Goal: Task Accomplishment & Management: Manage account settings

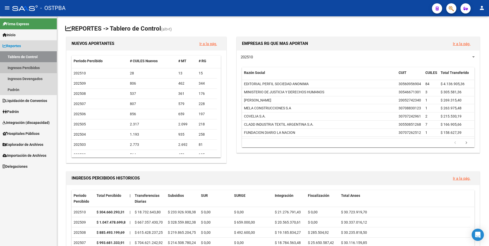
click at [34, 69] on link "Ingresos Percibidos" at bounding box center [28, 67] width 57 height 11
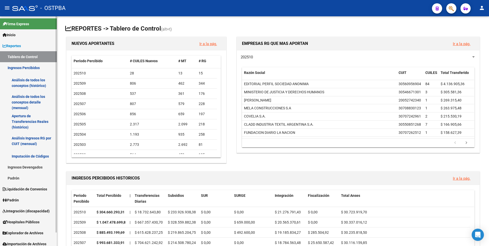
click at [34, 97] on link "Análisis de todos los conceptos detalle (mensual)" at bounding box center [28, 102] width 57 height 19
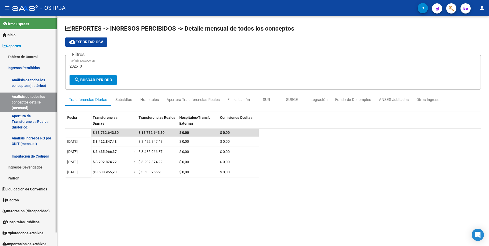
click at [19, 206] on link "Integración (discapacidad)" at bounding box center [28, 210] width 57 height 11
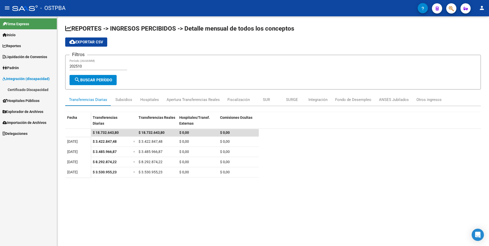
click at [29, 67] on link "Padrón" at bounding box center [28, 67] width 57 height 11
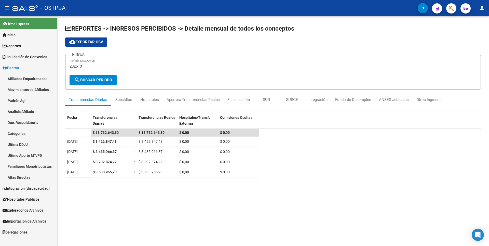
click at [24, 115] on link "Análisis Afiliado" at bounding box center [28, 111] width 57 height 11
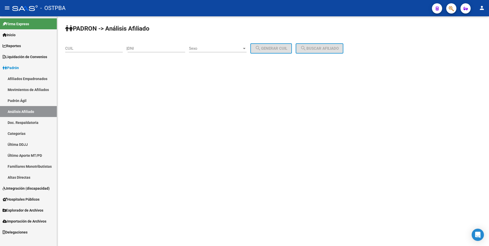
click at [88, 48] on input "CUIL" at bounding box center [94, 48] width 58 height 5
type input "24-26068942-4"
click at [333, 42] on div "PADRON -> Análisis Afiliado 24-26068942-4 CUIL | DNI Sexo Sexo search Generar C…" at bounding box center [273, 43] width 432 height 54
click at [331, 45] on button "search Buscar afiliado" at bounding box center [320, 48] width 48 height 10
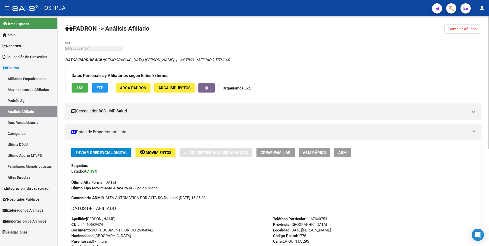
scroll to position [166, 0]
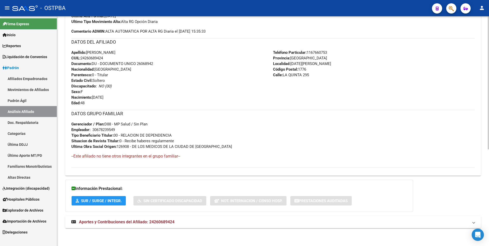
click at [141, 220] on span "Aportes y Contribuciones del Afiliado: 24260689424" at bounding box center [127, 221] width 96 height 5
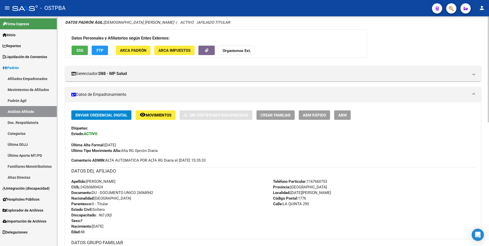
scroll to position [0, 0]
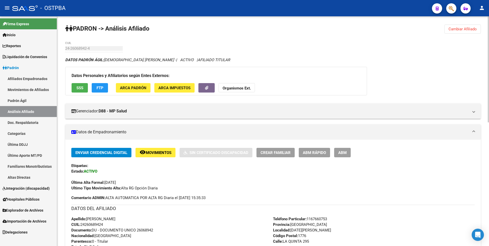
click at [101, 88] on span "FTP" at bounding box center [100, 88] width 7 height 5
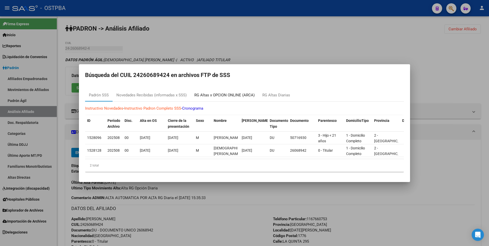
click at [213, 90] on div "RG Altas x OPCION ONLINE (ARCA)" at bounding box center [225, 95] width 68 height 12
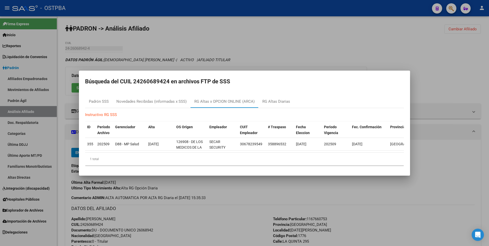
click at [189, 38] on div at bounding box center [244, 123] width 489 height 246
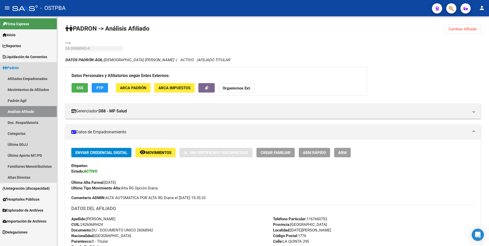
click at [26, 112] on link "Análisis Afiliado" at bounding box center [28, 111] width 57 height 11
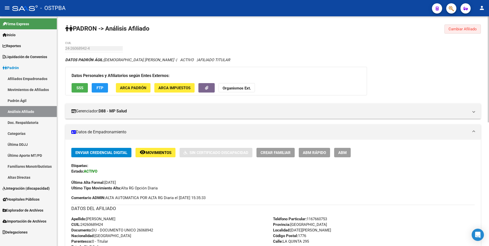
click at [463, 26] on button "Cambiar Afiliado" at bounding box center [463, 28] width 36 height 9
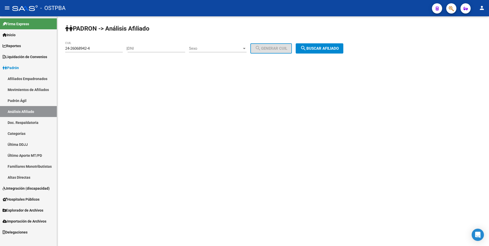
click at [143, 50] on input "DNI" at bounding box center [157, 48] width 58 height 5
paste input "34180991"
type input "34180991"
drag, startPoint x: 92, startPoint y: 48, endPoint x: 1, endPoint y: 42, distance: 91.5
click at [1, 42] on mat-sidenav-container "Firma Express Inicio Calendario SSS Instructivos Contacto OS Reportes Tablero d…" at bounding box center [244, 131] width 489 height 230
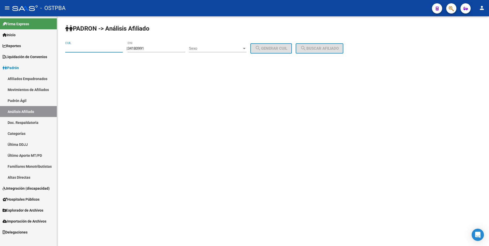
click at [236, 46] on span "Sexo" at bounding box center [215, 48] width 53 height 5
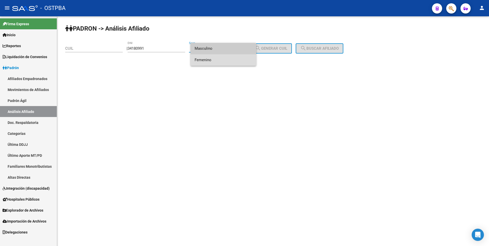
drag, startPoint x: 216, startPoint y: 59, endPoint x: 277, endPoint y: 53, distance: 61.4
click at [216, 60] on span "Femenino" at bounding box center [224, 59] width 58 height 11
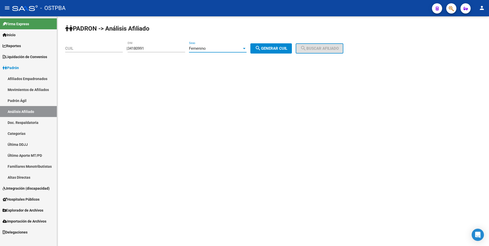
click at [283, 49] on span "search Generar CUIL" at bounding box center [271, 48] width 32 height 5
type input "27-34180991-1"
click at [330, 45] on button "search Buscar afiliado" at bounding box center [320, 48] width 48 height 10
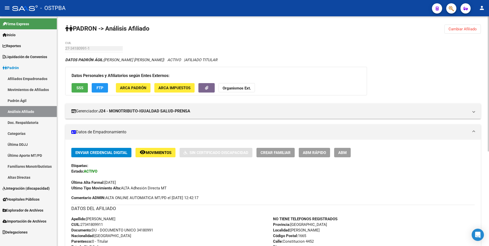
scroll to position [161, 0]
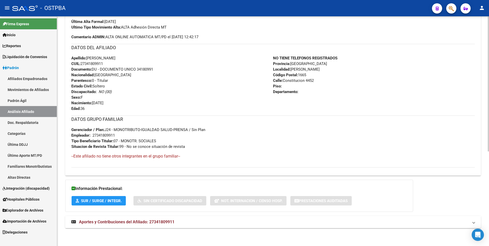
click at [164, 219] on mat-expansion-panel-header "Aportes y Contribuciones del Afiliado: 27341809911" at bounding box center [273, 222] width 416 height 12
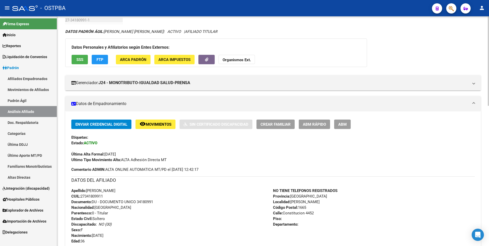
scroll to position [0, 0]
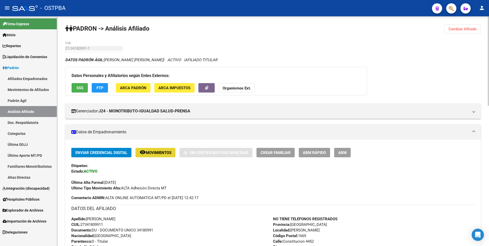
click at [154, 150] on span "Movimientos" at bounding box center [159, 152] width 26 height 5
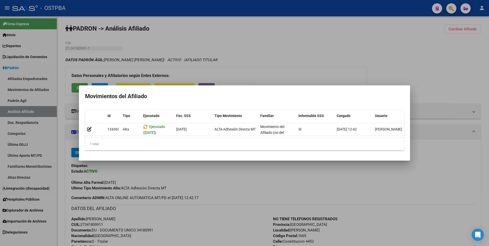
click at [301, 59] on div at bounding box center [244, 123] width 489 height 246
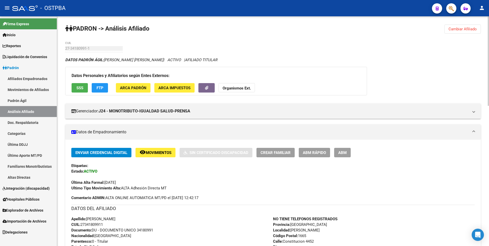
click at [475, 29] on span "Cambiar Afiliado" at bounding box center [463, 29] width 28 height 5
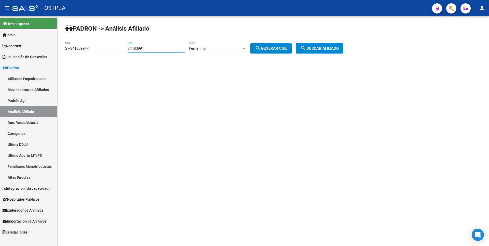
drag, startPoint x: 154, startPoint y: 49, endPoint x: 88, endPoint y: 49, distance: 65.8
click at [88, 49] on app-analisis-afiliado "PADRON -> Análisis Afiliado 27-34180991-1 CUIL | 34180991 DNI Femenino Sexo sea…" at bounding box center [206, 48] width 282 height 5
type input "26548603"
drag, startPoint x: 95, startPoint y: 48, endPoint x: 19, endPoint y: 46, distance: 76.0
click at [19, 46] on mat-sidenav-container "Firma Express Inicio Calendario SSS Instructivos Contacto OS Reportes Tablero d…" at bounding box center [244, 131] width 489 height 230
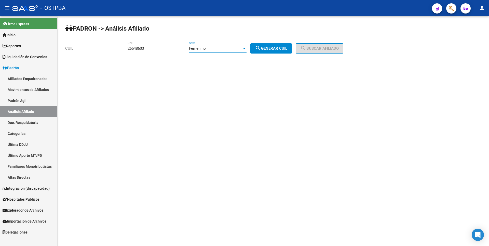
click at [242, 47] on div "Femenino" at bounding box center [215, 48] width 53 height 5
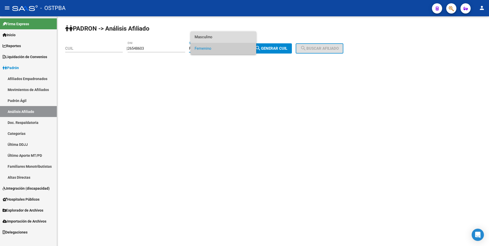
drag, startPoint x: 228, startPoint y: 38, endPoint x: 278, endPoint y: 47, distance: 50.5
click at [229, 38] on span "Masculino" at bounding box center [224, 36] width 58 height 11
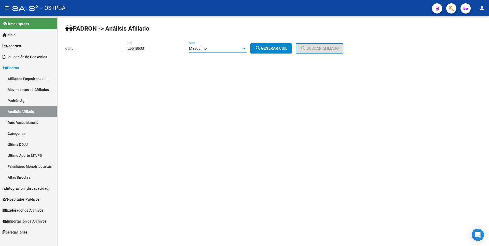
click at [285, 49] on span "search Generar CUIL" at bounding box center [271, 48] width 32 height 5
type input "20-26548603-8"
click at [326, 48] on span "search Buscar afiliado" at bounding box center [319, 48] width 38 height 5
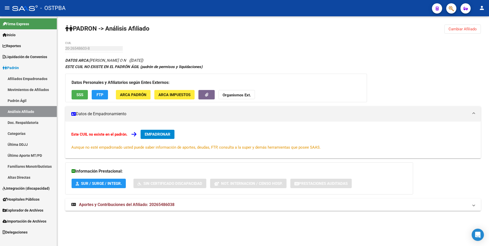
click at [166, 206] on span "Aportes y Contribuciones del Afiliado: 20265486038" at bounding box center [127, 204] width 96 height 5
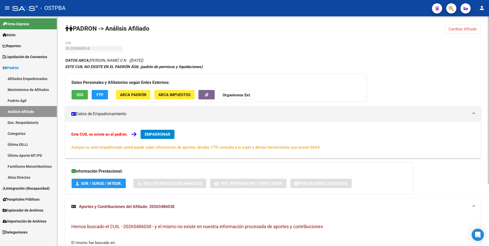
click at [103, 95] on span "FTP" at bounding box center [100, 95] width 7 height 5
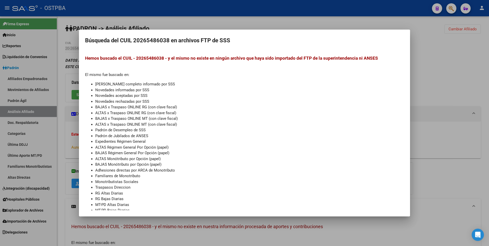
drag, startPoint x: 462, startPoint y: 91, endPoint x: 445, endPoint y: 86, distance: 17.3
click at [457, 88] on div at bounding box center [244, 123] width 489 height 246
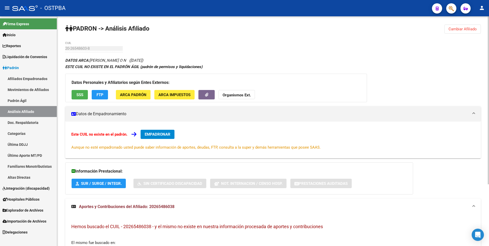
click at [82, 94] on span "SSS" at bounding box center [79, 95] width 7 height 5
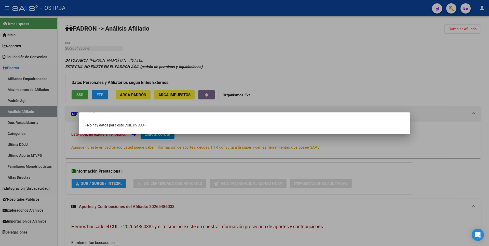
click at [309, 58] on div at bounding box center [244, 123] width 489 height 246
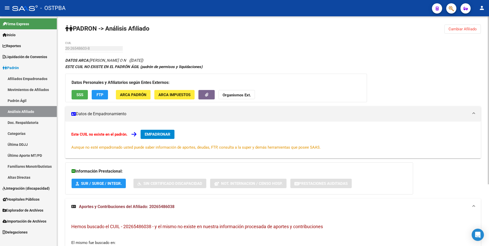
click at [144, 95] on span "ARCA Padrón" at bounding box center [133, 95] width 27 height 5
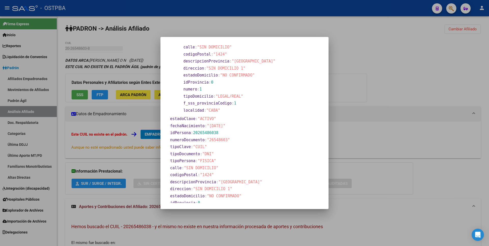
scroll to position [62, 0]
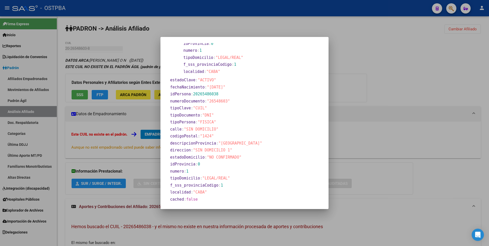
click at [358, 92] on div at bounding box center [244, 123] width 489 height 246
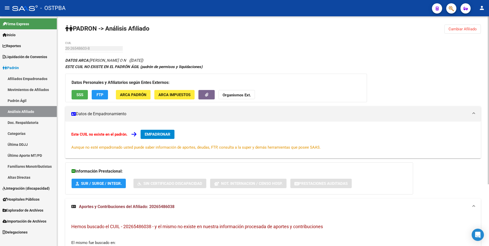
click at [169, 94] on span "ARCA Impuestos" at bounding box center [175, 95] width 32 height 5
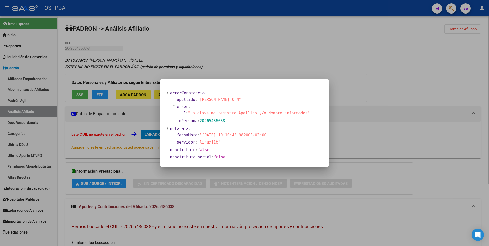
click at [406, 61] on div at bounding box center [244, 123] width 489 height 246
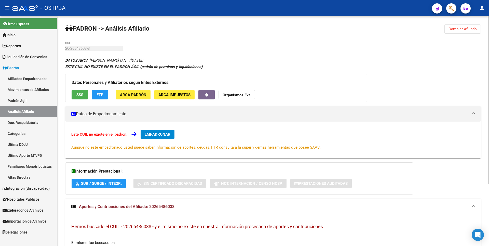
click at [248, 91] on button "Organismos Ext." at bounding box center [237, 94] width 36 height 9
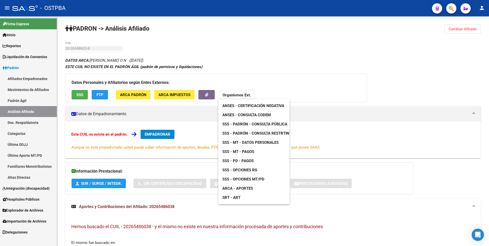
click at [254, 142] on span "SSS - MT - Datos Personales" at bounding box center [250, 142] width 56 height 5
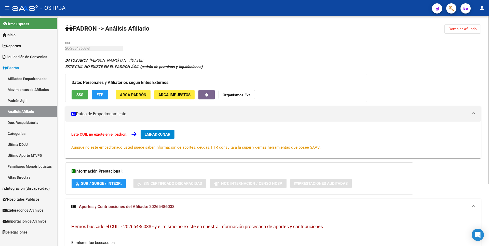
copy span "20265486038"
drag, startPoint x: 150, startPoint y: 207, endPoint x: 175, endPoint y: 207, distance: 25.2
click at [175, 207] on span "Aportes y Contribuciones del Afiliado: 20265486038" at bounding box center [127, 206] width 96 height 5
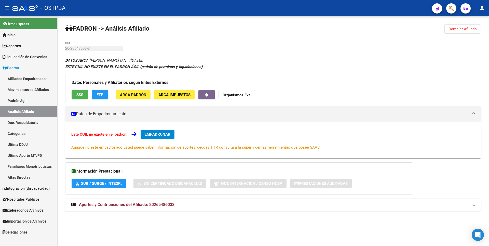
click at [132, 95] on span "ARCA Padrón" at bounding box center [133, 95] width 27 height 5
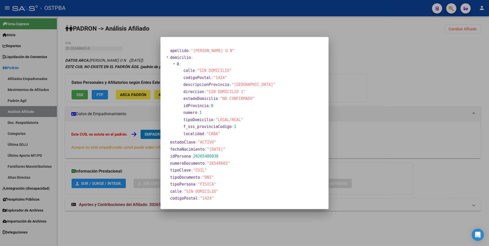
click at [309, 120] on div "apellido : "PALAVECINO DOMINGA O N" domicilio : 0 : calle : "SIN DOMICILIO" cod…" at bounding box center [245, 156] width 156 height 218
click at [384, 110] on div at bounding box center [244, 123] width 489 height 246
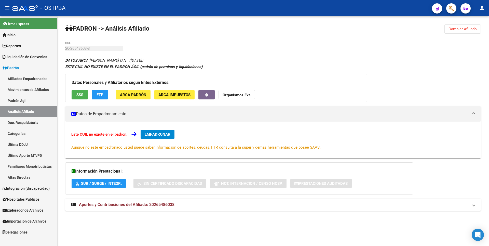
click at [141, 203] on span "Aportes y Contribuciones del Afiliado: 20265486038" at bounding box center [127, 204] width 96 height 5
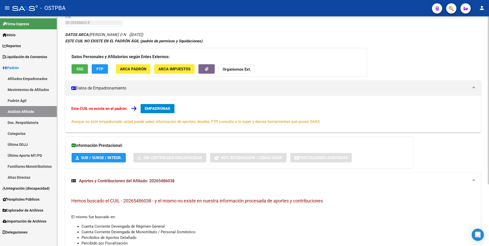
scroll to position [0, 0]
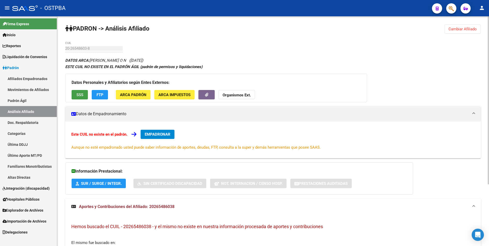
click at [75, 90] on button "SSS" at bounding box center [80, 94] width 16 height 9
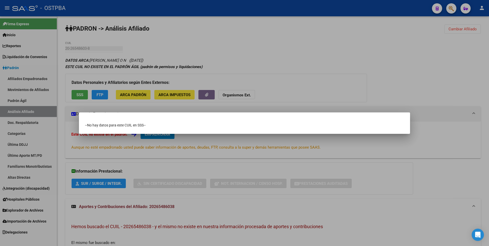
click at [271, 49] on div at bounding box center [244, 123] width 489 height 246
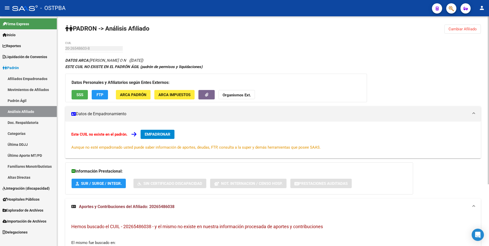
click at [238, 97] on strong "Organismos Ext." at bounding box center [237, 95] width 28 height 5
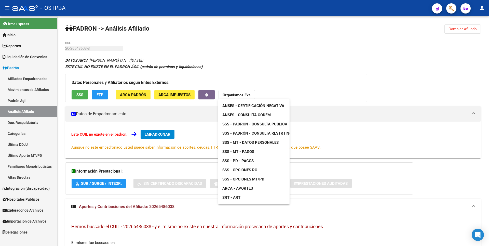
click at [255, 111] on link "ANSES - Consulta CODEM" at bounding box center [246, 114] width 57 height 9
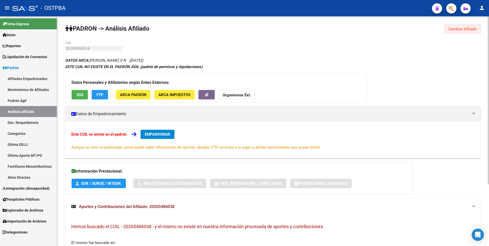
click at [472, 31] on button "Cambiar Afiliado" at bounding box center [463, 28] width 36 height 9
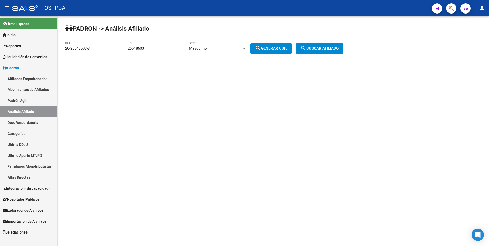
click at [228, 44] on div "Masculino Sexo" at bounding box center [218, 46] width 58 height 11
drag, startPoint x: 204, startPoint y: 58, endPoint x: 86, endPoint y: 46, distance: 118.9
click at [204, 58] on span "Femenino" at bounding box center [224, 59] width 58 height 11
drag, startPoint x: 102, startPoint y: 50, endPoint x: 12, endPoint y: 50, distance: 90.0
click at [12, 50] on mat-sidenav-container "Firma Express Inicio Calendario SSS Instructivos Contacto OS Reportes Tablero d…" at bounding box center [244, 131] width 489 height 230
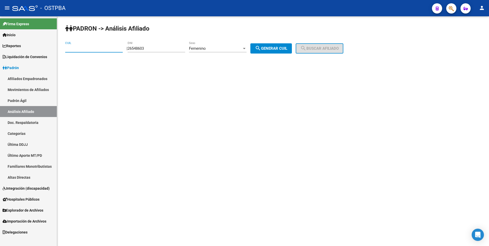
drag, startPoint x: 270, startPoint y: 45, endPoint x: 278, endPoint y: 45, distance: 7.4
click at [271, 45] on button "search Generar CUIL" at bounding box center [272, 48] width 42 height 10
type input "27-26548603-2"
click at [317, 45] on button "search Buscar afiliado" at bounding box center [320, 48] width 48 height 10
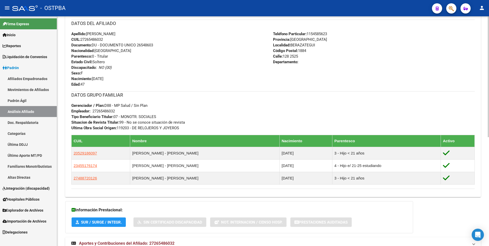
scroll to position [206, 0]
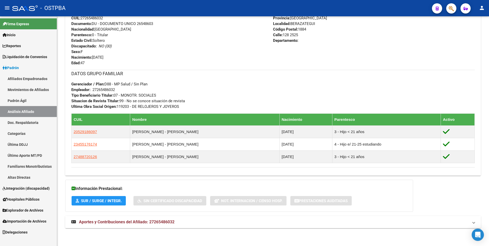
click at [131, 225] on mat-expansion-panel-header "Aportes y Contribuciones del Afiliado: 27265486032" at bounding box center [273, 222] width 416 height 12
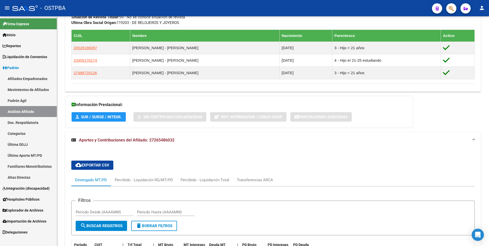
scroll to position [214, 0]
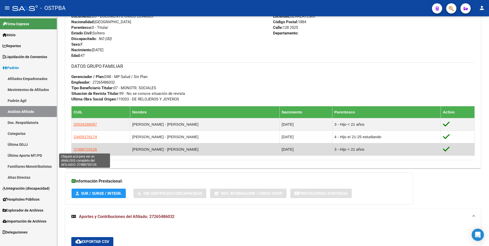
click at [93, 151] on span "27488720126" at bounding box center [85, 149] width 23 height 4
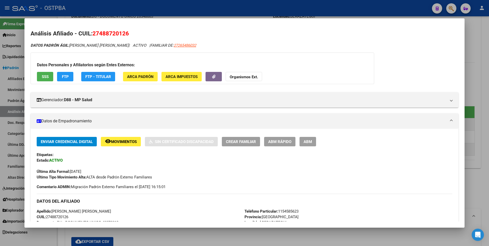
click at [310, 140] on span "ABM" at bounding box center [308, 141] width 8 height 5
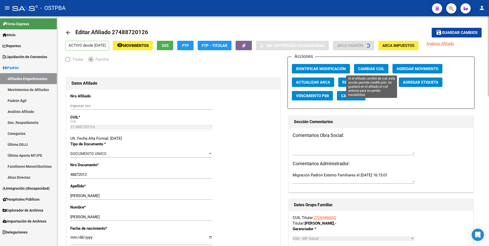
radio input "true"
type input "27-26548603-2"
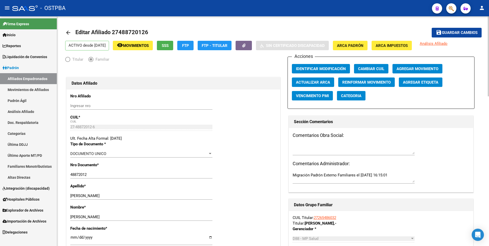
click at [422, 69] on span "Agregar Movimiento" at bounding box center [418, 69] width 42 height 5
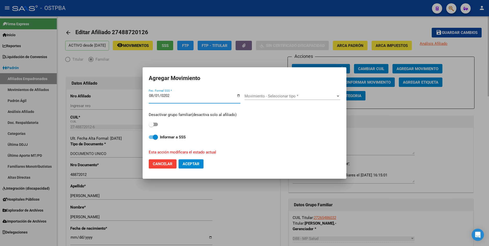
type input "2025-08-01"
click at [157, 124] on span at bounding box center [153, 125] width 9 height 4
click at [151, 126] on input "checkbox" at bounding box center [151, 126] width 0 height 0
checkbox input "true"
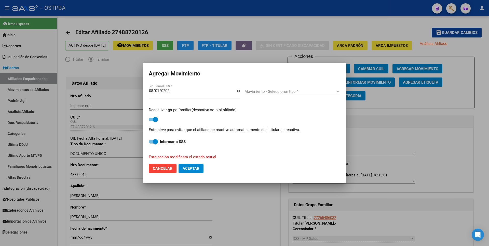
click at [285, 92] on span "Movimiento - Seleccionar tipo *" at bounding box center [290, 91] width 91 height 5
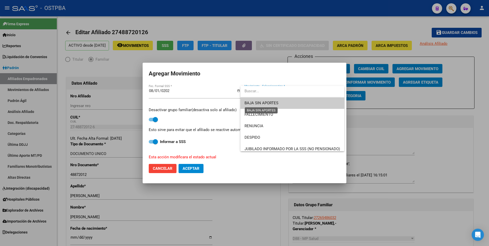
click at [264, 102] on span "BAJA SIN APORTES" at bounding box center [262, 103] width 34 height 5
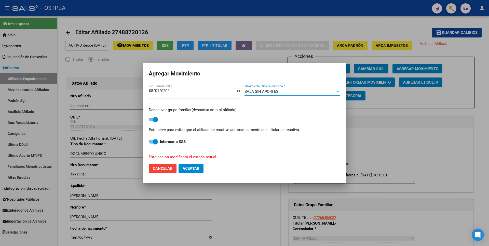
drag, startPoint x: 198, startPoint y: 167, endPoint x: 186, endPoint y: 163, distance: 12.5
click at [198, 167] on span "Aceptar" at bounding box center [191, 168] width 17 height 5
checkbox input "false"
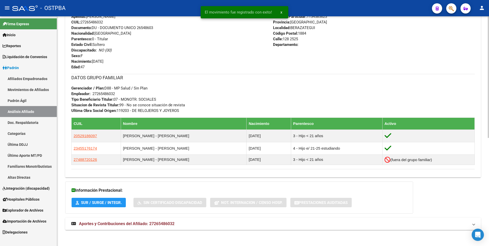
scroll to position [204, 0]
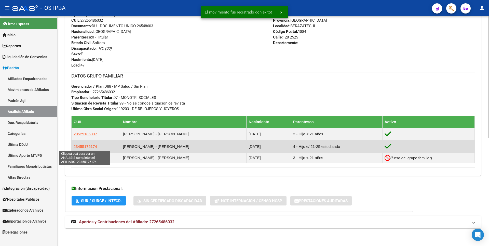
click at [85, 148] on span "23455176174" at bounding box center [85, 146] width 23 height 4
type textarea "23455176174"
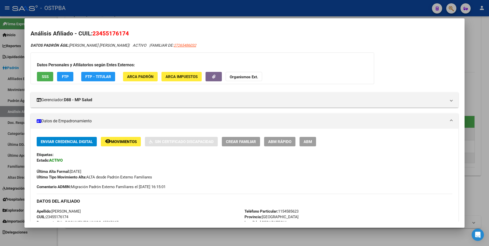
click at [305, 142] on span "ABM" at bounding box center [308, 141] width 8 height 5
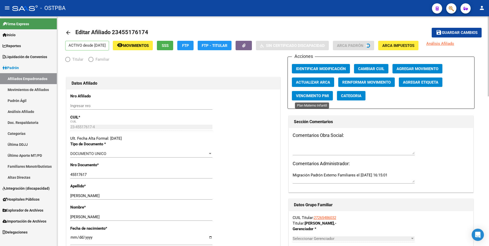
radio input "true"
type input "27-26548603-2"
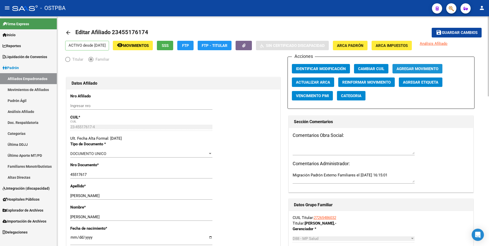
click at [403, 71] on button "Agregar Movimiento" at bounding box center [418, 68] width 50 height 9
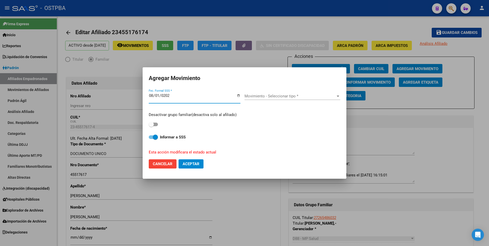
type input "2025-08-01"
click at [158, 125] on div "Desactivar grupo familiar(desactiva solo al afiliado)" at bounding box center [245, 120] width 192 height 16
click at [157, 125] on span at bounding box center [153, 125] width 9 height 4
click at [151, 126] on input "checkbox" at bounding box center [151, 126] width 0 height 0
checkbox input "true"
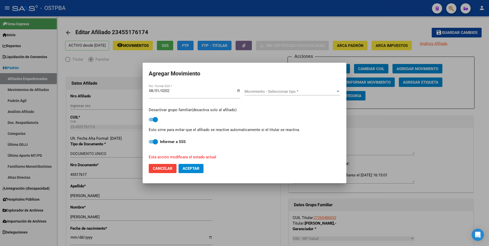
click at [276, 95] on div "Movimiento - Seleccionar tipo * Movimiento - Seleccionar tipo *" at bounding box center [293, 92] width 96 height 8
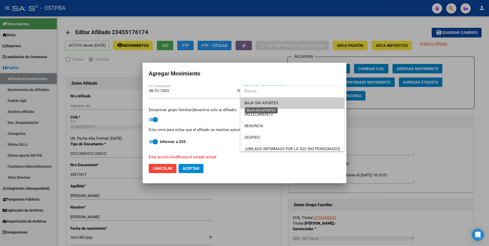
click at [260, 103] on span "BAJA SIN APORTES" at bounding box center [262, 103] width 34 height 5
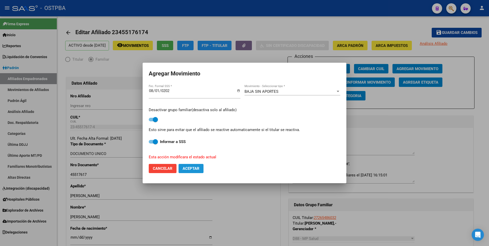
click at [191, 169] on span "Aceptar" at bounding box center [191, 168] width 17 height 5
checkbox input "false"
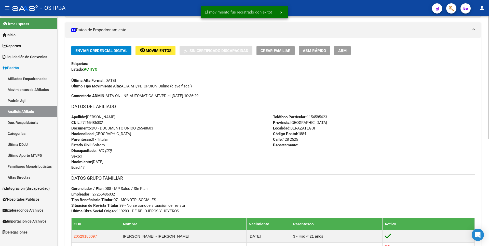
scroll to position [202, 0]
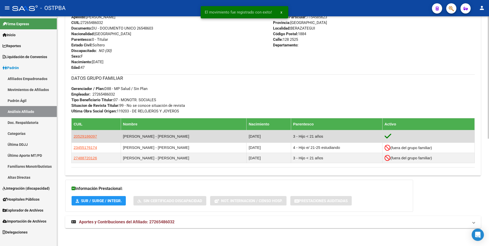
click at [89, 134] on app-link-go-to "20529186097" at bounding box center [85, 137] width 23 height 6
click at [89, 136] on span "20529186097" at bounding box center [85, 136] width 23 height 4
copy span "6"
type textarea "20529186097"
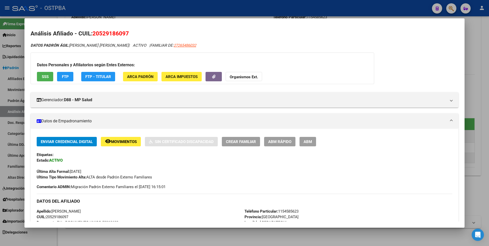
click at [313, 140] on button "ABM" at bounding box center [308, 141] width 17 height 9
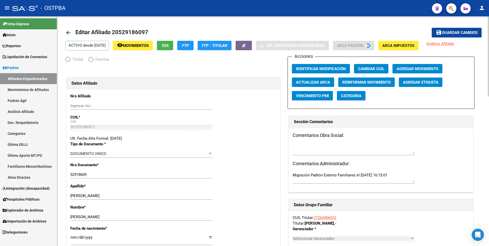
radio input "true"
type input "27-26548603-2"
click at [411, 67] on span "Agregar Movimiento" at bounding box center [418, 69] width 42 height 5
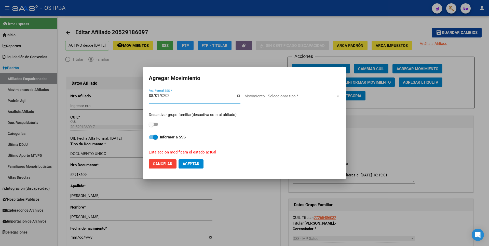
type input "2025-08-01"
click at [157, 124] on span at bounding box center [153, 125] width 9 height 4
click at [151, 126] on input "checkbox" at bounding box center [151, 126] width 0 height 0
checkbox input "true"
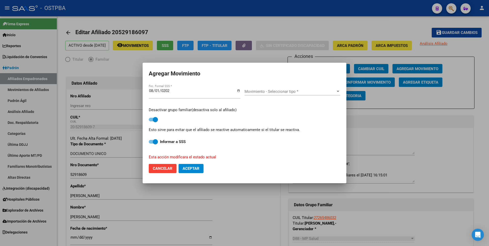
click at [273, 91] on span "Movimiento - Seleccionar tipo *" at bounding box center [290, 91] width 91 height 5
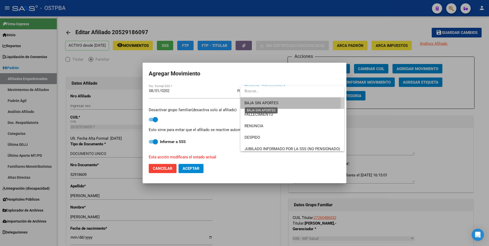
click at [266, 102] on span "BAJA SIN APORTES" at bounding box center [262, 103] width 34 height 5
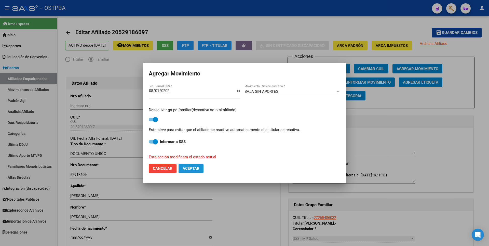
click at [196, 168] on span "Aceptar" at bounding box center [191, 168] width 17 height 5
checkbox input "false"
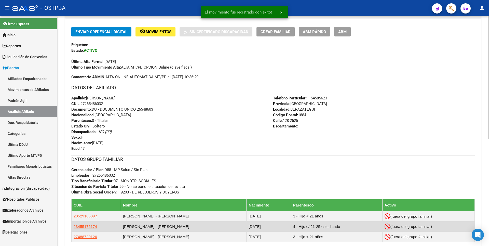
scroll to position [200, 0]
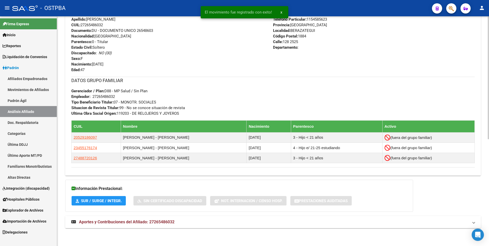
click at [154, 226] on mat-expansion-panel-header "Aportes y Contribuciones del Afiliado: 27265486032" at bounding box center [273, 222] width 416 height 12
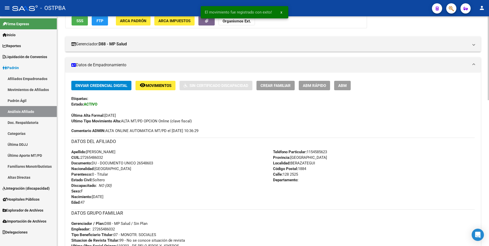
scroll to position [0, 0]
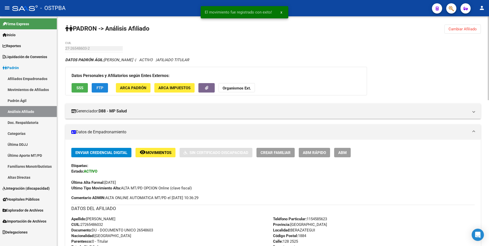
click at [102, 86] on span "FTP" at bounding box center [100, 88] width 7 height 5
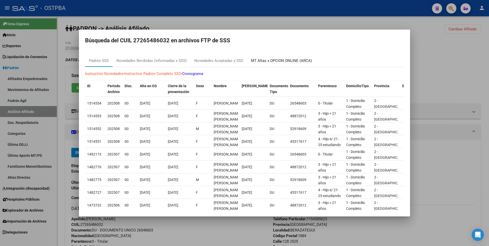
click at [282, 60] on div "MT Altas x OPCION ONLINE (ARCA)" at bounding box center [281, 61] width 61 height 6
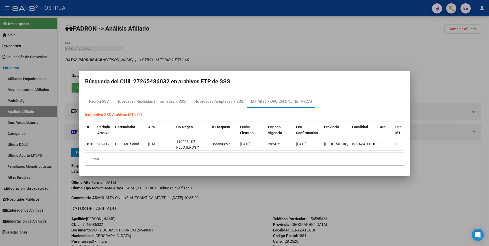
click at [409, 53] on div at bounding box center [244, 123] width 489 height 246
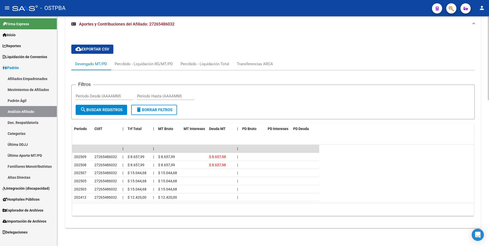
scroll to position [272, 0]
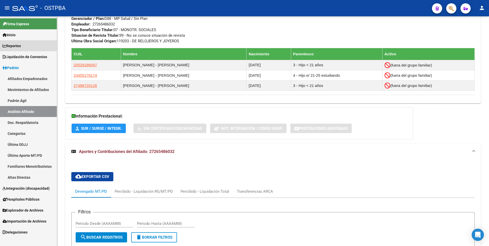
click at [21, 48] on span "Reportes" at bounding box center [12, 46] width 18 height 6
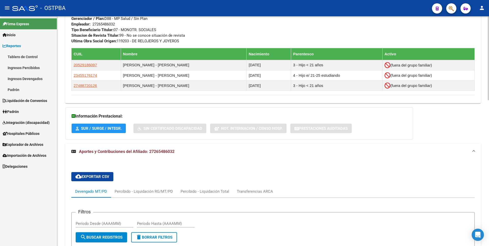
scroll to position [399, 0]
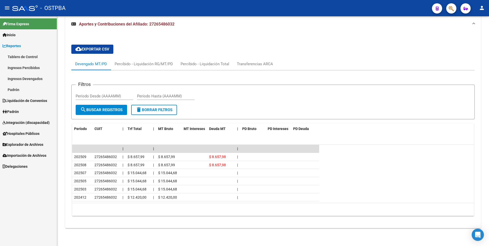
click at [34, 135] on span "Hospitales Públicos" at bounding box center [21, 134] width 37 height 6
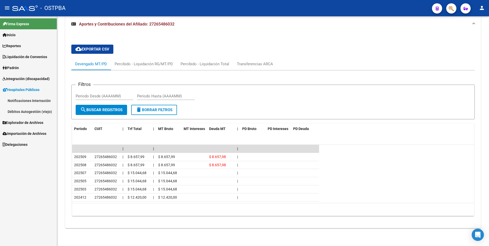
click at [39, 103] on link "Notificaciones Internación" at bounding box center [28, 100] width 57 height 11
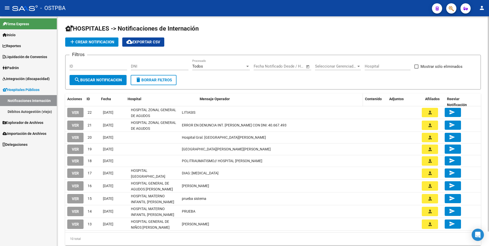
drag, startPoint x: 179, startPoint y: 101, endPoint x: 205, endPoint y: 101, distance: 26.0
click at [205, 101] on div "Acciones ID Fecha Hospital Mensaje Operador Contenido Adjuntos Afiliados Reevia…" at bounding box center [273, 102] width 416 height 17
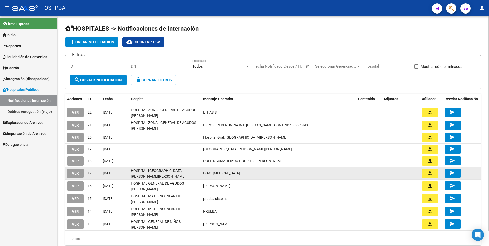
scroll to position [16, 0]
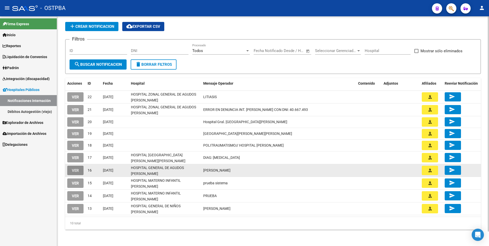
click at [75, 172] on span "VER" at bounding box center [75, 170] width 7 height 5
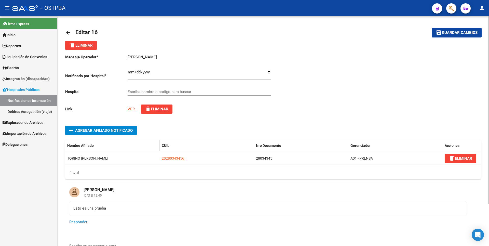
type input "HOSPITAL GENERAL DE AGUDOS DR. COSME ARGERICH"
click at [129, 110] on link "VER" at bounding box center [131, 109] width 7 height 5
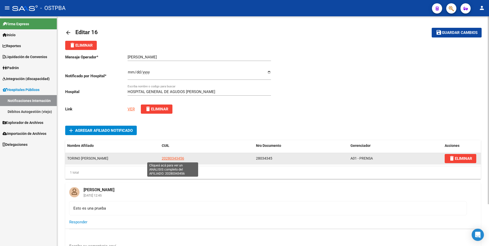
click at [171, 157] on span "20280343456" at bounding box center [173, 158] width 22 height 4
type textarea "20280343456"
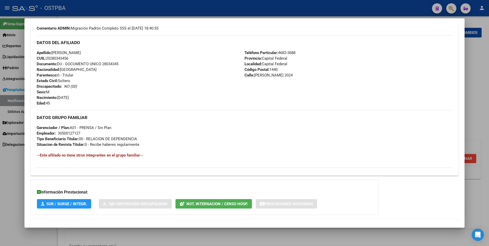
scroll to position [174, 0]
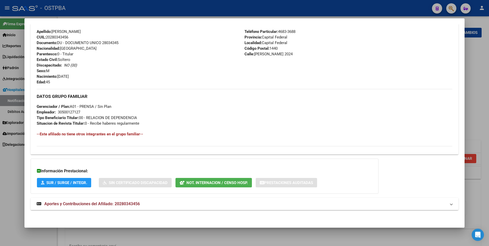
click at [136, 205] on span "Aportes y Contribuciones del Afiliado: 20280343456" at bounding box center [92, 203] width 96 height 5
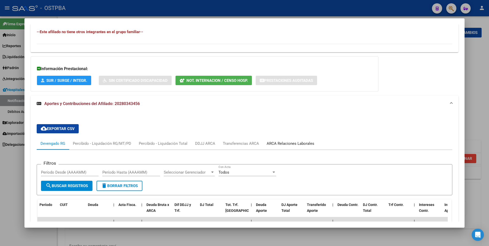
click at [288, 144] on div "ARCA Relaciones Laborales" at bounding box center [291, 144] width 48 height 6
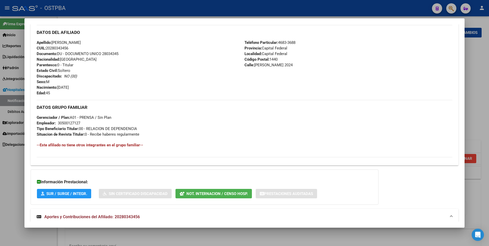
scroll to position [98, 0]
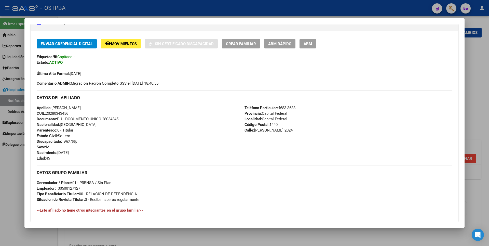
click at [470, 55] on div at bounding box center [244, 123] width 489 height 246
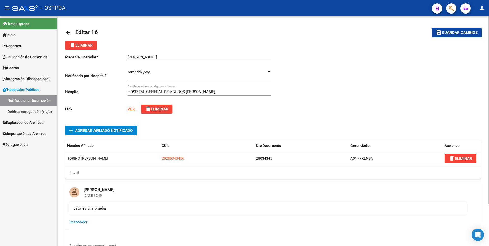
click at [131, 109] on link "VER" at bounding box center [131, 109] width 7 height 5
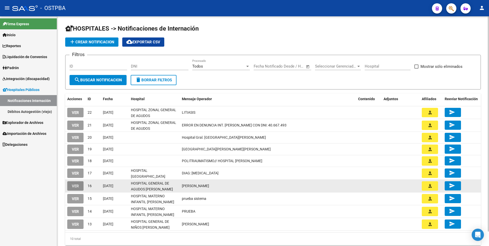
click at [72, 186] on span "VER" at bounding box center [75, 186] width 7 height 5
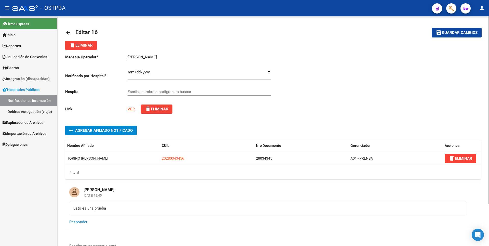
type input "HOSPITAL GENERAL DE AGUDOS DR. COSME ARGERICH"
click at [132, 108] on link "VER" at bounding box center [131, 109] width 7 height 5
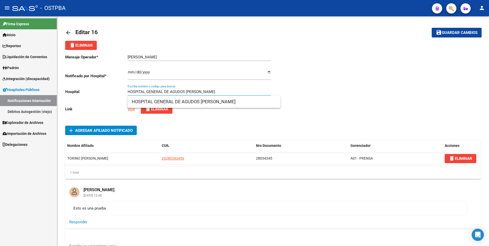
drag, startPoint x: 130, startPoint y: 91, endPoint x: 234, endPoint y: 91, distance: 103.5
click at [234, 91] on input "HOSPITAL GENERAL DE AGUDOS DR. COSME ARGERICH" at bounding box center [199, 91] width 143 height 5
click at [252, 86] on div "HOSPITAL GENERAL DE AGUDOS DR. COSME ARGERICH Escriba nombre o codigo para busc…" at bounding box center [199, 90] width 143 height 11
click at [175, 136] on app-add-notificacion-internacion-detalle "add Agregar Afiliado Notificado Nombre Afiliado CUIL Nro Documento Gerenciador …" at bounding box center [273, 152] width 416 height 53
click at [133, 110] on link "VER" at bounding box center [131, 109] width 7 height 5
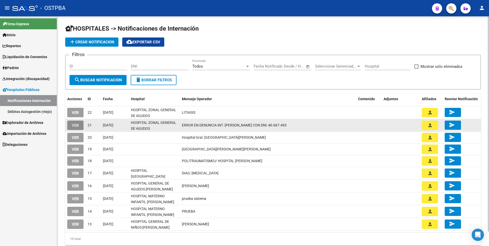
click at [80, 125] on button "VER" at bounding box center [75, 125] width 16 height 9
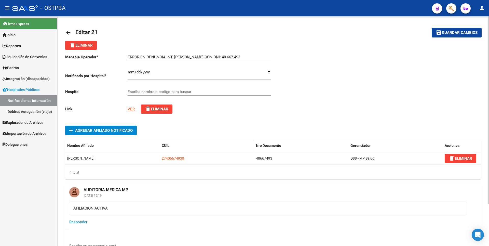
type input "HOSPITAL ZONAL GENERAL DE AGUDOS DR. ARTURO OÑATIVIA"
click at [130, 107] on link "VER" at bounding box center [131, 109] width 7 height 5
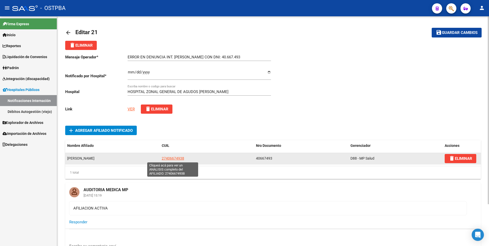
click at [178, 158] on span "27406674938" at bounding box center [173, 158] width 22 height 4
type textarea "27406674938"
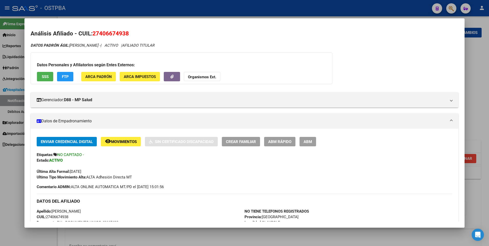
drag, startPoint x: 95, startPoint y: 31, endPoint x: 167, endPoint y: 33, distance: 72.4
click at [167, 33] on h2 "Análisis Afiliado - CUIL: 27406674938" at bounding box center [245, 33] width 428 height 9
drag, startPoint x: 167, startPoint y: 33, endPoint x: 156, endPoint y: 31, distance: 11.4
click at [156, 31] on h2 "Análisis Afiliado - CUIL: 27406674938" at bounding box center [245, 33] width 428 height 9
drag, startPoint x: 126, startPoint y: 28, endPoint x: 106, endPoint y: 29, distance: 20.7
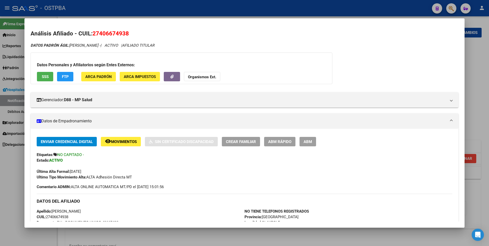
click at [127, 28] on mat-dialog-content "Análisis Afiliado - CUIL: 27406674938 DATOS PADRÓN ÁGIL: CASTRELLON AYELEN MICA…" at bounding box center [244, 122] width 440 height 197
click at [90, 33] on h2 "Análisis Afiliado - CUIL: 27406674938" at bounding box center [245, 33] width 428 height 9
drag, startPoint x: 92, startPoint y: 33, endPoint x: 143, endPoint y: 34, distance: 50.7
click at [143, 34] on h2 "Análisis Afiliado - CUIL: 27406674938" at bounding box center [245, 33] width 428 height 9
copy h2 "27406674938"
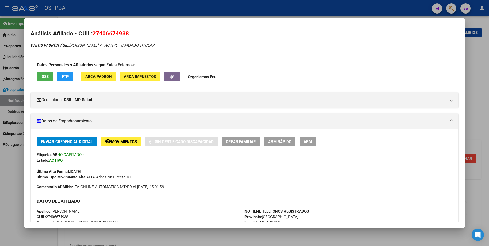
click at [471, 50] on div at bounding box center [244, 123] width 489 height 246
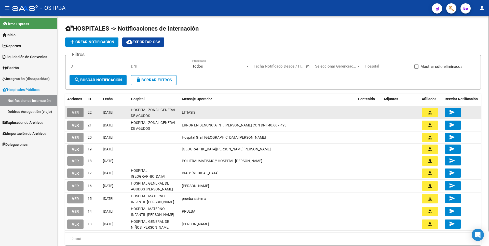
click at [78, 112] on span "VER" at bounding box center [75, 112] width 7 height 5
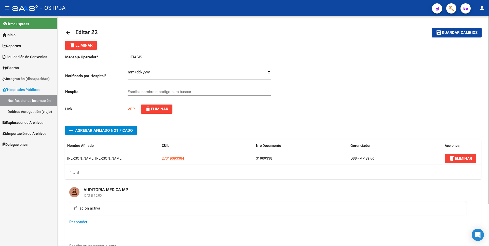
type input "HOSPITAL ZONAL GENERAL DE AGUDOS DR. ARTURO OÑATIVIA"
click at [132, 110] on link "VER" at bounding box center [131, 109] width 7 height 5
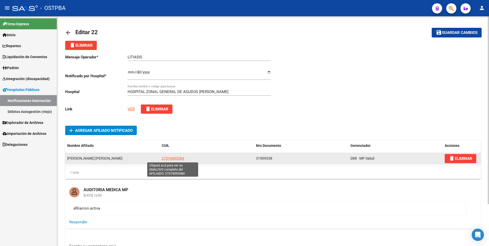
click at [174, 159] on span "27319093384" at bounding box center [173, 158] width 22 height 4
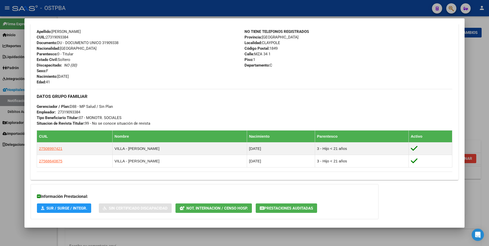
scroll to position [205, 0]
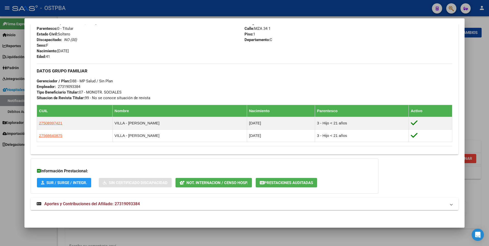
click at [118, 203] on span "Aportes y Contribuciones del Afiliado: 27319093384" at bounding box center [92, 203] width 96 height 5
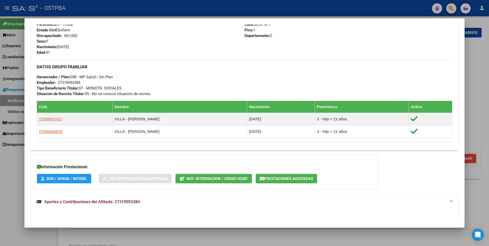
scroll to position [31, 0]
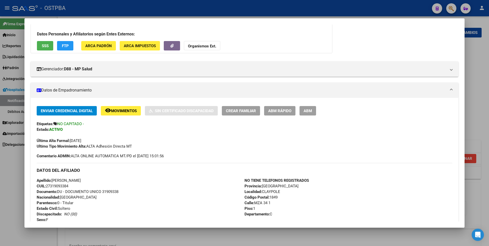
click at [483, 77] on div at bounding box center [244, 123] width 489 height 246
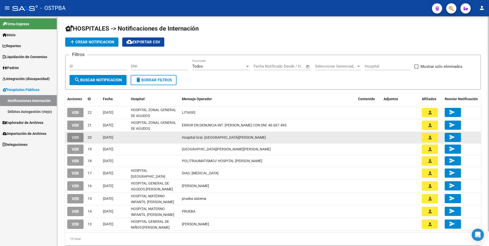
click at [76, 135] on span "VER" at bounding box center [75, 137] width 7 height 5
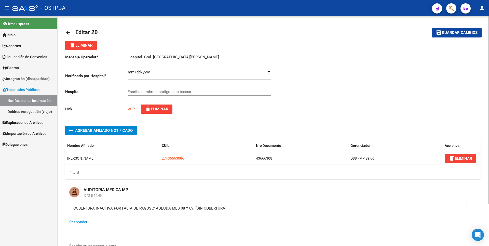
click at [134, 107] on link "VER" at bounding box center [131, 109] width 7 height 5
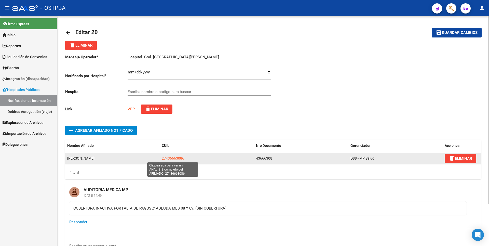
click at [172, 159] on span "27436663086" at bounding box center [173, 158] width 22 height 4
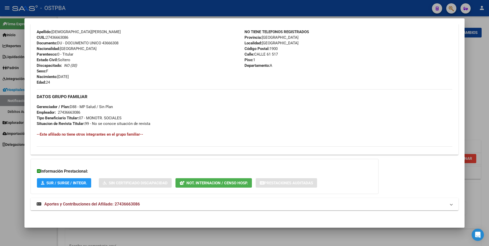
scroll to position [180, 0]
click at [120, 205] on span "Aportes y Contribuciones del Afiliado: 27436663086" at bounding box center [92, 203] width 96 height 5
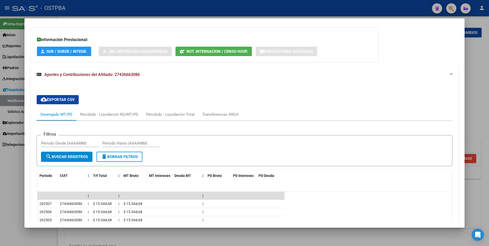
scroll to position [409, 0]
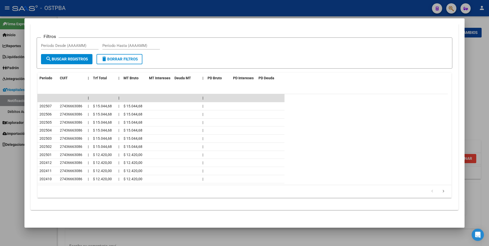
click at [480, 85] on div at bounding box center [244, 123] width 489 height 246
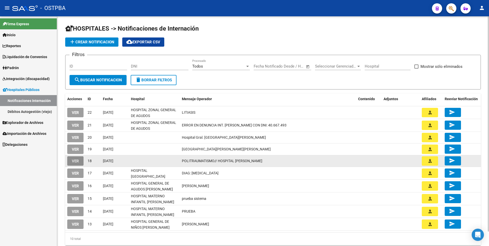
click at [72, 161] on button "VER" at bounding box center [75, 160] width 16 height 9
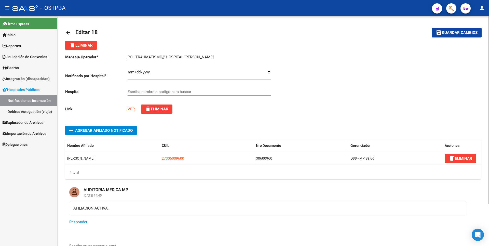
click at [130, 109] on link "VER" at bounding box center [131, 109] width 7 height 5
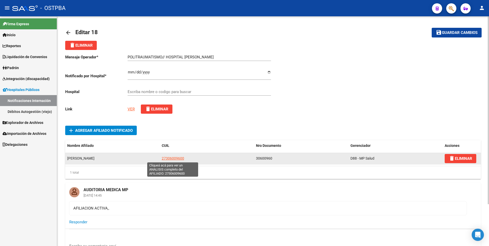
click at [169, 157] on span "27306009600" at bounding box center [173, 158] width 22 height 4
type textarea "27306009600"
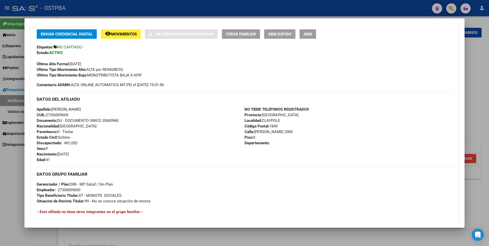
scroll to position [185, 0]
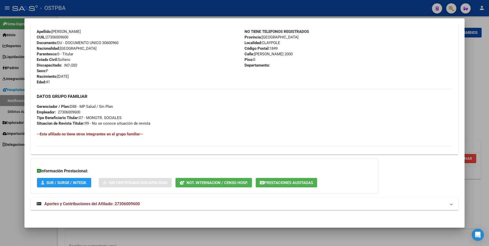
click at [111, 206] on strong "Aportes y Contribuciones del Afiliado: 27306009600" at bounding box center [88, 204] width 103 height 6
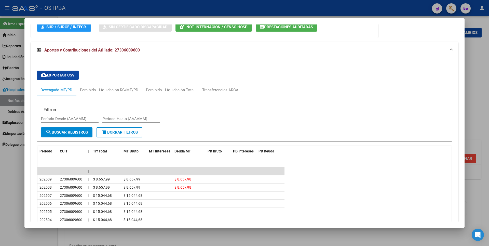
scroll to position [287, 0]
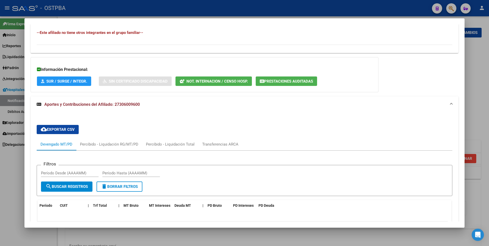
click at [243, 80] on span "Not. Internacion / Censo Hosp." at bounding box center [217, 81] width 61 height 5
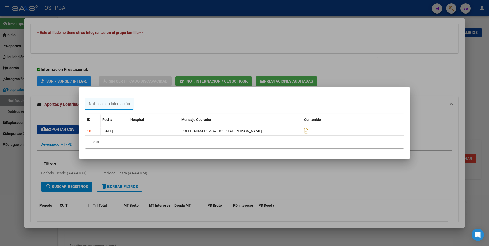
click at [282, 49] on div at bounding box center [244, 123] width 489 height 246
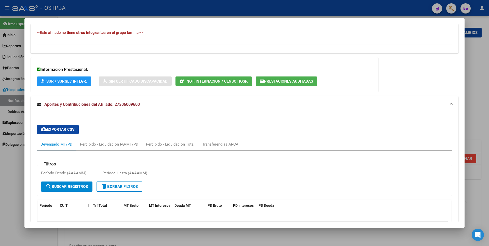
click at [297, 78] on button "Prestaciones Auditadas" at bounding box center [286, 80] width 61 height 9
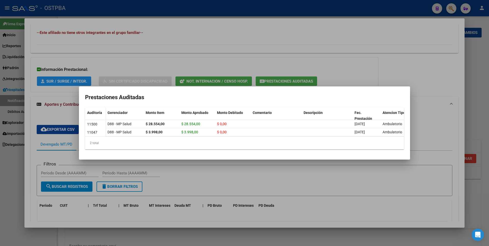
click at [301, 53] on div at bounding box center [244, 123] width 489 height 246
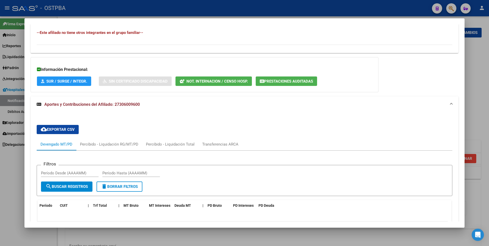
click at [486, 57] on div at bounding box center [244, 123] width 489 height 246
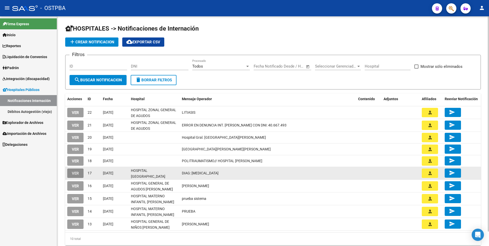
click at [80, 172] on button "VER" at bounding box center [75, 172] width 16 height 9
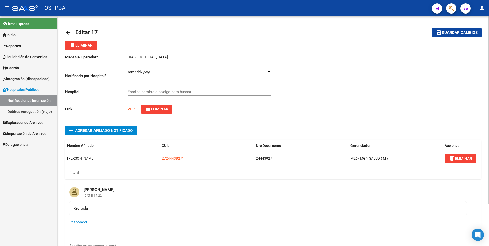
type input "HOSPITAL SAN ROQUE DE SAN SALVADOR DE JUJUY"
click at [131, 107] on link "VER" at bounding box center [131, 109] width 7 height 5
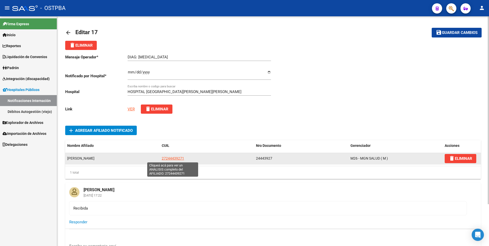
click at [170, 159] on span "27244439271" at bounding box center [173, 158] width 22 height 4
type textarea "27244439271"
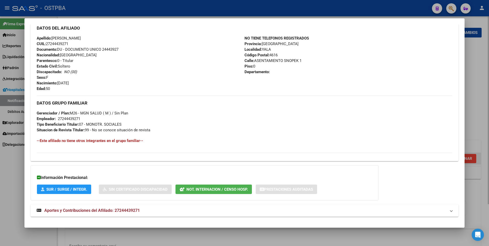
scroll to position [178, 0]
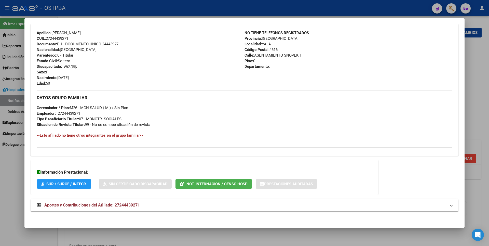
click at [142, 204] on mat-panel-title "Aportes y Contribuciones del Afiliado: 27244439271" at bounding box center [242, 205] width 410 height 6
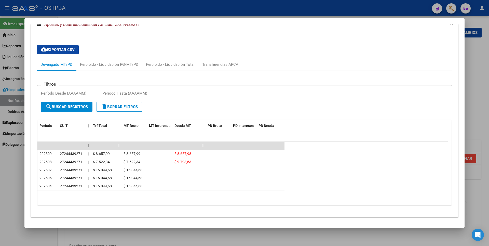
scroll to position [362, 0]
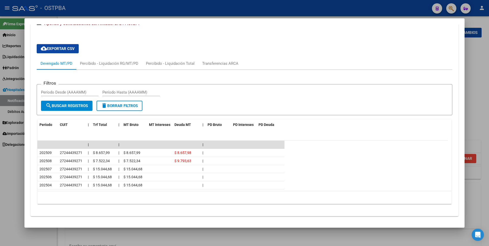
click at [478, 64] on div at bounding box center [244, 123] width 489 height 246
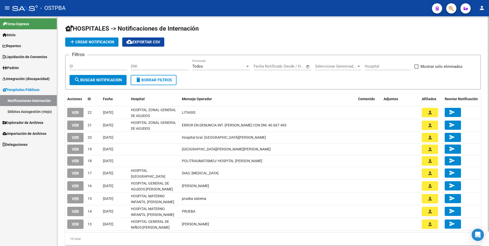
click at [207, 46] on div "add Crear Notificacion cloud_download Exportar CSV" at bounding box center [273, 41] width 416 height 9
click at [24, 65] on link "Padrón" at bounding box center [28, 67] width 57 height 11
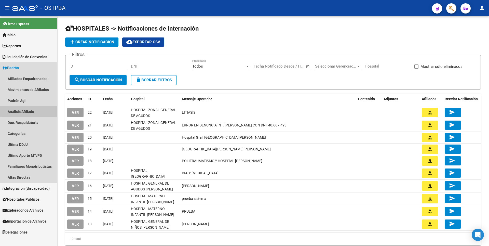
click at [30, 110] on link "Análisis Afiliado" at bounding box center [28, 111] width 57 height 11
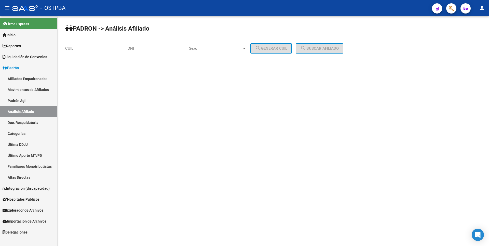
click at [74, 48] on input "CUIL" at bounding box center [94, 48] width 58 height 5
paste input "20-41951712-8"
click at [327, 47] on span "search Buscar afiliado" at bounding box center [319, 48] width 38 height 5
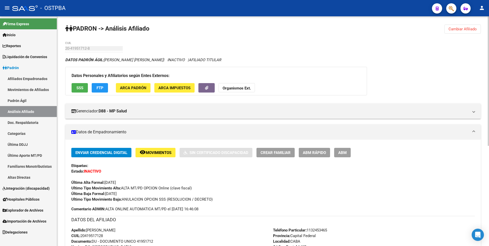
click at [468, 27] on span "Cambiar Afiliado" at bounding box center [463, 29] width 28 height 5
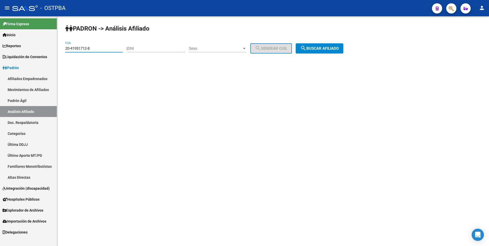
drag, startPoint x: 93, startPoint y: 50, endPoint x: 45, endPoint y: 48, distance: 47.2
click at [45, 48] on mat-sidenav-container "Firma Express Inicio Calendario SSS Instructivos Contacto OS Reportes Tablero d…" at bounding box center [244, 131] width 489 height 230
paste input "33288388"
type input "20-33288388-8"
click at [328, 45] on button "search Buscar afiliado" at bounding box center [320, 48] width 48 height 10
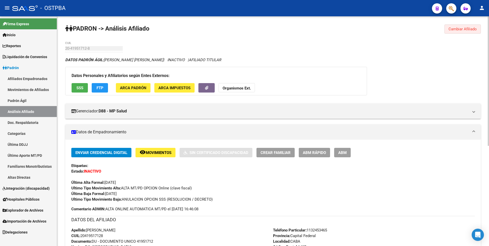
click at [468, 31] on span "Cambiar Afiliado" at bounding box center [463, 29] width 28 height 5
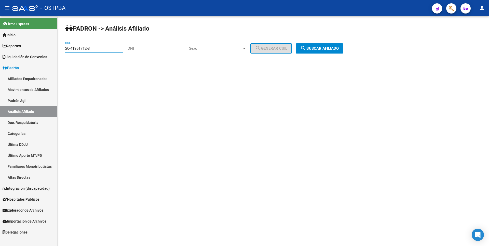
drag, startPoint x: 102, startPoint y: 49, endPoint x: 0, endPoint y: 47, distance: 102.5
click at [0, 47] on mat-sidenav-container "Firma Express Inicio Calendario SSS Instructivos Contacto OS Reportes Tablero d…" at bounding box center [244, 131] width 489 height 230
paste input "0770350-3"
click at [339, 47] on span "search Buscar afiliado" at bounding box center [319, 48] width 38 height 5
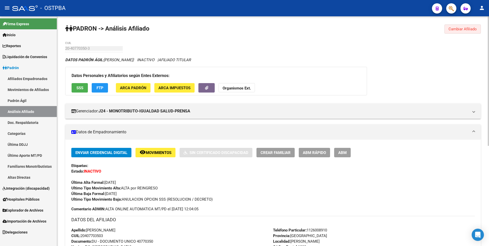
drag, startPoint x: 459, startPoint y: 27, endPoint x: 51, endPoint y: 63, distance: 409.8
click at [454, 27] on button "Cambiar Afiliado" at bounding box center [463, 28] width 36 height 9
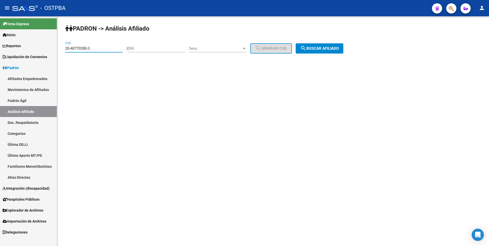
drag, startPoint x: 93, startPoint y: 46, endPoint x: 0, endPoint y: 54, distance: 93.3
click at [0, 54] on mat-sidenav-container "Firma Express Inicio Calendario SSS Instructivos Contacto OS Reportes Tablero d…" at bounding box center [244, 131] width 489 height 230
paste input "20030260-6"
click at [321, 52] on button "search Buscar afiliado" at bounding box center [320, 48] width 48 height 10
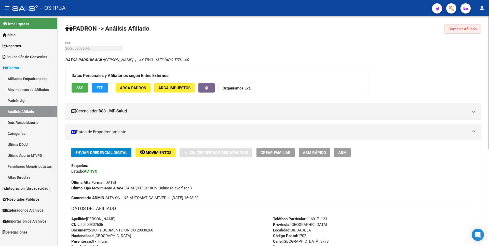
click at [465, 27] on span "Cambiar Afiliado" at bounding box center [463, 29] width 28 height 5
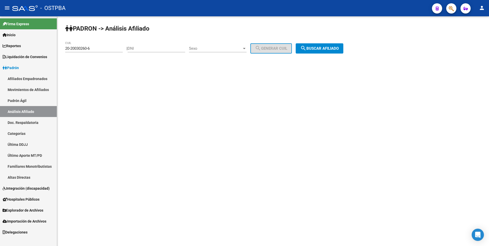
drag, startPoint x: 95, startPoint y: 46, endPoint x: 57, endPoint y: 48, distance: 38.3
click at [57, 48] on mat-sidenav-container "Firma Express Inicio Calendario SSS Instructivos Contacto OS Reportes Tablero d…" at bounding box center [244, 131] width 489 height 230
drag, startPoint x: 57, startPoint y: 48, endPoint x: 91, endPoint y: 52, distance: 34.3
click at [91, 52] on div "20-20030260-6 CUIL" at bounding box center [94, 46] width 58 height 11
drag, startPoint x: 91, startPoint y: 50, endPoint x: 60, endPoint y: 45, distance: 32.1
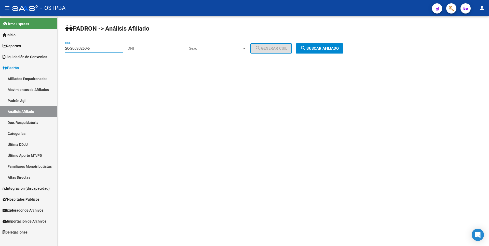
click at [60, 45] on div "PADRON -> Análisis Afiliado 20-20030260-6 CUIL | DNI Sexo Sexo search Generar C…" at bounding box center [273, 43] width 432 height 54
paste input "7-24559874-8"
click at [329, 48] on span "search Buscar afiliado" at bounding box center [319, 48] width 38 height 5
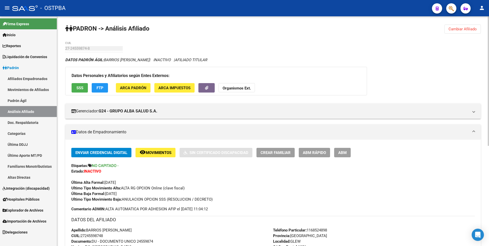
drag, startPoint x: 461, startPoint y: 27, endPoint x: 359, endPoint y: 24, distance: 101.4
click at [458, 27] on button "Cambiar Afiliado" at bounding box center [463, 28] width 36 height 9
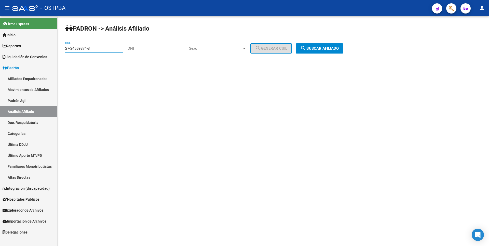
drag, startPoint x: 94, startPoint y: 49, endPoint x: 61, endPoint y: 44, distance: 32.8
click at [61, 44] on div "PADRON -> Análisis Afiliado 27-24559874-8 CUIL | DNI Sexo Sexo search Generar C…" at bounding box center [273, 43] width 432 height 54
paste input "4-26068942-4"
click at [326, 49] on span "search Buscar afiliado" at bounding box center [319, 48] width 38 height 5
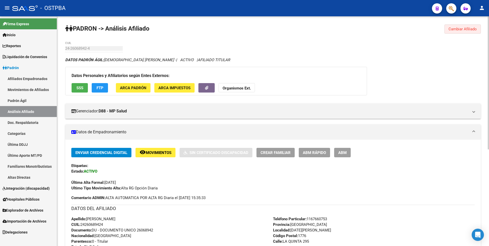
drag, startPoint x: 468, startPoint y: 28, endPoint x: 455, endPoint y: 25, distance: 12.7
click at [463, 26] on button "Cambiar Afiliado" at bounding box center [463, 28] width 36 height 9
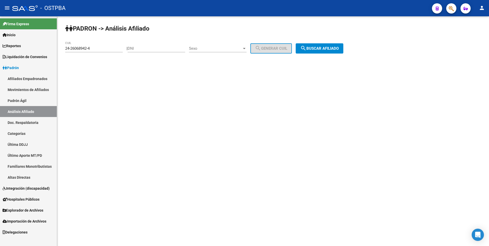
click at [98, 45] on div "24-26068942-4 CUIL" at bounding box center [94, 46] width 58 height 11
drag, startPoint x: 95, startPoint y: 50, endPoint x: 19, endPoint y: 46, distance: 75.5
click at [19, 46] on mat-sidenav-container "Firma Express Inicio Calendario SSS Instructivos Contacto OS Reportes Tablero d…" at bounding box center [244, 131] width 489 height 230
paste input "0-20030260-6"
click at [333, 51] on button "search Buscar afiliado" at bounding box center [320, 48] width 48 height 10
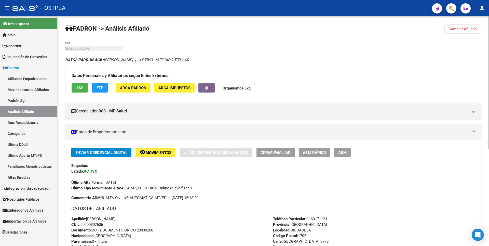
click at [472, 32] on button "Cambiar Afiliado" at bounding box center [463, 28] width 36 height 9
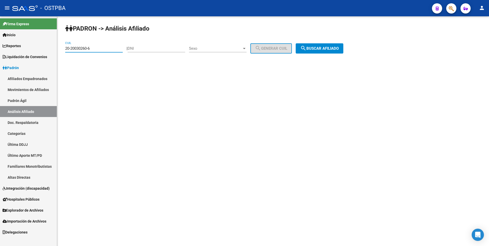
drag, startPoint x: 93, startPoint y: 47, endPoint x: 50, endPoint y: 46, distance: 43.1
click at [50, 46] on mat-sidenav-container "Firma Express Inicio Calendario SSS Instructivos Contacto OS Reportes Tablero d…" at bounding box center [244, 131] width 489 height 230
paste input "7-29185439-2"
click at [307, 46] on mat-icon "search" at bounding box center [303, 48] width 6 height 6
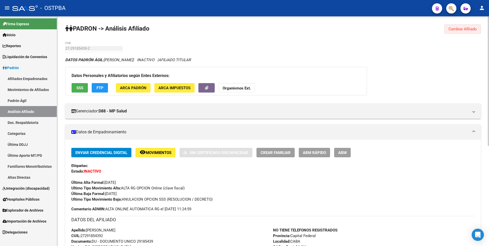
click at [461, 30] on span "Cambiar Afiliado" at bounding box center [463, 29] width 28 height 5
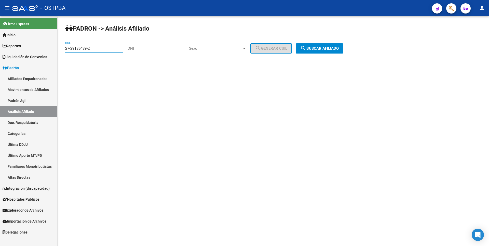
drag, startPoint x: 94, startPoint y: 49, endPoint x: 40, endPoint y: 45, distance: 54.4
click at [40, 45] on mat-sidenav-container "Firma Express Inicio Calendario SSS Instructivos Contacto OS Reportes Tablero d…" at bounding box center [244, 131] width 489 height 230
paste input "0-20030260-6"
type input "20-20030260-6"
click at [332, 47] on span "search Buscar afiliado" at bounding box center [319, 48] width 38 height 5
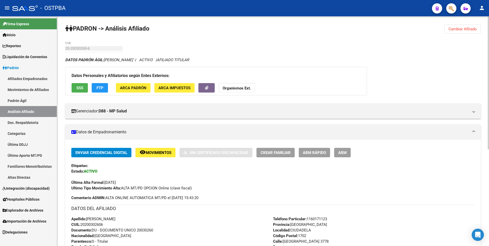
click at [101, 89] on span "FTP" at bounding box center [100, 88] width 7 height 5
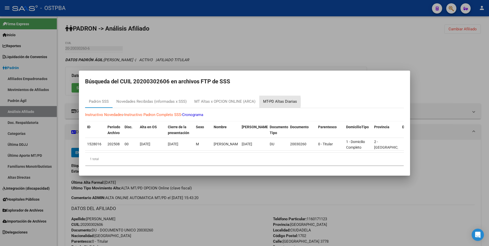
click at [271, 100] on div "MT-PD Altas Diarias" at bounding box center [280, 102] width 34 height 6
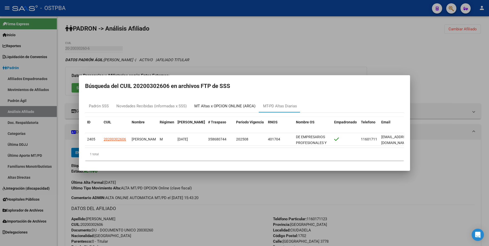
click at [230, 109] on div "MT Altas x OPCION ONLINE (ARCA)" at bounding box center [225, 106] width 69 height 12
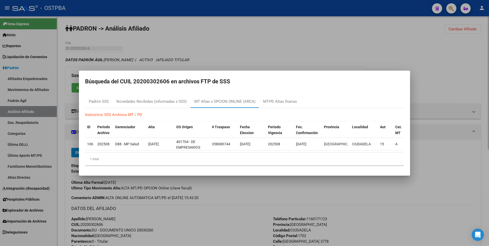
drag, startPoint x: 230, startPoint y: 109, endPoint x: 302, endPoint y: 58, distance: 87.7
click at [302, 58] on div at bounding box center [244, 123] width 489 height 246
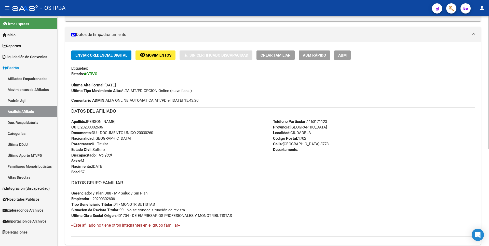
scroll to position [166, 0]
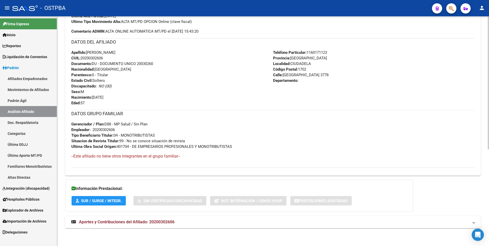
click at [162, 223] on span "Aportes y Contribuciones del Afiliado: 20200302606" at bounding box center [127, 221] width 96 height 5
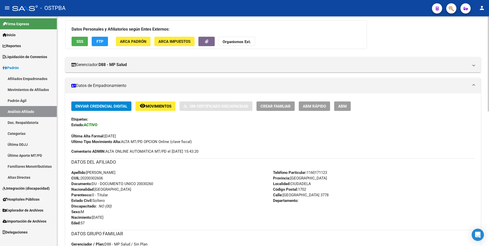
scroll to position [0, 0]
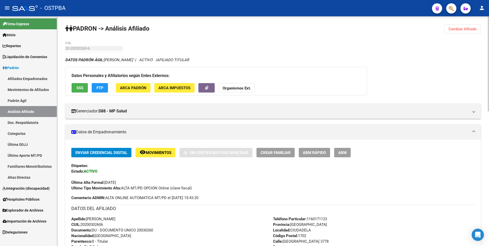
click at [74, 88] on button "SSS" at bounding box center [80, 87] width 16 height 9
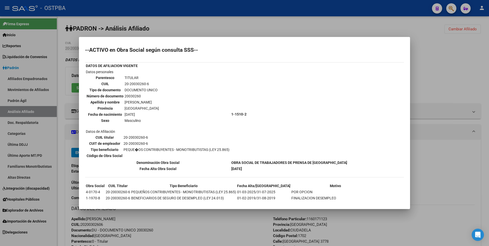
click at [273, 33] on div at bounding box center [244, 123] width 489 height 246
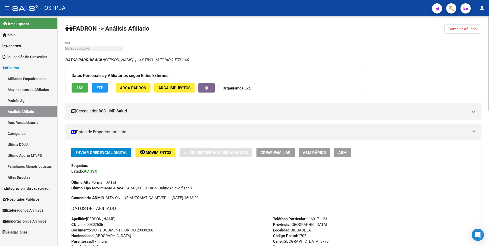
click at [148, 150] on button "remove_red_eye Movimientos" at bounding box center [156, 152] width 40 height 9
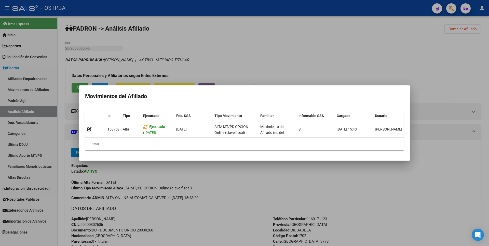
click at [354, 50] on div at bounding box center [244, 123] width 489 height 246
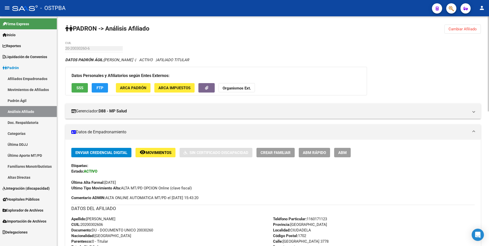
click at [161, 153] on span "Movimientos" at bounding box center [159, 152] width 26 height 5
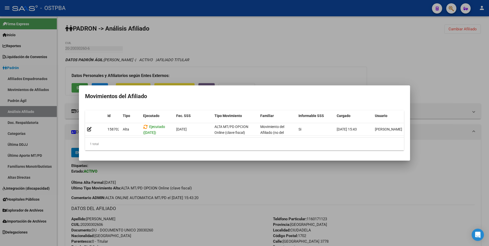
click at [283, 62] on div at bounding box center [244, 123] width 489 height 246
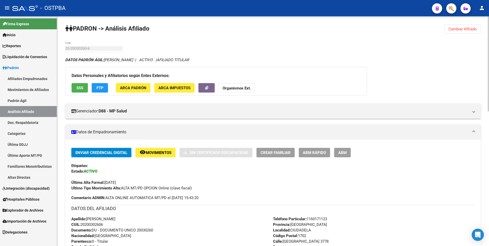
click at [345, 154] on span "ABM" at bounding box center [342, 152] width 8 height 5
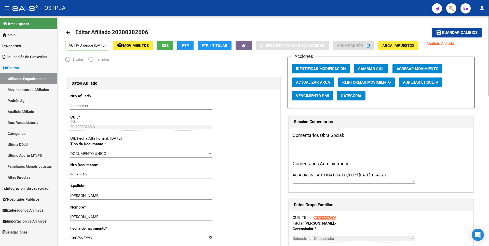
radio input "true"
type input "20-20030260-6"
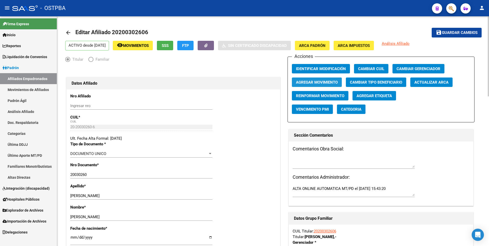
click at [323, 80] on span "Agregar Movimiento" at bounding box center [317, 82] width 42 height 5
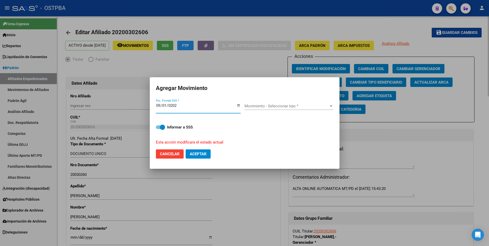
type input "2025-09-01"
click at [325, 107] on span "Movimiento - Seleccionar tipo *" at bounding box center [287, 106] width 84 height 5
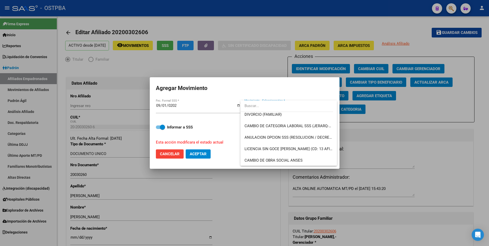
scroll to position [76, 0]
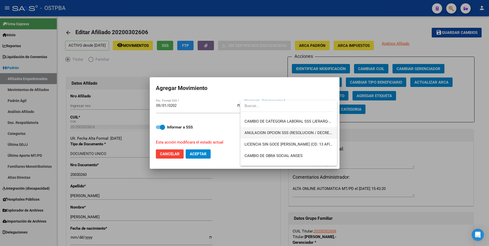
click at [305, 136] on span "ANULACION OPCION SSS (RESOLUCION / DECRETO)" at bounding box center [289, 132] width 88 height 11
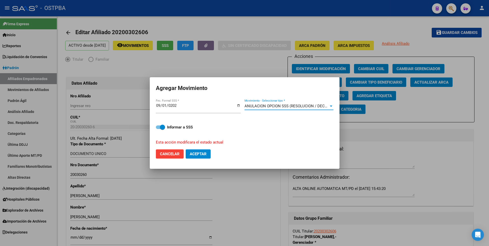
click at [202, 152] on span "Aceptar" at bounding box center [198, 154] width 17 height 5
checkbox input "false"
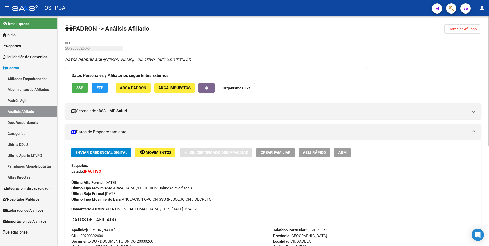
click at [470, 30] on span "Cambiar Afiliado" at bounding box center [463, 29] width 28 height 5
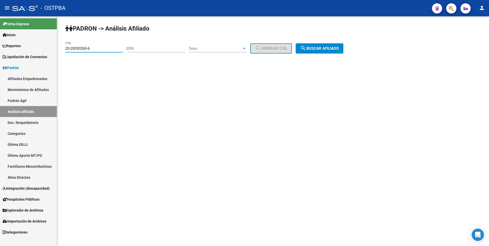
drag, startPoint x: 95, startPoint y: 50, endPoint x: 34, endPoint y: 47, distance: 60.7
click at [34, 47] on mat-sidenav-container "Firma Express Inicio Calendario SSS Instructivos Contacto OS Reportes Tablero d…" at bounding box center [244, 131] width 489 height 230
paste input "4-26068942-4"
type input "24-26068942-4"
drag, startPoint x: 319, startPoint y: 43, endPoint x: 323, endPoint y: 46, distance: 5.6
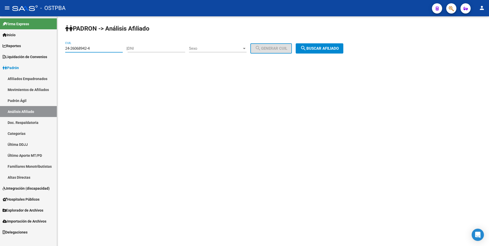
click at [319, 43] on div "PADRON -> Análisis Afiliado 24-26068942-4 CUIL | DNI Sexo Sexo search Generar C…" at bounding box center [273, 43] width 432 height 54
click at [323, 46] on span "search Buscar afiliado" at bounding box center [319, 48] width 38 height 5
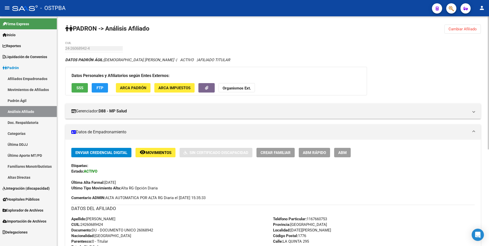
scroll to position [166, 0]
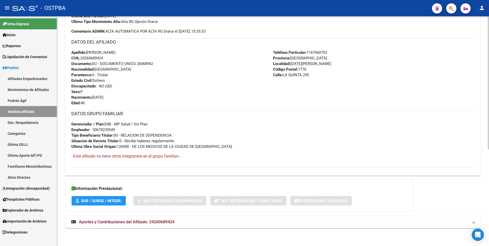
click at [166, 221] on span "Aportes y Contribuciones del Afiliado: 24260689424" at bounding box center [127, 221] width 96 height 5
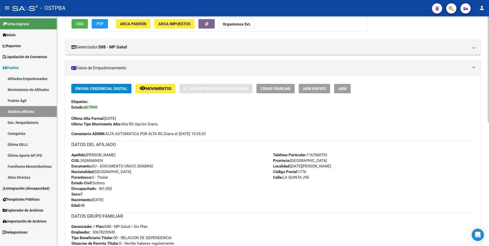
scroll to position [0, 0]
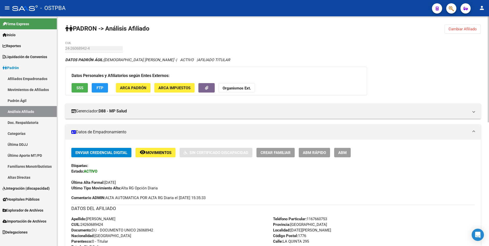
click at [100, 87] on span "FTP" at bounding box center [100, 88] width 7 height 5
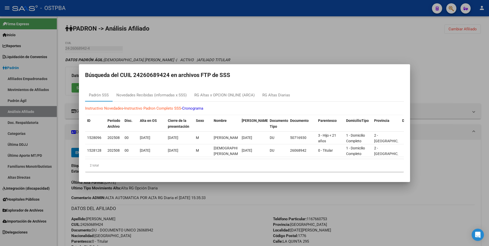
click at [268, 50] on div at bounding box center [244, 123] width 489 height 246
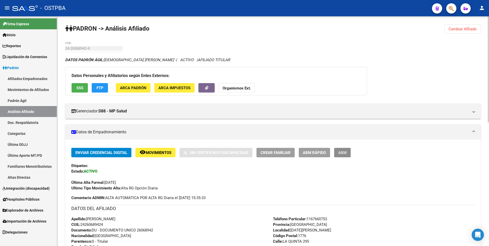
click at [341, 150] on span "ABM" at bounding box center [342, 152] width 8 height 5
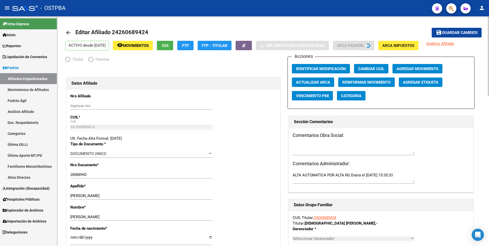
radio input "true"
type input "30-67823954-9"
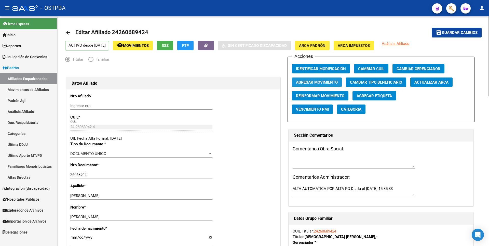
click at [322, 80] on span "Agregar Movimiento" at bounding box center [317, 82] width 42 height 5
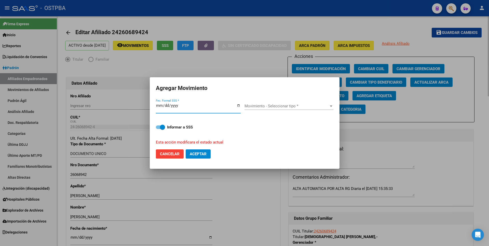
type input "0225-10-01"
type input "2025-10-01"
click at [321, 108] on span "Movimiento - Seleccionar tipo *" at bounding box center [287, 106] width 84 height 5
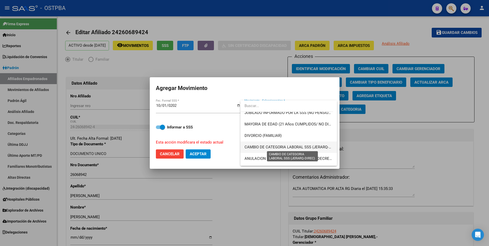
scroll to position [51, 0]
click at [293, 159] on span "ANULACION OPCION SSS (RESOLUCION / DECRETO)" at bounding box center [290, 158] width 91 height 5
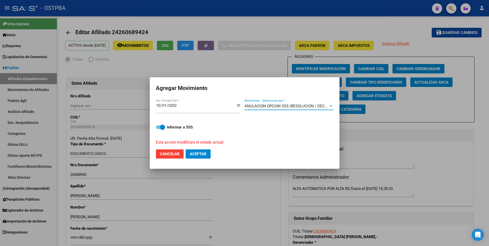
click at [196, 154] on span "Aceptar" at bounding box center [198, 154] width 17 height 5
checkbox input "false"
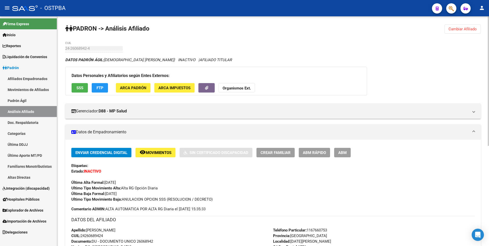
click at [467, 29] on span "Cambiar Afiliado" at bounding box center [463, 29] width 28 height 5
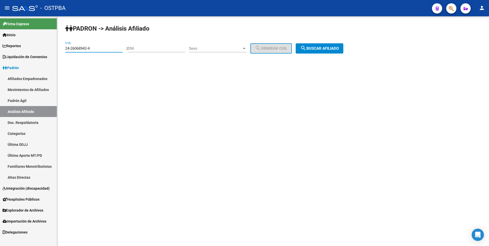
drag, startPoint x: 95, startPoint y: 48, endPoint x: 0, endPoint y: 33, distance: 96.3
click at [0, 33] on mat-sidenav-container "Firma Express Inicio Calendario SSS Instructivos Contacto OS Reportes Tablero d…" at bounding box center [244, 131] width 489 height 230
click at [142, 45] on div "DNI" at bounding box center [157, 46] width 58 height 11
type input "27709751"
click at [229, 48] on span "Sexo" at bounding box center [215, 48] width 53 height 5
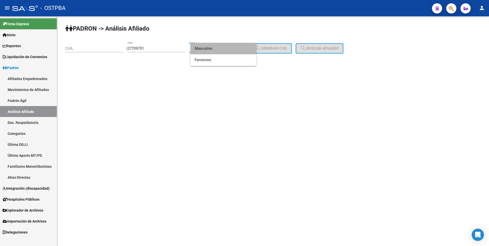
drag, startPoint x: 228, startPoint y: 50, endPoint x: 239, endPoint y: 47, distance: 11.4
click at [239, 47] on span "Masculino" at bounding box center [224, 48] width 58 height 11
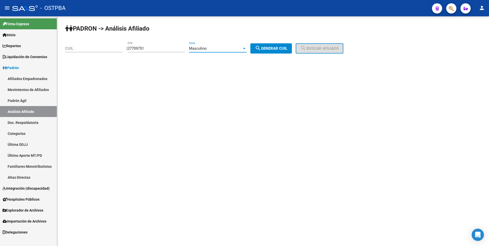
drag, startPoint x: 278, startPoint y: 44, endPoint x: 289, endPoint y: 45, distance: 11.0
click at [282, 45] on button "search Generar CUIL" at bounding box center [272, 48] width 42 height 10
click at [319, 45] on button "search Buscar afiliado" at bounding box center [320, 48] width 48 height 10
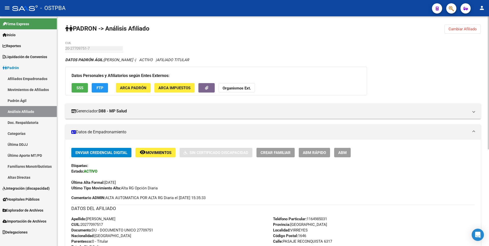
scroll to position [153, 0]
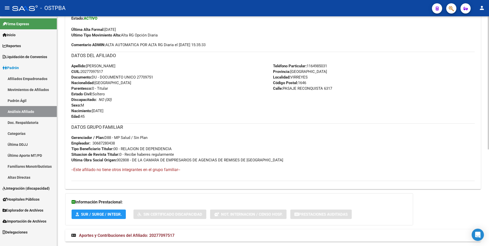
click at [166, 240] on mat-expansion-panel-header "Aportes y Contribuciones del Afiliado: 20277097517" at bounding box center [273, 235] width 416 height 12
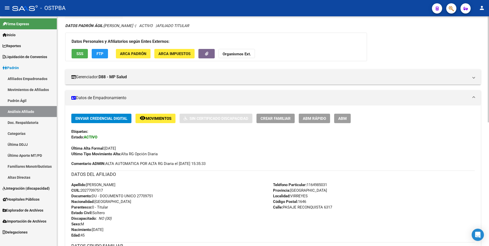
scroll to position [0, 0]
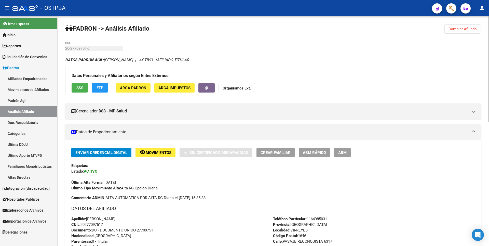
click at [100, 91] on button "FTP" at bounding box center [100, 87] width 16 height 9
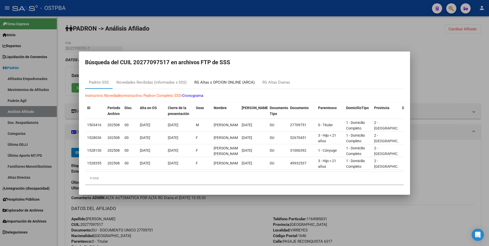
click at [243, 80] on div "RG Altas x OPCION ONLINE (ARCA)" at bounding box center [224, 83] width 60 height 6
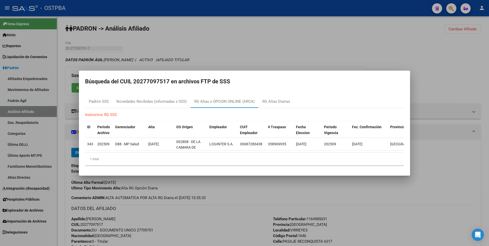
click at [224, 40] on div at bounding box center [244, 123] width 489 height 246
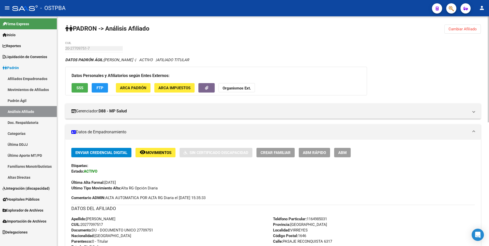
click at [80, 87] on span "SSS" at bounding box center [79, 88] width 7 height 5
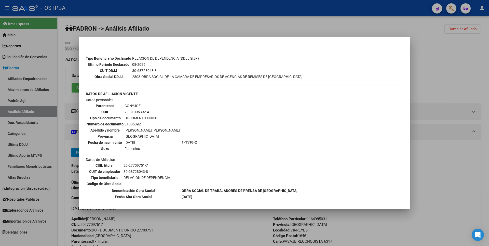
scroll to position [76, 0]
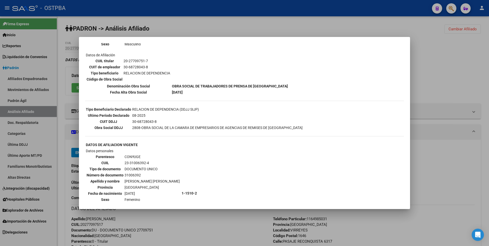
click at [466, 52] on div at bounding box center [244, 123] width 489 height 246
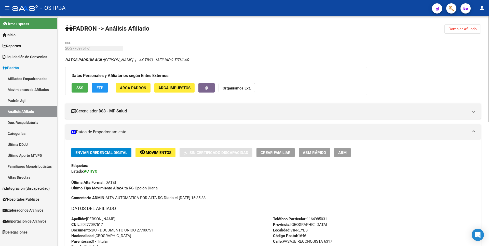
click at [463, 27] on button "Cambiar Afiliado" at bounding box center [463, 28] width 36 height 9
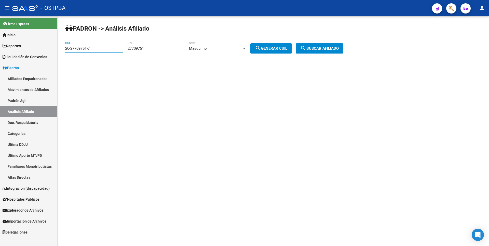
drag, startPoint x: 96, startPoint y: 48, endPoint x: 36, endPoint y: 45, distance: 60.4
click at [36, 45] on mat-sidenav-container "Firma Express Inicio Calendario SSS Instructivos Contacto OS Reportes Tablero d…" at bounding box center [244, 131] width 489 height 230
paste input "0030260-6"
click at [332, 46] on span "search Buscar afiliado" at bounding box center [319, 48] width 38 height 5
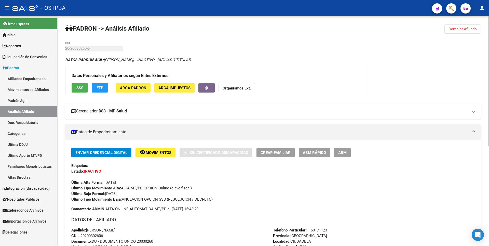
scroll to position [178, 0]
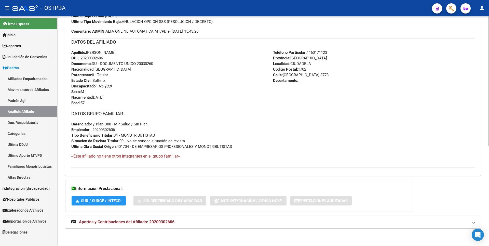
click at [166, 224] on span "Aportes y Contribuciones del Afiliado: 20200302606" at bounding box center [127, 221] width 96 height 5
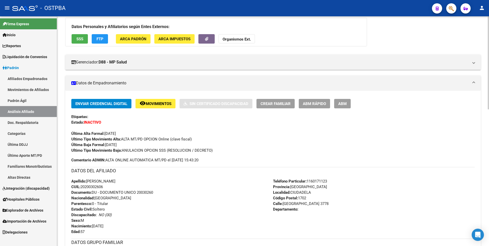
scroll to position [0, 0]
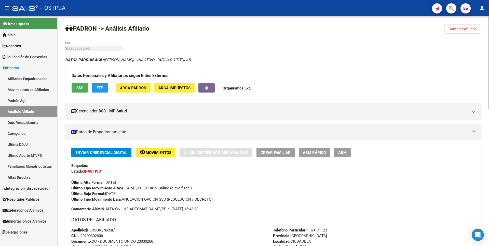
click at [103, 88] on span "FTP" at bounding box center [100, 88] width 7 height 5
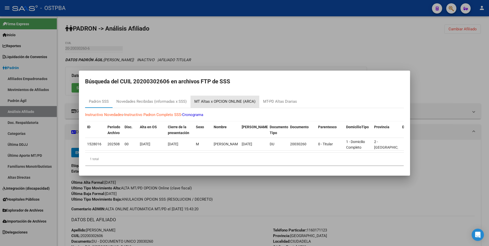
click at [226, 99] on div "MT Altas x OPCION ONLINE (ARCA)" at bounding box center [224, 102] width 61 height 6
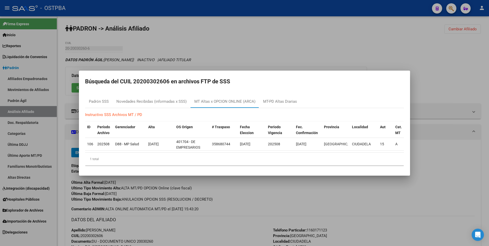
click at [259, 46] on div at bounding box center [244, 123] width 489 height 246
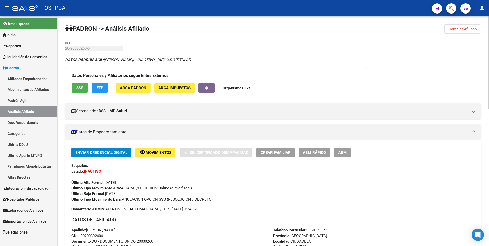
click at [466, 29] on span "Cambiar Afiliado" at bounding box center [463, 29] width 28 height 5
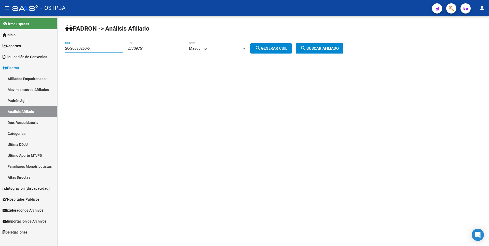
drag, startPoint x: 94, startPoint y: 49, endPoint x: 32, endPoint y: 48, distance: 62.2
click at [32, 48] on mat-sidenav-container "Firma Express Inicio Calendario SSS Instructivos Contacto OS Reportes Tablero d…" at bounding box center [244, 131] width 489 height 230
paste input "7-29185439-2"
click at [335, 47] on span "search Buscar afiliado" at bounding box center [319, 48] width 38 height 5
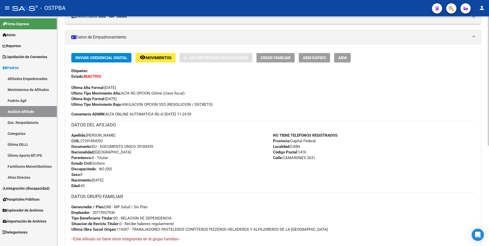
scroll to position [178, 0]
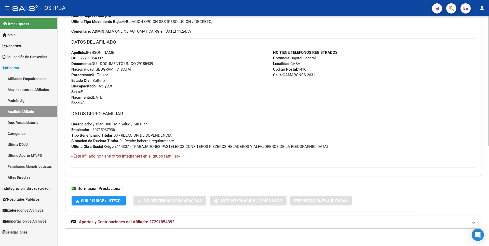
click at [171, 224] on strong "Aportes y Contribuciones del Afiliado: 27291854392" at bounding box center [122, 222] width 103 height 6
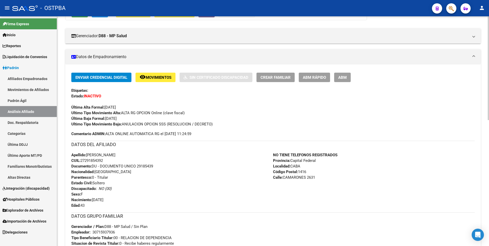
scroll to position [0, 0]
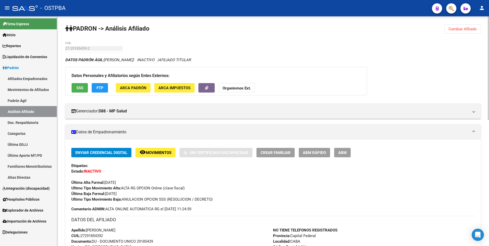
click at [99, 89] on span "FTP" at bounding box center [100, 88] width 7 height 5
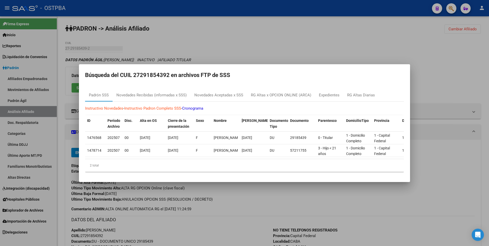
click at [219, 34] on div at bounding box center [244, 123] width 489 height 246
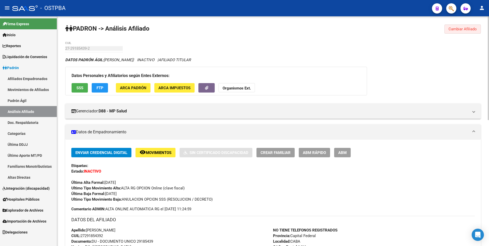
click at [466, 31] on span "Cambiar Afiliado" at bounding box center [463, 29] width 28 height 5
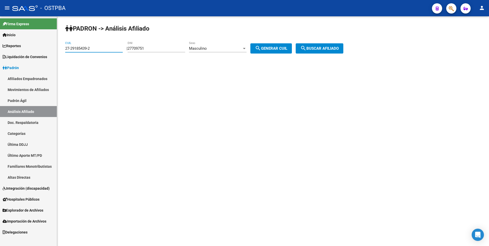
drag, startPoint x: 94, startPoint y: 50, endPoint x: 40, endPoint y: 45, distance: 53.8
click at [40, 45] on mat-sidenav-container "Firma Express Inicio Calendario SSS Instructivos Contacto OS Reportes Tablero d…" at bounding box center [244, 131] width 489 height 230
paste input "0-20030260-6"
click at [332, 48] on span "search Buscar afiliado" at bounding box center [319, 48] width 38 height 5
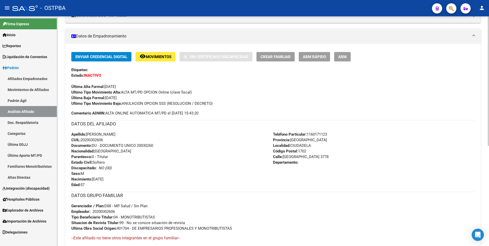
scroll to position [178, 0]
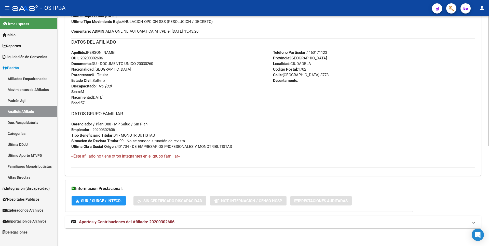
click at [149, 223] on span "Aportes y Contribuciones del Afiliado: 20200302606" at bounding box center [127, 221] width 96 height 5
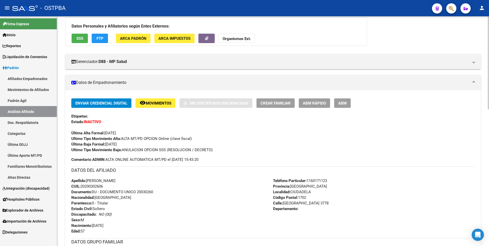
scroll to position [0, 0]
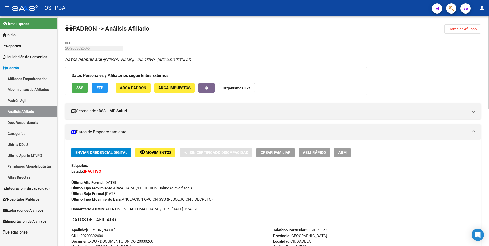
click at [250, 87] on strong "Organismos Ext." at bounding box center [237, 88] width 28 height 5
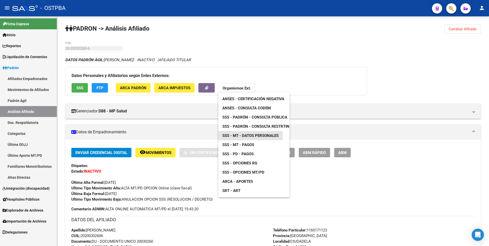
click at [256, 136] on span "SSS - MT - Datos Personales" at bounding box center [250, 135] width 56 height 5
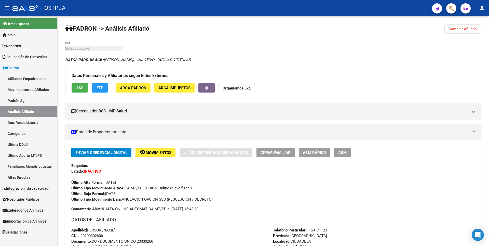
type input "27-29185439-2"
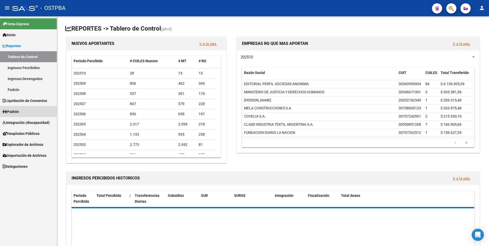
click at [23, 111] on link "Padrón" at bounding box center [28, 111] width 57 height 11
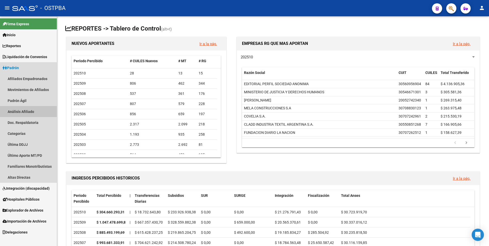
click at [29, 115] on link "Análisis Afiliado" at bounding box center [28, 111] width 57 height 11
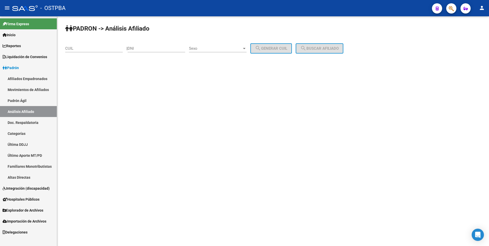
click at [73, 45] on div "CUIL" at bounding box center [94, 46] width 58 height 11
paste input "27-40667493-8"
click at [325, 47] on span "search Buscar afiliado" at bounding box center [319, 48] width 38 height 5
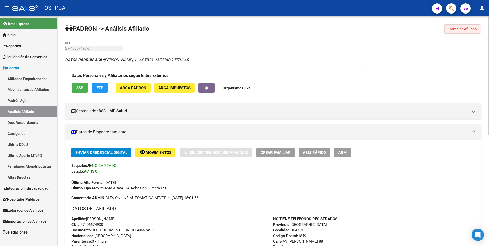
click at [470, 27] on span "Cambiar Afiliado" at bounding box center [463, 29] width 28 height 5
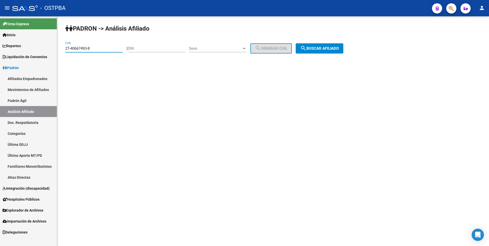
drag, startPoint x: 96, startPoint y: 48, endPoint x: 34, endPoint y: 50, distance: 62.2
click at [34, 50] on mat-sidenav-container "Firma Express Inicio Calendario SSS Instructivos Contacto OS Reportes Tablero d…" at bounding box center [244, 131] width 489 height 230
paste input "0-33288388"
click at [333, 51] on button "search Buscar afiliado" at bounding box center [320, 48] width 48 height 10
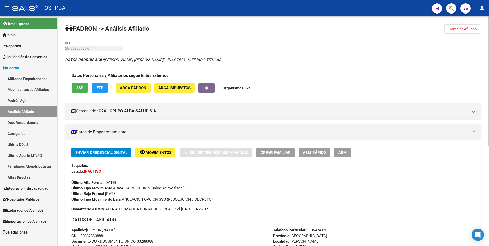
drag, startPoint x: 474, startPoint y: 30, endPoint x: 375, endPoint y: 21, distance: 99.8
click at [474, 30] on span "Cambiar Afiliado" at bounding box center [463, 29] width 28 height 5
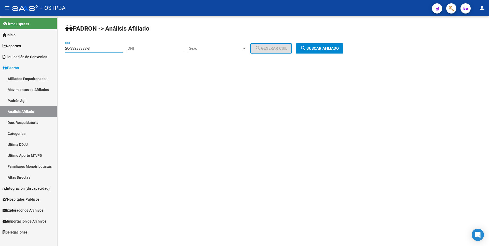
drag, startPoint x: 105, startPoint y: 49, endPoint x: 0, endPoint y: 27, distance: 106.8
click at [0, 28] on mat-sidenav-container "Firma Express Inicio Calendario SSS Instructivos Contacto OS Reportes Tablero d…" at bounding box center [244, 131] width 489 height 230
type input "20-41951712-8"
click at [331, 51] on button "search Buscar afiliado" at bounding box center [320, 48] width 48 height 10
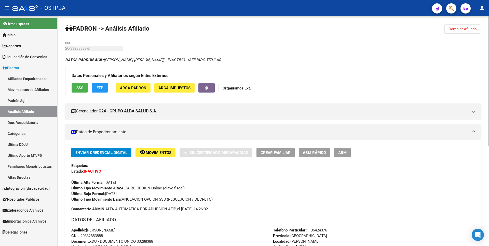
drag, startPoint x: 456, startPoint y: 31, endPoint x: 404, endPoint y: 26, distance: 52.2
click at [456, 30] on span "Cambiar Afiliado" at bounding box center [463, 29] width 28 height 5
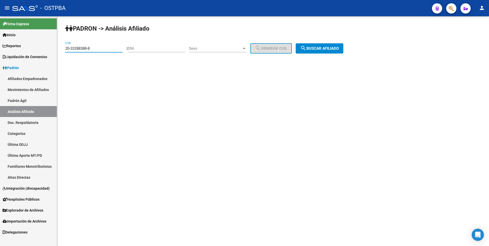
drag, startPoint x: 100, startPoint y: 49, endPoint x: 0, endPoint y: 45, distance: 99.7
click at [0, 45] on mat-sidenav-container "Firma Express Inicio Calendario SSS Instructivos Contacto OS Reportes Tablero d…" at bounding box center [244, 131] width 489 height 230
paste input "7-31835817-1"
click at [338, 44] on button "search Buscar afiliado" at bounding box center [320, 48] width 48 height 10
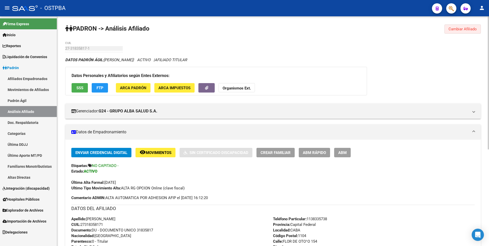
click at [457, 30] on span "Cambiar Afiliado" at bounding box center [463, 29] width 28 height 5
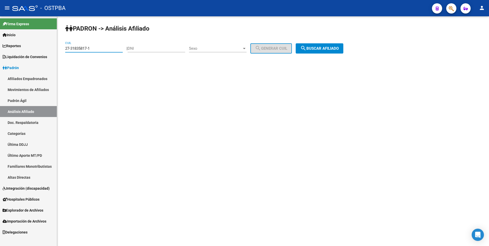
drag, startPoint x: 98, startPoint y: 49, endPoint x: 52, endPoint y: 45, distance: 46.8
click at [52, 45] on mat-sidenav-container "Firma Express Inicio Calendario SSS Instructivos Contacto OS Reportes Tablero d…" at bounding box center [244, 131] width 489 height 230
paste input "0-40770350-3"
click at [331, 45] on button "search Buscar afiliado" at bounding box center [320, 48] width 48 height 10
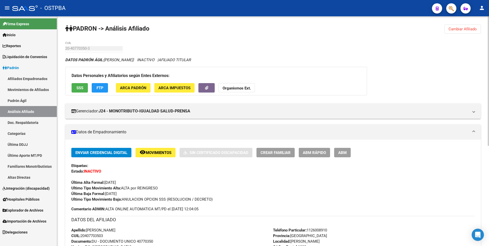
click at [478, 25] on button "Cambiar Afiliado" at bounding box center [463, 28] width 36 height 9
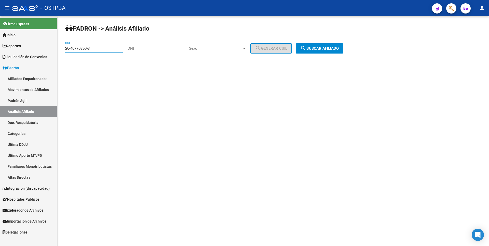
drag, startPoint x: 101, startPoint y: 48, endPoint x: 1, endPoint y: 47, distance: 100.2
click at [1, 47] on mat-sidenav-container "Firma Express Inicio Calendario SSS Instructivos Contacto OS Reportes Tablero d…" at bounding box center [244, 131] width 489 height 230
paste input "7-24559874-8"
click at [317, 51] on button "search Buscar afiliado" at bounding box center [320, 48] width 48 height 10
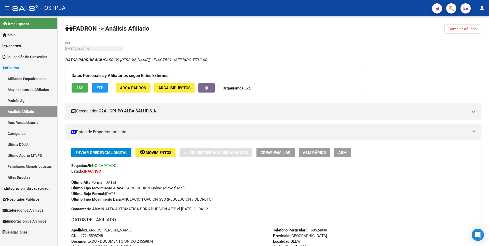
drag, startPoint x: 452, startPoint y: 32, endPoint x: 172, endPoint y: 12, distance: 281.0
click at [449, 28] on button "Cambiar Afiliado" at bounding box center [463, 28] width 36 height 9
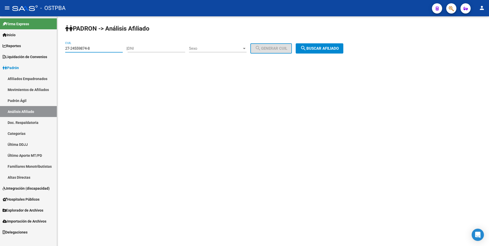
drag, startPoint x: 99, startPoint y: 49, endPoint x: 37, endPoint y: 52, distance: 62.3
click at [37, 52] on mat-sidenav-container "Firma Express Inicio Calendario SSS Instructivos Contacto OS Reportes Tablero d…" at bounding box center [244, 131] width 489 height 230
paste input "0-33288388"
click at [316, 47] on span "search Buscar afiliado" at bounding box center [319, 48] width 38 height 5
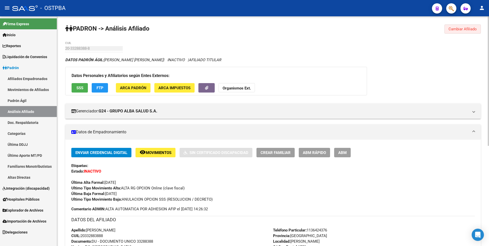
click at [454, 30] on span "Cambiar Afiliado" at bounding box center [463, 29] width 28 height 5
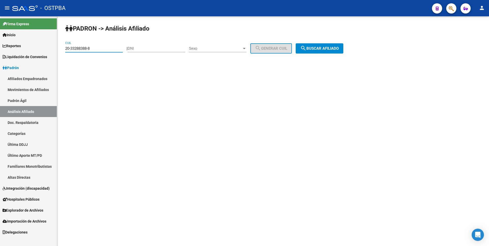
drag, startPoint x: 104, startPoint y: 50, endPoint x: 0, endPoint y: 44, distance: 104.6
click at [0, 44] on mat-sidenav-container "Firma Express Inicio Calendario SSS Instructivos Contacto OS Reportes Tablero d…" at bounding box center [244, 131] width 489 height 230
click at [319, 47] on span "search Buscar afiliado" at bounding box center [319, 48] width 38 height 5
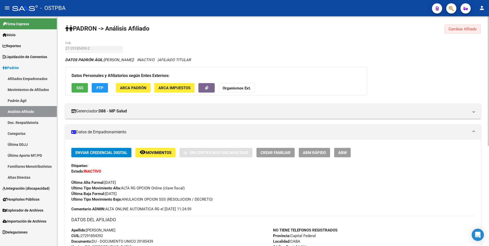
click at [468, 29] on span "Cambiar Afiliado" at bounding box center [463, 29] width 28 height 5
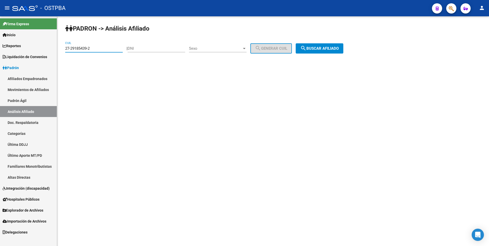
drag, startPoint x: 92, startPoint y: 48, endPoint x: 1, endPoint y: 46, distance: 91.5
click at [1, 46] on mat-sidenav-container "Firma Express Inicio Calendario SSS Instructivos Contacto OS Reportes Tablero d…" at bounding box center [244, 131] width 489 height 230
type input "20-20030260-6"
click at [330, 43] on button "search Buscar afiliado" at bounding box center [320, 48] width 48 height 10
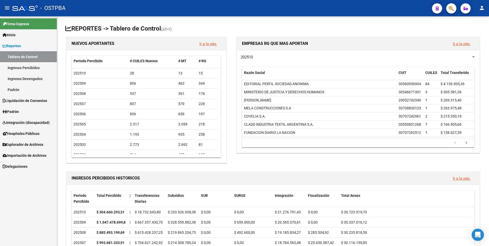
click at [34, 144] on span "Explorador de Archivos" at bounding box center [23, 145] width 41 height 6
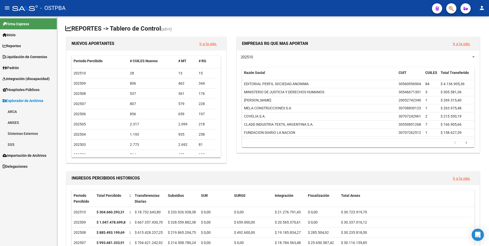
click at [16, 144] on link "SSS" at bounding box center [28, 144] width 57 height 11
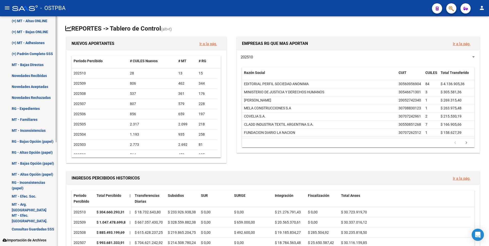
scroll to position [189, 0]
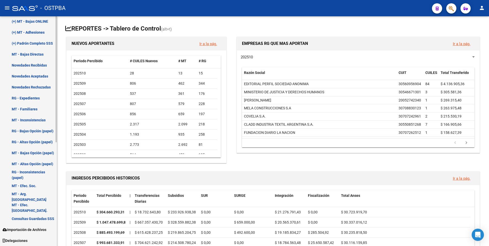
click at [32, 216] on link "Consultas Guardadas SSS" at bounding box center [28, 218] width 57 height 11
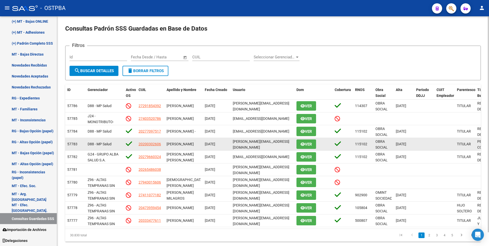
click at [155, 146] on app-link-go-to "20200302606" at bounding box center [150, 144] width 22 height 6
click at [155, 145] on span "20200302606" at bounding box center [150, 144] width 22 height 4
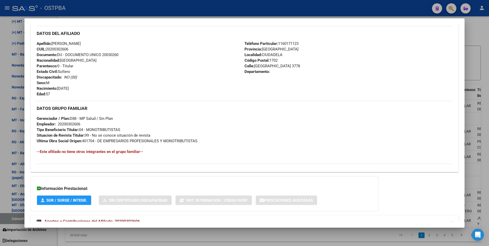
scroll to position [196, 0]
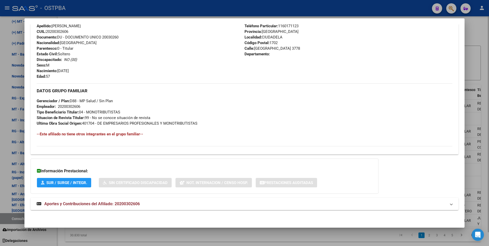
click at [477, 57] on div at bounding box center [244, 123] width 489 height 246
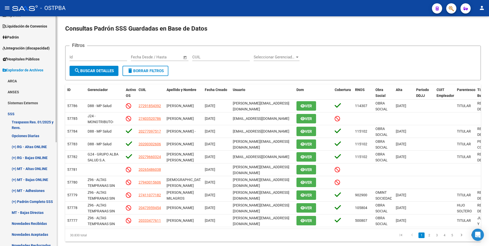
scroll to position [0, 0]
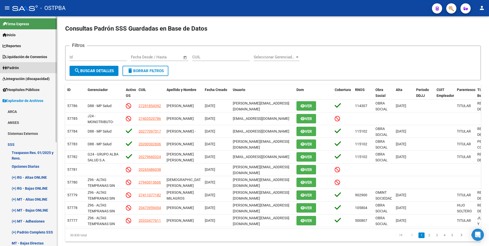
click at [23, 66] on link "Padrón" at bounding box center [28, 67] width 57 height 11
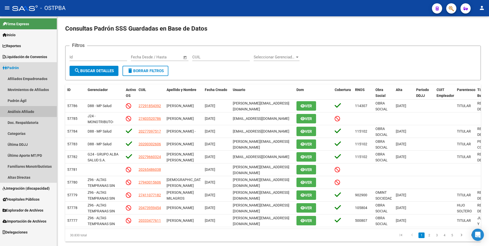
drag, startPoint x: 26, startPoint y: 109, endPoint x: 32, endPoint y: 101, distance: 10.1
click at [26, 109] on link "Análisis Afiliado" at bounding box center [28, 111] width 57 height 11
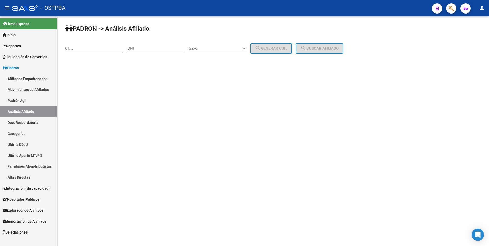
click at [73, 49] on input "CUIL" at bounding box center [94, 48] width 58 height 5
type input "20-27709751-7"
click at [339, 46] on button "search Buscar afiliado" at bounding box center [320, 48] width 48 height 10
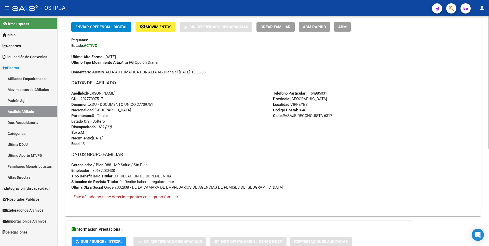
scroll to position [166, 0]
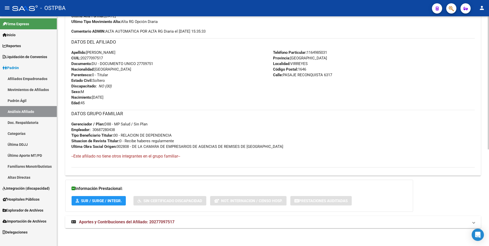
click at [148, 223] on span "Aportes y Contribuciones del Afiliado: 20277097517" at bounding box center [127, 221] width 96 height 5
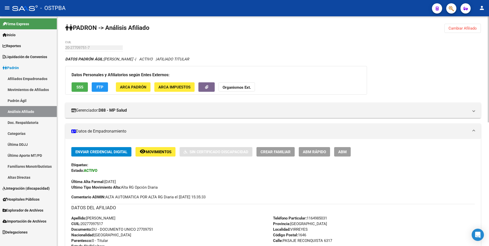
scroll to position [0, 0]
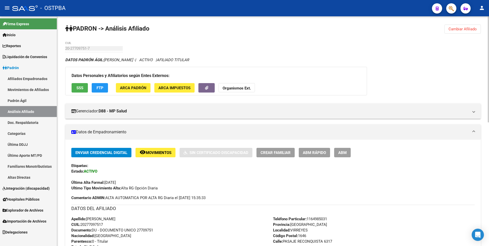
click at [97, 91] on button "FTP" at bounding box center [100, 87] width 16 height 9
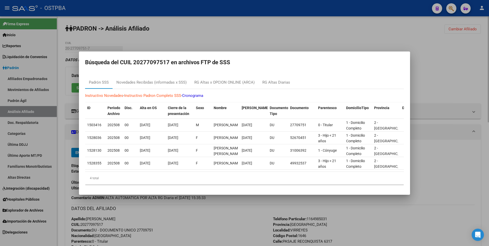
click at [246, 42] on div at bounding box center [244, 123] width 489 height 246
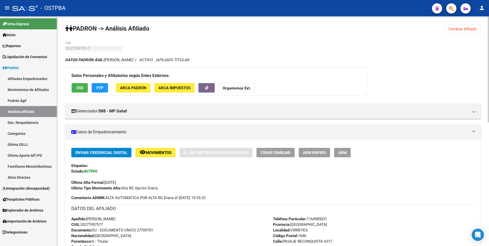
click at [243, 93] on div "Datos Personales y Afiliatorios según Entes Externos: SSS FTP ARCA Padrón ARCA …" at bounding box center [216, 81] width 302 height 29
click at [81, 83] on button "SSS" at bounding box center [80, 87] width 16 height 9
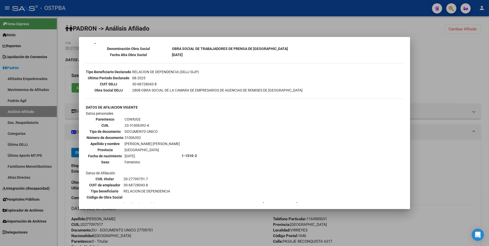
scroll to position [102, 0]
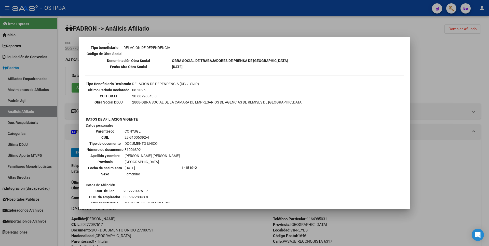
drag, startPoint x: 125, startPoint y: 137, endPoint x: 151, endPoint y: 136, distance: 26.0
click at [151, 136] on td "23-31006392-4" at bounding box center [152, 138] width 56 height 6
copy td "23-31006392-4"
click at [430, 93] on div at bounding box center [244, 123] width 489 height 246
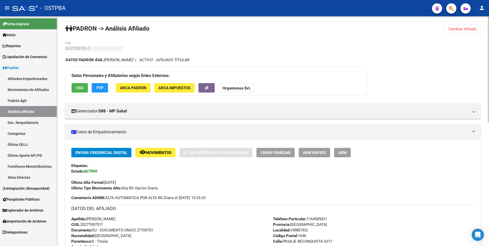
click at [347, 154] on span "ABM" at bounding box center [342, 152] width 8 height 5
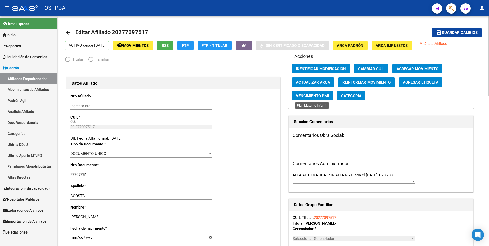
radio input "true"
type input "30-68728043-8"
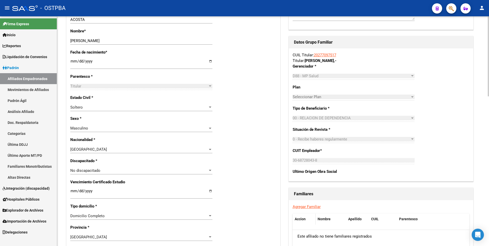
scroll to position [229, 0]
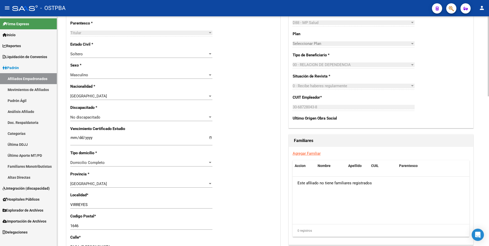
click at [307, 153] on link "Agregar Familiar" at bounding box center [307, 153] width 28 height 5
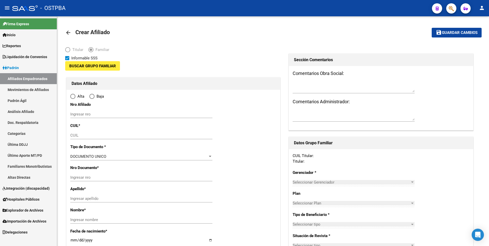
type input "30-68728043-8"
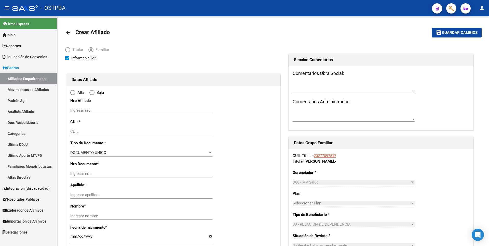
type input "VIRREYES"
type input "1646"
type input "PASAJE RECONQUISTA"
type input "6317"
radio input "true"
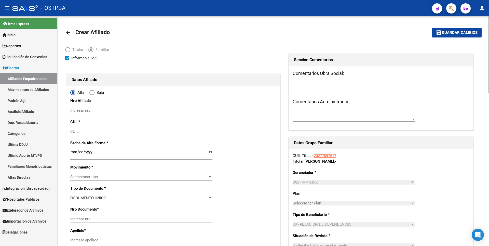
type input "30-68728043-8"
click at [84, 131] on input "CUIL" at bounding box center [141, 131] width 142 height 5
paste input "23-31006392-4"
type input "23-31006392-4"
click at [73, 153] on input "Ingresar fecha" at bounding box center [141, 154] width 142 height 8
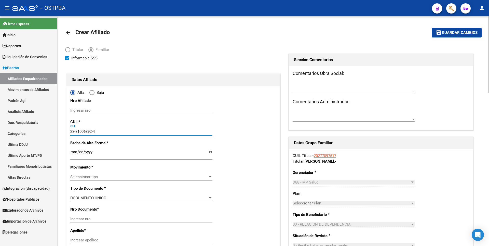
type input "31006392"
type input "YEGROS LOPEZ"
type input "NATALIA VANESA"
type input "1984-09-25"
type input "PRESIDENTE DERQ"
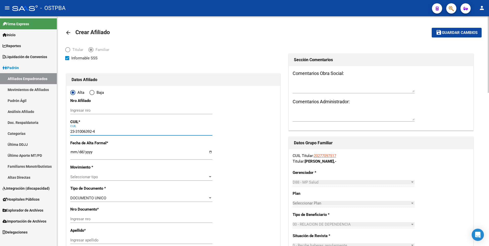
type input "1635"
type input "ALBANIA"
type input "1"
click at [81, 149] on div "Ingresar fecha" at bounding box center [141, 154] width 142 height 11
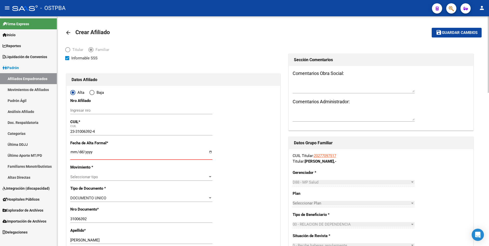
click at [80, 151] on input "Ingresar fecha" at bounding box center [141, 154] width 142 height 8
type input "0225-09-01"
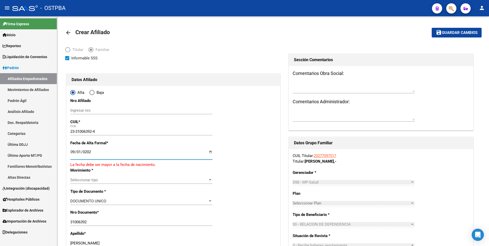
type input "2025-09-01"
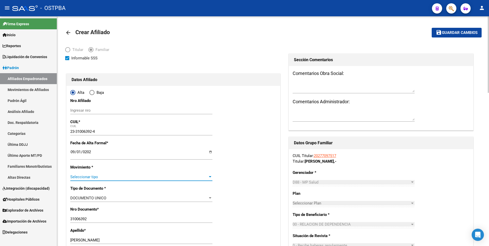
click at [148, 178] on span "Seleccionar tipo" at bounding box center [139, 177] width 138 height 5
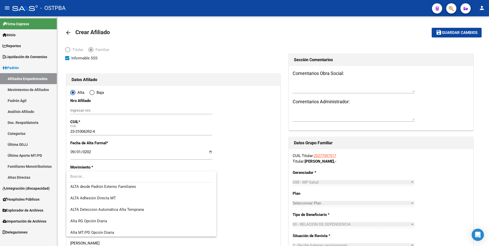
scroll to position [176, 0]
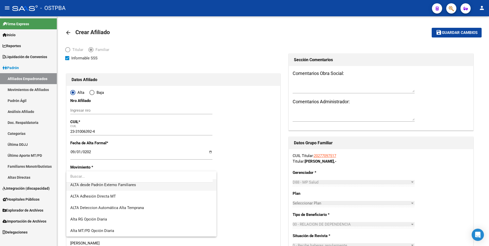
click at [132, 187] on span "ALTA desde Padrón Externo Familiares" at bounding box center [141, 184] width 142 height 11
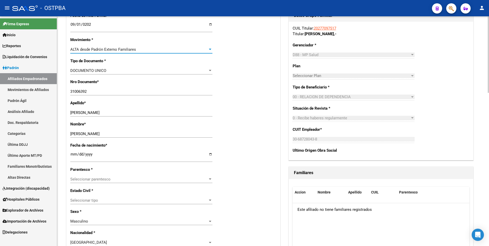
scroll to position [178, 0]
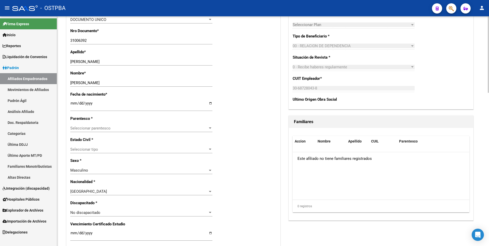
click at [207, 128] on span "Seleccionar parentesco" at bounding box center [139, 128] width 138 height 5
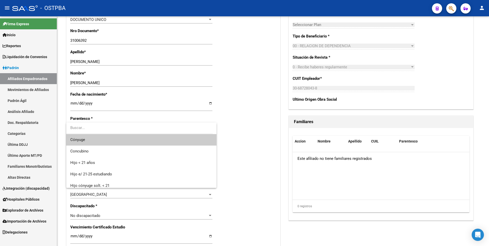
click at [93, 143] on span "Cónyuge" at bounding box center [141, 139] width 142 height 11
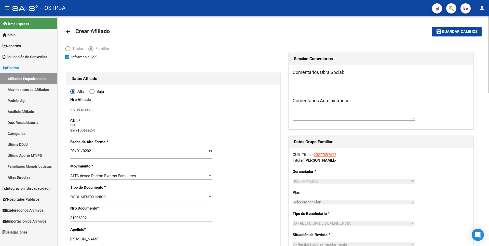
scroll to position [0, 0]
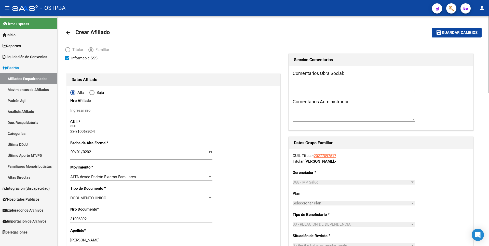
click at [448, 34] on span "Guardar cambios" at bounding box center [460, 33] width 36 height 5
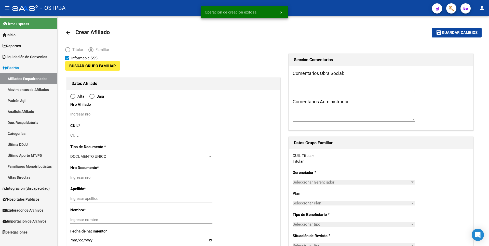
type input "30-68728043-8"
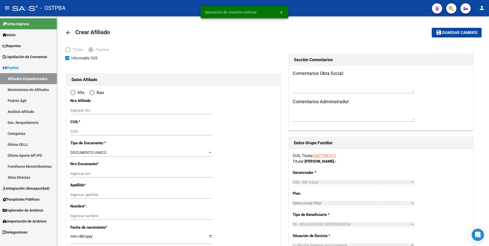
type input "VIRREYES"
type input "1646"
type input "PASAJE RECONQUISTA"
type input "6317"
radio input "true"
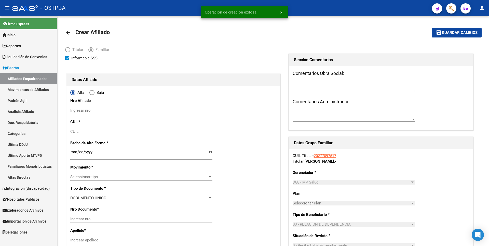
type input "30-68728043-8"
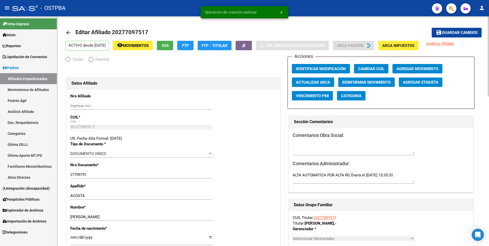
radio input "true"
type input "30-68728043-8"
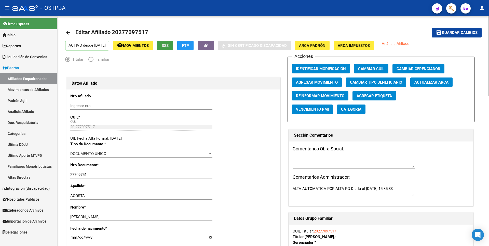
click at [169, 46] on span "SSS" at bounding box center [165, 45] width 7 height 5
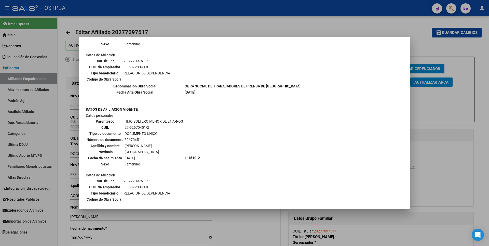
scroll to position [357, 0]
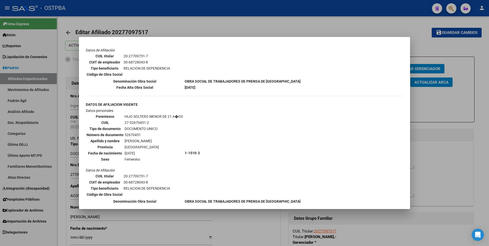
drag, startPoint x: 125, startPoint y: 123, endPoint x: 148, endPoint y: 120, distance: 23.3
click at [148, 120] on td "27-52670451-2" at bounding box center [153, 123] width 59 height 6
copy td "27-52670451-2"
click at [442, 97] on div at bounding box center [244, 123] width 489 height 246
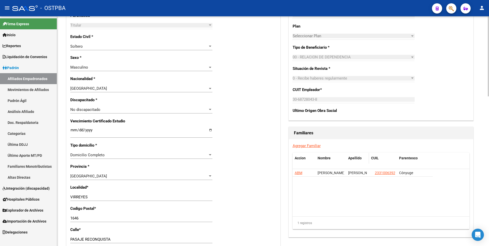
scroll to position [255, 0]
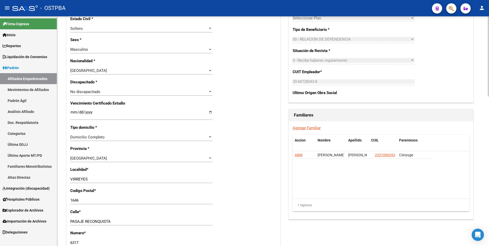
click at [309, 128] on link "Agregar Familiar" at bounding box center [307, 128] width 28 height 5
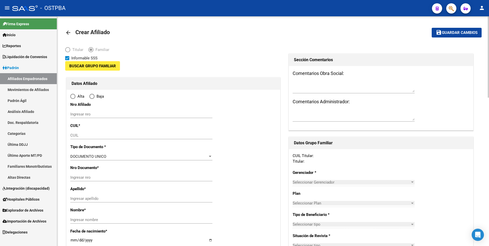
type input "30-68728043-8"
type input "VIRREYES"
type input "1646"
type input "PASAJE RECONQUISTA"
type input "6317"
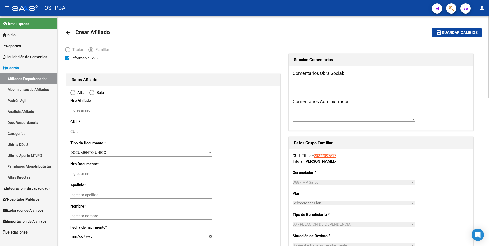
radio input "true"
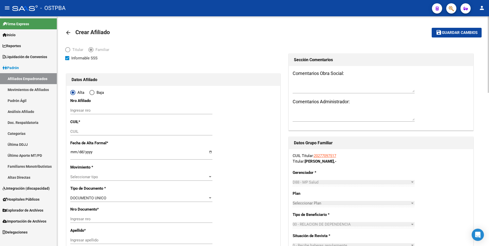
type input "30-68728043-8"
click at [77, 133] on input "CUIL" at bounding box center [141, 131] width 142 height 5
paste input "27-52670451-2"
type input "27-52670451-2"
type input "52670451"
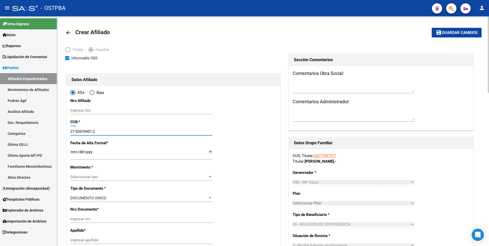
type input "ACOSTA YEGROS BRISA"
type input "2012-09-04"
type input "VIRREYES"
type input "PJE RECONQUISTA"
click at [72, 150] on input "Ingresar fecha" at bounding box center [141, 154] width 142 height 8
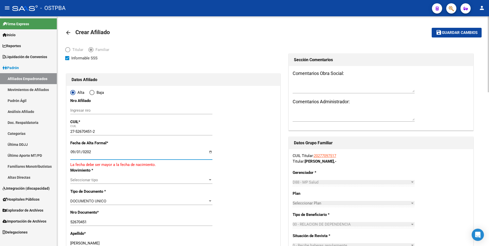
type input "2025-09-01"
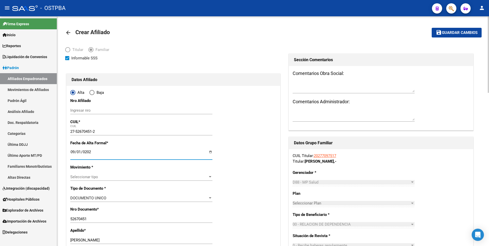
click at [159, 179] on span "Seleccionar tipo" at bounding box center [139, 177] width 138 height 5
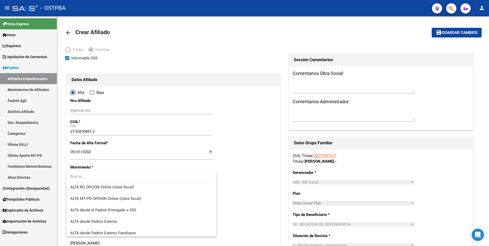
scroll to position [153, 0]
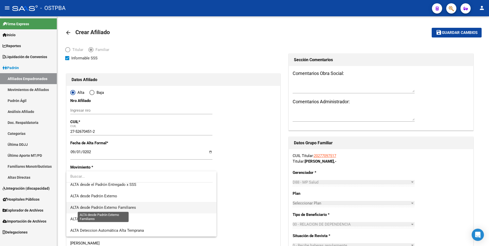
click at [110, 208] on span "ALTA desde Padrón Externo Familiares" at bounding box center [103, 207] width 66 height 5
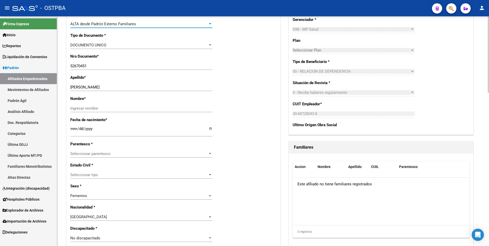
click at [209, 153] on div at bounding box center [210, 154] width 5 height 4
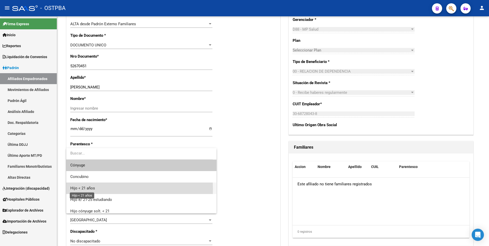
click at [92, 189] on span "Hijo < 21 años" at bounding box center [82, 188] width 25 height 5
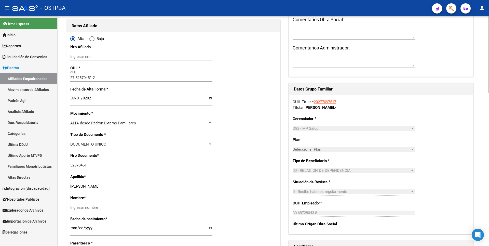
scroll to position [0, 0]
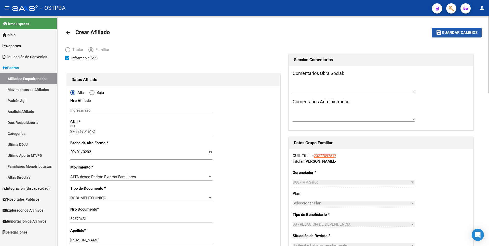
click at [473, 30] on button "save Guardar cambios" at bounding box center [457, 32] width 50 height 9
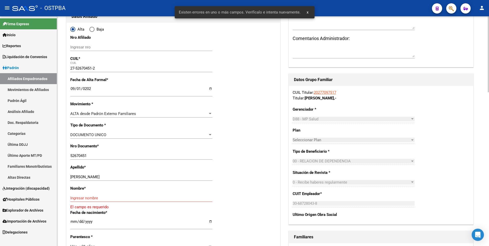
scroll to position [102, 0]
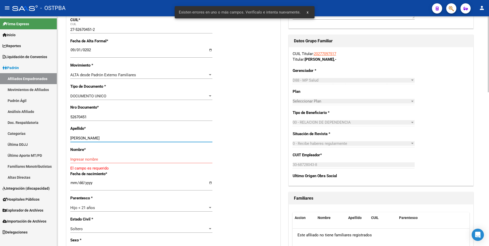
drag, startPoint x: 100, startPoint y: 138, endPoint x: 122, endPoint y: 138, distance: 21.4
click at [122, 138] on input "ACOSTA YEGROS BRISA" at bounding box center [141, 138] width 142 height 5
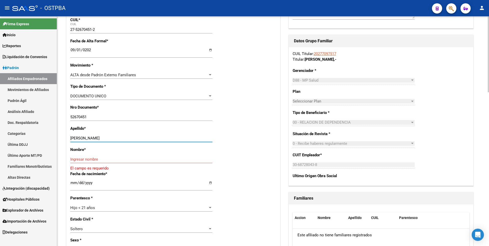
type input "ACOSTA YEGROS"
click at [72, 161] on input "Ingresar nombre" at bounding box center [141, 159] width 142 height 5
paste input "BRISA"
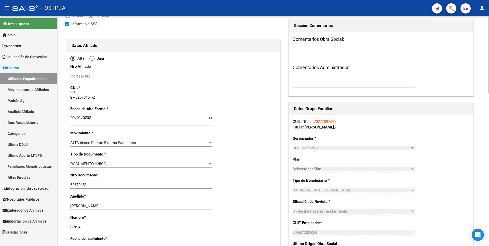
scroll to position [0, 0]
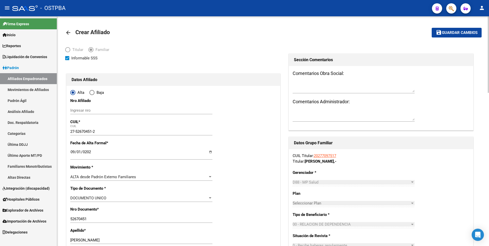
type input "BRISA"
click at [468, 31] on span "Guardar cambios" at bounding box center [460, 33] width 36 height 5
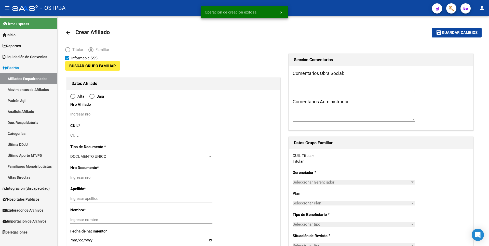
type input "30-68728043-8"
type input "VIRREYES"
type input "1646"
type input "PASAJE RECONQUISTA"
type input "6317"
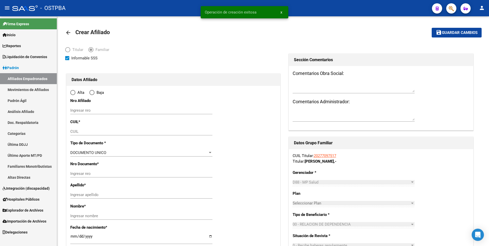
radio input "true"
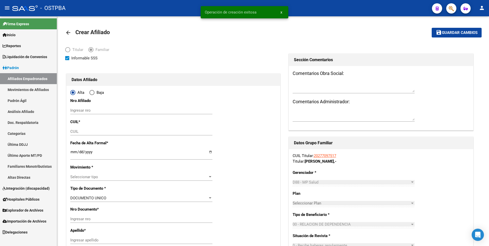
type input "30-68728043-8"
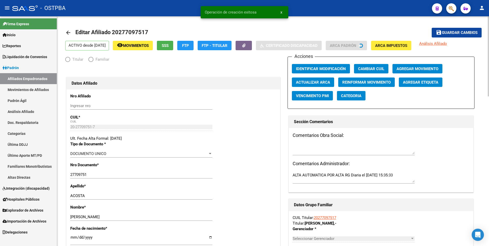
radio input "true"
type input "30-68728043-8"
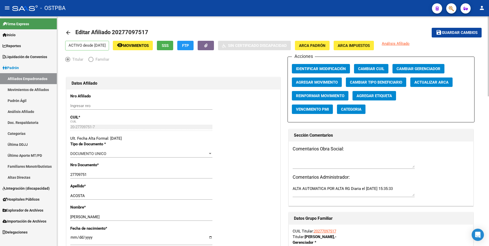
click at [169, 48] on span "SSS" at bounding box center [165, 45] width 7 height 5
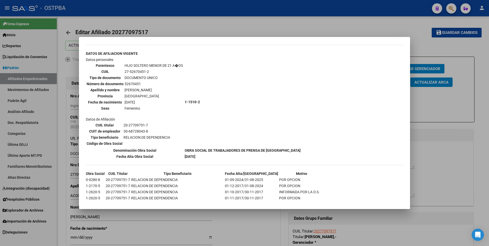
scroll to position [255, 0]
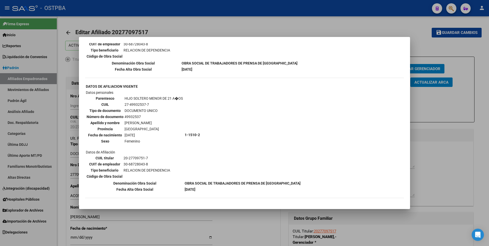
drag, startPoint x: 130, startPoint y: 104, endPoint x: 152, endPoint y: 105, distance: 21.7
click at [152, 105] on td "27-49932537-7" at bounding box center [153, 105] width 59 height 6
copy td "27-49932537-7"
click at [438, 47] on div at bounding box center [244, 123] width 489 height 246
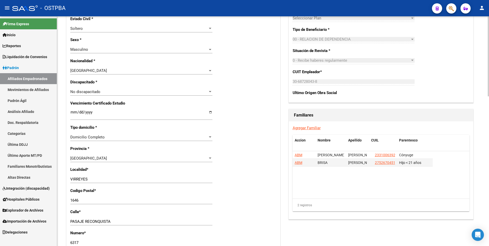
click at [310, 128] on link "Agregar Familiar" at bounding box center [307, 128] width 28 height 5
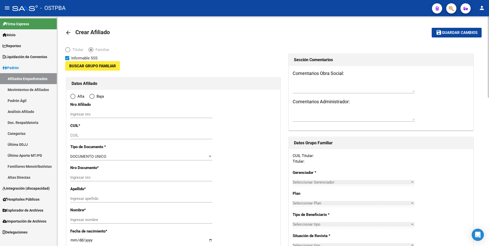
type input "30-68728043-8"
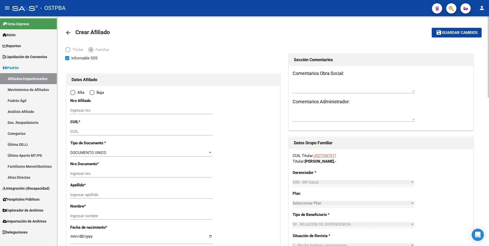
type input "VIRREYES"
type input "1646"
type input "PASAJE RECONQUISTA"
type input "6317"
radio input "true"
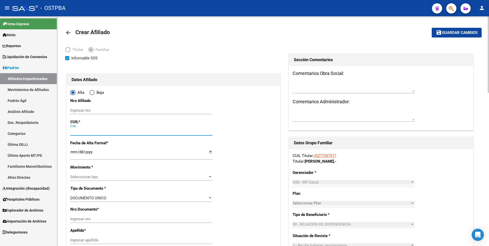
click at [75, 131] on input "CUIL" at bounding box center [141, 131] width 142 height 5
type input "30-68728043-8"
paste input "27-49932537-7"
type input "27-49932537-7"
type input "49932537"
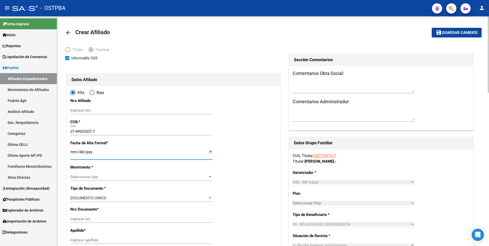
type input "ACOSTA YEGROS"
type input "KAREN"
type input "2009-11-25"
type input "VIRREYES"
type input "PJE RECONQUISTA"
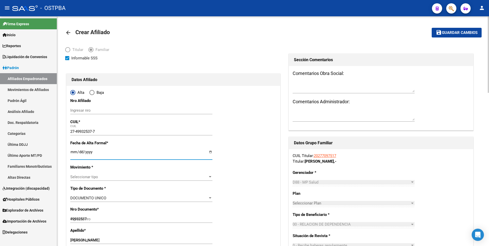
click at [72, 151] on input "Ingresar fecha" at bounding box center [141, 154] width 142 height 8
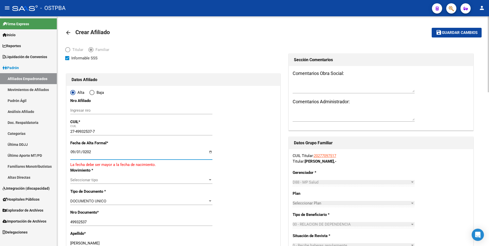
type input "2025-09-01"
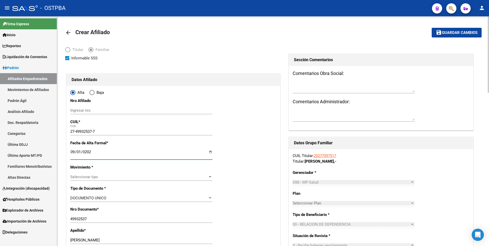
click at [183, 178] on span "Seleccionar tipo" at bounding box center [139, 177] width 138 height 5
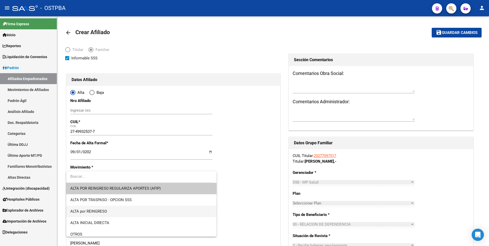
scroll to position [176, 0]
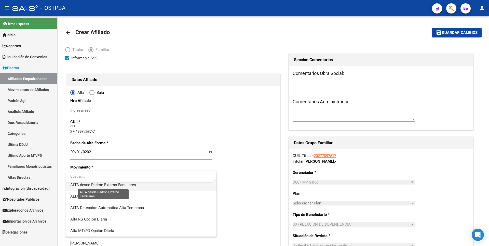
click at [125, 183] on span "ALTA desde Padrón Externo Familiares" at bounding box center [103, 184] width 66 height 5
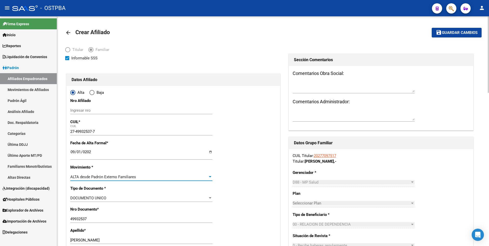
scroll to position [102, 0]
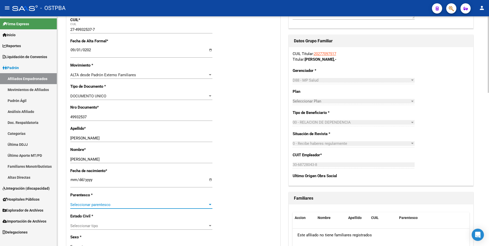
click at [207, 204] on span "Seleccionar parentesco" at bounding box center [139, 204] width 138 height 5
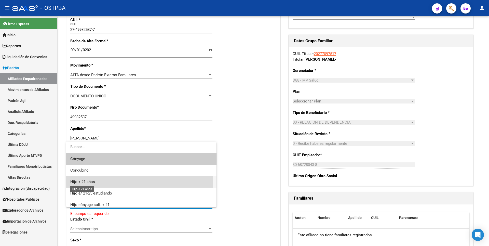
click at [93, 183] on span "Hijo < 21 años" at bounding box center [82, 181] width 25 height 5
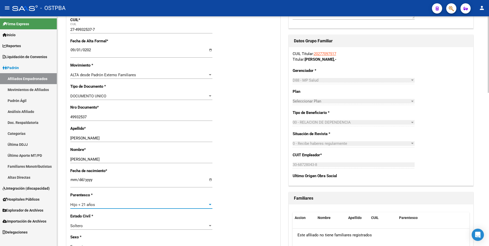
scroll to position [0, 0]
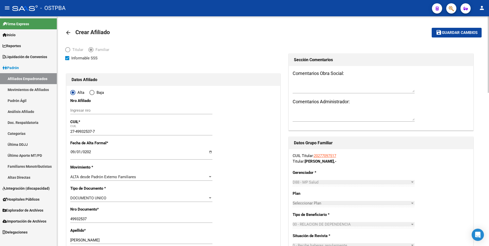
drag, startPoint x: 461, startPoint y: 32, endPoint x: 455, endPoint y: 26, distance: 8.3
click at [461, 31] on span "Guardar cambios" at bounding box center [460, 33] width 36 height 5
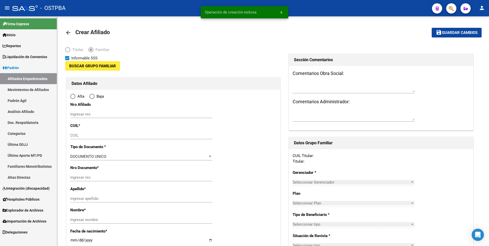
type input "30-68728043-8"
type input "VIRREYES"
type input "1646"
type input "PASAJE RECONQUISTA"
type input "6317"
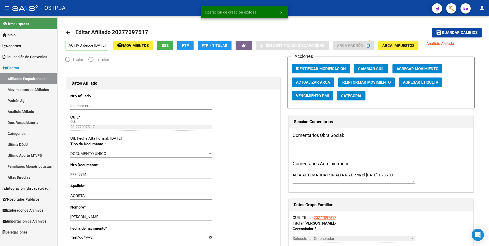
radio input "true"
type input "30-68728043-8"
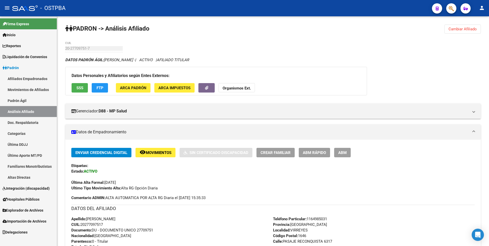
click at [32, 199] on span "Hospitales Públicos" at bounding box center [21, 199] width 37 height 6
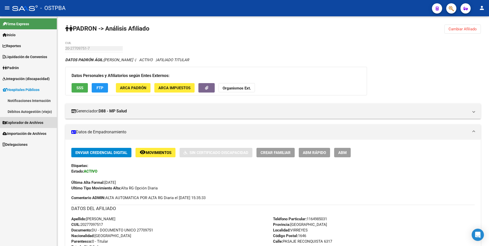
click at [24, 121] on span "Explorador de Archivos" at bounding box center [23, 123] width 41 height 6
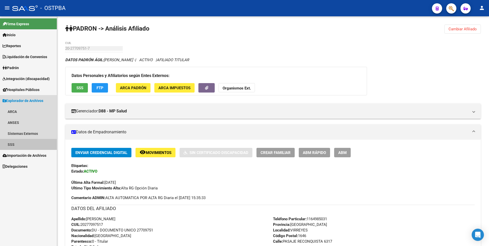
click at [18, 144] on link "SSS" at bounding box center [28, 144] width 57 height 11
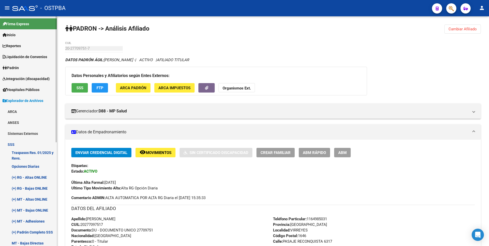
click at [37, 176] on link "(+) RG - Altas ONLINE" at bounding box center [28, 177] width 57 height 11
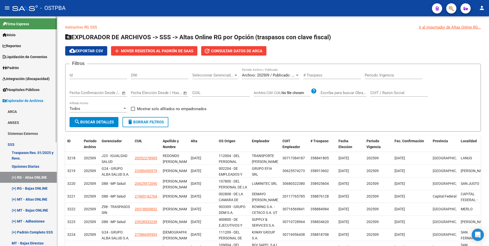
click at [34, 191] on link "(+) RG - Bajas ONLINE" at bounding box center [28, 188] width 57 height 11
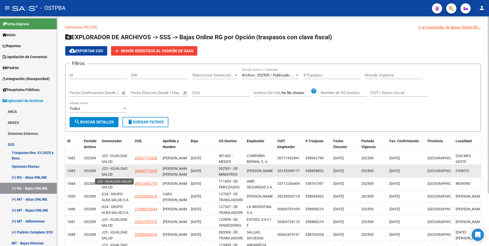
scroll to position [1, 0]
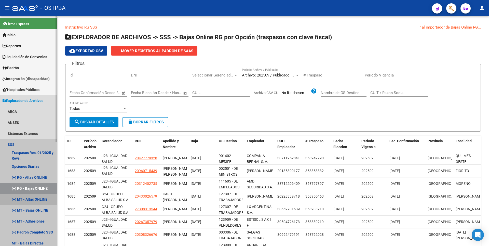
click at [28, 203] on link "(+) MT - Altas ONLINE" at bounding box center [28, 199] width 57 height 11
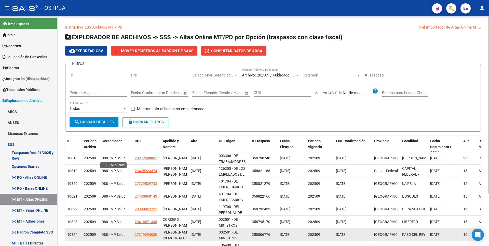
scroll to position [68, 0]
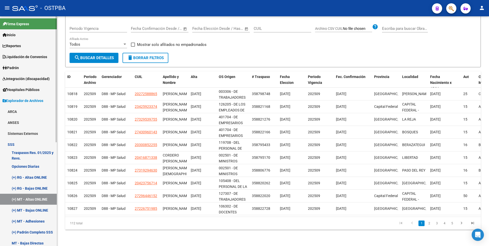
click at [34, 212] on link "(+) MT - Bajas ONLINE" at bounding box center [28, 210] width 57 height 11
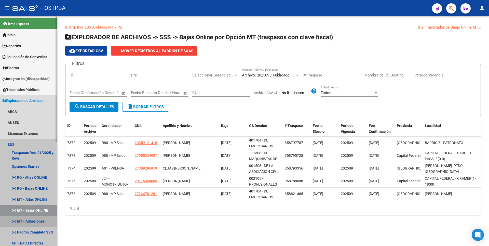
click at [42, 220] on link "(+) MT - Adhesiones" at bounding box center [28, 221] width 57 height 11
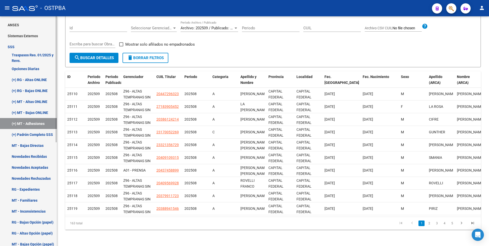
scroll to position [102, 0]
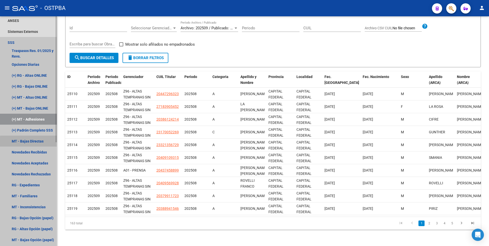
click at [37, 142] on link "MT - Bajas Directas" at bounding box center [28, 141] width 57 height 11
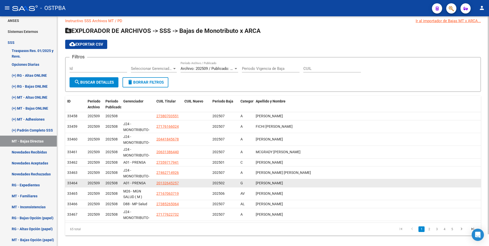
scroll to position [12, 0]
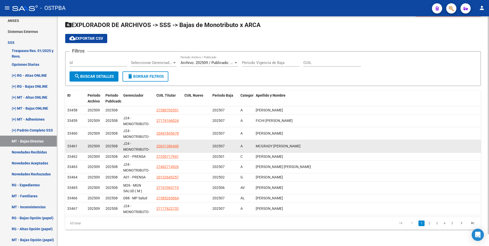
click at [173, 142] on datatable-body-cell "20631386440" at bounding box center [168, 146] width 28 height 12
click at [173, 146] on span "20631386440" at bounding box center [167, 146] width 22 height 4
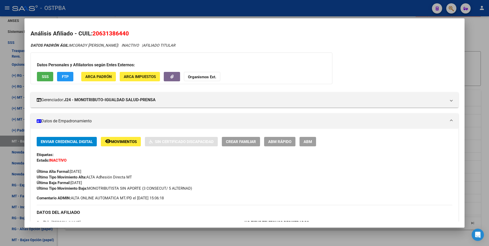
click at [191, 236] on div at bounding box center [244, 123] width 489 height 246
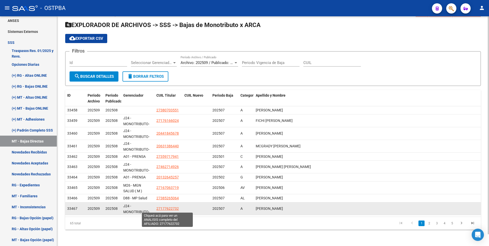
click at [168, 207] on span "27177622732" at bounding box center [167, 208] width 22 height 4
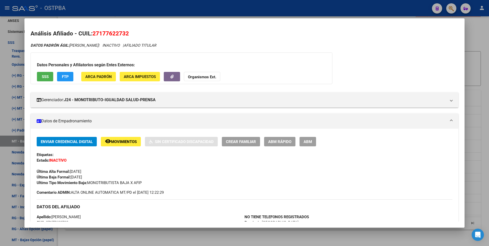
click at [198, 243] on div at bounding box center [244, 123] width 489 height 246
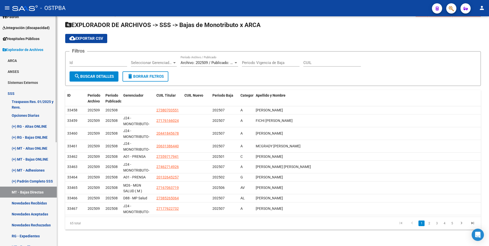
scroll to position [0, 0]
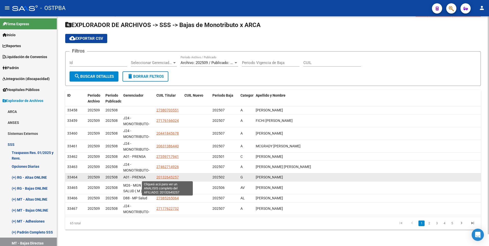
click at [167, 176] on span "20132645257" at bounding box center [167, 177] width 22 height 4
type textarea "20132645257"
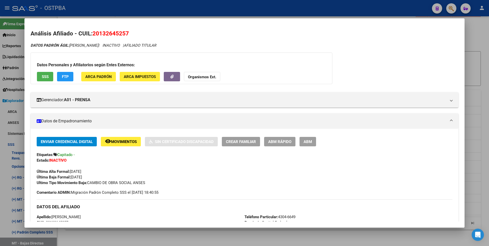
click at [481, 56] on div at bounding box center [244, 123] width 489 height 246
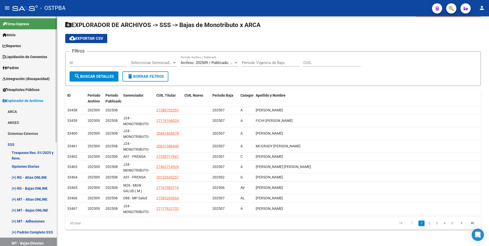
click at [23, 34] on link "Inicio" at bounding box center [28, 34] width 57 height 11
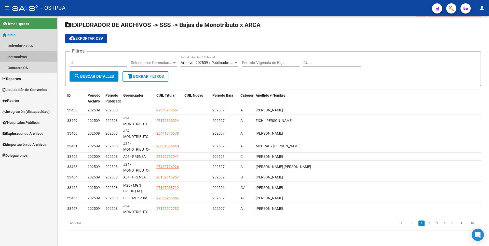
click at [27, 56] on link "Instructivos" at bounding box center [28, 56] width 57 height 11
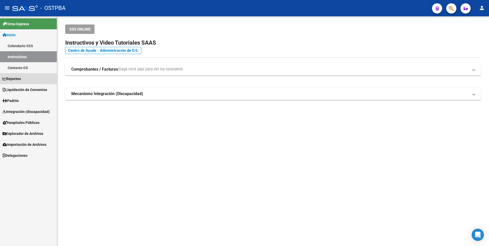
click at [28, 81] on link "Reportes" at bounding box center [28, 78] width 57 height 11
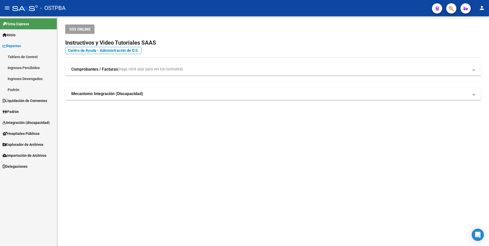
click at [31, 69] on link "Ingresos Percibidos" at bounding box center [28, 67] width 57 height 11
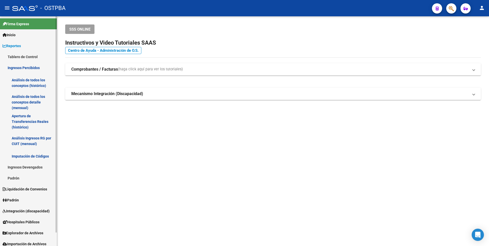
click at [38, 104] on link "Análisis de todos los conceptos detalle (mensual)" at bounding box center [28, 102] width 57 height 19
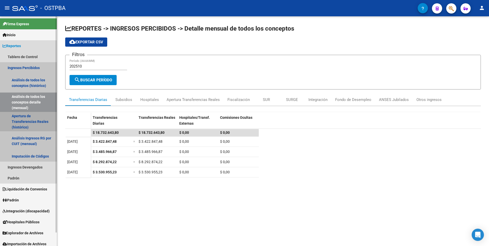
click at [35, 122] on link "Apertura de Transferencias Reales (histórico)" at bounding box center [28, 121] width 57 height 19
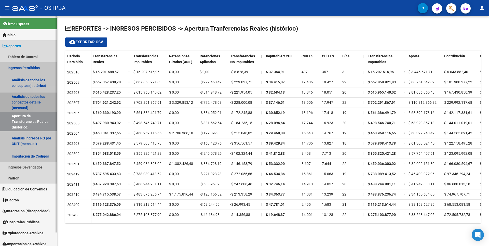
click at [45, 98] on link "Análisis de todos los conceptos detalle (mensual)" at bounding box center [28, 102] width 57 height 19
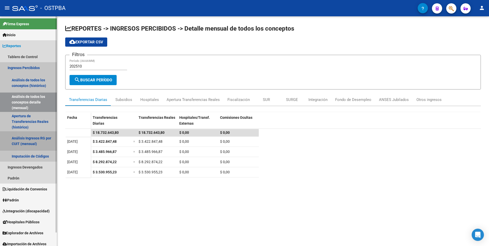
click at [36, 138] on link "Análisis Ingresos RG por CUIT (mensual)" at bounding box center [28, 140] width 57 height 19
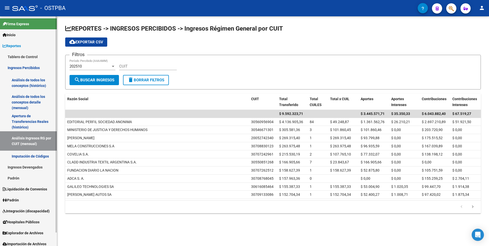
click at [38, 168] on link "Ingresos Devengados" at bounding box center [28, 167] width 57 height 11
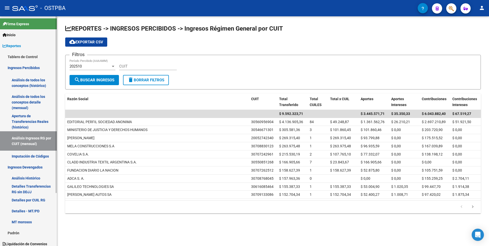
click at [27, 176] on link "Análisis Histórico" at bounding box center [28, 178] width 57 height 11
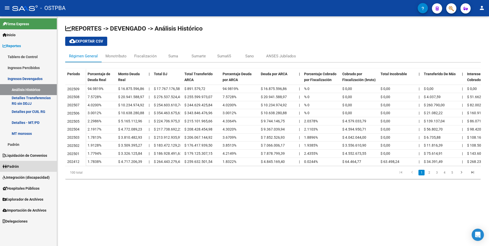
click at [29, 164] on link "Padrón" at bounding box center [28, 166] width 57 height 11
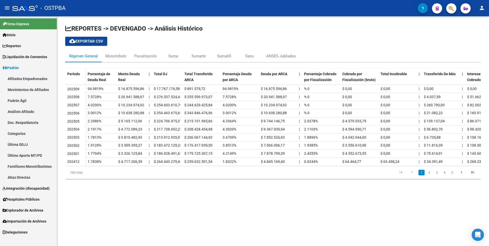
click at [24, 111] on link "Análisis Afiliado" at bounding box center [28, 111] width 57 height 11
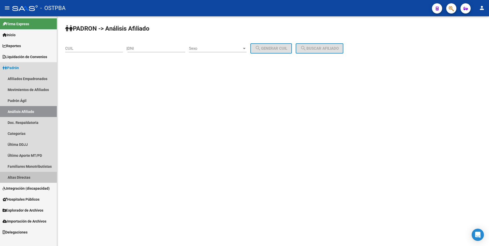
click at [32, 175] on link "Altas Directas" at bounding box center [28, 177] width 57 height 11
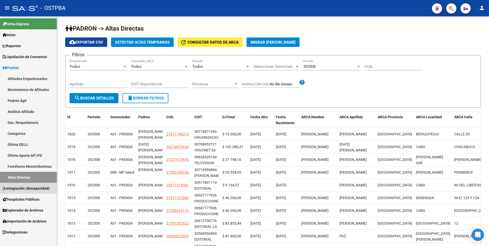
click at [35, 188] on span "Integración (discapacidad)" at bounding box center [26, 189] width 47 height 6
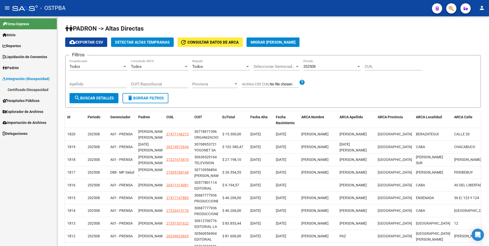
click at [35, 103] on span "Hospitales Públicos" at bounding box center [21, 101] width 37 height 6
click at [32, 116] on link "Débitos Autogestión (viejo)" at bounding box center [28, 111] width 57 height 11
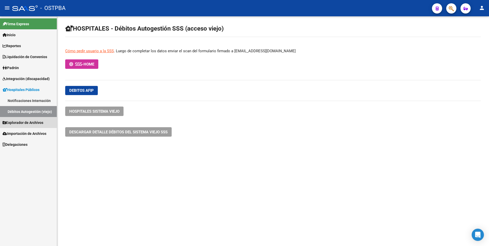
click at [32, 121] on span "Explorador de Archivos" at bounding box center [23, 123] width 41 height 6
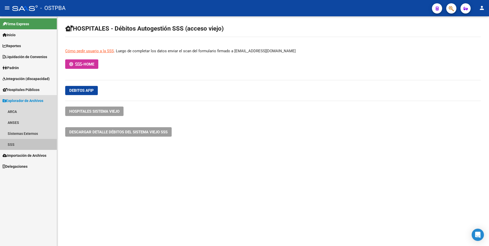
click at [20, 144] on link "SSS" at bounding box center [28, 144] width 57 height 11
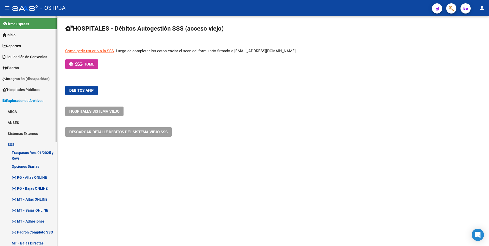
click at [25, 111] on link "ARCA" at bounding box center [28, 111] width 57 height 11
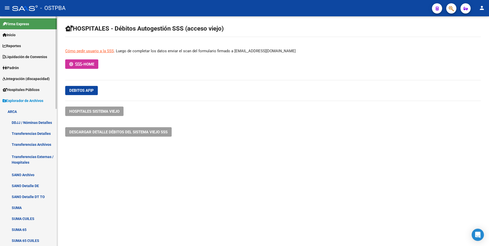
click at [34, 135] on link "Transferencias Detalles" at bounding box center [28, 133] width 57 height 11
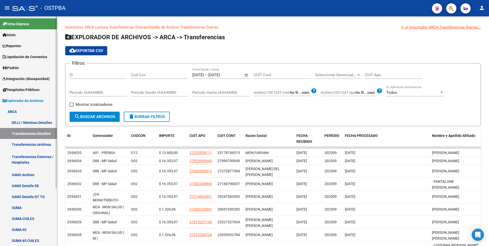
click at [31, 146] on link "Transferencias Archivos" at bounding box center [28, 144] width 57 height 11
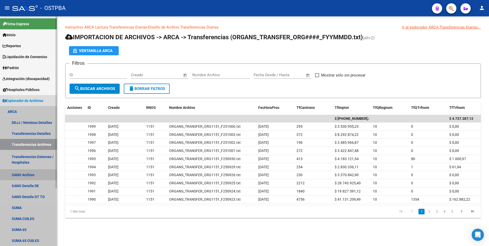
click at [31, 173] on link "SANO Archivo" at bounding box center [28, 174] width 57 height 11
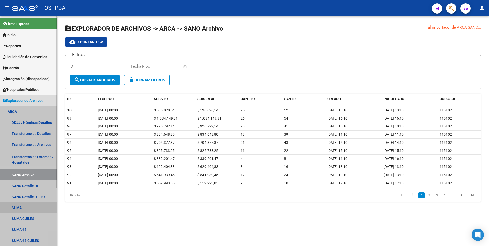
click at [24, 206] on link "SUMA" at bounding box center [28, 207] width 57 height 11
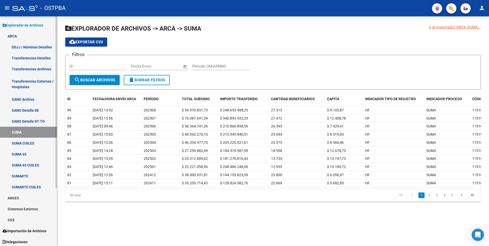
scroll to position [76, 0]
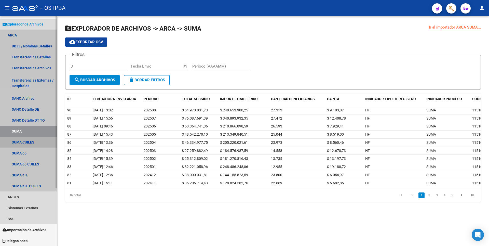
click at [41, 140] on link "SUMA CUILES" at bounding box center [28, 142] width 57 height 11
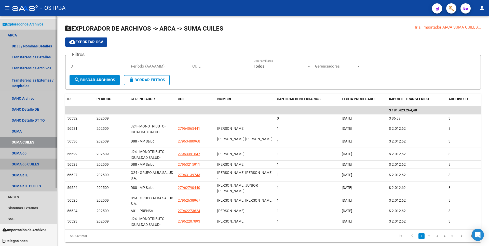
click at [30, 165] on link "SUMA 65 CUILES" at bounding box center [28, 164] width 57 height 11
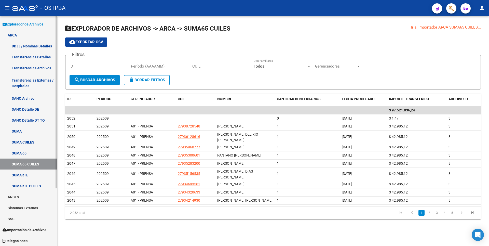
click at [31, 183] on link "SUMARTE CUILES" at bounding box center [28, 185] width 57 height 11
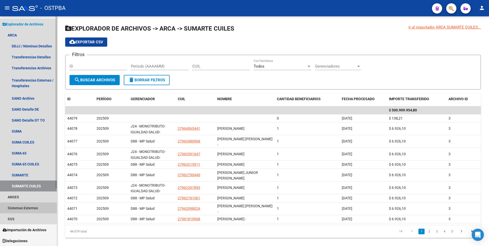
click at [23, 206] on link "Sistemas Externos" at bounding box center [28, 207] width 57 height 11
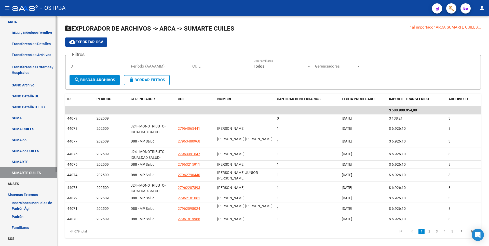
scroll to position [110, 0]
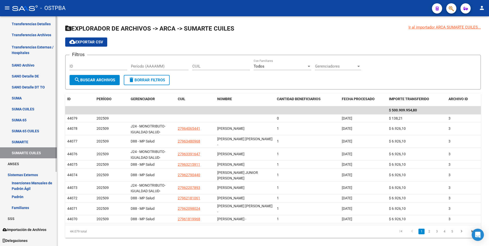
click at [10, 215] on link "SSS" at bounding box center [28, 218] width 57 height 11
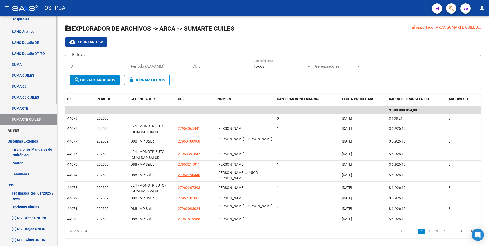
scroll to position [212, 0]
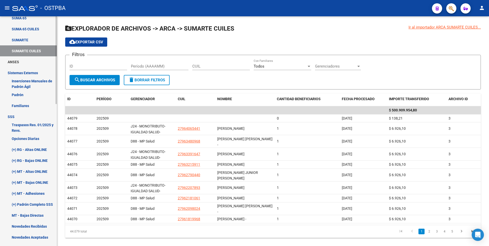
click at [33, 140] on link "Opciones Diarias" at bounding box center [28, 138] width 57 height 11
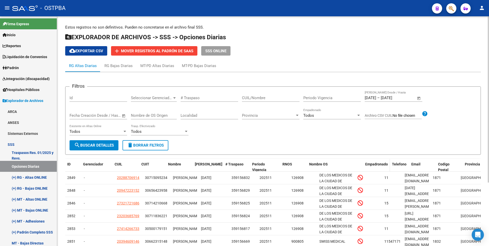
drag, startPoint x: 375, startPoint y: 165, endPoint x: 387, endPoint y: 163, distance: 12.6
click at [387, 163] on div "ID Gerenciador CUIL CUIT Nombre Fecha Traspaso # Traspaso Periodo Vigencia RNOS…" at bounding box center [306, 167] width 483 height 17
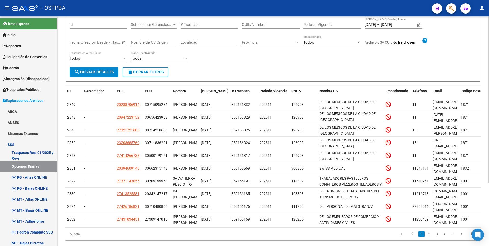
scroll to position [76, 0]
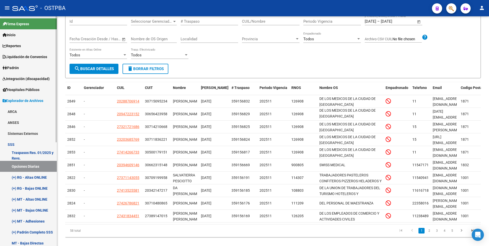
click at [23, 85] on link "Hospitales Públicos" at bounding box center [28, 89] width 57 height 11
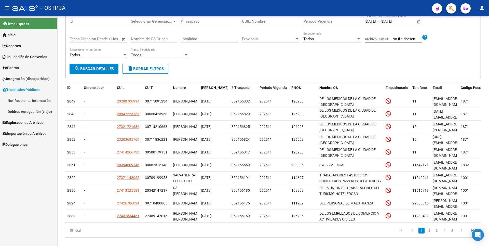
click at [27, 65] on link "Padrón" at bounding box center [28, 67] width 57 height 11
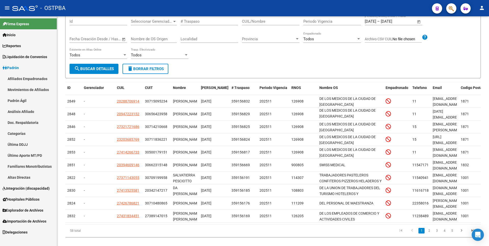
click at [27, 92] on link "Movimientos de Afiliados" at bounding box center [28, 89] width 57 height 11
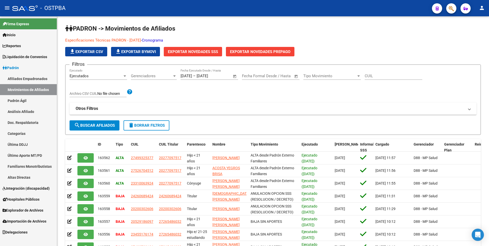
click at [29, 177] on link "Altas Directas" at bounding box center [28, 177] width 57 height 11
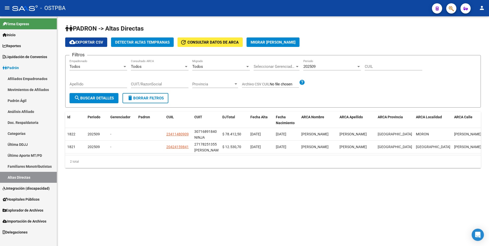
click at [155, 43] on span "Detectar Altas Tempranas" at bounding box center [142, 42] width 55 height 5
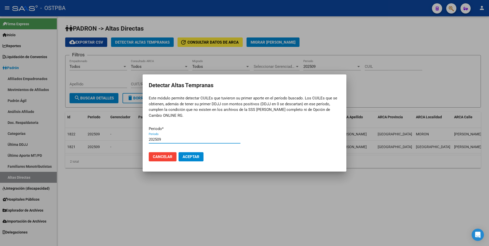
type input "202509"
click at [179, 152] on button "Aceptar" at bounding box center [191, 156] width 25 height 9
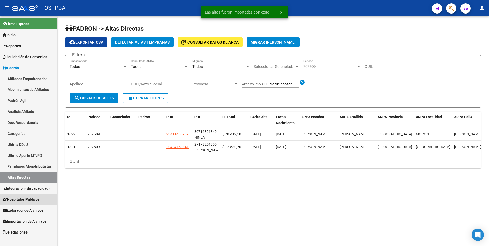
click at [20, 197] on span "Hospitales Públicos" at bounding box center [21, 199] width 37 height 6
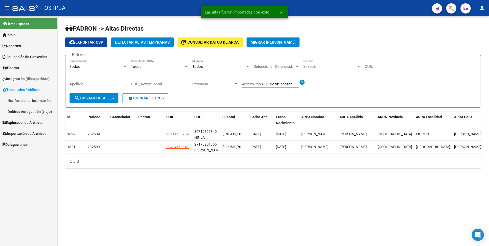
click at [22, 122] on span "Explorador de Archivos" at bounding box center [23, 123] width 41 height 6
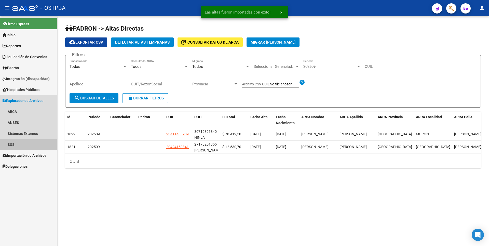
click at [23, 140] on link "SSS" at bounding box center [28, 144] width 57 height 11
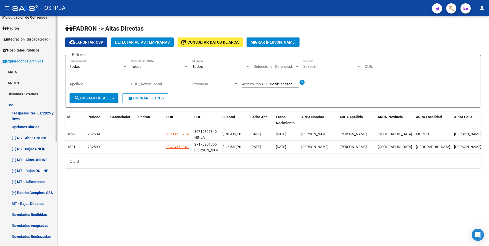
scroll to position [102, 0]
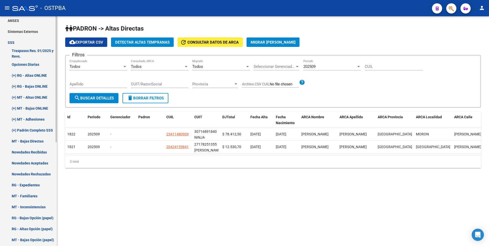
click at [39, 122] on link "(+) MT - Adhesiones" at bounding box center [28, 119] width 57 height 11
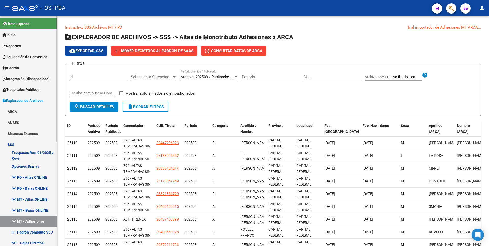
click at [21, 65] on link "Padrón" at bounding box center [28, 67] width 57 height 11
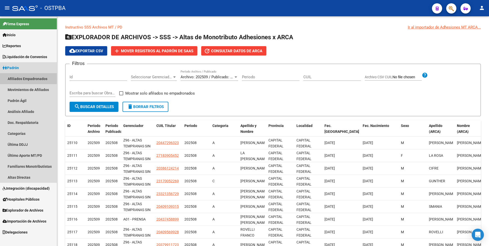
click at [29, 80] on link "Afiliados Empadronados" at bounding box center [28, 78] width 57 height 11
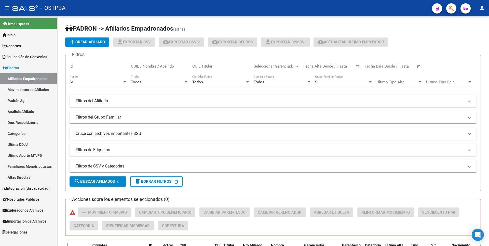
click at [34, 89] on link "Movimientos de Afiliados" at bounding box center [28, 89] width 57 height 11
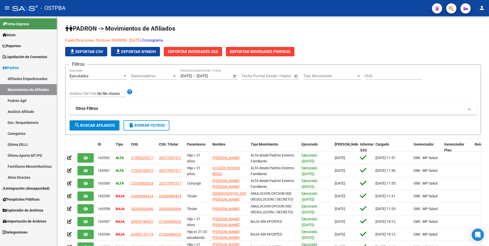
click at [26, 47] on link "Reportes" at bounding box center [28, 45] width 57 height 11
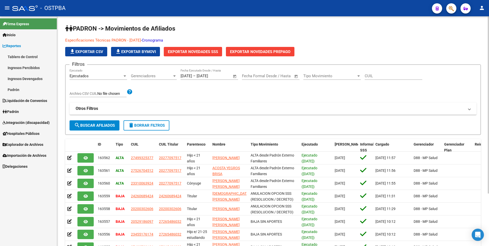
click at [163, 40] on link "Cronograma" at bounding box center [152, 40] width 21 height 5
click at [22, 56] on link "Tablero de Control" at bounding box center [28, 56] width 57 height 11
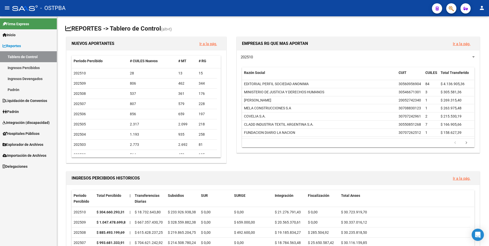
click at [38, 72] on link "Ingresos Percibidos" at bounding box center [28, 67] width 57 height 11
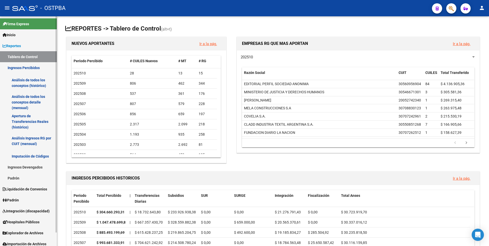
click at [36, 96] on link "Análisis de todos los conceptos detalle (mensual)" at bounding box center [28, 102] width 57 height 19
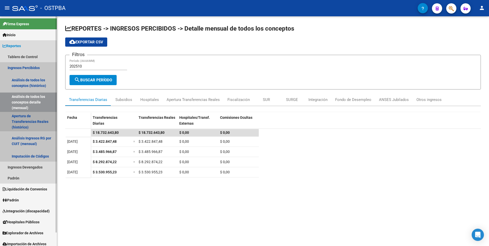
click at [37, 123] on link "Apertura de Transferencias Reales (histórico)" at bounding box center [28, 121] width 57 height 19
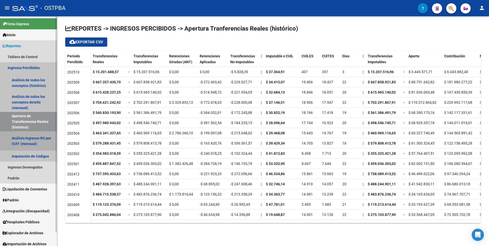
click at [39, 142] on link "Análisis Ingresos RG por CUIT (mensual)" at bounding box center [28, 140] width 57 height 19
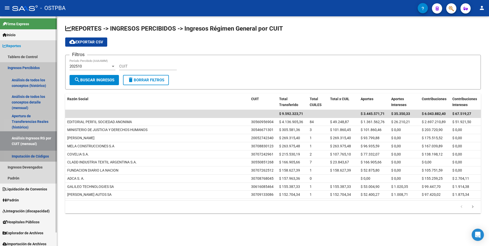
click at [40, 154] on link "Imputación de Códigos" at bounding box center [28, 156] width 57 height 11
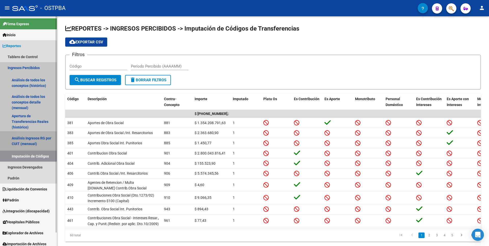
click at [41, 141] on link "Análisis Ingresos RG por CUIT (mensual)" at bounding box center [28, 140] width 57 height 19
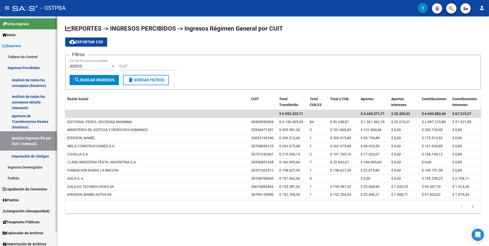
click at [36, 160] on link "Imputación de Códigos" at bounding box center [28, 156] width 57 height 11
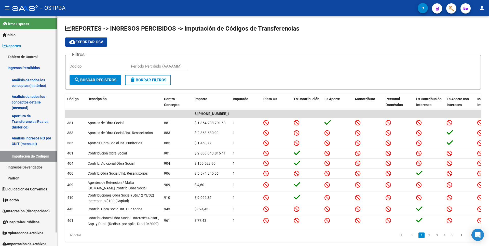
click at [36, 167] on link "Ingresos Devengados" at bounding box center [28, 167] width 57 height 11
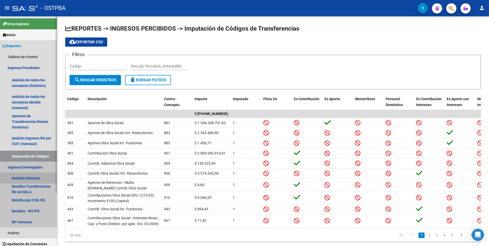
click at [36, 175] on link "Análisis Histórico" at bounding box center [28, 178] width 57 height 11
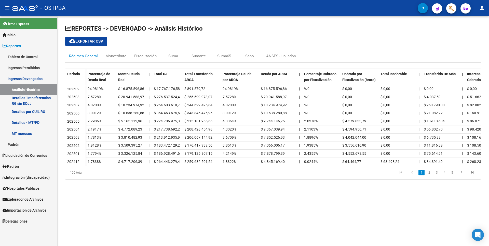
click at [30, 125] on link "Detalles - MT/PD" at bounding box center [28, 122] width 57 height 11
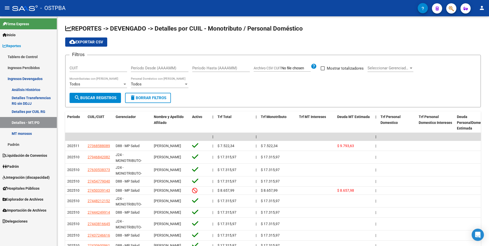
click at [29, 135] on link "MT morosos" at bounding box center [28, 133] width 57 height 11
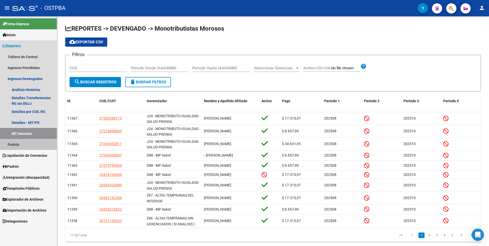
click at [24, 144] on link "Padrón" at bounding box center [28, 144] width 57 height 11
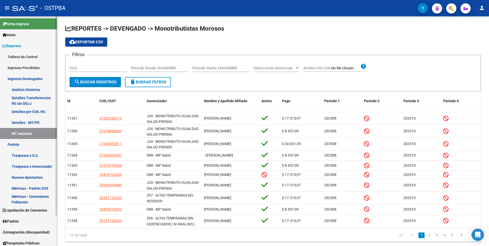
click at [31, 167] on link "Traspasos x Gerenciador" at bounding box center [28, 166] width 57 height 11
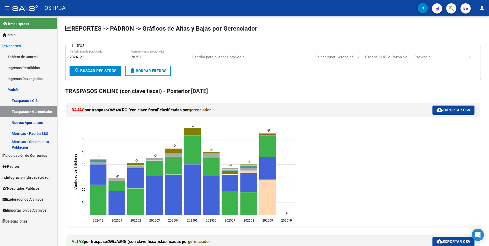
click at [36, 126] on link "Nuevos Aportantes" at bounding box center [28, 122] width 57 height 11
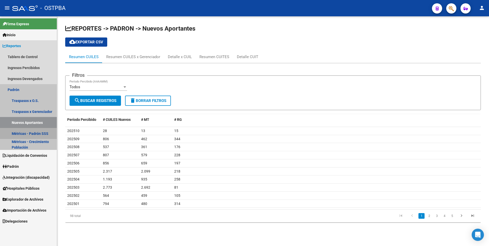
click at [37, 133] on link "Métricas - Padrón SSS" at bounding box center [28, 133] width 57 height 11
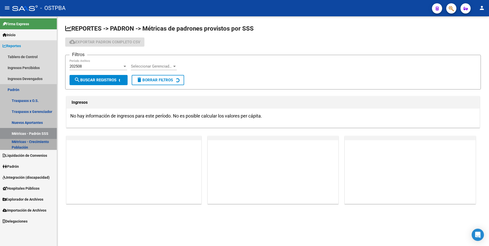
click at [36, 142] on link "Métricas - Crecimiento Población" at bounding box center [28, 144] width 57 height 11
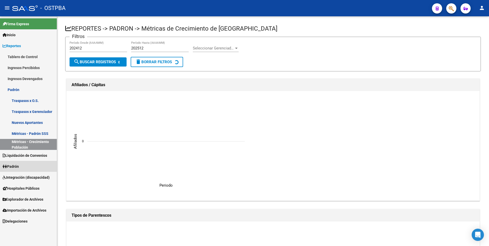
click at [23, 166] on link "Padrón" at bounding box center [28, 166] width 57 height 11
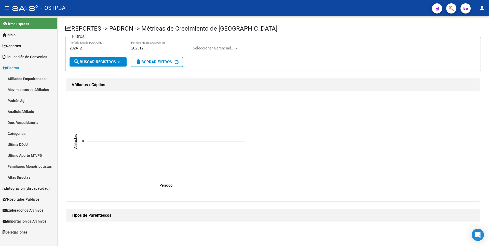
click at [36, 94] on link "Movimientos de Afiliados" at bounding box center [28, 89] width 57 height 11
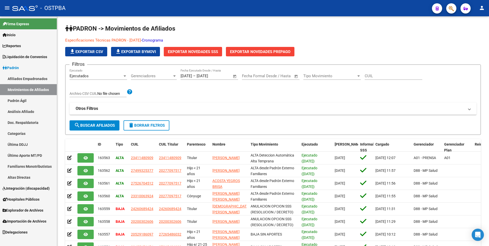
click at [30, 101] on link "Padrón Ágil" at bounding box center [28, 100] width 57 height 11
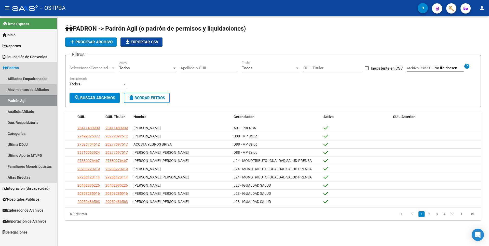
click at [41, 88] on link "Movimientos de Afiliados" at bounding box center [28, 89] width 57 height 11
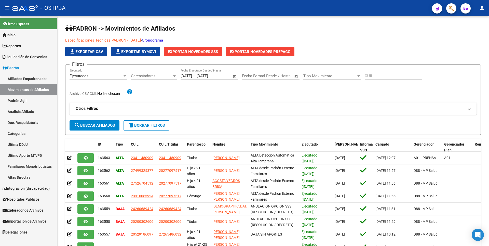
click at [51, 78] on link "Afiliados Empadronados" at bounding box center [28, 78] width 57 height 11
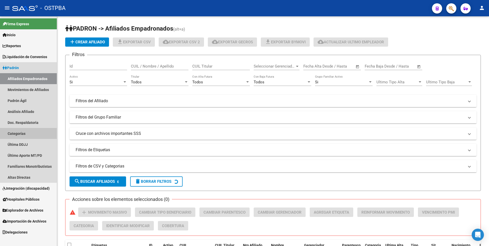
click at [23, 131] on link "Categorías" at bounding box center [28, 133] width 57 height 11
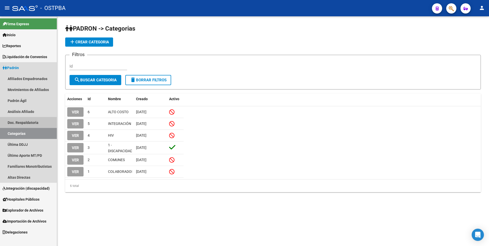
click at [33, 123] on link "Doc. Respaldatoria" at bounding box center [28, 122] width 57 height 11
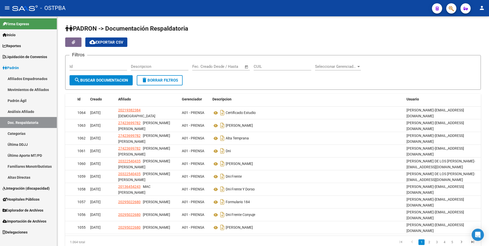
click at [25, 156] on link "Último Aporte MT/PD" at bounding box center [28, 155] width 57 height 11
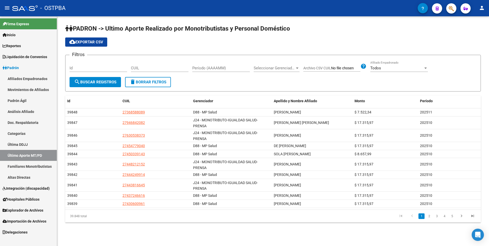
click at [37, 166] on link "Familiares Monotributistas" at bounding box center [28, 166] width 57 height 11
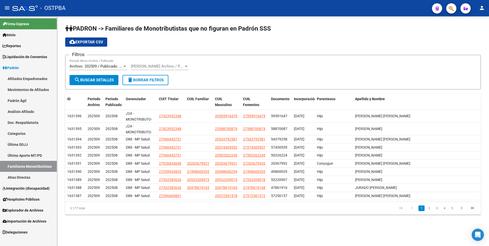
click at [34, 175] on link "Altas Directas" at bounding box center [28, 177] width 57 height 11
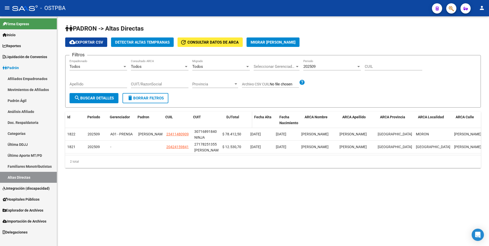
drag, startPoint x: 219, startPoint y: 121, endPoint x: 235, endPoint y: 120, distance: 16.1
click at [235, 120] on div "Id Periodo Gerenciador Padron CUIL CUIT DJTotal Fecha Alta Fecha Nacimiento ARC…" at bounding box center [335, 120] width 540 height 17
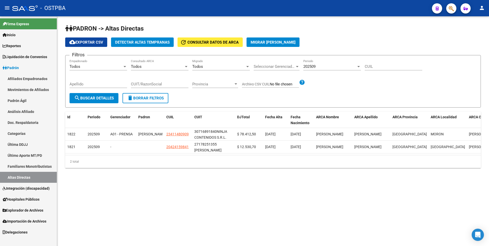
click at [37, 193] on link "Integración (discapacidad)" at bounding box center [28, 188] width 57 height 11
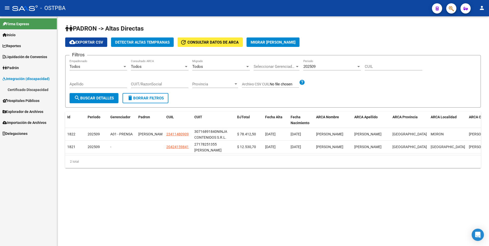
click at [33, 111] on span "Explorador de Archivos" at bounding box center [23, 112] width 41 height 6
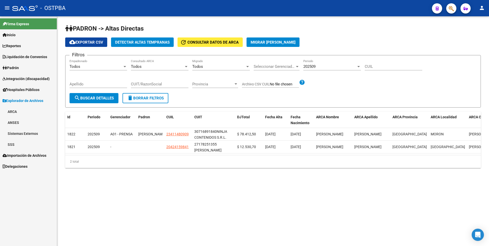
click at [16, 123] on link "ANSES" at bounding box center [28, 122] width 57 height 11
click at [31, 154] on link "Sistemas Externos" at bounding box center [28, 155] width 57 height 11
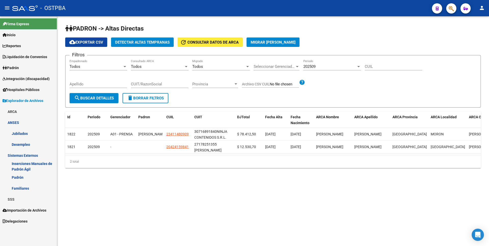
click at [23, 196] on link "SSS" at bounding box center [28, 199] width 57 height 11
click at [16, 62] on link "Padrón" at bounding box center [28, 67] width 57 height 11
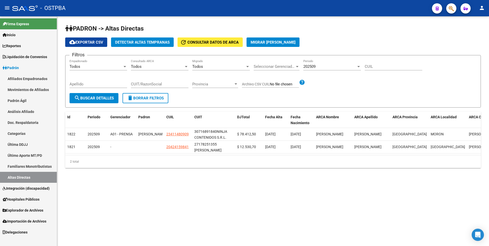
click at [28, 113] on link "Análisis Afiliado" at bounding box center [28, 111] width 57 height 11
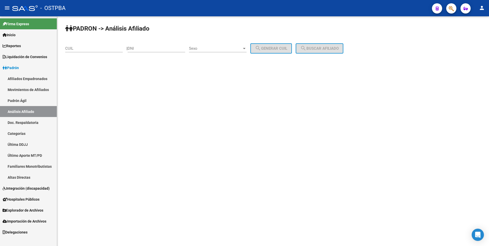
click at [71, 46] on input "CUIL" at bounding box center [94, 48] width 58 height 5
paste input "23-05711489-4"
click at [327, 46] on button "search Buscar afiliado" at bounding box center [320, 48] width 48 height 10
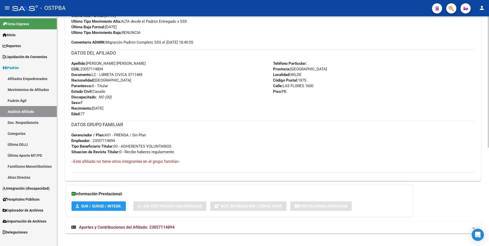
scroll to position [172, 0]
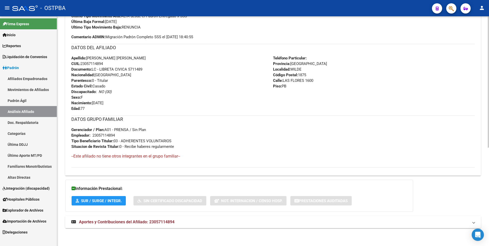
click at [147, 222] on span "Aportes y Contribuciones del Afiliado: 23057114894" at bounding box center [127, 221] width 96 height 5
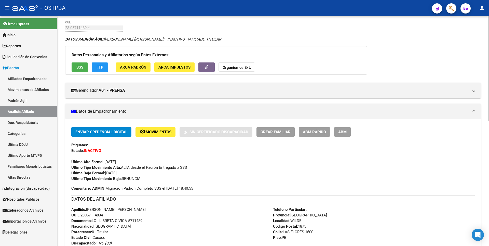
scroll to position [0, 0]
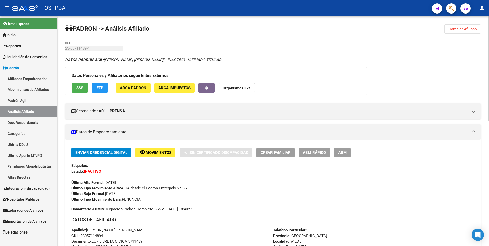
click at [78, 88] on span "SSS" at bounding box center [79, 88] width 7 height 5
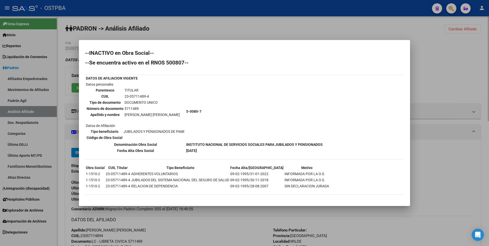
drag, startPoint x: 439, startPoint y: 59, endPoint x: 462, endPoint y: 23, distance: 42.8
click at [439, 57] on div at bounding box center [244, 123] width 489 height 246
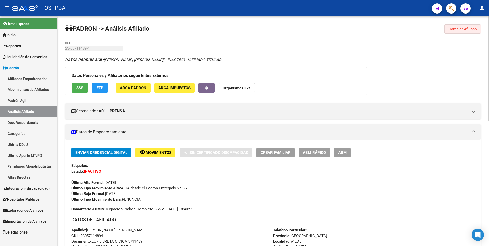
drag, startPoint x: 463, startPoint y: 30, endPoint x: 131, endPoint y: 29, distance: 331.3
click at [463, 29] on span "Cambiar Afiliado" at bounding box center [463, 29] width 28 height 5
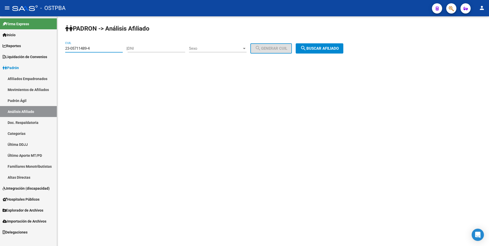
drag, startPoint x: 97, startPoint y: 50, endPoint x: 21, endPoint y: 48, distance: 76.0
click at [21, 48] on mat-sidenav-container "Firma Express Inicio Calendario SSS Instructivos Contacto OS Reportes Tablero d…" at bounding box center [244, 131] width 489 height 230
type input "20-42415984-1"
click at [326, 52] on button "search Buscar afiliado" at bounding box center [320, 48] width 48 height 10
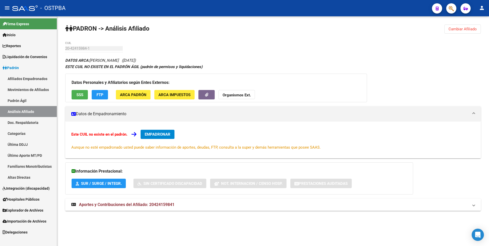
click at [164, 206] on span "Aportes y Contribuciones del Afiliado: 20424159841" at bounding box center [127, 204] width 96 height 5
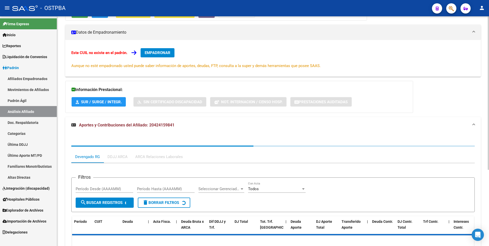
scroll to position [114, 0]
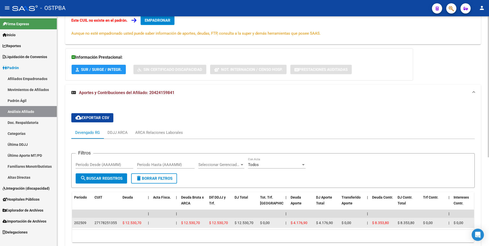
copy div "27178251355"
drag, startPoint x: 94, startPoint y: 223, endPoint x: 121, endPoint y: 223, distance: 27.0
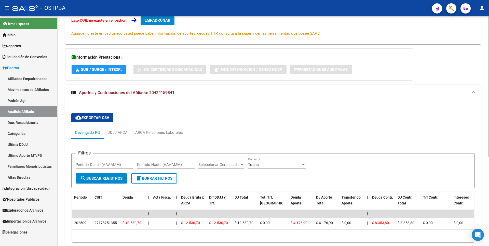
scroll to position [0, 0]
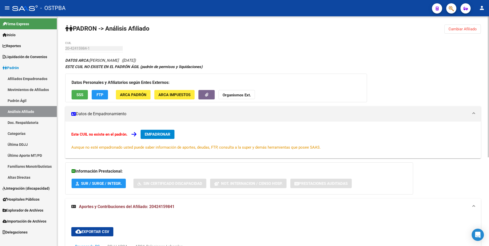
click at [136, 93] on span "ARCA Padrón" at bounding box center [133, 95] width 27 height 5
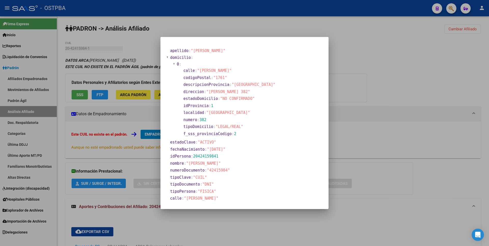
scroll to position [69, 0]
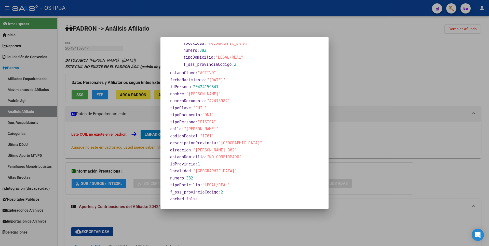
click at [376, 90] on div at bounding box center [244, 123] width 489 height 246
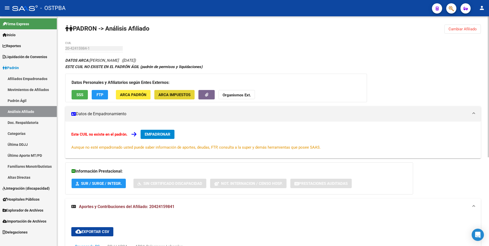
click at [175, 94] on span "ARCA Impuestos" at bounding box center [175, 95] width 32 height 5
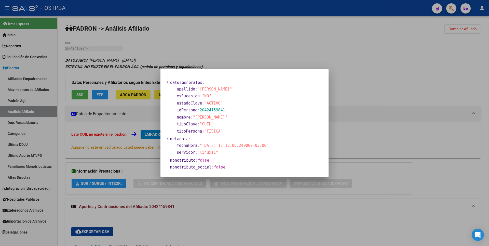
click at [285, 55] on div at bounding box center [244, 123] width 489 height 246
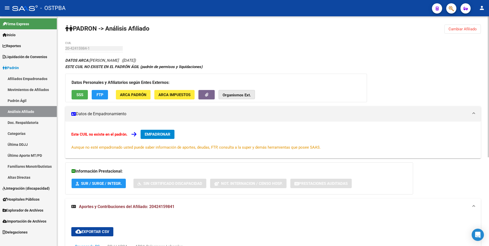
click at [243, 94] on strong "Organismos Ext." at bounding box center [237, 95] width 28 height 5
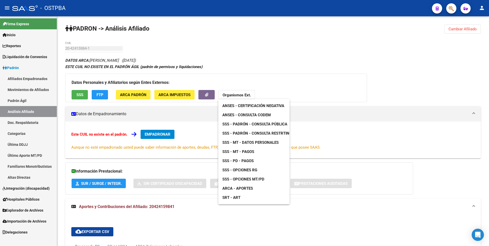
click at [250, 115] on span "ANSES - Consulta CODEM" at bounding box center [246, 115] width 48 height 5
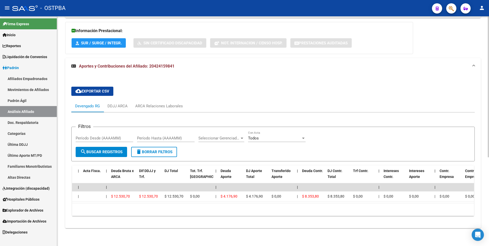
scroll to position [0, 0]
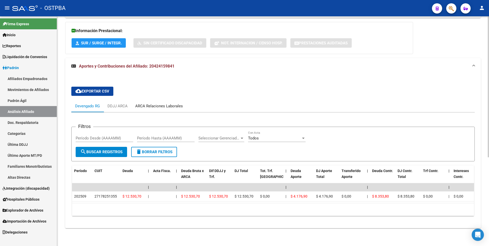
click at [167, 103] on div "ARCA Relaciones Laborales" at bounding box center [159, 106] width 48 height 6
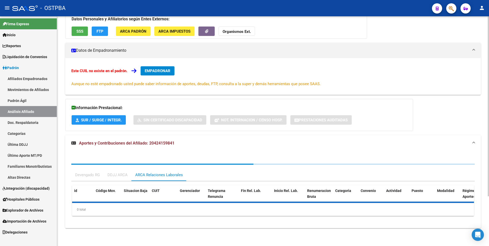
scroll to position [88, 0]
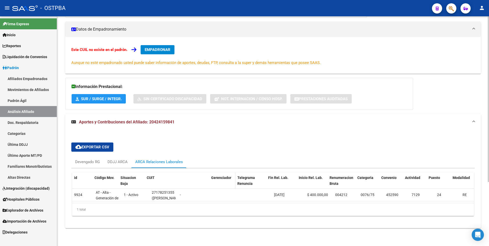
drag, startPoint x: 176, startPoint y: 173, endPoint x: 219, endPoint y: 172, distance: 42.8
click at [219, 172] on div "id Código Mov. Situacion Baja CUIT Gerenciador Telegrama Renuncia Fin Rel. Lab.…" at bounding box center [388, 183] width 633 height 22
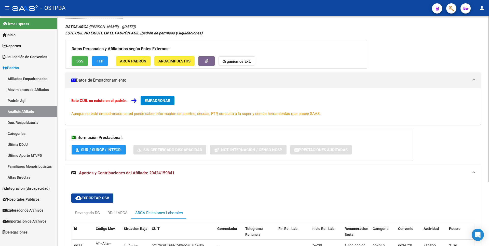
scroll to position [0, 0]
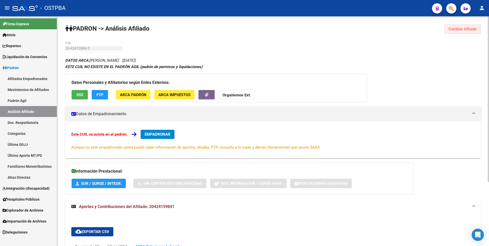
click at [463, 31] on span "Cambiar Afiliado" at bounding box center [463, 29] width 28 height 5
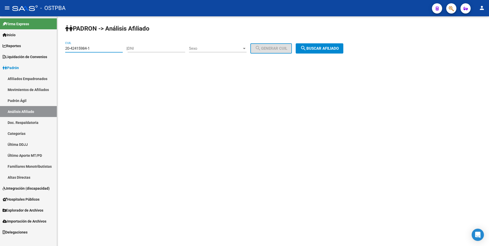
drag, startPoint x: 96, startPoint y: 48, endPoint x: 0, endPoint y: 42, distance: 95.8
click at [0, 42] on mat-sidenav-container "Firma Express Inicio Calendario SSS Instructivos Contacto OS Reportes Tablero d…" at bounding box center [244, 131] width 489 height 230
click at [141, 50] on input "DNI" at bounding box center [157, 48] width 58 height 5
click at [80, 48] on input "CUIL" at bounding box center [94, 48] width 58 height 5
click at [334, 46] on button "search Buscar afiliado" at bounding box center [320, 48] width 48 height 10
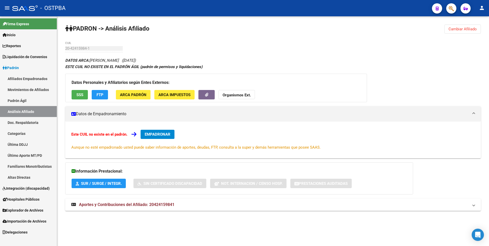
click at [74, 96] on button "SSS" at bounding box center [80, 94] width 16 height 9
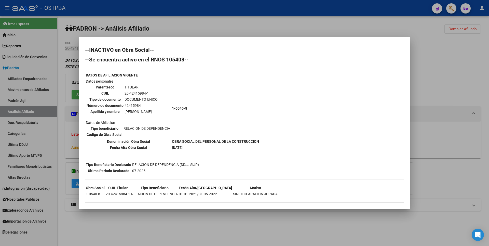
click at [181, 29] on div at bounding box center [244, 123] width 489 height 246
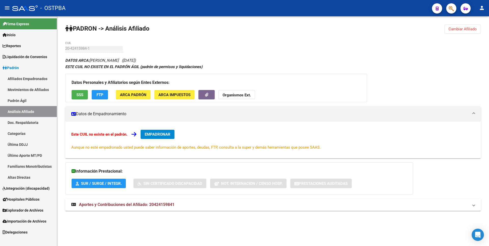
click at [102, 94] on span "FTP" at bounding box center [100, 95] width 7 height 5
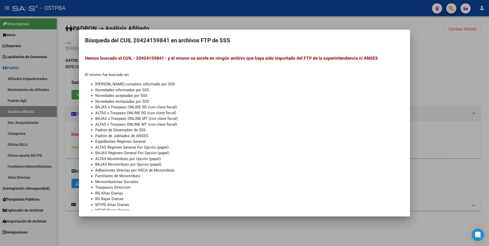
click at [438, 88] on div at bounding box center [244, 123] width 489 height 246
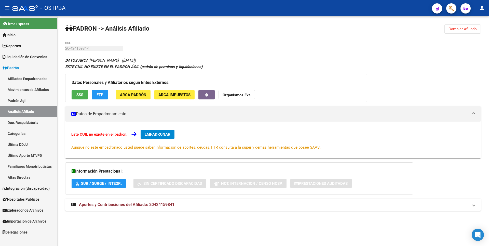
click at [142, 93] on span "ARCA Padrón" at bounding box center [133, 95] width 27 height 5
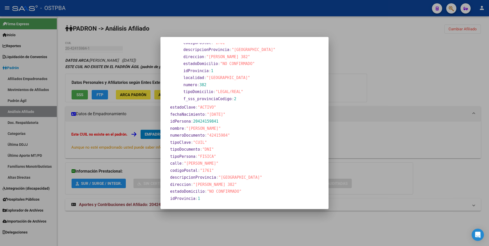
scroll to position [69, 0]
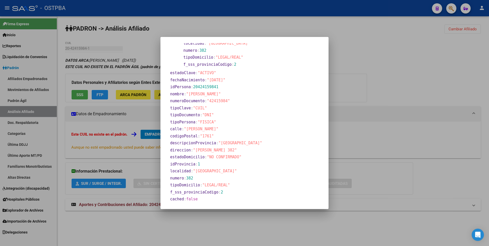
click at [354, 94] on div at bounding box center [244, 123] width 489 height 246
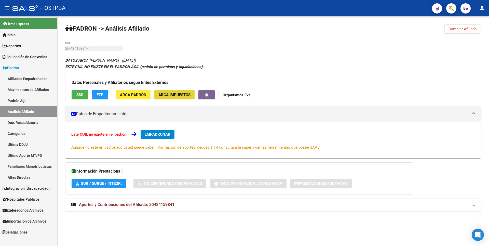
click at [188, 97] on button "ARCA Impuestos" at bounding box center [174, 94] width 40 height 9
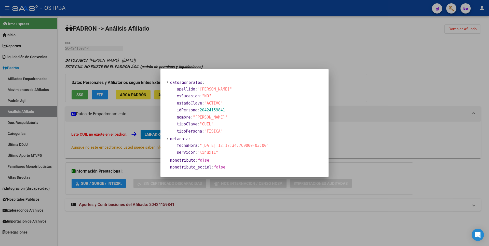
click at [283, 55] on div at bounding box center [244, 123] width 489 height 246
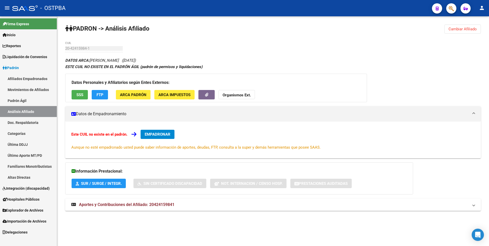
drag, startPoint x: 237, startPoint y: 97, endPoint x: 237, endPoint y: 94, distance: 3.1
click at [237, 94] on button "Organismos Ext." at bounding box center [237, 94] width 36 height 9
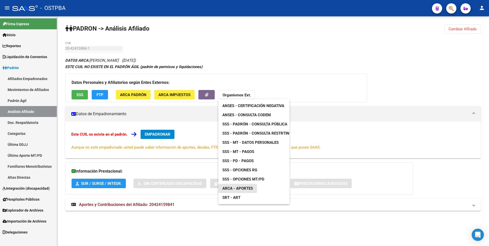
click at [235, 190] on span "ARCA - Aportes" at bounding box center [237, 188] width 31 height 5
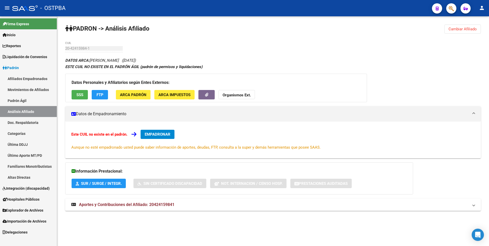
click at [247, 95] on strong "Organismos Ext." at bounding box center [237, 95] width 28 height 5
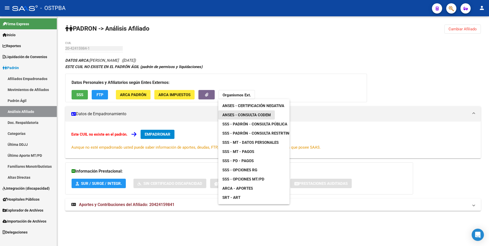
click at [261, 115] on span "ANSES - Consulta CODEM" at bounding box center [246, 115] width 48 height 5
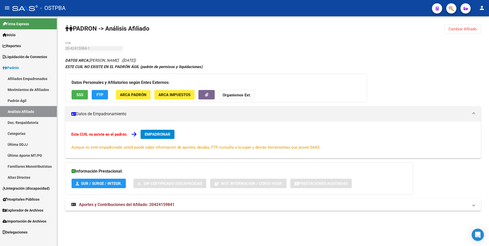
click at [473, 26] on button "Cambiar Afiliado" at bounding box center [463, 28] width 36 height 9
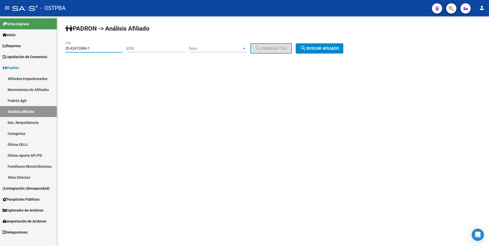
drag, startPoint x: 97, startPoint y: 49, endPoint x: 25, endPoint y: 52, distance: 71.7
click at [25, 52] on mat-sidenav-container "Firma Express Inicio Calendario SSS Instructivos Contacto OS Reportes Tablero d…" at bounding box center [244, 131] width 489 height 230
paste input "7-01324524-5"
click at [329, 52] on button "search Buscar afiliado" at bounding box center [320, 48] width 48 height 10
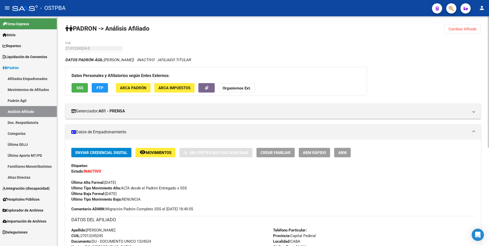
click at [78, 88] on span "SSS" at bounding box center [79, 88] width 7 height 5
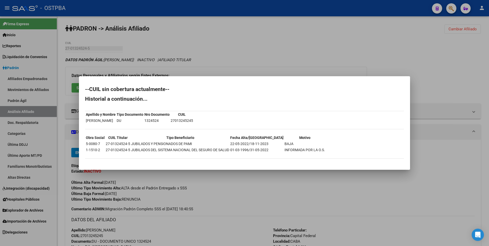
click at [242, 64] on div at bounding box center [244, 123] width 489 height 246
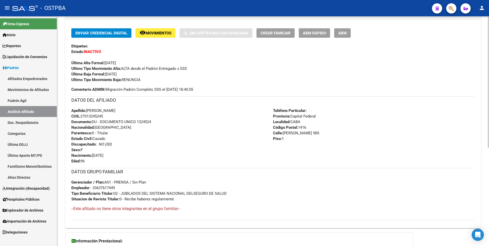
scroll to position [172, 0]
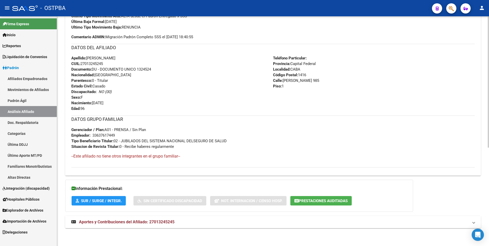
click at [154, 221] on span "Aportes y Contribuciones del Afiliado: 27013245245" at bounding box center [127, 221] width 96 height 5
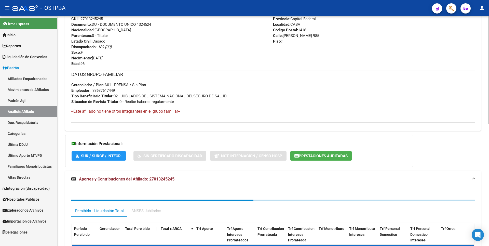
scroll to position [260, 0]
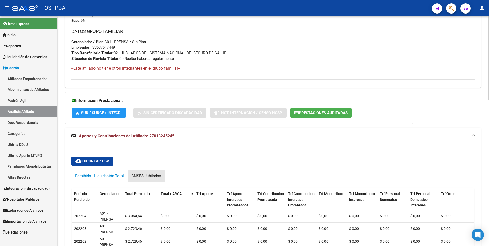
click at [143, 178] on div "ANSES Jubilados" at bounding box center [146, 176] width 30 height 6
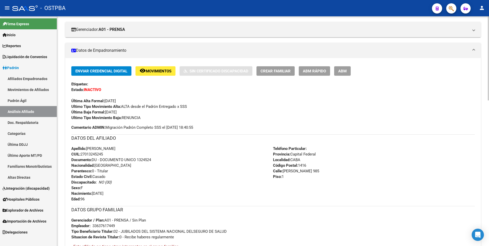
scroll to position [0, 0]
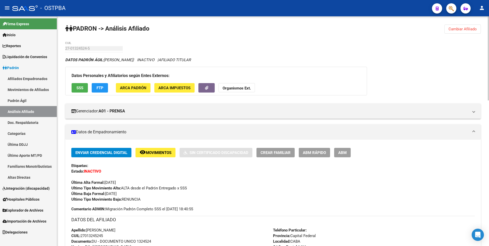
click at [144, 88] on span "ARCA Padrón" at bounding box center [133, 88] width 27 height 5
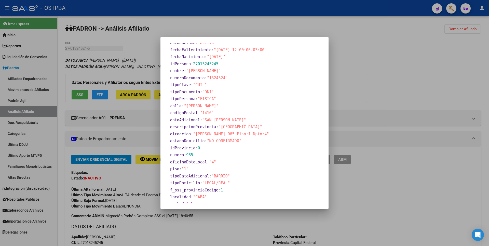
scroll to position [51, 0]
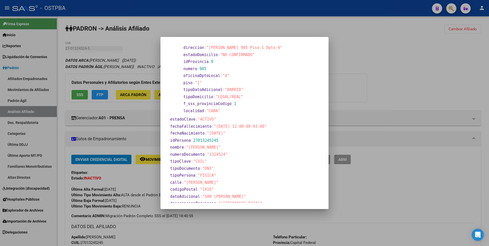
drag, startPoint x: 363, startPoint y: 81, endPoint x: 434, endPoint y: 38, distance: 83.3
click at [364, 81] on div at bounding box center [244, 123] width 489 height 246
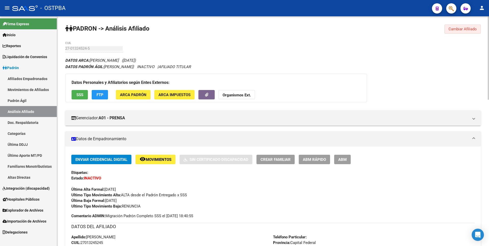
drag, startPoint x: 458, startPoint y: 28, endPoint x: 422, endPoint y: 18, distance: 38.0
click at [458, 28] on span "Cambiar Afiliado" at bounding box center [463, 29] width 28 height 5
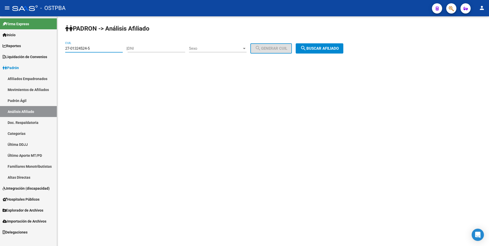
drag, startPoint x: 94, startPoint y: 47, endPoint x: 18, endPoint y: 47, distance: 75.7
click at [18, 47] on mat-sidenav-container "Firma Express Inicio Calendario SSS Instructivos Contacto OS Reportes Tablero d…" at bounding box center [244, 131] width 489 height 230
paste input "93684646-2"
click at [336, 44] on button "search Buscar afiliado" at bounding box center [320, 48] width 48 height 10
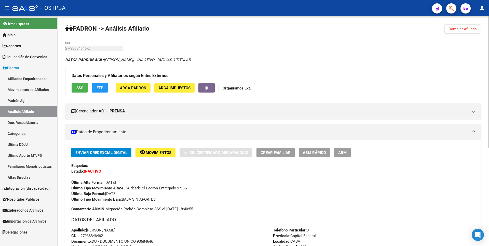
click at [83, 90] on button "SSS" at bounding box center [80, 87] width 16 height 9
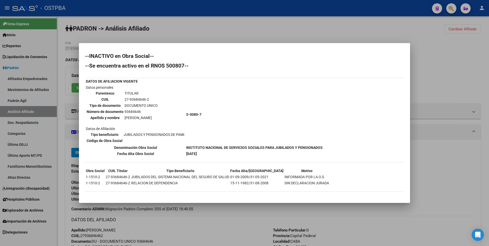
click at [477, 69] on div at bounding box center [244, 123] width 489 height 246
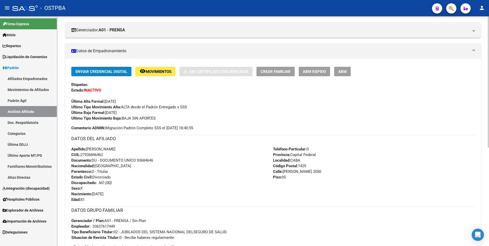
scroll to position [172, 0]
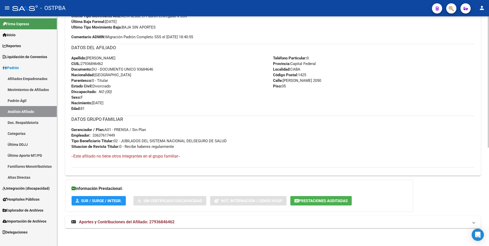
click at [157, 219] on span "Aportes y Contribuciones del Afiliado: 27936846462" at bounding box center [127, 221] width 96 height 5
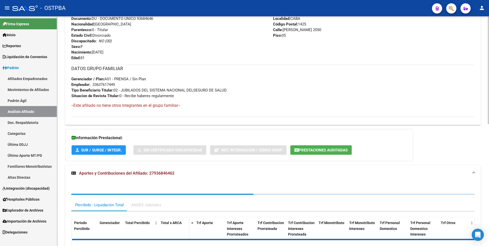
scroll to position [260, 0]
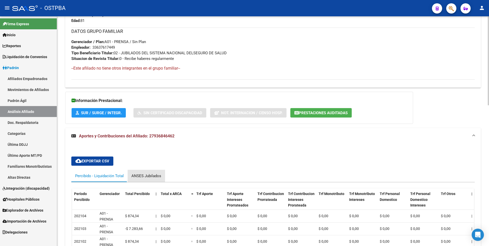
click at [150, 175] on div "ANSES Jubilados" at bounding box center [146, 176] width 30 height 6
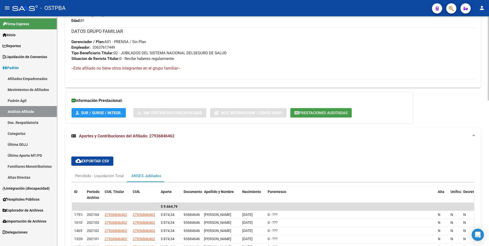
click at [324, 111] on span "Prestaciones Auditadas" at bounding box center [323, 113] width 49 height 5
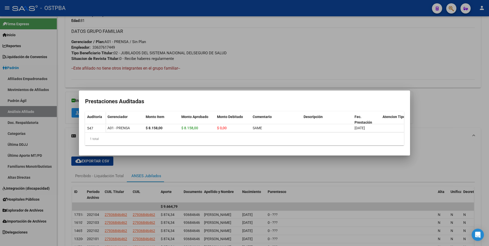
click at [312, 31] on div at bounding box center [244, 123] width 489 height 246
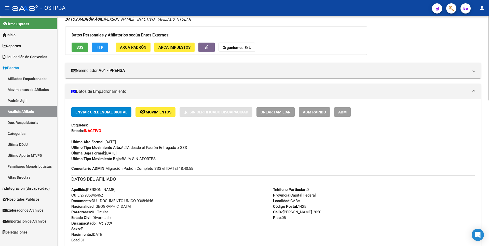
scroll to position [0, 0]
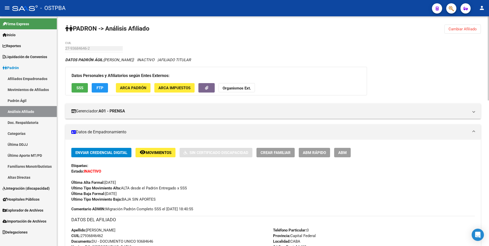
click at [464, 28] on span "Cambiar Afiliado" at bounding box center [463, 29] width 28 height 5
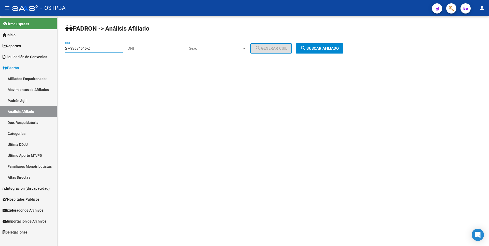
drag, startPoint x: 95, startPoint y: 50, endPoint x: 30, endPoint y: 47, distance: 64.6
click at [30, 47] on mat-sidenav-container "Firma Express Inicio Calendario SSS Instructivos Contacto OS Reportes Tablero d…" at bounding box center [244, 131] width 489 height 230
paste input "05612288-0"
click at [317, 48] on span "search Buscar afiliado" at bounding box center [319, 48] width 38 height 5
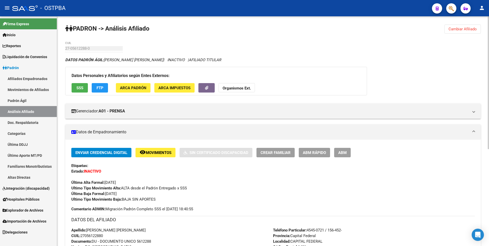
click at [82, 88] on span "SSS" at bounding box center [79, 88] width 7 height 5
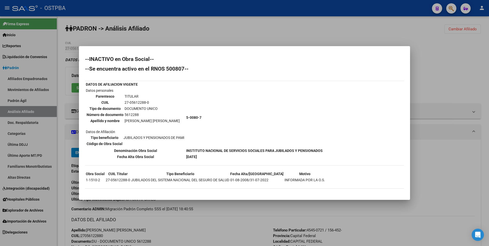
click at [231, 38] on div at bounding box center [244, 123] width 489 height 246
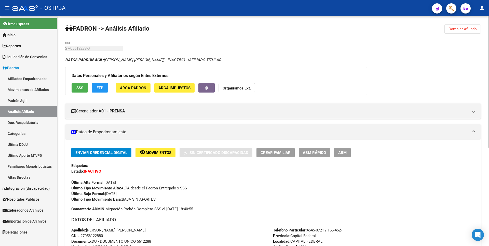
drag, startPoint x: 469, startPoint y: 29, endPoint x: 255, endPoint y: 17, distance: 215.2
click at [468, 29] on span "Cambiar Afiliado" at bounding box center [463, 29] width 28 height 5
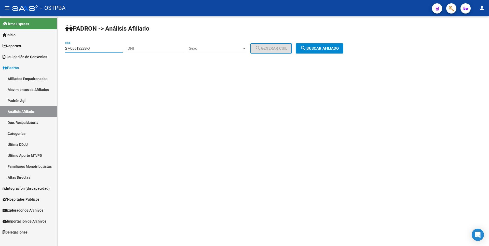
drag, startPoint x: 88, startPoint y: 49, endPoint x: 34, endPoint y: 48, distance: 54.8
click at [34, 48] on mat-sidenav-container "Firma Express Inicio Calendario SSS Instructivos Contacto OS Reportes Tablero d…" at bounding box center [244, 131] width 489 height 230
paste input "0-04540922-9"
click at [328, 46] on span "search Buscar afiliado" at bounding box center [319, 48] width 38 height 5
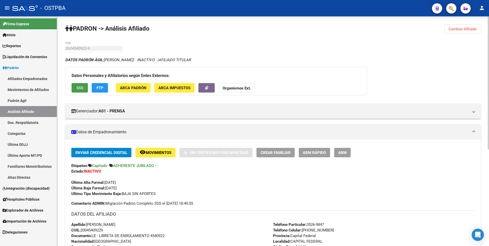
click at [80, 86] on span "SSS" at bounding box center [79, 88] width 7 height 5
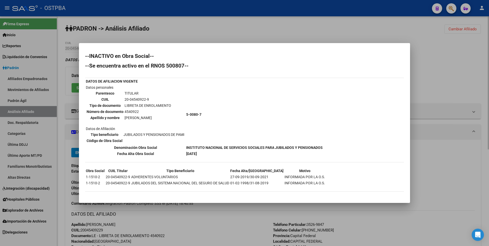
drag, startPoint x: 446, startPoint y: 70, endPoint x: 461, endPoint y: 46, distance: 28.2
click at [447, 70] on div at bounding box center [244, 123] width 489 height 246
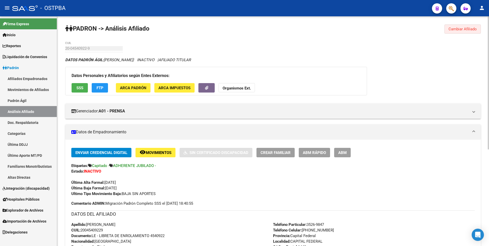
click at [464, 30] on span "Cambiar Afiliado" at bounding box center [463, 29] width 28 height 5
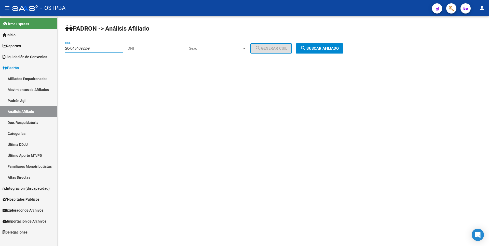
drag, startPoint x: 99, startPoint y: 50, endPoint x: 27, endPoint y: 41, distance: 72.7
click at [27, 41] on mat-sidenav-container "Firma Express Inicio Calendario SSS Instructivos Contacto OS Reportes Tablero d…" at bounding box center [244, 131] width 489 height 230
paste input "296853-7"
click at [339, 47] on span "search Buscar afiliado" at bounding box center [319, 48] width 38 height 5
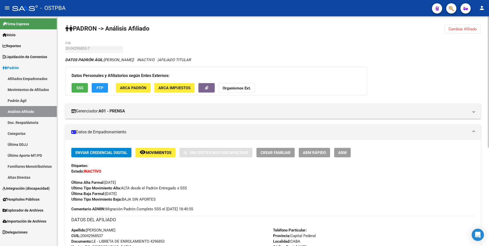
click at [81, 89] on span "SSS" at bounding box center [79, 88] width 7 height 5
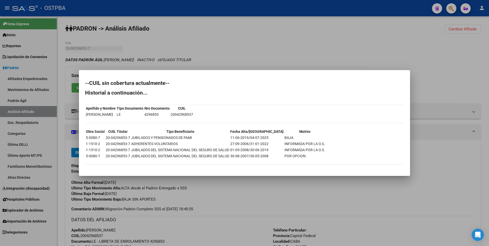
click at [196, 56] on div at bounding box center [244, 123] width 489 height 246
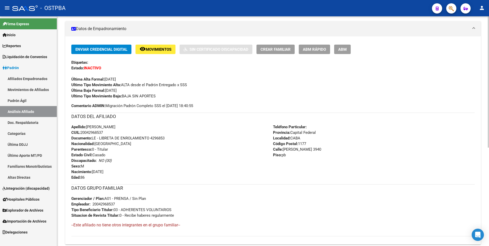
scroll to position [172, 0]
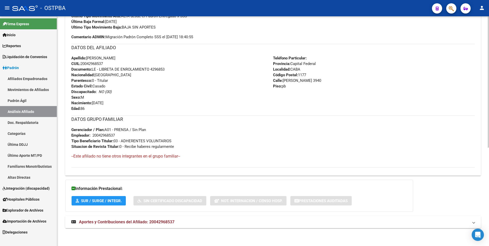
click at [153, 224] on span "Aportes y Contribuciones del Afiliado: 20042968537" at bounding box center [127, 221] width 96 height 5
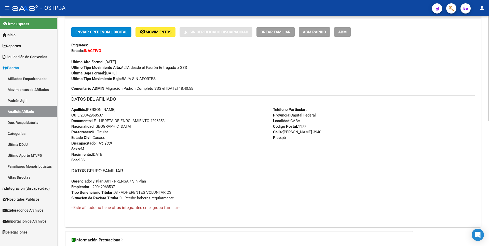
scroll to position [0, 0]
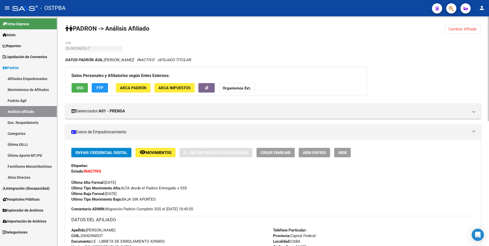
click at [464, 25] on button "Cambiar Afiliado" at bounding box center [463, 28] width 36 height 9
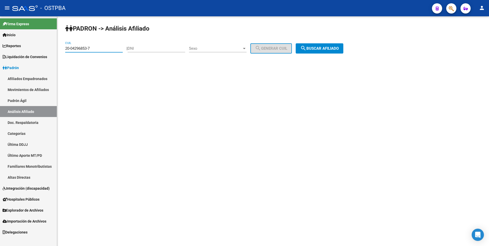
drag, startPoint x: 94, startPoint y: 48, endPoint x: 41, endPoint y: 42, distance: 52.5
click at [41, 42] on mat-sidenav-container "Firma Express Inicio Calendario SSS Instructivos Contacto OS Reportes Tablero d…" at bounding box center [244, 131] width 489 height 230
paste input "7-03876948-6"
click at [326, 45] on button "search Buscar afiliado" at bounding box center [320, 48] width 48 height 10
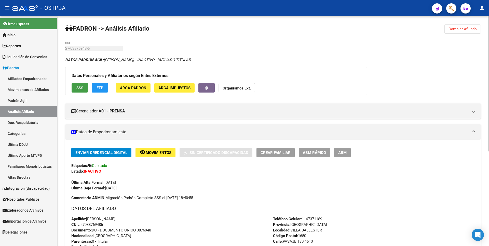
click at [84, 84] on button "SSS" at bounding box center [80, 87] width 16 height 9
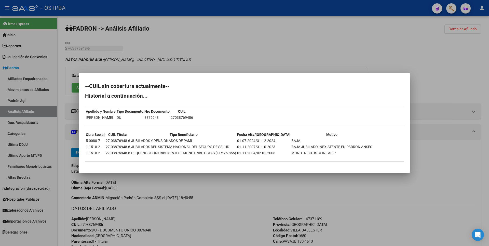
click at [306, 58] on div at bounding box center [244, 123] width 489 height 246
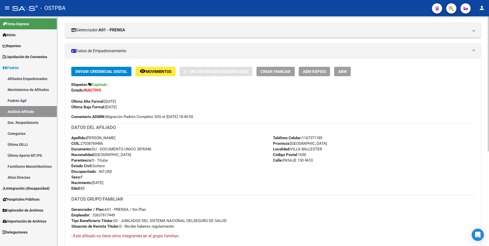
scroll to position [161, 0]
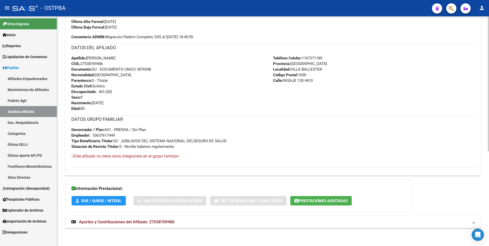
click at [168, 225] on mat-expansion-panel-header "Aportes y Contribuciones del Afiliado: 27038769486" at bounding box center [273, 222] width 416 height 12
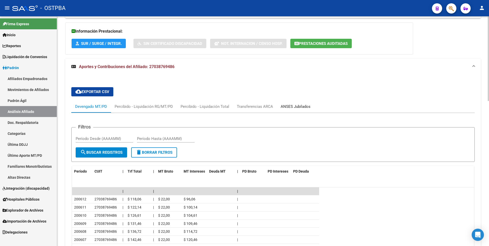
click at [300, 104] on div "ANSES Jubilados" at bounding box center [296, 107] width 30 height 6
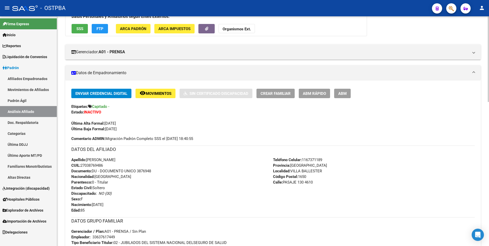
scroll to position [0, 0]
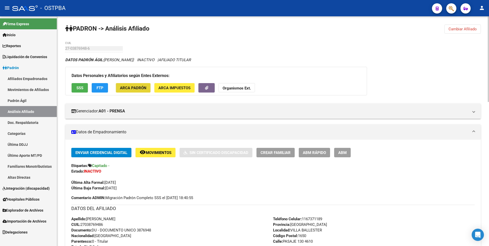
click at [143, 85] on button "ARCA Padrón" at bounding box center [133, 87] width 35 height 9
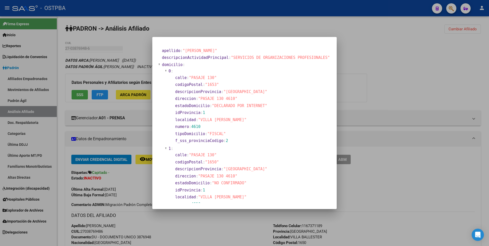
scroll to position [102, 0]
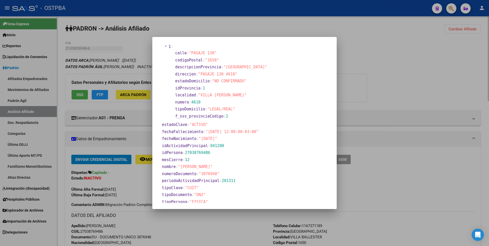
click at [341, 71] on div at bounding box center [244, 123] width 489 height 246
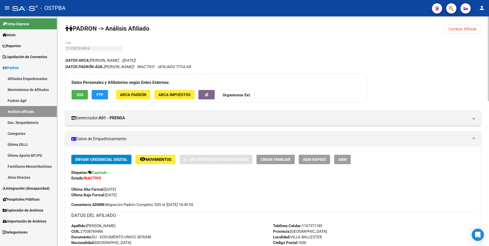
drag, startPoint x: 469, startPoint y: 26, endPoint x: 465, endPoint y: 25, distance: 4.7
click at [469, 26] on button "Cambiar Afiliado" at bounding box center [463, 28] width 36 height 9
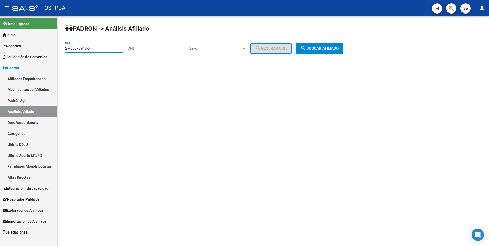
drag, startPoint x: 93, startPoint y: 49, endPoint x: 25, endPoint y: 47, distance: 67.8
click at [25, 47] on mat-sidenav-container "Firma Express Inicio Calendario SSS Instructivos Contacto OS Reportes Tablero d…" at bounding box center [244, 131] width 489 height 230
paste input "0-93324044-5"
type input "20-93324044-5"
click at [332, 46] on button "search Buscar afiliado" at bounding box center [320, 48] width 48 height 10
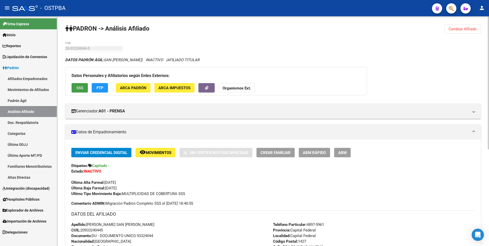
click at [83, 87] on button "SSS" at bounding box center [80, 87] width 16 height 9
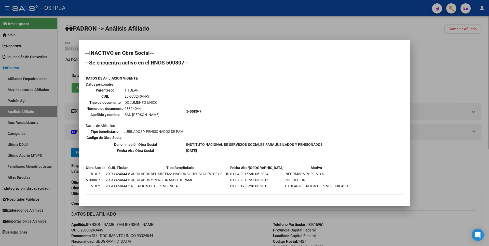
click at [443, 79] on div at bounding box center [244, 123] width 489 height 246
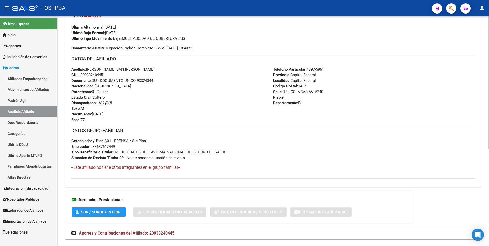
scroll to position [166, 0]
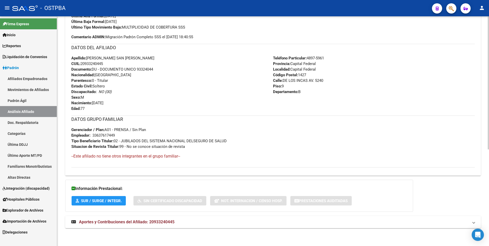
click at [165, 215] on div "DATOS PADRÓN ÁGIL: SAN HONORIO PEREZ GONZALO | INACTIVO | AFILIADO TITULAR Dato…" at bounding box center [273, 62] width 416 height 343
click at [166, 221] on span "Aportes y Contribuciones del Afiliado: 20933240445" at bounding box center [127, 221] width 96 height 5
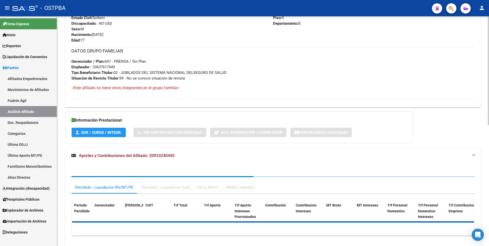
scroll to position [254, 0]
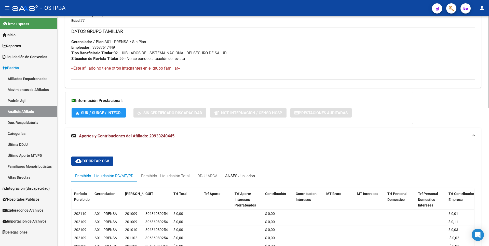
click at [246, 173] on div "ANSES Jubilados" at bounding box center [240, 176] width 30 height 6
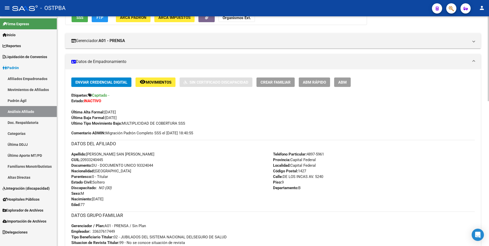
scroll to position [25, 0]
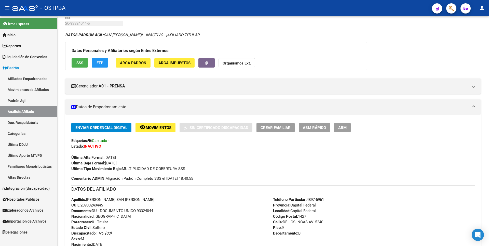
click at [35, 209] on span "Explorador de Archivos" at bounding box center [23, 210] width 41 height 6
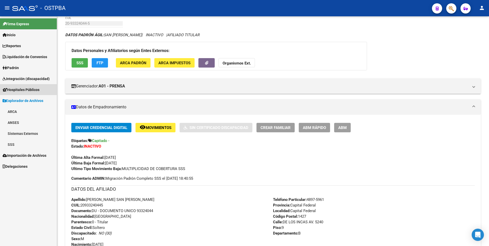
click at [40, 92] on span "Hospitales Públicos" at bounding box center [21, 90] width 37 height 6
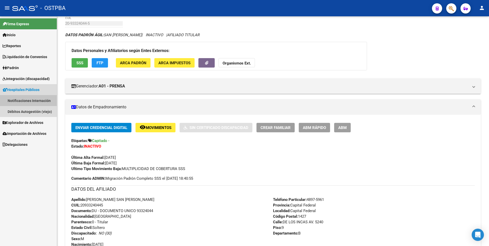
click at [40, 100] on link "Notificaciones Internación" at bounding box center [28, 100] width 57 height 11
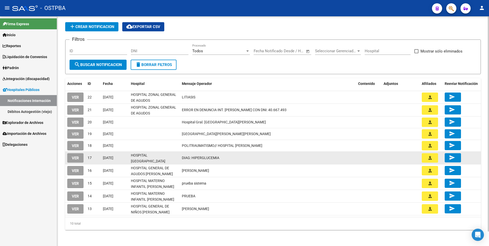
scroll to position [16, 0]
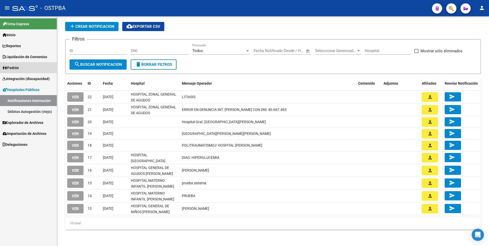
click at [26, 70] on link "Padrón" at bounding box center [28, 67] width 57 height 11
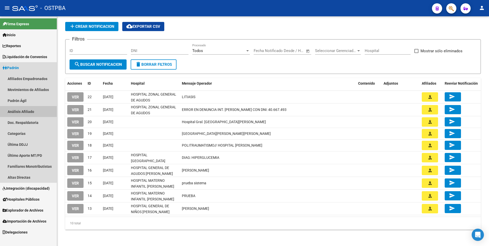
click at [25, 111] on link "Análisis Afiliado" at bounding box center [28, 111] width 57 height 11
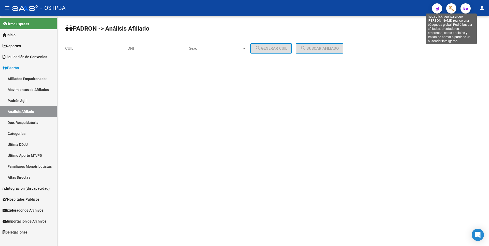
click at [451, 8] on icon "button" at bounding box center [451, 9] width 5 height 6
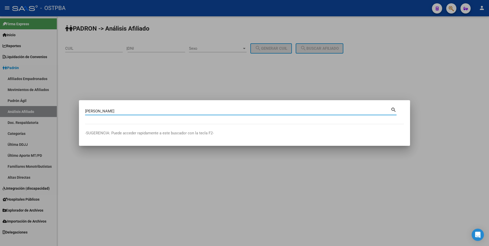
type input "GAVIN"
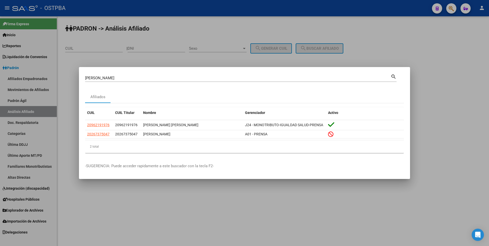
drag, startPoint x: 428, startPoint y: 66, endPoint x: 423, endPoint y: 64, distance: 5.7
click at [429, 65] on div at bounding box center [244, 123] width 489 height 246
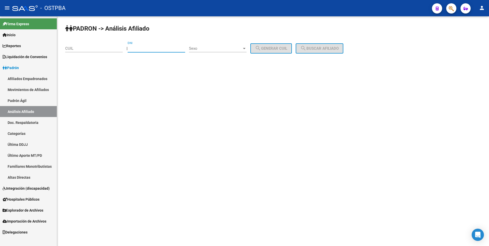
click at [159, 48] on input "DNI" at bounding box center [157, 48] width 58 height 5
paste input "12714943"
type input "12714943"
drag, startPoint x: 102, startPoint y: 48, endPoint x: 15, endPoint y: 48, distance: 86.9
click at [15, 48] on mat-sidenav-container "Firma Express Inicio Calendario SSS Instructivos Contacto OS Reportes Tablero d…" at bounding box center [244, 131] width 489 height 230
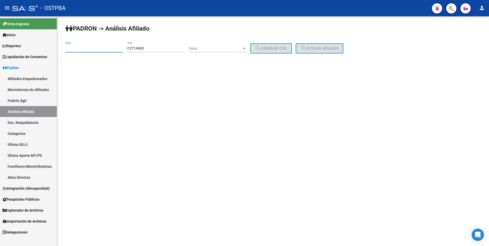
click at [242, 46] on span "Sexo" at bounding box center [215, 48] width 53 height 5
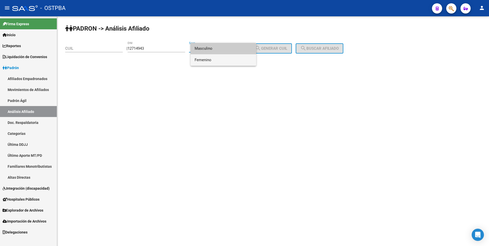
drag, startPoint x: 204, startPoint y: 60, endPoint x: 211, endPoint y: 57, distance: 7.1
click at [208, 58] on span "Femenino" at bounding box center [224, 59] width 58 height 11
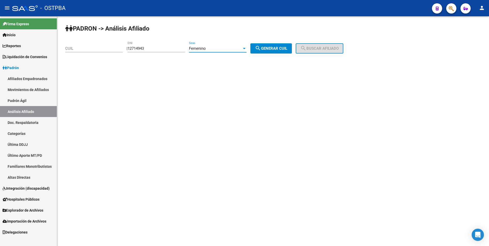
drag, startPoint x: 286, startPoint y: 47, endPoint x: 324, endPoint y: 42, distance: 37.7
click at [287, 46] on span "search Generar CUIL" at bounding box center [271, 48] width 32 height 5
type input "27-12714943-2"
drag, startPoint x: 324, startPoint y: 42, endPoint x: 322, endPoint y: 44, distance: 3.1
click at [324, 42] on div "PADRON -> Análisis Afiliado 27-12714943-2 CUIL | 12714943 DNI Femenino Sexo sea…" at bounding box center [273, 43] width 432 height 54
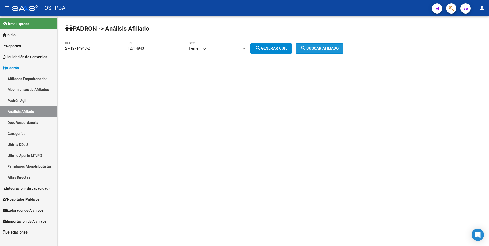
click at [323, 48] on span "search Buscar afiliado" at bounding box center [319, 48] width 38 height 5
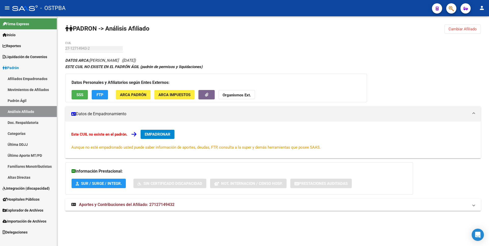
click at [110, 202] on mat-expansion-panel-header "Aportes y Contribuciones del Afiliado: 27127149432" at bounding box center [273, 205] width 416 height 12
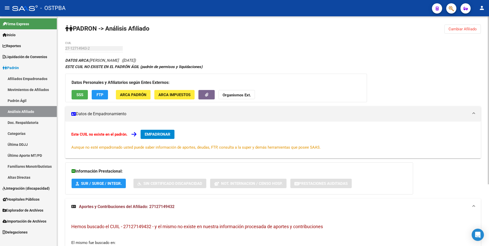
click at [82, 96] on span "SSS" at bounding box center [79, 95] width 7 height 5
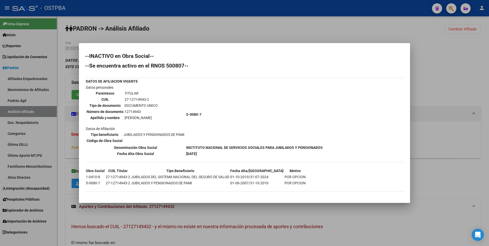
click at [152, 37] on div at bounding box center [244, 123] width 489 height 246
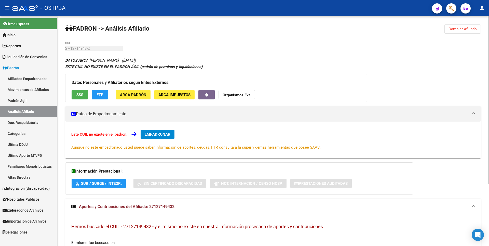
click at [465, 32] on button "Cambiar Afiliado" at bounding box center [463, 28] width 36 height 9
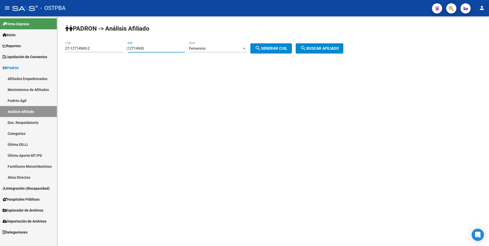
drag, startPoint x: 154, startPoint y: 48, endPoint x: 81, endPoint y: 44, distance: 73.0
click at [81, 46] on app-analisis-afiliado "PADRON -> Análisis Afiliado 27-12714943-2 CUIL | 12714943 DNI Femenino Sexo sea…" at bounding box center [206, 48] width 282 height 5
paste input "4172915"
type input "4172915"
drag, startPoint x: 96, startPoint y: 49, endPoint x: 19, endPoint y: 45, distance: 76.3
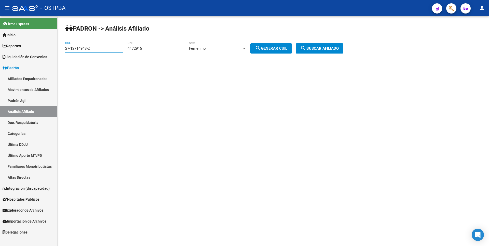
click at [19, 45] on mat-sidenav-container "Firma Express Inicio Calendario SSS Instructivos Contacto OS Reportes Tablero d…" at bounding box center [244, 131] width 489 height 230
drag, startPoint x: 282, startPoint y: 49, endPoint x: 316, endPoint y: 46, distance: 34.0
click at [284, 48] on span "search Generar CUIL" at bounding box center [271, 48] width 32 height 5
type input "27-04172915-0"
click at [324, 48] on span "search Buscar afiliado" at bounding box center [319, 48] width 38 height 5
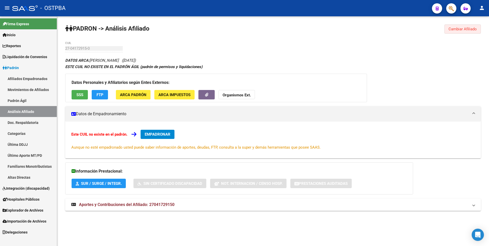
click at [464, 29] on span "Cambiar Afiliado" at bounding box center [463, 29] width 28 height 5
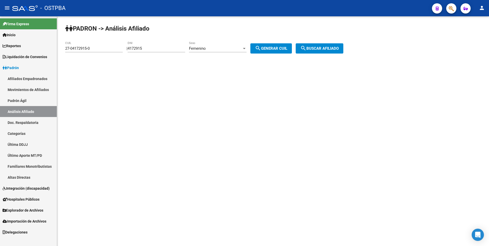
click at [247, 47] on div at bounding box center [244, 48] width 5 height 4
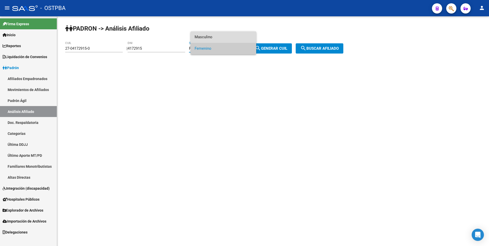
click at [213, 37] on span "Masculino" at bounding box center [224, 36] width 58 height 11
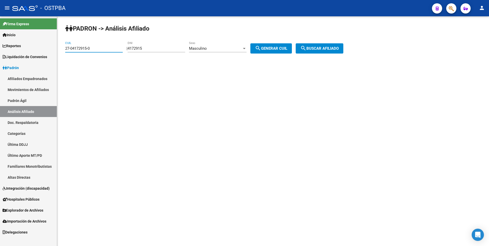
drag, startPoint x: 81, startPoint y: 47, endPoint x: 45, endPoint y: 46, distance: 35.9
click at [45, 46] on mat-sidenav-container "Firma Express Inicio Calendario SSS Instructivos Contacto OS Reportes Tablero d…" at bounding box center [244, 131] width 489 height 230
drag, startPoint x: 267, startPoint y: 45, endPoint x: 272, endPoint y: 45, distance: 5.1
click at [268, 45] on button "search Generar CUIL" at bounding box center [272, 48] width 42 height 10
click at [316, 49] on span "search Buscar afiliado" at bounding box center [319, 48] width 38 height 5
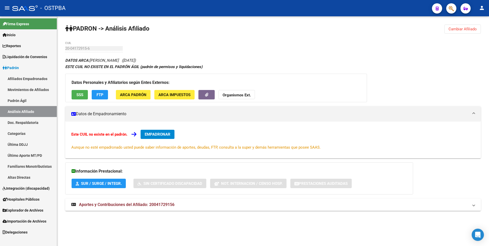
click at [142, 207] on strong "Aportes y Contribuciones del Afiliado: 20041729156" at bounding box center [122, 205] width 103 height 6
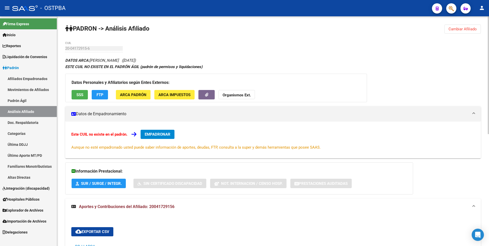
click at [84, 96] on button "SSS" at bounding box center [80, 94] width 16 height 9
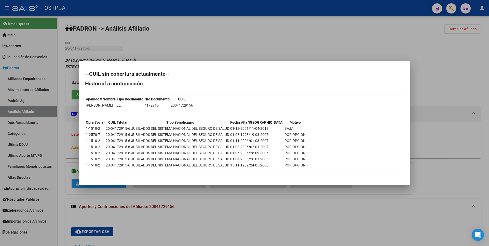
click at [232, 51] on div at bounding box center [244, 123] width 489 height 246
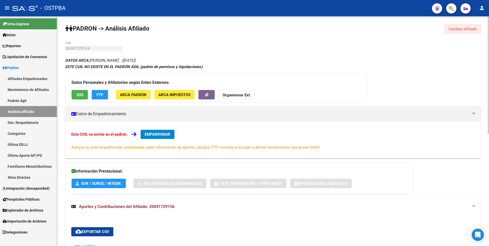
click at [469, 28] on span "Cambiar Afiliado" at bounding box center [463, 29] width 28 height 5
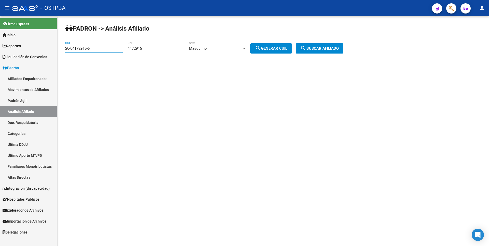
drag, startPoint x: 95, startPoint y: 48, endPoint x: 38, endPoint y: 49, distance: 57.6
click at [38, 49] on mat-sidenav-container "Firma Express Inicio Calendario SSS Instructivos Contacto OS Reportes Tablero d…" at bounding box center [244, 131] width 489 height 230
paste input "7-03166533-2"
type input "27-03166533-2"
click at [325, 51] on button "search Buscar afiliado" at bounding box center [320, 48] width 48 height 10
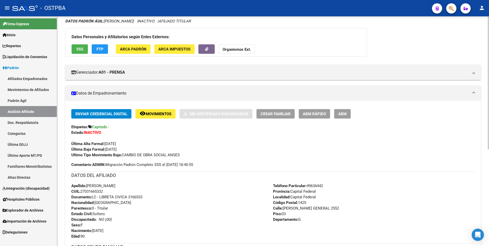
scroll to position [153, 0]
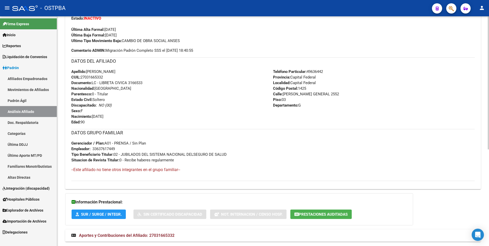
drag, startPoint x: 149, startPoint y: 233, endPoint x: 151, endPoint y: 228, distance: 5.4
click at [150, 233] on span "Aportes y Contribuciones del Afiliado: 27031665332" at bounding box center [127, 235] width 96 height 5
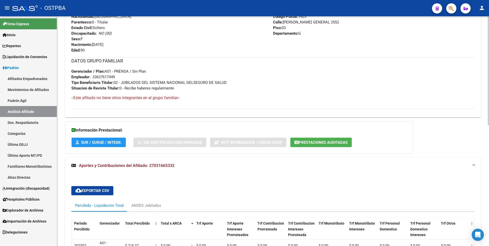
scroll to position [254, 0]
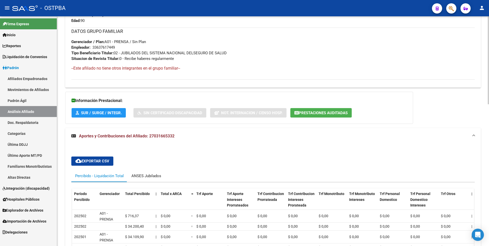
drag, startPoint x: 155, startPoint y: 178, endPoint x: 166, endPoint y: 170, distance: 12.8
click at [156, 177] on div "ANSES Jubilados" at bounding box center [146, 176] width 30 height 6
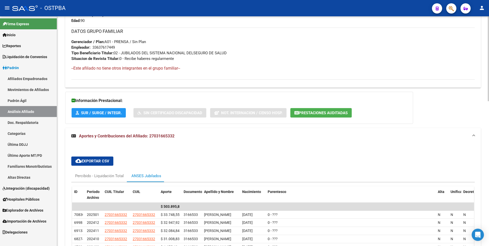
click at [324, 119] on div "Información Prestacional: SUR / SURGE / INTEGR. Sin Certificado Discapacidad No…" at bounding box center [239, 108] width 348 height 32
click at [330, 112] on span "Prestaciones Auditadas" at bounding box center [323, 113] width 49 height 5
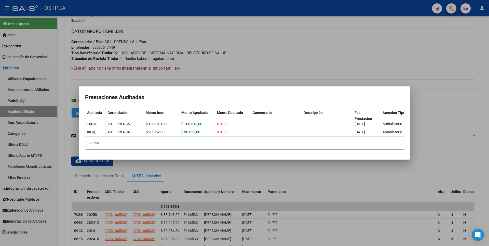
click at [436, 111] on div at bounding box center [244, 123] width 489 height 246
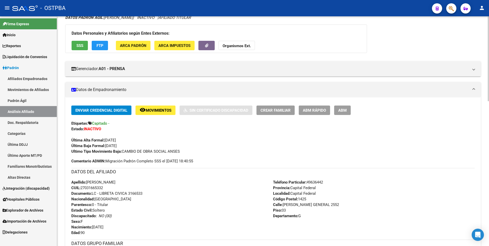
scroll to position [0, 0]
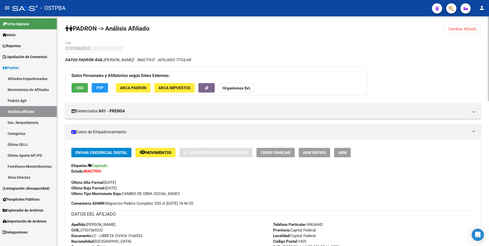
click at [474, 29] on span "Cambiar Afiliado" at bounding box center [463, 29] width 28 height 5
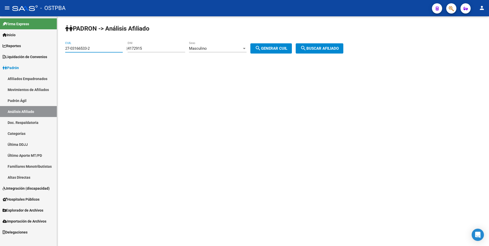
drag, startPoint x: 96, startPoint y: 49, endPoint x: 36, endPoint y: 49, distance: 60.4
click at [36, 49] on mat-sidenav-container "Firma Express Inicio Calendario SSS Instructivos Contacto OS Reportes Tablero d…" at bounding box center [244, 131] width 489 height 230
drag, startPoint x: 155, startPoint y: 48, endPoint x: 109, endPoint y: 44, distance: 46.6
click at [109, 46] on app-analisis-afiliado "PADRON -> Análisis Afiliado 27-03166533-2 CUIL | 4172915 DNI Masculino Sexo sea…" at bounding box center [206, 48] width 282 height 5
paste input "12169079"
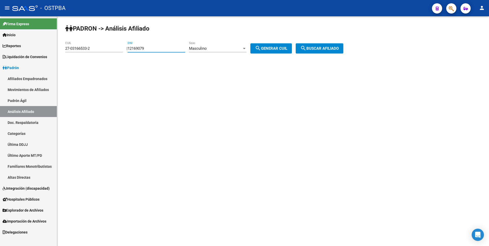
type input "12169079"
drag, startPoint x: 93, startPoint y: 48, endPoint x: 51, endPoint y: 43, distance: 42.9
click at [51, 43] on mat-sidenav-container "Firma Express Inicio Calendario SSS Instructivos Contacto OS Reportes Tablero d…" at bounding box center [244, 131] width 489 height 230
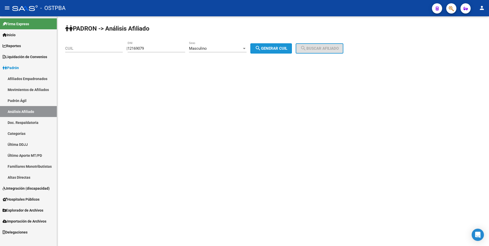
drag, startPoint x: 273, startPoint y: 49, endPoint x: 317, endPoint y: 45, distance: 43.7
click at [275, 48] on span "search Generar CUIL" at bounding box center [271, 48] width 32 height 5
type input "23-12169079-9"
click at [318, 45] on button "search Buscar afiliado" at bounding box center [320, 48] width 48 height 10
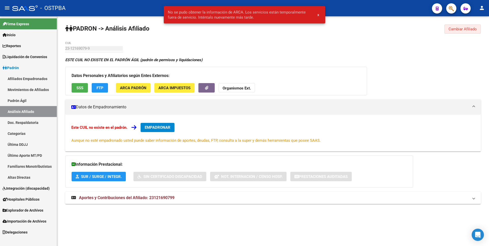
click at [461, 27] on span "Cambiar Afiliado" at bounding box center [463, 29] width 28 height 5
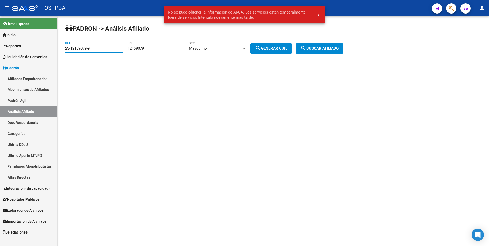
drag, startPoint x: 99, startPoint y: 48, endPoint x: 4, endPoint y: 46, distance: 95.1
click at [4, 46] on mat-sidenav-container "Firma Express Inicio Calendario SSS Instructivos Contacto OS Reportes Tablero d…" at bounding box center [244, 131] width 489 height 230
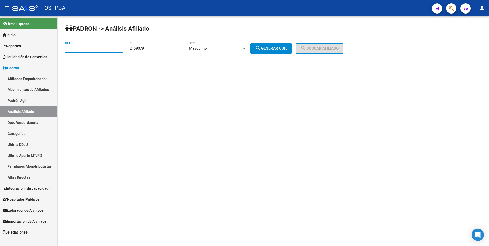
click at [247, 46] on div at bounding box center [244, 48] width 5 height 4
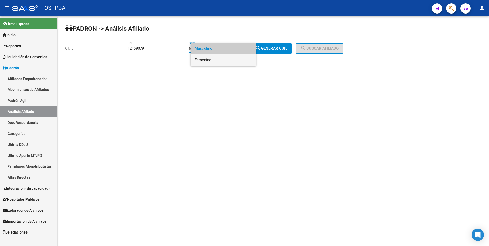
drag, startPoint x: 211, startPoint y: 60, endPoint x: 262, endPoint y: 57, distance: 51.1
click at [213, 60] on span "Femenino" at bounding box center [224, 59] width 58 height 11
drag, startPoint x: 275, startPoint y: 52, endPoint x: 311, endPoint y: 46, distance: 36.7
click at [276, 51] on button "search Generar CUIL" at bounding box center [272, 48] width 42 height 10
type input "27-12169079-4"
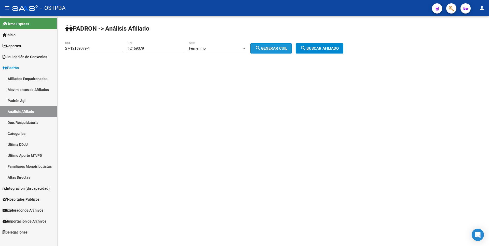
click at [318, 46] on button "search Buscar afiliado" at bounding box center [320, 48] width 48 height 10
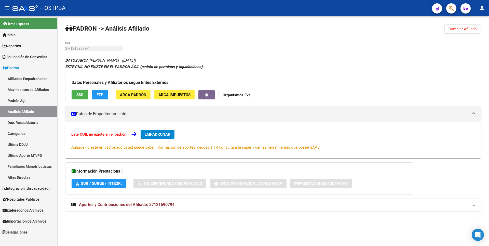
click at [117, 208] on mat-expansion-panel-header "Aportes y Contribuciones del Afiliado: 27121690794" at bounding box center [273, 205] width 416 height 12
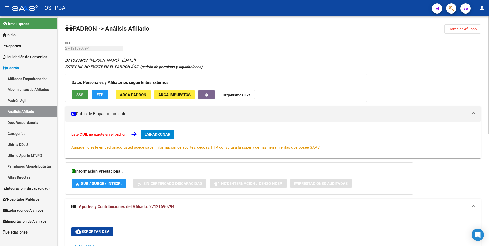
click at [82, 93] on span "SSS" at bounding box center [79, 95] width 7 height 5
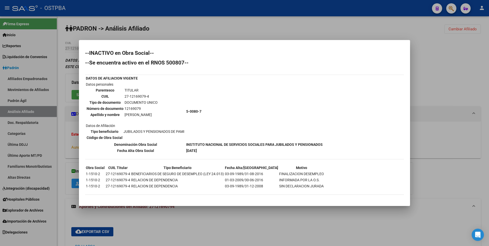
drag, startPoint x: 462, startPoint y: 63, endPoint x: 461, endPoint y: 36, distance: 27.3
click at [462, 62] on div at bounding box center [244, 123] width 489 height 246
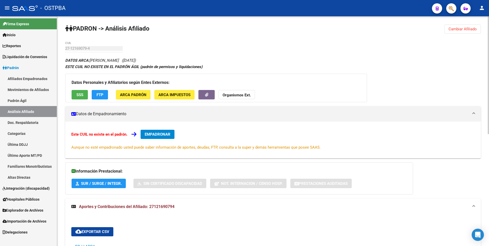
click at [467, 23] on div "PADRON -> Análisis Afiliado Cambiar Afiliado 27-12169079-4 CUIL DATOS ARCA: ACO…" at bounding box center [273, 238] width 432 height 444
click at [466, 27] on button "Cambiar Afiliado" at bounding box center [463, 28] width 36 height 9
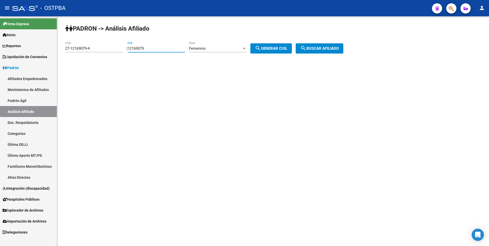
drag, startPoint x: 156, startPoint y: 50, endPoint x: 89, endPoint y: 48, distance: 66.8
click at [89, 48] on app-analisis-afiliado "PADRON -> Análisis Afiliado 27-12169079-4 CUIL | 12169079 DNI Femenino Sexo sea…" at bounding box center [206, 48] width 282 height 5
paste input "4785253"
type input "4785253"
drag, startPoint x: 79, startPoint y: 48, endPoint x: 29, endPoint y: 48, distance: 49.9
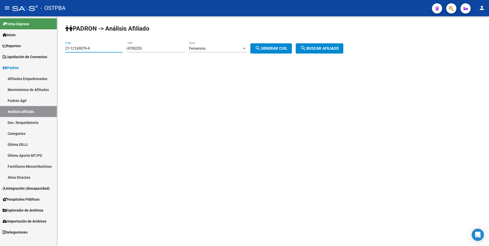
click at [29, 48] on mat-sidenav-container "Firma Express Inicio Calendario SSS Instructivos Contacto OS Reportes Tablero d…" at bounding box center [244, 131] width 489 height 230
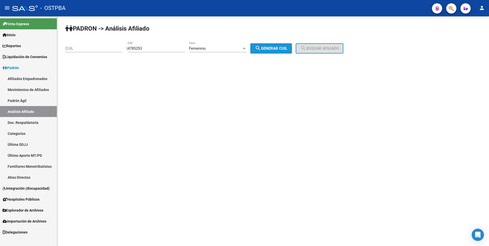
click at [279, 44] on button "search Generar CUIL" at bounding box center [272, 48] width 42 height 10
type input "27-04785253-1"
click at [307, 47] on mat-icon "search" at bounding box center [303, 48] width 6 height 6
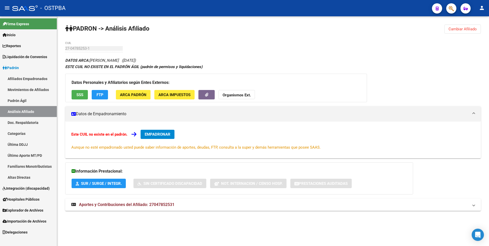
click at [83, 96] on span "SSS" at bounding box center [79, 95] width 7 height 5
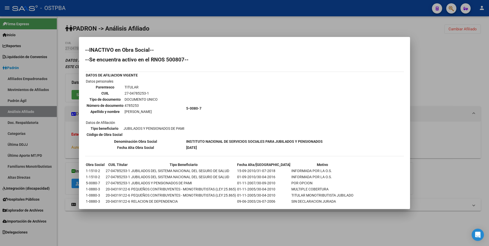
click at [465, 85] on div at bounding box center [244, 123] width 489 height 246
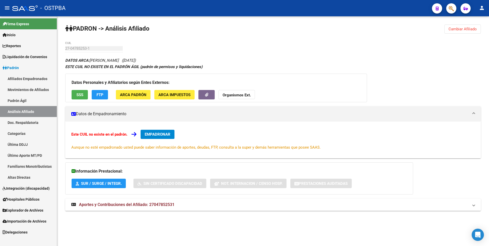
click at [464, 28] on span "Cambiar Afiliado" at bounding box center [463, 29] width 28 height 5
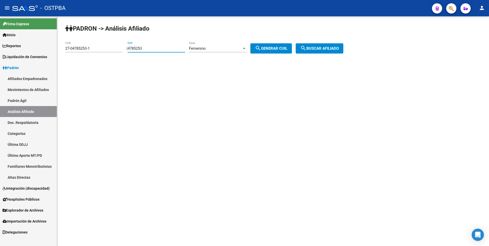
drag, startPoint x: 160, startPoint y: 50, endPoint x: 128, endPoint y: 50, distance: 32.1
click at [128, 50] on div "| 4785253 DNI Femenino Sexo search Generar CUIL" at bounding box center [211, 48] width 169 height 5
paste input "92114126"
type input "92114126"
drag, startPoint x: 99, startPoint y: 48, endPoint x: 13, endPoint y: 49, distance: 86.4
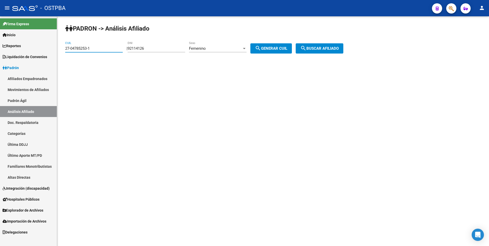
click at [13, 49] on mat-sidenav-container "Firma Express Inicio Calendario SSS Instructivos Contacto OS Reportes Tablero d…" at bounding box center [244, 131] width 489 height 230
click at [242, 49] on div "Femenino" at bounding box center [215, 48] width 53 height 5
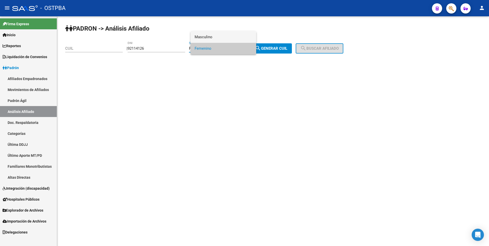
drag, startPoint x: 209, startPoint y: 36, endPoint x: 263, endPoint y: 38, distance: 54.6
click at [209, 36] on span "Masculino" at bounding box center [224, 36] width 58 height 11
drag, startPoint x: 279, startPoint y: 47, endPoint x: 307, endPoint y: 48, distance: 28.8
click at [280, 47] on span "search Generar CUIL" at bounding box center [271, 48] width 32 height 5
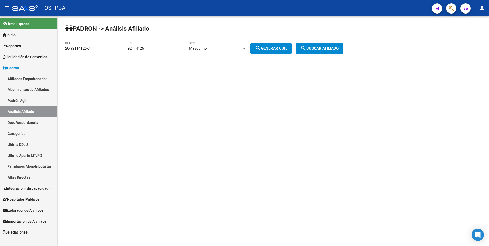
click at [323, 48] on span "search Buscar afiliado" at bounding box center [319, 48] width 38 height 5
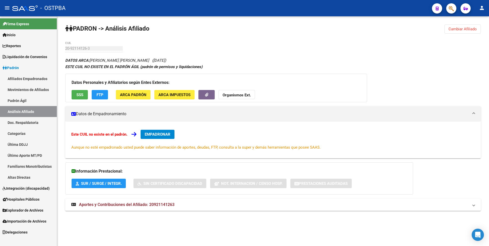
click at [80, 89] on div "Datos Personales y Afiliatorios según Entes Externos: SSS FTP ARCA Padrón ARCA …" at bounding box center [216, 88] width 302 height 29
click at [79, 93] on span "SSS" at bounding box center [79, 95] width 7 height 5
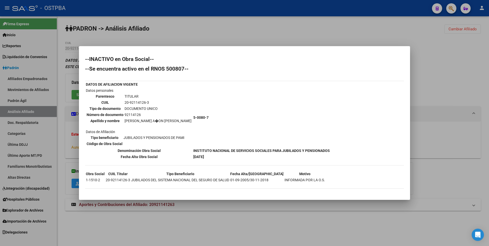
drag, startPoint x: 422, startPoint y: 73, endPoint x: 445, endPoint y: 52, distance: 31.0
click at [427, 70] on div at bounding box center [244, 123] width 489 height 246
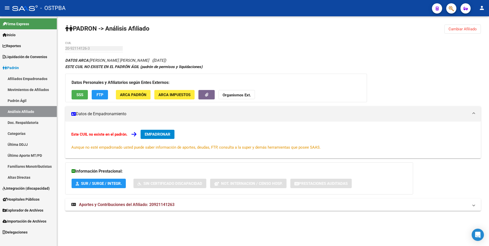
click at [460, 30] on span "Cambiar Afiliado" at bounding box center [463, 29] width 28 height 5
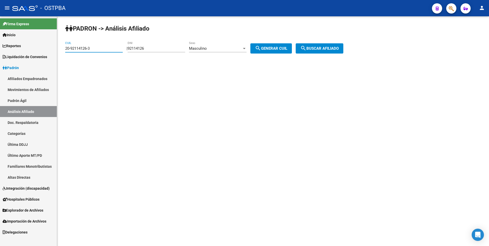
drag, startPoint x: 97, startPoint y: 49, endPoint x: 47, endPoint y: 49, distance: 50.2
click at [47, 49] on mat-sidenav-container "Firma Express Inicio Calendario SSS Instructivos Contacto OS Reportes Tablero d…" at bounding box center [244, 131] width 489 height 230
paste input "12-97509"
type input "12-97509"
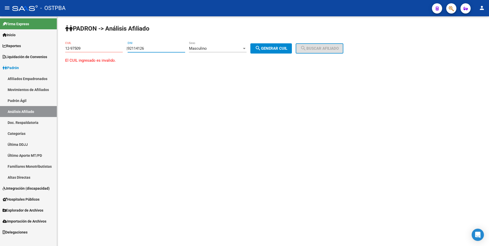
drag, startPoint x: 160, startPoint y: 47, endPoint x: 157, endPoint y: 49, distance: 3.3
click at [158, 48] on input "92114126" at bounding box center [157, 48] width 58 height 5
drag, startPoint x: 157, startPoint y: 48, endPoint x: 86, endPoint y: 51, distance: 71.1
click at [86, 51] on app-analisis-afiliado "PADRON -> Análisis Afiliado 12-97509 CUIL | 92114126 DNI Masculino Sexo search …" at bounding box center [273, 57] width 416 height 23
paste input "1297509"
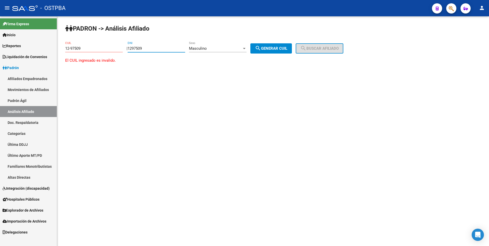
type input "1297509"
drag, startPoint x: 87, startPoint y: 49, endPoint x: 40, endPoint y: 49, distance: 47.1
click at [40, 49] on mat-sidenav-container "Firma Express Inicio Calendario SSS Instructivos Contacto OS Reportes Tablero d…" at bounding box center [244, 131] width 489 height 230
drag, startPoint x: 271, startPoint y: 45, endPoint x: 273, endPoint y: 45, distance: 2.6
click at [272, 45] on button "search Generar CUIL" at bounding box center [272, 48] width 42 height 10
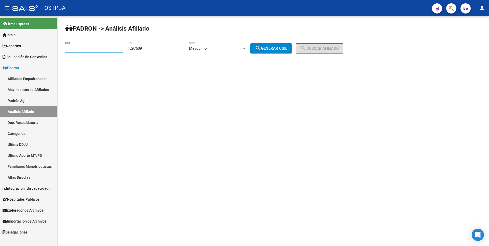
type input "20-01297509-1"
click at [314, 44] on button "search Buscar afiliado" at bounding box center [320, 48] width 48 height 10
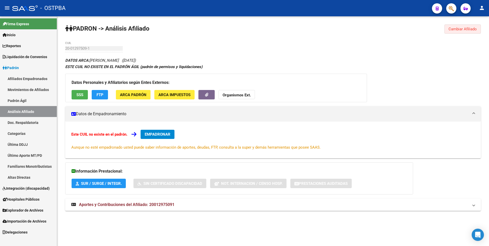
click at [466, 28] on span "Cambiar Afiliado" at bounding box center [463, 29] width 28 height 5
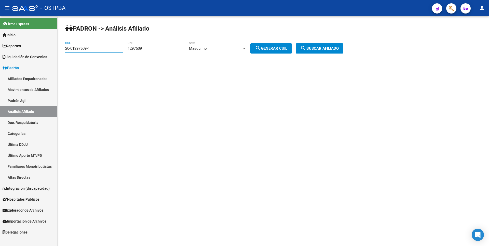
drag, startPoint x: 103, startPoint y: 48, endPoint x: 21, endPoint y: 50, distance: 82.1
click at [21, 50] on mat-sidenav-container "Firma Express Inicio Calendario SSS Instructivos Contacto OS Reportes Tablero d…" at bounding box center [244, 131] width 489 height 230
click at [242, 47] on div "Masculino" at bounding box center [215, 48] width 53 height 5
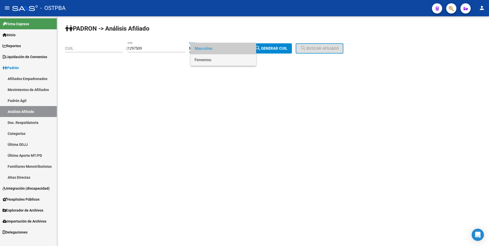
click at [222, 55] on span "Femenino" at bounding box center [224, 59] width 58 height 11
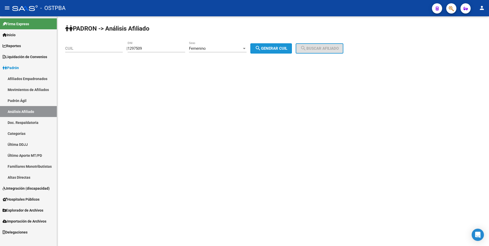
drag, startPoint x: 275, startPoint y: 47, endPoint x: 315, endPoint y: 45, distance: 39.8
click at [277, 47] on span "search Generar CUIL" at bounding box center [271, 48] width 32 height 5
type input "27-01297509-6"
click at [319, 46] on span "search Buscar afiliado" at bounding box center [319, 48] width 38 height 5
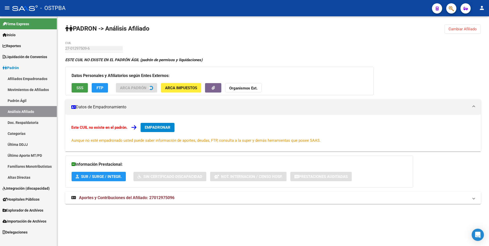
click at [80, 88] on span "SSS" at bounding box center [79, 88] width 7 height 5
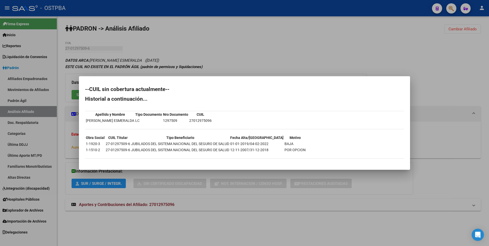
click at [190, 206] on div at bounding box center [244, 123] width 489 height 246
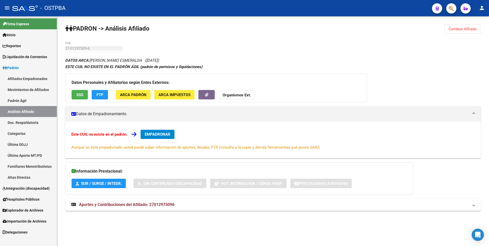
click at [173, 206] on span "Aportes y Contribuciones del Afiliado: 27012975096" at bounding box center [127, 204] width 96 height 5
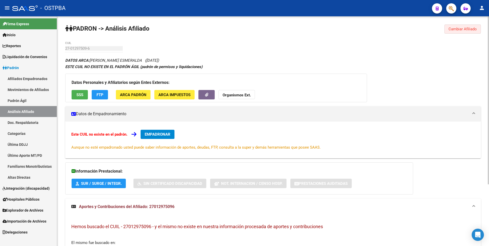
click at [471, 26] on button "Cambiar Afiliado" at bounding box center [463, 28] width 36 height 9
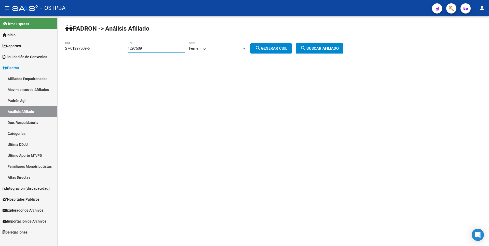
drag, startPoint x: 157, startPoint y: 48, endPoint x: 110, endPoint y: 50, distance: 47.2
click at [111, 50] on app-analisis-afiliado "PADRON -> Análisis Afiliado 27-01297509-6 CUIL | 1297509 DNI Femenino Sexo sear…" at bounding box center [206, 48] width 282 height 5
paste input "4315795"
type input "4315795"
drag, startPoint x: 101, startPoint y: 49, endPoint x: 0, endPoint y: 44, distance: 100.8
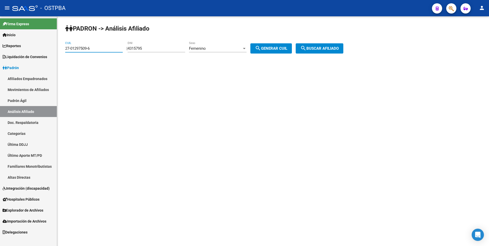
click at [0, 44] on mat-sidenav-container "Firma Express Inicio Calendario SSS Instructivos Contacto OS Reportes Tablero d…" at bounding box center [244, 131] width 489 height 230
click at [242, 47] on div "Femenino" at bounding box center [215, 48] width 53 height 5
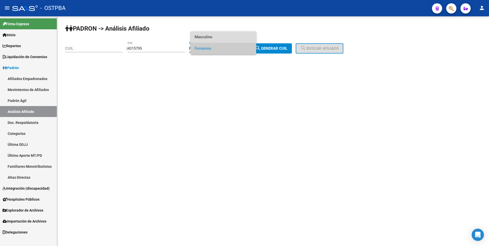
click at [217, 36] on span "Masculino" at bounding box center [224, 36] width 58 height 11
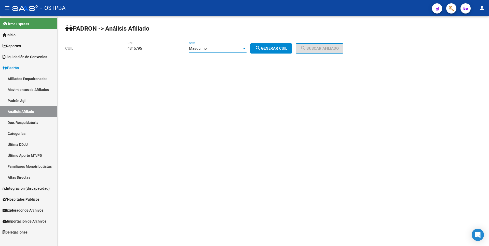
drag, startPoint x: 288, startPoint y: 48, endPoint x: 315, endPoint y: 46, distance: 27.1
click at [287, 48] on span "search Generar CUIL" at bounding box center [271, 48] width 32 height 5
type input "20-04315795-8"
click at [315, 46] on button "search Buscar afiliado" at bounding box center [320, 48] width 48 height 10
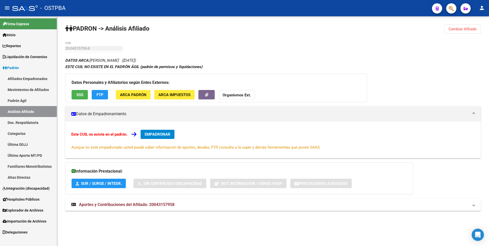
click at [149, 208] on mat-expansion-panel-header "Aportes y Contribuciones del Afiliado: 20043157958" at bounding box center [273, 205] width 416 height 12
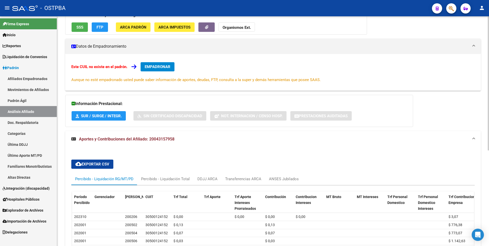
scroll to position [140, 0]
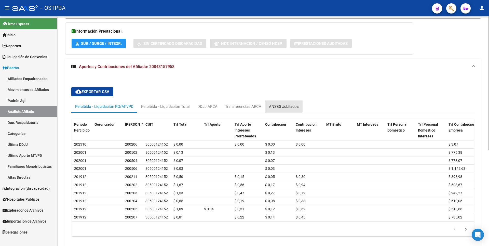
click at [283, 106] on div "ANSES Jubilados" at bounding box center [284, 107] width 30 height 6
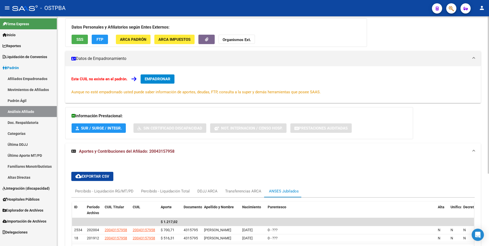
scroll to position [0, 0]
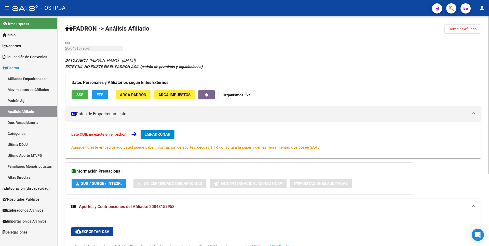
click at [75, 95] on button "SSS" at bounding box center [80, 94] width 16 height 9
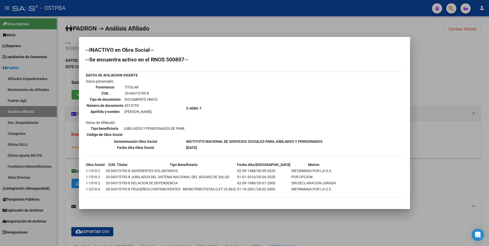
drag, startPoint x: 459, startPoint y: 60, endPoint x: 459, endPoint y: 40, distance: 19.9
click at [459, 59] on div at bounding box center [244, 123] width 489 height 246
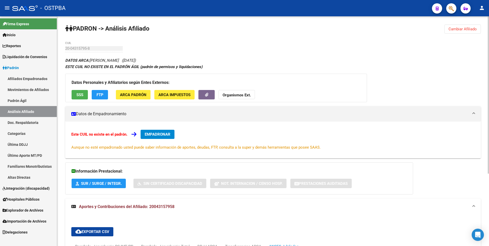
click at [458, 28] on span "Cambiar Afiliado" at bounding box center [463, 29] width 28 height 5
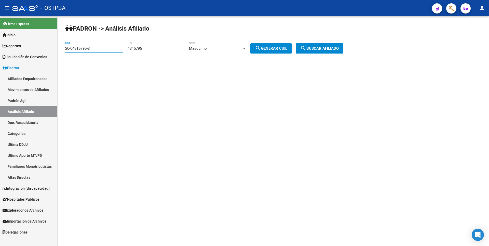
drag, startPoint x: 99, startPoint y: 50, endPoint x: 66, endPoint y: 48, distance: 33.7
click at [65, 48] on div "PADRON -> Análisis Afiliado 20-04315795-8 CUIL | 4315795 DNI Masculino Sexo sea…" at bounding box center [273, 43] width 432 height 54
drag, startPoint x: 157, startPoint y: 47, endPoint x: 85, endPoint y: 47, distance: 72.1
click at [85, 47] on app-analisis-afiliado "PADRON -> Análisis Afiliado 20-04315795-8 CUIL | 4315795 DNI Masculino Sexo sea…" at bounding box center [206, 48] width 282 height 5
paste input "511826"
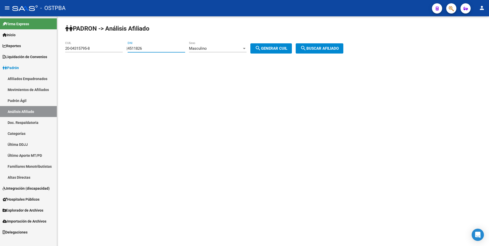
type input "4511826"
drag, startPoint x: 92, startPoint y: 49, endPoint x: 0, endPoint y: 50, distance: 92.0
click at [0, 50] on mat-sidenav-container "Firma Express Inicio Calendario SSS Instructivos Contacto OS Reportes Tablero d…" at bounding box center [244, 131] width 489 height 230
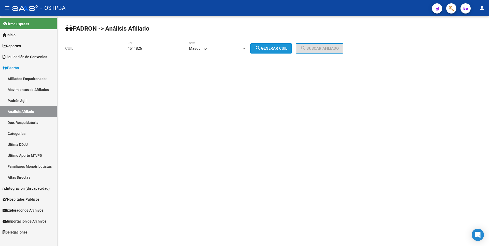
drag, startPoint x: 276, startPoint y: 49, endPoint x: 329, endPoint y: 46, distance: 52.8
click at [281, 47] on span "search Generar CUIL" at bounding box center [271, 48] width 32 height 5
type input "20-04511826-7"
click at [337, 46] on span "search Buscar afiliado" at bounding box center [319, 48] width 38 height 5
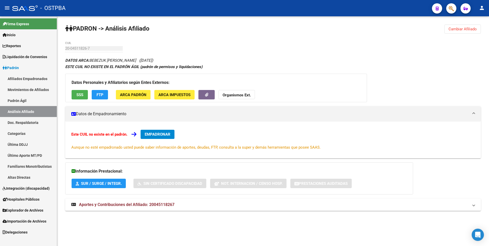
click at [85, 94] on button "SSS" at bounding box center [80, 94] width 16 height 9
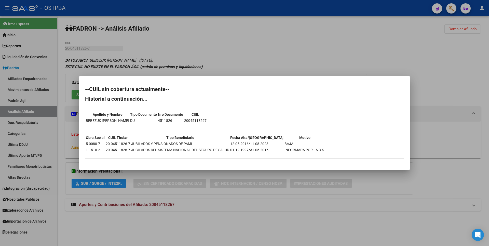
drag, startPoint x: 443, startPoint y: 31, endPoint x: 454, endPoint y: 27, distance: 12.2
click at [443, 31] on div at bounding box center [244, 123] width 489 height 246
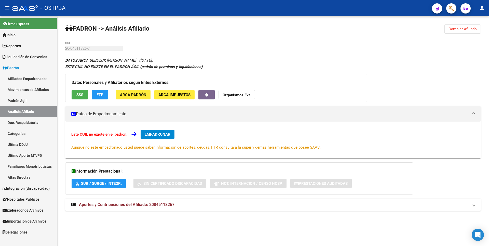
click at [463, 23] on div "PADRON -> Análisis Afiliado Cambiar Afiliado 20-04511826-7 CUIL DATOS ARCA: BEB…" at bounding box center [273, 122] width 432 height 212
click at [461, 27] on button "Cambiar Afiliado" at bounding box center [463, 28] width 36 height 9
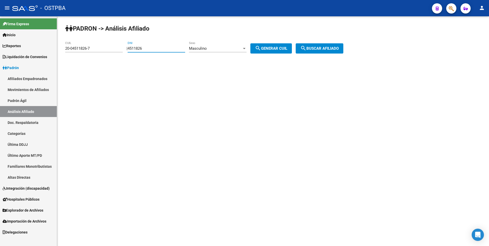
drag, startPoint x: 153, startPoint y: 48, endPoint x: 107, endPoint y: 46, distance: 45.9
click at [107, 46] on app-analisis-afiliado "PADRON -> Análisis Afiliado 20-04511826-7 CUIL | 4511826 DNI Masculino Sexo sea…" at bounding box center [206, 48] width 282 height 5
paste input "543487"
type input "5434876"
drag, startPoint x: 96, startPoint y: 49, endPoint x: 22, endPoint y: 46, distance: 73.4
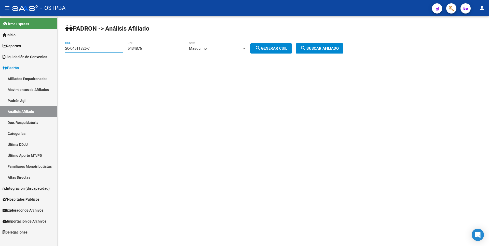
click at [22, 46] on mat-sidenav-container "Firma Express Inicio Calendario SSS Instructivos Contacto OS Reportes Tablero d…" at bounding box center [244, 131] width 489 height 230
click at [237, 48] on div "Masculino" at bounding box center [215, 48] width 53 height 5
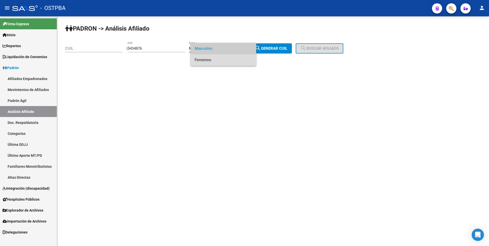
click at [203, 57] on span "Femenino" at bounding box center [224, 59] width 58 height 11
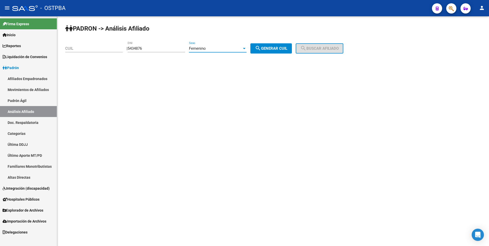
click at [273, 51] on button "search Generar CUIL" at bounding box center [272, 48] width 42 height 10
type input "27-05434876-8"
click at [316, 46] on button "search Buscar afiliado" at bounding box center [320, 48] width 48 height 10
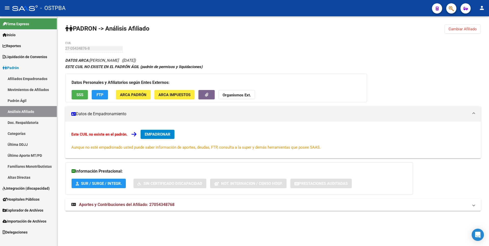
click at [80, 89] on div "Datos Personales y Afiliatorios según Entes Externos: SSS FTP ARCA Padrón ARCA …" at bounding box center [216, 88] width 302 height 29
click at [82, 94] on span "SSS" at bounding box center [79, 95] width 7 height 5
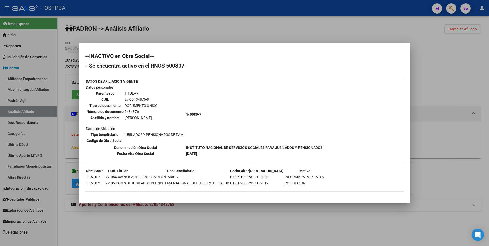
drag, startPoint x: 418, startPoint y: 41, endPoint x: 438, endPoint y: 26, distance: 25.5
click at [426, 35] on div at bounding box center [244, 123] width 489 height 246
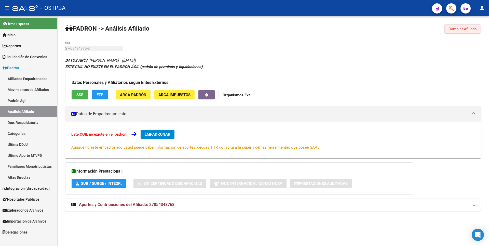
click at [463, 28] on span "Cambiar Afiliado" at bounding box center [463, 29] width 28 height 5
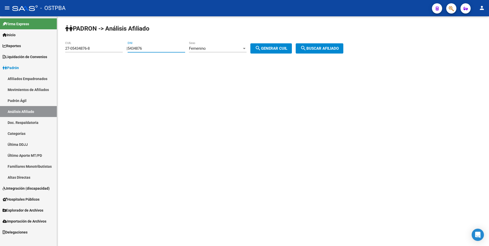
drag, startPoint x: 159, startPoint y: 49, endPoint x: 79, endPoint y: 49, distance: 79.5
click at [79, 49] on app-analisis-afiliado "PADRON -> Análisis Afiliado 27-05434876-8 CUIL | 5434876 DNI Femenino Sexo sear…" at bounding box center [206, 48] width 282 height 5
paste input "4152504"
type input "4152504"
drag, startPoint x: 95, startPoint y: 49, endPoint x: 27, endPoint y: 48, distance: 67.3
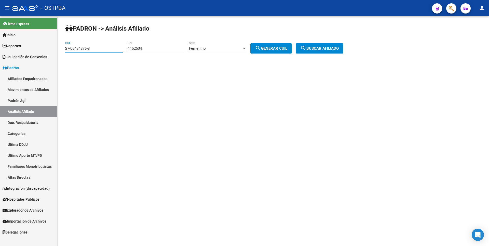
click at [27, 48] on mat-sidenav-container "Firma Express Inicio Calendario SSS Instructivos Contacto OS Reportes Tablero d…" at bounding box center [244, 131] width 489 height 230
click at [206, 49] on span "Femenino" at bounding box center [197, 48] width 17 height 5
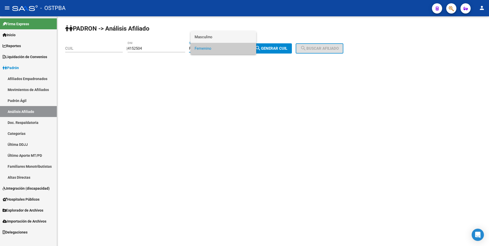
click at [208, 36] on span "Masculino" at bounding box center [224, 36] width 58 height 11
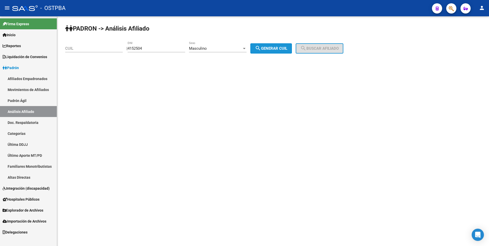
drag, startPoint x: 208, startPoint y: 36, endPoint x: 287, endPoint y: 47, distance: 79.5
click at [267, 47] on span "search Generar CUIL" at bounding box center [271, 48] width 32 height 5
type input "20-04152504-6"
click at [318, 48] on span "search Buscar afiliado" at bounding box center [319, 48] width 38 height 5
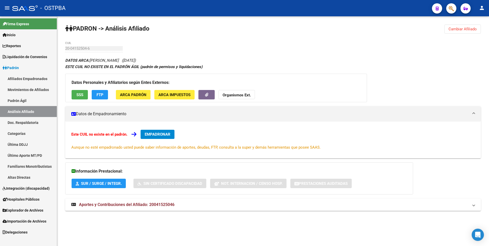
click at [81, 92] on button "SSS" at bounding box center [80, 94] width 16 height 9
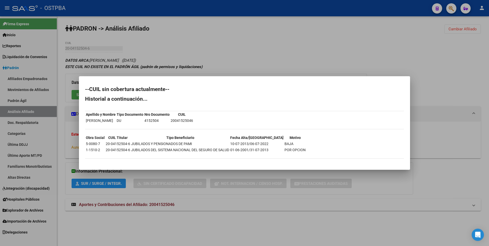
click at [205, 70] on div at bounding box center [244, 123] width 489 height 246
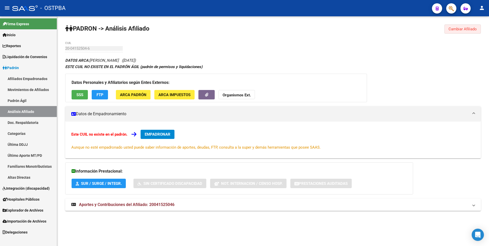
click at [467, 27] on span "Cambiar Afiliado" at bounding box center [463, 29] width 28 height 5
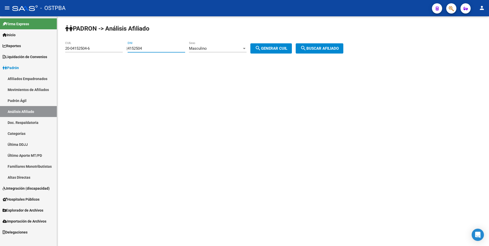
drag, startPoint x: 155, startPoint y: 50, endPoint x: 116, endPoint y: 46, distance: 39.4
click at [116, 46] on app-analisis-afiliado "PADRON -> Análisis Afiliado 20-04152504-6 CUIL | 4152504 DNI Masculino Sexo sea…" at bounding box center [206, 48] width 282 height 5
paste input "296972"
type input "4296972"
drag, startPoint x: 93, startPoint y: 47, endPoint x: 24, endPoint y: 46, distance: 68.8
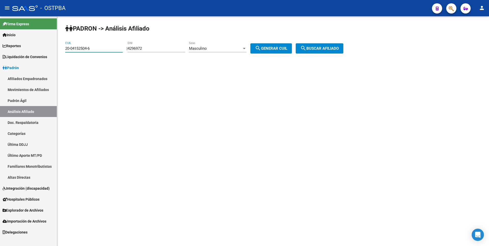
click at [24, 46] on mat-sidenav-container "Firma Express Inicio Calendario SSS Instructivos Contacto OS Reportes Tablero d…" at bounding box center [244, 131] width 489 height 230
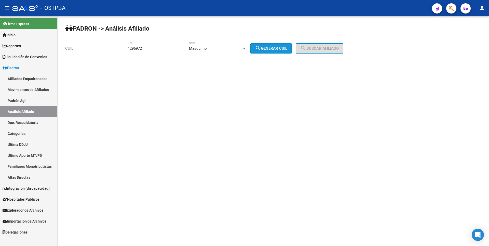
click at [276, 48] on span "search Generar CUIL" at bounding box center [271, 48] width 32 height 5
type input "23-04296972-9"
click at [332, 48] on span "search Buscar afiliado" at bounding box center [319, 48] width 38 height 5
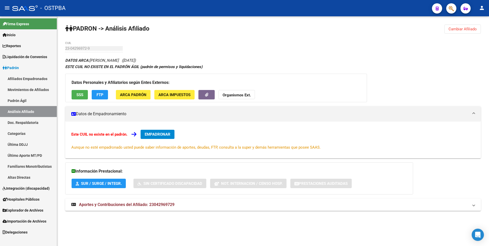
click at [77, 87] on div "Datos Personales y Afiliatorios según Entes Externos: SSS FTP ARCA Padrón ARCA …" at bounding box center [216, 88] width 302 height 29
click at [80, 94] on span "SSS" at bounding box center [79, 95] width 7 height 5
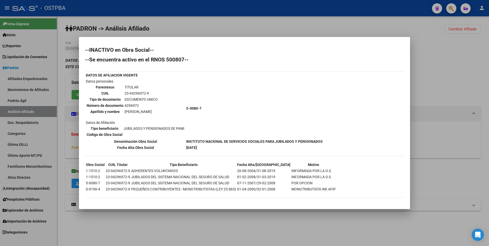
drag, startPoint x: 432, startPoint y: 54, endPoint x: 466, endPoint y: 28, distance: 43.6
click at [432, 54] on div at bounding box center [244, 123] width 489 height 246
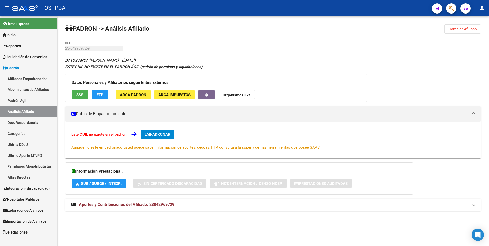
drag, startPoint x: 467, startPoint y: 28, endPoint x: 373, endPoint y: 20, distance: 94.7
click at [465, 28] on span "Cambiar Afiliado" at bounding box center [463, 29] width 28 height 5
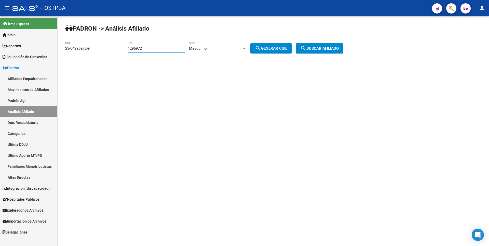
drag, startPoint x: 160, startPoint y: 50, endPoint x: 95, endPoint y: 48, distance: 64.5
click at [95, 48] on app-analisis-afiliado "PADRON -> Análisis Afiliado 23-04296972-9 CUIL | 4296972 DNI Masculino Sexo sea…" at bounding box center [206, 48] width 282 height 5
paste input "14506"
type input "4214506"
drag, startPoint x: 95, startPoint y: 48, endPoint x: 27, endPoint y: 45, distance: 67.3
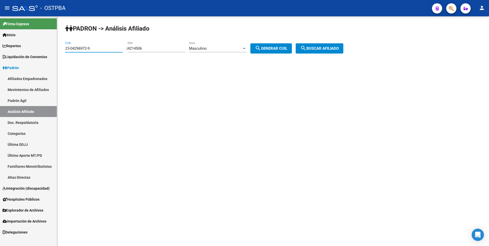
click at [27, 45] on mat-sidenav-container "Firma Express Inicio Calendario SSS Instructivos Contacto OS Reportes Tablero d…" at bounding box center [244, 131] width 489 height 230
click at [242, 49] on div "Masculino" at bounding box center [215, 48] width 53 height 5
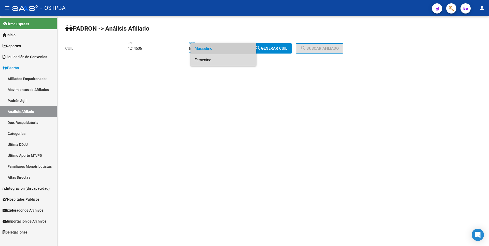
drag, startPoint x: 216, startPoint y: 59, endPoint x: 261, endPoint y: 45, distance: 47.2
click at [218, 58] on span "Femenino" at bounding box center [224, 59] width 58 height 11
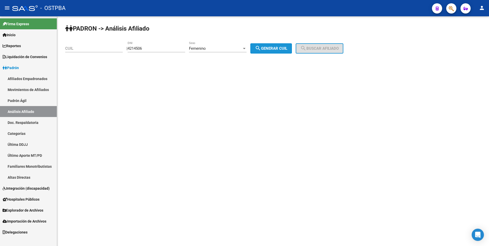
click at [273, 45] on button "search Generar CUIL" at bounding box center [272, 48] width 42 height 10
type input "27-04214506-3"
click at [307, 46] on mat-icon "search" at bounding box center [303, 48] width 6 height 6
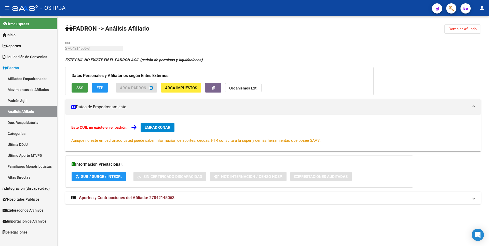
click at [82, 87] on span "SSS" at bounding box center [79, 88] width 7 height 5
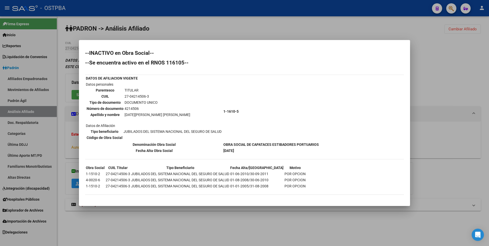
click at [465, 29] on div at bounding box center [244, 123] width 489 height 246
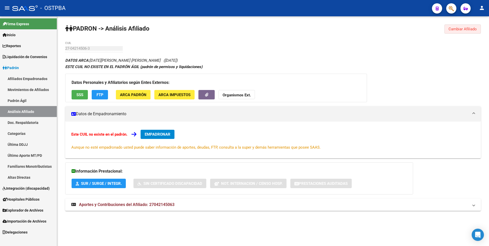
drag, startPoint x: 465, startPoint y: 29, endPoint x: 355, endPoint y: 27, distance: 110.1
click at [466, 29] on span "Cambiar Afiliado" at bounding box center [463, 29] width 28 height 5
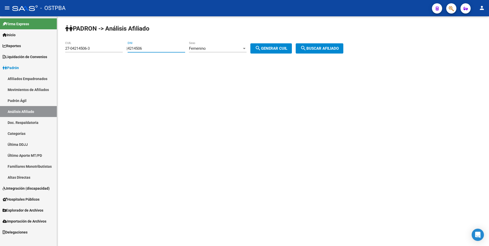
drag, startPoint x: 113, startPoint y: 44, endPoint x: 108, endPoint y: 43, distance: 4.4
click at [108, 46] on app-analisis-afiliado "PADRON -> Análisis Afiliado 27-04214506-3 CUIL | 4214506 DNI Femenino Sexo sear…" at bounding box center [206, 48] width 282 height 5
paste input "93453964"
type input "93453964"
drag, startPoint x: 95, startPoint y: 49, endPoint x: 0, endPoint y: 44, distance: 95.2
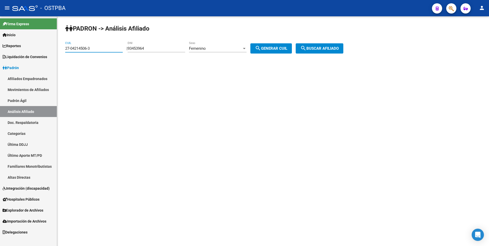
click at [0, 44] on mat-sidenav-container "Firma Express Inicio Calendario SSS Instructivos Contacto OS Reportes Tablero d…" at bounding box center [244, 131] width 489 height 230
click at [285, 46] on span "search Generar CUIL" at bounding box center [271, 48] width 32 height 5
type input "27-93453964-3"
click at [330, 47] on span "search Buscar afiliado" at bounding box center [319, 48] width 38 height 5
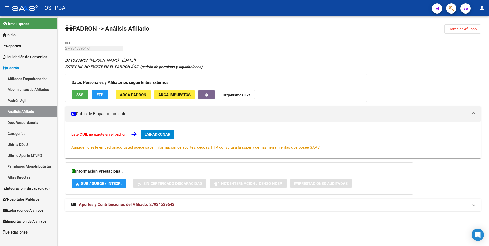
click at [148, 208] on mat-expansion-panel-header "Aportes y Contribuciones del Afiliado: 27934539643" at bounding box center [273, 205] width 416 height 12
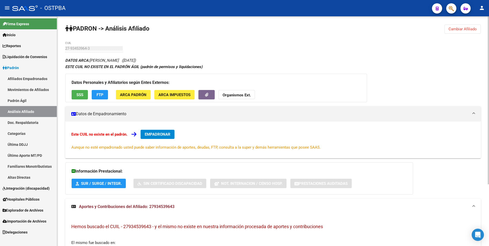
click at [80, 94] on span "SSS" at bounding box center [79, 95] width 7 height 5
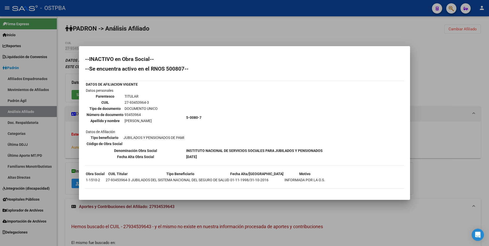
click at [464, 34] on div at bounding box center [244, 123] width 489 height 246
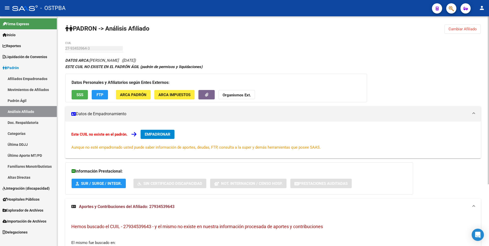
click at [468, 28] on span "Cambiar Afiliado" at bounding box center [463, 29] width 28 height 5
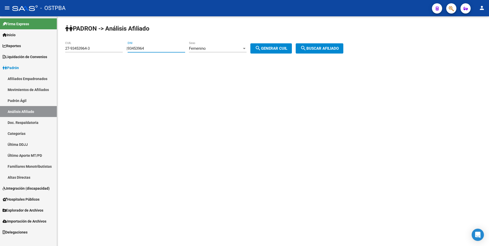
drag, startPoint x: 156, startPoint y: 50, endPoint x: 128, endPoint y: 49, distance: 28.6
click at [128, 49] on div "| 93453964 DNI Femenino Sexo search Generar CUIL" at bounding box center [211, 48] width 169 height 5
paste input "8368353"
type input "8368353"
click at [227, 47] on div "Femenino" at bounding box center [215, 48] width 53 height 5
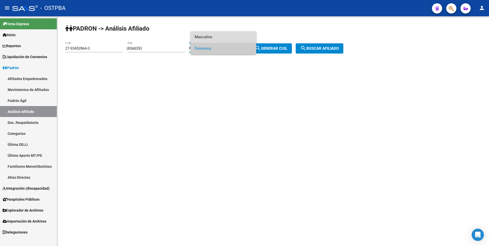
click at [203, 38] on span "Masculino" at bounding box center [224, 36] width 58 height 11
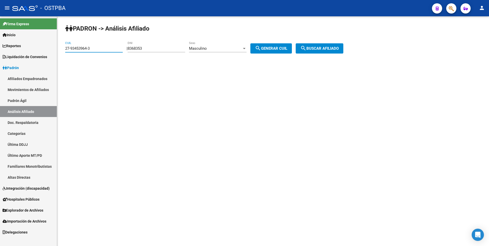
drag, startPoint x: 95, startPoint y: 49, endPoint x: 0, endPoint y: 49, distance: 95.3
click at [0, 49] on mat-sidenav-container "Firma Express Inicio Calendario SSS Instructivos Contacto OS Reportes Tablero d…" at bounding box center [244, 131] width 489 height 230
drag, startPoint x: 286, startPoint y: 48, endPoint x: 329, endPoint y: 45, distance: 42.9
click at [286, 48] on span "search Generar CUIL" at bounding box center [271, 48] width 32 height 5
type input "20-08368353-9"
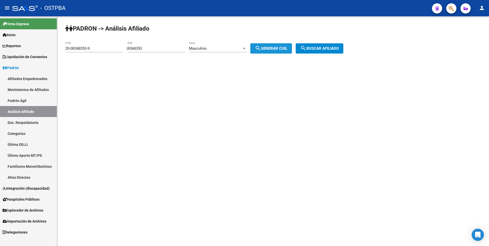
click at [330, 45] on button "search Buscar afiliado" at bounding box center [320, 48] width 48 height 10
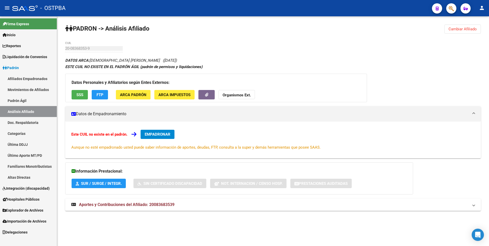
click at [78, 88] on div "Datos Personales y Afiliatorios según Entes Externos: SSS FTP ARCA Padrón ARCA …" at bounding box center [216, 88] width 302 height 29
click at [79, 91] on button "SSS" at bounding box center [80, 94] width 16 height 9
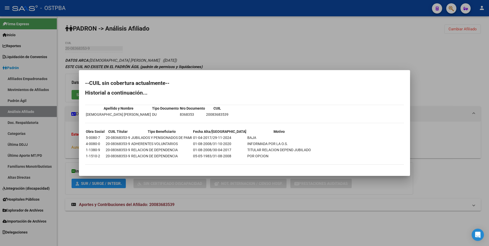
click at [253, 64] on div at bounding box center [244, 123] width 489 height 246
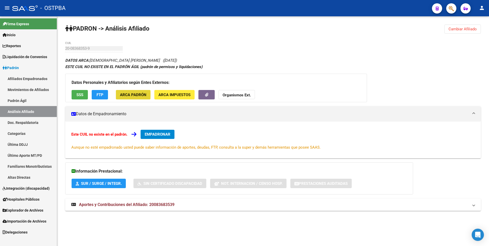
click at [129, 94] on span "ARCA Padrón" at bounding box center [133, 95] width 27 height 5
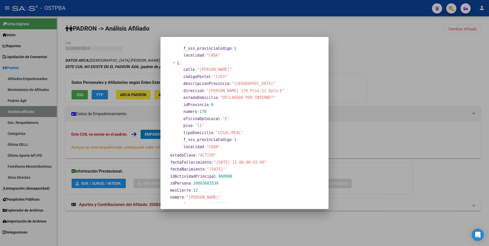
scroll to position [102, 0]
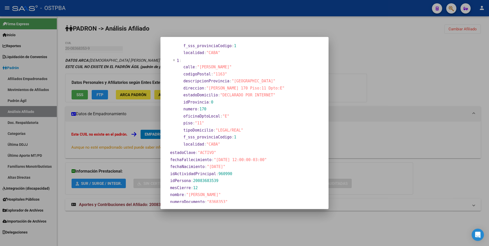
click at [386, 109] on div at bounding box center [244, 123] width 489 height 246
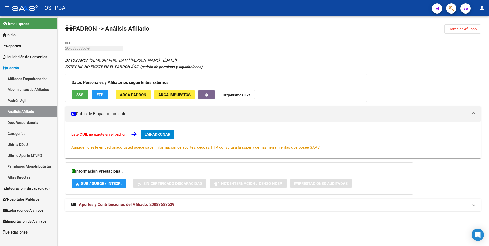
click at [463, 25] on button "Cambiar Afiliado" at bounding box center [463, 28] width 36 height 9
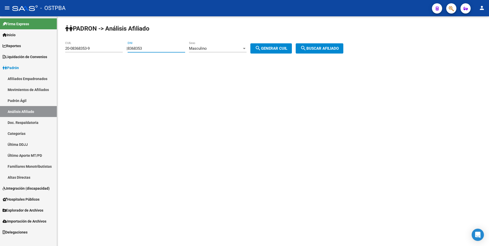
drag, startPoint x: 155, startPoint y: 50, endPoint x: 93, endPoint y: 46, distance: 62.1
click at [93, 46] on app-analisis-afiliado "PADRON -> Análisis Afiliado 20-08368353-9 CUIL | 8368353 DNI Masculino Sexo sea…" at bounding box center [206, 48] width 282 height 5
paste input "7056138"
type input "7056138"
drag, startPoint x: 94, startPoint y: 48, endPoint x: 12, endPoint y: 44, distance: 82.4
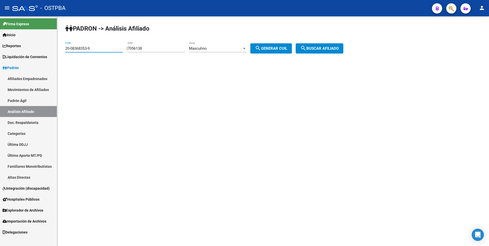
click at [12, 44] on mat-sidenav-container "Firma Express Inicio Calendario SSS Instructivos Contacto OS Reportes Tablero d…" at bounding box center [244, 131] width 489 height 230
click at [270, 45] on button "search Generar CUIL" at bounding box center [272, 48] width 42 height 10
type input "20-07056138-8"
click at [328, 49] on span "search Buscar afiliado" at bounding box center [319, 48] width 38 height 5
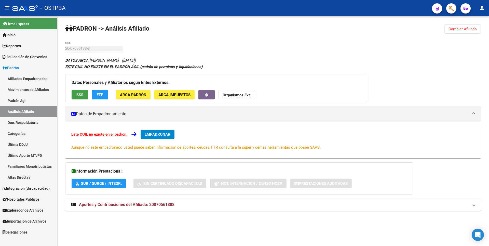
click at [77, 95] on span "SSS" at bounding box center [79, 95] width 7 height 5
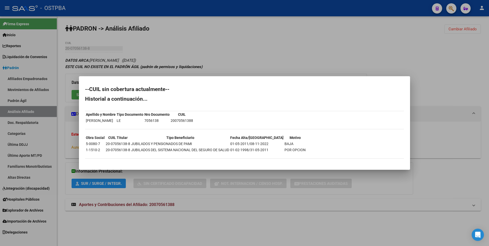
click at [227, 57] on div at bounding box center [244, 123] width 489 height 246
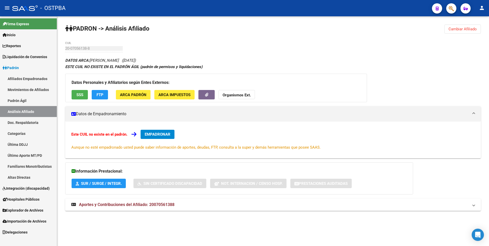
click at [475, 26] on button "Cambiar Afiliado" at bounding box center [463, 28] width 36 height 9
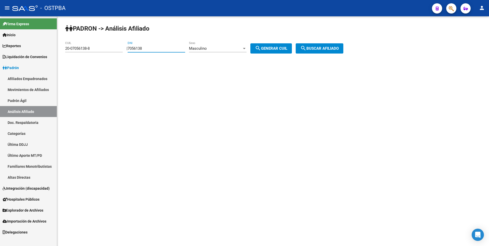
drag, startPoint x: 157, startPoint y: 50, endPoint x: 114, endPoint y: 49, distance: 43.3
click at [114, 49] on app-analisis-afiliado "PADRON -> Análisis Afiliado 20-07056138-8 CUIL | 7056138 DNI Masculino Sexo sea…" at bounding box center [206, 48] width 282 height 5
paste input "2804867"
type input "2804867"
drag, startPoint x: 94, startPoint y: 50, endPoint x: 28, endPoint y: 44, distance: 66.6
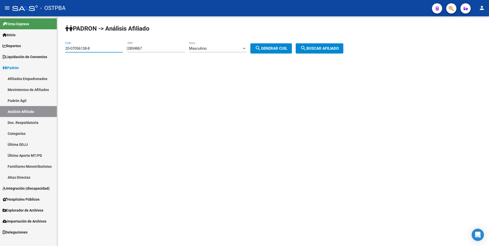
click at [28, 44] on mat-sidenav-container "Firma Express Inicio Calendario SSS Instructivos Contacto OS Reportes Tablero d…" at bounding box center [244, 131] width 489 height 230
click at [246, 49] on div at bounding box center [244, 48] width 3 height 1
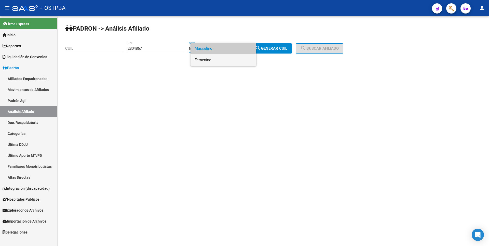
click at [206, 57] on span "Femenino" at bounding box center [224, 59] width 58 height 11
click at [287, 49] on span "search Generar CUIL" at bounding box center [271, 48] width 32 height 5
type input "27-02804867-5"
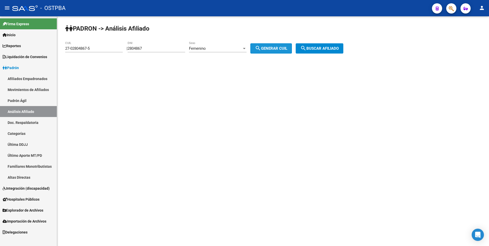
click at [314, 48] on span "search Buscar afiliado" at bounding box center [319, 48] width 38 height 5
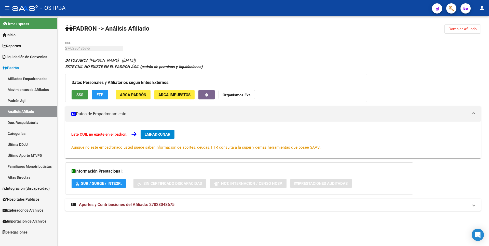
click at [82, 95] on span "SSS" at bounding box center [79, 95] width 7 height 5
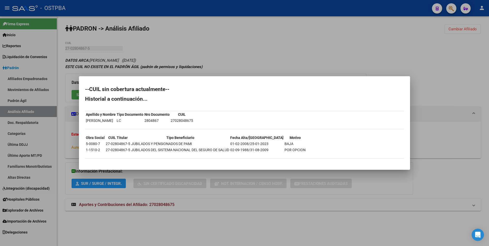
click at [464, 24] on div at bounding box center [244, 123] width 489 height 246
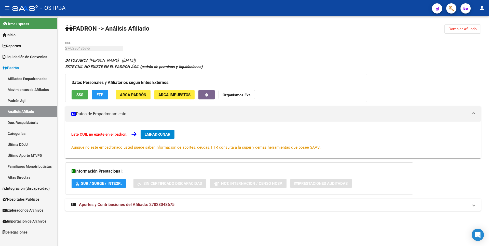
click at [464, 27] on button "Cambiar Afiliado" at bounding box center [463, 28] width 36 height 9
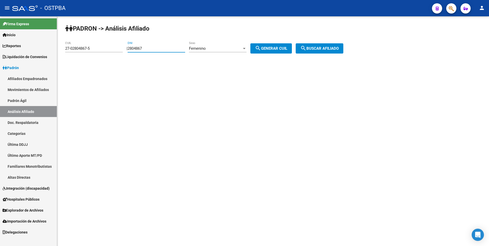
drag, startPoint x: 153, startPoint y: 48, endPoint x: 95, endPoint y: 45, distance: 58.5
click at [95, 46] on app-analisis-afiliado "PADRON -> Análisis Afiliado 27-02804867-5 CUIL | 2804867 DNI Femenino Sexo sear…" at bounding box center [206, 48] width 282 height 5
paste input "18701600"
type input "18701600"
drag, startPoint x: 93, startPoint y: 50, endPoint x: 0, endPoint y: 50, distance: 93.0
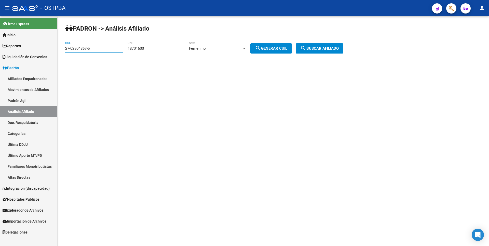
click at [0, 50] on mat-sidenav-container "Firma Express Inicio Calendario SSS Instructivos Contacto OS Reportes Tablero d…" at bounding box center [244, 131] width 489 height 230
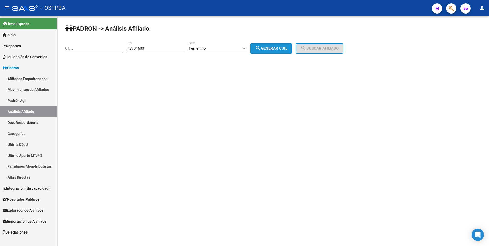
drag, startPoint x: 277, startPoint y: 46, endPoint x: 294, endPoint y: 45, distance: 16.4
click at [278, 46] on span "search Generar CUIL" at bounding box center [271, 48] width 32 height 5
type input "27-18701600-8"
click at [313, 46] on span "search Buscar afiliado" at bounding box center [319, 48] width 38 height 5
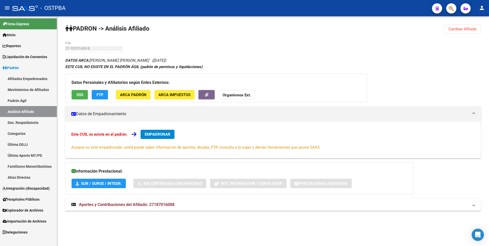
click at [78, 96] on span "SSS" at bounding box center [79, 95] width 7 height 5
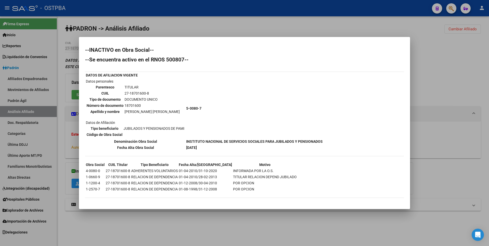
click at [452, 45] on div at bounding box center [244, 123] width 489 height 246
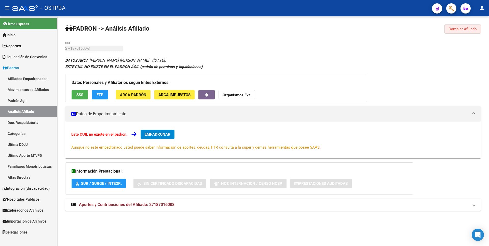
click at [465, 30] on span "Cambiar Afiliado" at bounding box center [463, 29] width 28 height 5
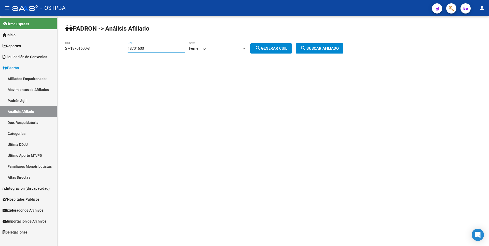
drag, startPoint x: 158, startPoint y: 49, endPoint x: 103, endPoint y: 45, distance: 55.2
click at [103, 46] on app-analisis-afiliado "PADRON -> Análisis Afiliado 27-18701600-8 CUIL | 18701600 DNI Femenino Sexo sea…" at bounding box center [206, 48] width 282 height 5
paste input "1644494"
type input "11644494"
drag, startPoint x: 75, startPoint y: 48, endPoint x: 3, endPoint y: 45, distance: 72.4
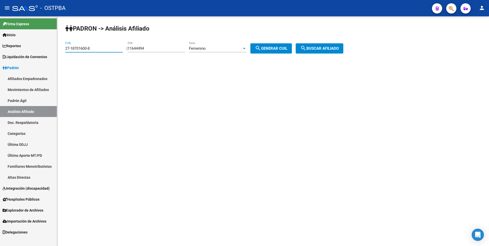
click at [3, 45] on mat-sidenav-container "Firma Express Inicio Calendario SSS Instructivos Contacto OS Reportes Tablero d…" at bounding box center [244, 131] width 489 height 230
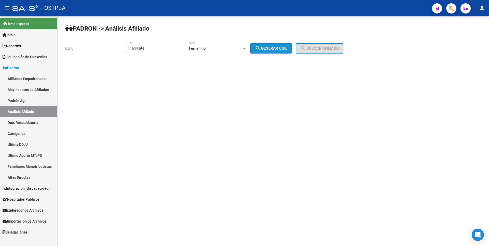
drag, startPoint x: 281, startPoint y: 52, endPoint x: 296, endPoint y: 49, distance: 15.7
click at [281, 52] on button "search Generar CUIL" at bounding box center [272, 48] width 42 height 10
type input "27-11644494-7"
click at [311, 52] on button "search Buscar afiliado" at bounding box center [320, 48] width 48 height 10
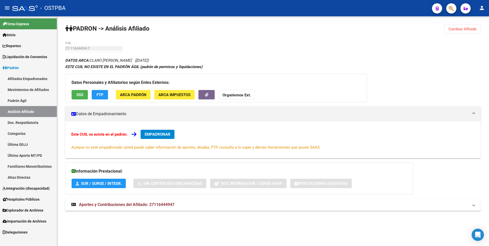
click at [81, 88] on div "Datos Personales y Afiliatorios según Entes Externos: SSS FTP ARCA Padrón ARCA …" at bounding box center [216, 88] width 302 height 29
click at [81, 93] on span "SSS" at bounding box center [79, 95] width 7 height 5
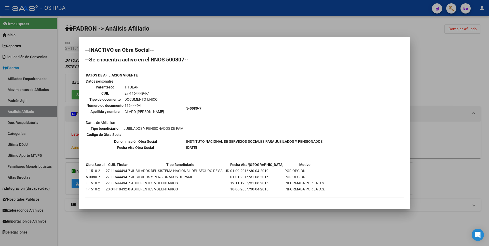
click at [436, 49] on div at bounding box center [244, 123] width 489 height 246
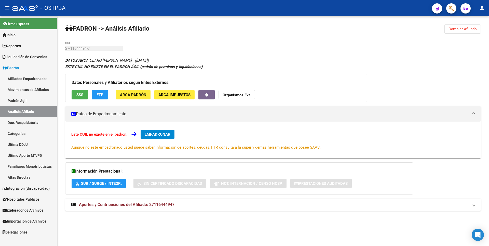
click at [464, 29] on span "Cambiar Afiliado" at bounding box center [463, 29] width 28 height 5
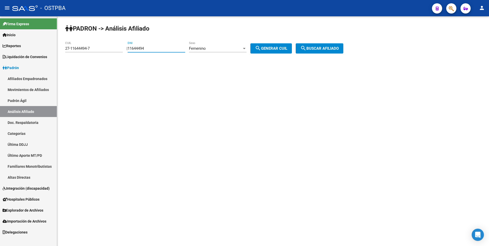
drag, startPoint x: 158, startPoint y: 48, endPoint x: 94, endPoint y: 42, distance: 64.2
click at [94, 46] on app-analisis-afiliado "PADRON -> Análisis Afiliado 27-11644494-7 CUIL | 11644494 DNI Femenino Sexo sea…" at bounding box center [206, 48] width 282 height 5
paste input "3806804"
type input "38068044"
drag, startPoint x: 91, startPoint y: 47, endPoint x: 0, endPoint y: 32, distance: 92.5
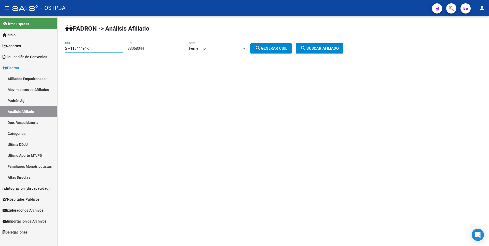
click at [0, 32] on mat-sidenav-container "Firma Express Inicio Calendario SSS Instructivos Contacto OS Reportes Tablero d…" at bounding box center [244, 131] width 489 height 230
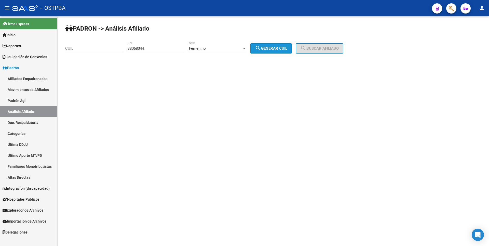
drag, startPoint x: 280, startPoint y: 47, endPoint x: 327, endPoint y: 42, distance: 46.9
click at [284, 46] on span "search Generar CUIL" at bounding box center [271, 48] width 32 height 5
type input "27-38068044-6"
click at [336, 46] on button "search Buscar afiliado" at bounding box center [320, 48] width 48 height 10
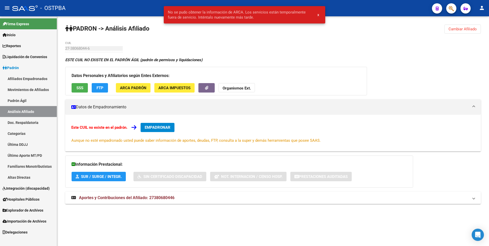
click at [469, 26] on button "Cambiar Afiliado" at bounding box center [463, 28] width 36 height 9
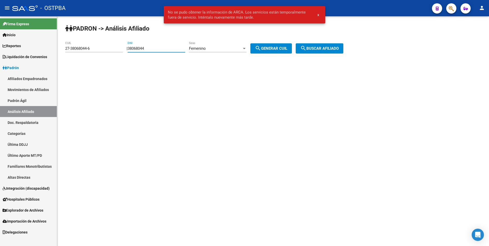
click at [156, 46] on input "38068044" at bounding box center [157, 48] width 58 height 5
type input "3806804"
drag, startPoint x: 100, startPoint y: 49, endPoint x: 0, endPoint y: 57, distance: 100.2
click at [0, 57] on mat-sidenav-container "Firma Express Inicio Calendario SSS Instructivos Contacto OS Reportes Tablero d…" at bounding box center [244, 131] width 489 height 230
click at [284, 50] on span "search Generar CUIL" at bounding box center [271, 48] width 32 height 5
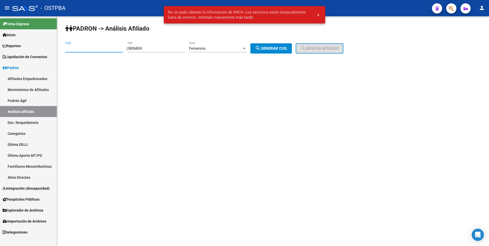
type input "27-03806804-6"
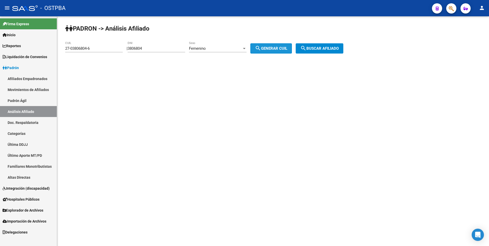
click at [331, 50] on span "search Buscar afiliado" at bounding box center [319, 48] width 38 height 5
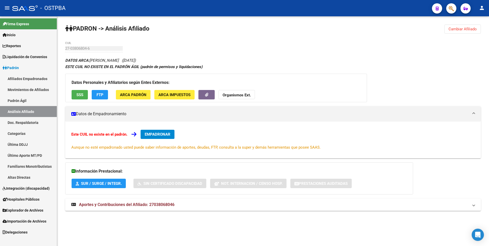
click at [458, 28] on span "Cambiar Afiliado" at bounding box center [463, 29] width 28 height 5
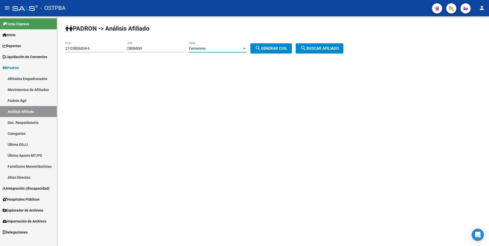
click at [242, 50] on div "Femenino" at bounding box center [215, 48] width 53 height 5
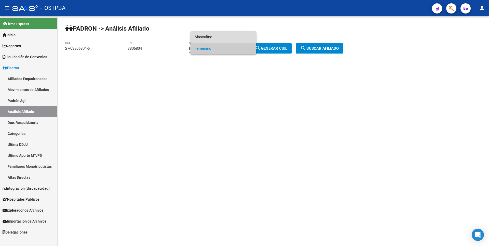
click at [210, 38] on span "Masculino" at bounding box center [224, 36] width 58 height 11
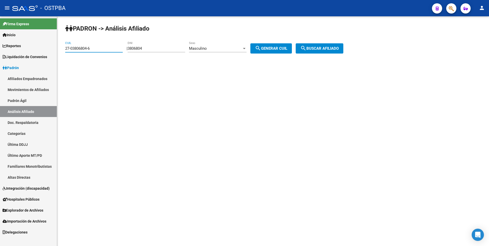
drag, startPoint x: 57, startPoint y: 47, endPoint x: 7, endPoint y: 24, distance: 54.9
click at [2, 24] on mat-sidenav-container "Firma Express Inicio Calendario SSS Instructivos Contacto OS Reportes Tablero d…" at bounding box center [244, 131] width 489 height 230
drag, startPoint x: 286, startPoint y: 47, endPoint x: 310, endPoint y: 48, distance: 24.0
click at [292, 47] on button "search Generar CUIL" at bounding box center [272, 48] width 42 height 10
type input "20-03806804-1"
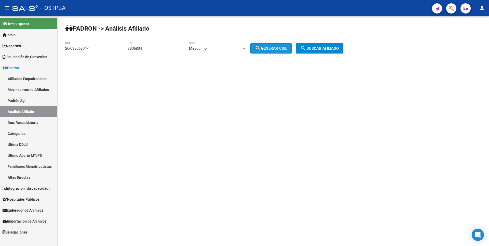
click at [326, 51] on button "search Buscar afiliado" at bounding box center [320, 48] width 48 height 10
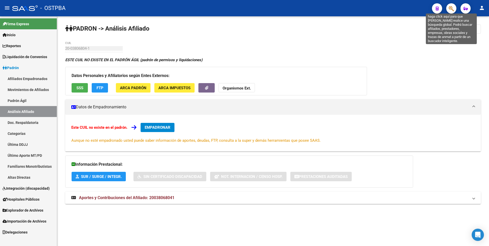
click at [452, 8] on icon "button" at bounding box center [451, 9] width 5 height 6
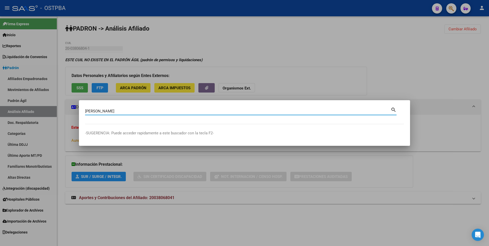
type input "COBACHO"
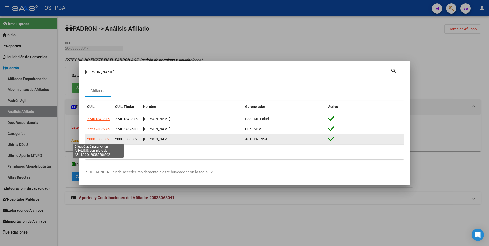
click at [102, 140] on span "20085506502" at bounding box center [98, 139] width 22 height 4
type textarea "20085506502"
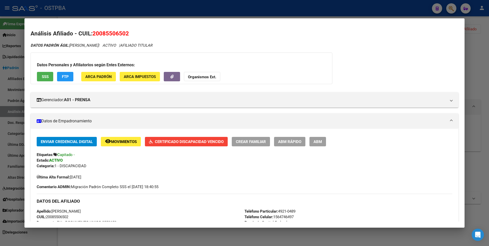
click at [478, 76] on div at bounding box center [244, 123] width 489 height 246
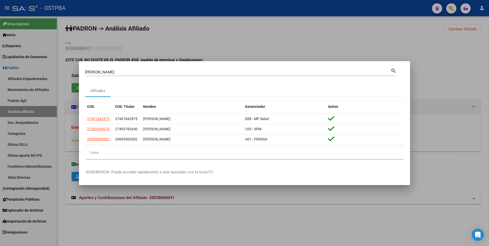
click at [478, 75] on div at bounding box center [244, 123] width 489 height 246
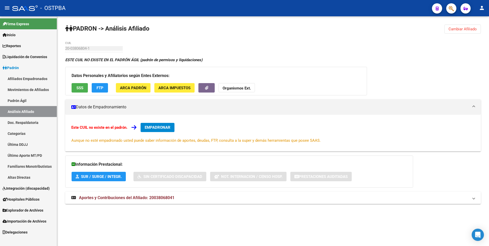
click at [475, 27] on span "Cambiar Afiliado" at bounding box center [463, 29] width 28 height 5
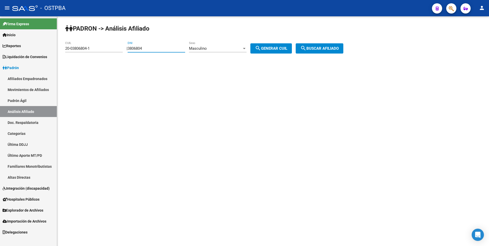
drag, startPoint x: 157, startPoint y: 50, endPoint x: 106, endPoint y: 48, distance: 51.3
click at [106, 48] on app-analisis-afiliado "PADRON -> Análisis Afiliado 20-03806804-1 CUIL | 3806804 DNI Masculino Sexo sea…" at bounding box center [206, 48] width 282 height 5
paste input "8315602"
type input "8315602"
drag, startPoint x: 82, startPoint y: 50, endPoint x: 2, endPoint y: 52, distance: 80.0
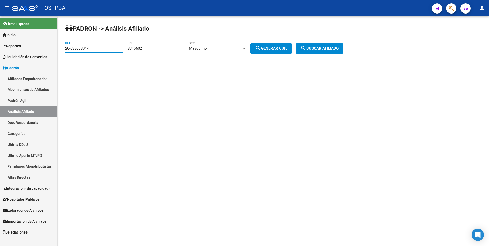
click at [2, 52] on mat-sidenav-container "Firma Express Inicio Calendario SSS Instructivos Contacto OS Reportes Tablero d…" at bounding box center [244, 131] width 489 height 230
click at [242, 48] on div "Masculino" at bounding box center [215, 48] width 53 height 5
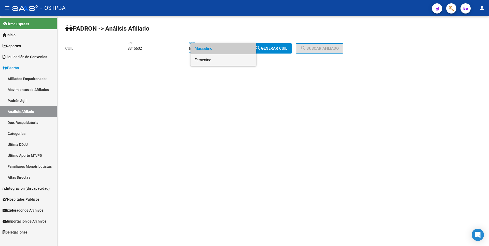
click at [214, 62] on span "Femenino" at bounding box center [224, 59] width 58 height 11
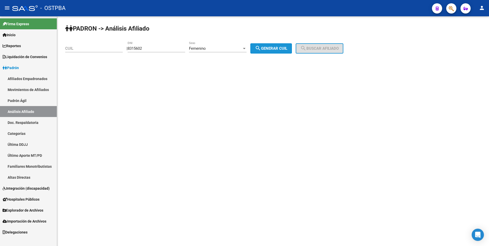
drag, startPoint x: 268, startPoint y: 51, endPoint x: 303, endPoint y: 50, distance: 35.2
click at [272, 50] on button "search Generar CUIL" at bounding box center [272, 48] width 42 height 10
type input "27-08315602-9"
click at [326, 49] on span "search Buscar afiliado" at bounding box center [319, 48] width 38 height 5
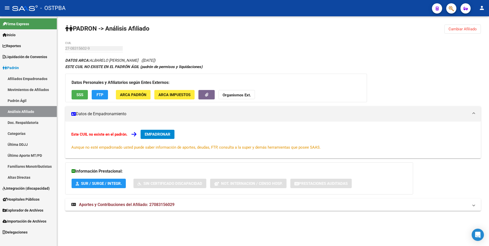
click at [81, 86] on div "Datos Personales y Afiliatorios según Entes Externos: SSS FTP ARCA Padrón ARCA …" at bounding box center [216, 88] width 302 height 29
click at [79, 95] on span "SSS" at bounding box center [79, 95] width 7 height 5
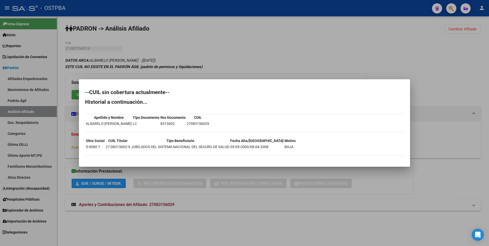
click at [268, 65] on div at bounding box center [244, 123] width 489 height 246
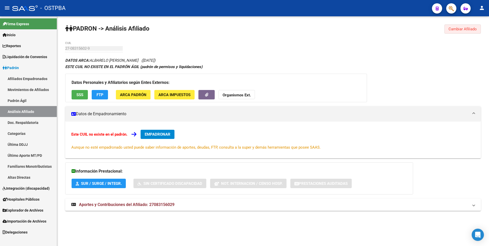
drag, startPoint x: 458, startPoint y: 33, endPoint x: 464, endPoint y: 23, distance: 11.5
click at [459, 32] on button "Cambiar Afiliado" at bounding box center [463, 28] width 36 height 9
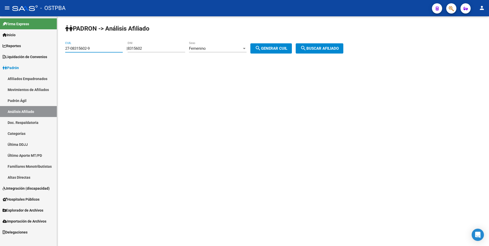
drag, startPoint x: 94, startPoint y: 48, endPoint x: 16, endPoint y: 50, distance: 77.8
click at [16, 50] on mat-sidenav-container "Firma Express Inicio Calendario SSS Instructivos Contacto OS Reportes Tablero d…" at bounding box center [244, 131] width 489 height 230
click at [224, 47] on div "Femenino" at bounding box center [215, 48] width 53 height 5
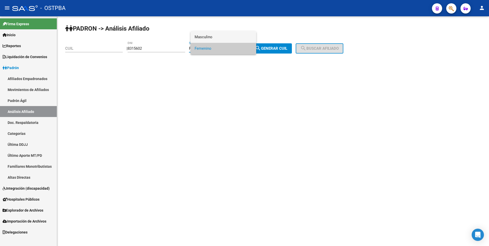
click at [214, 36] on span "Masculino" at bounding box center [224, 36] width 58 height 11
drag, startPoint x: 279, startPoint y: 48, endPoint x: 337, endPoint y: 45, distance: 58.4
click at [280, 48] on span "search Generar CUIL" at bounding box center [271, 48] width 32 height 5
type input "20-08315602-4"
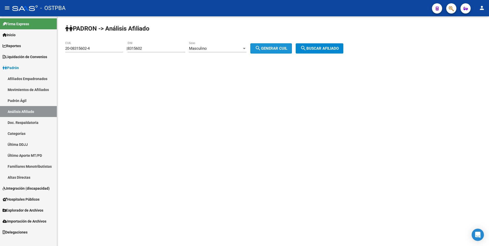
click at [337, 45] on button "search Buscar afiliado" at bounding box center [320, 48] width 48 height 10
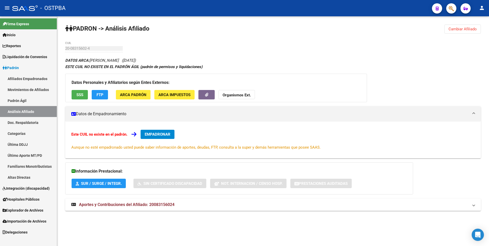
click at [82, 93] on span "SSS" at bounding box center [79, 95] width 7 height 5
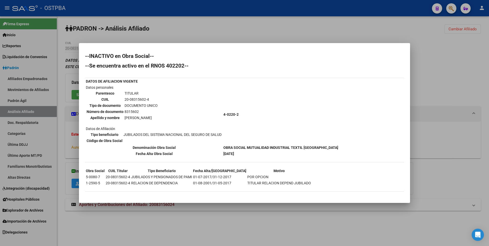
click at [477, 61] on div at bounding box center [244, 123] width 489 height 246
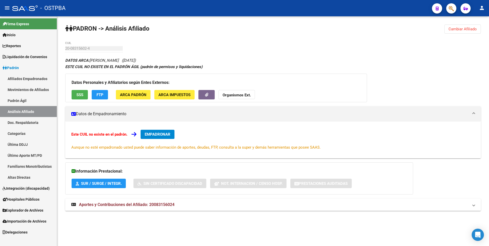
click at [468, 27] on span "Cambiar Afiliado" at bounding box center [463, 29] width 28 height 5
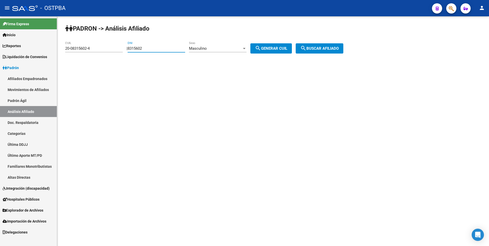
drag, startPoint x: 157, startPoint y: 48, endPoint x: 108, endPoint y: 50, distance: 48.7
click at [108, 50] on app-analisis-afiliado "PADRON -> Análisis Afiliado 20-08315602-4 CUIL | 8315602 DNI Masculino Sexo sea…" at bounding box center [206, 48] width 282 height 5
paste input "4086545"
type input "4086545"
drag, startPoint x: 98, startPoint y: 47, endPoint x: 1, endPoint y: 52, distance: 97.2
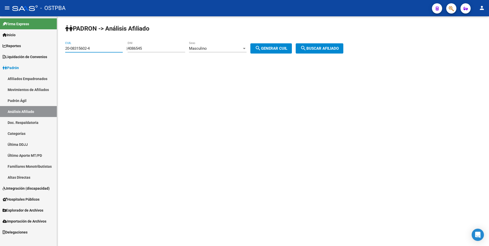
click at [1, 52] on mat-sidenav-container "Firma Express Inicio Calendario SSS Instructivos Contacto OS Reportes Tablero d…" at bounding box center [244, 131] width 489 height 230
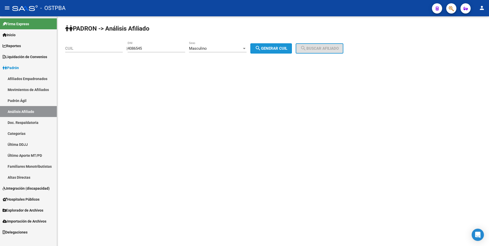
click at [282, 48] on span "search Generar CUIL" at bounding box center [271, 48] width 32 height 5
type input "20-04086545-5"
click at [319, 49] on span "search Buscar afiliado" at bounding box center [319, 48] width 38 height 5
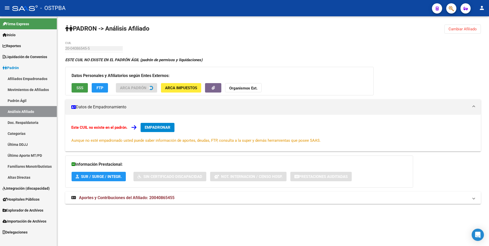
click at [83, 89] on div "Datos Personales y Afiliatorios según Entes Externos: SSS FTP ARCA Padrón ARCA …" at bounding box center [219, 81] width 309 height 29
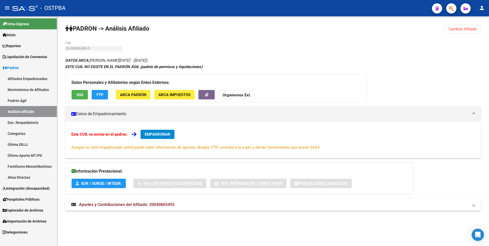
click at [81, 98] on button "SSS" at bounding box center [80, 94] width 16 height 9
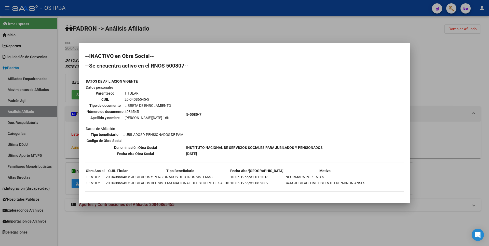
click at [454, 47] on div at bounding box center [244, 123] width 489 height 246
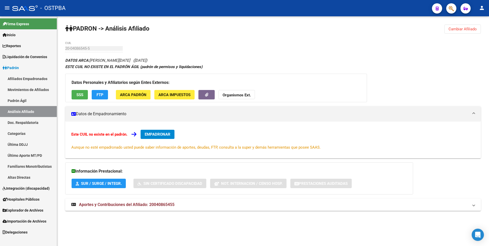
click at [472, 29] on span "Cambiar Afiliado" at bounding box center [463, 29] width 28 height 5
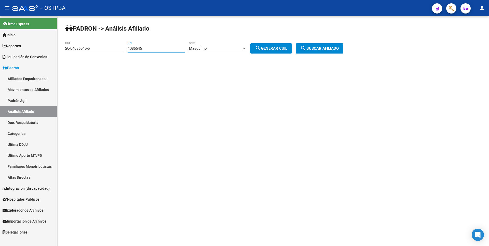
drag, startPoint x: 152, startPoint y: 49, endPoint x: 113, endPoint y: 46, distance: 39.9
click at [113, 46] on app-analisis-afiliado "PADRON -> Análisis Afiliado 20-04086545-5 CUIL | 4086545 DNI Masculino Sexo sea…" at bounding box center [206, 48] width 282 height 5
paste input "222238"
type input "4222238"
drag, startPoint x: 97, startPoint y: 48, endPoint x: 55, endPoint y: 45, distance: 41.9
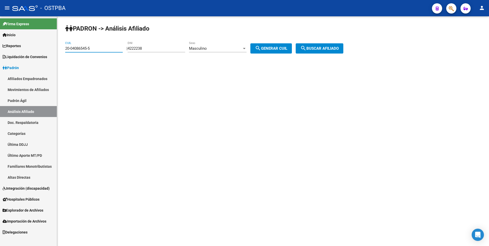
click at [55, 45] on mat-sidenav-container "Firma Express Inicio Calendario SSS Instructivos Contacto OS Reportes Tablero d…" at bounding box center [244, 131] width 489 height 230
click at [287, 44] on button "search Generar CUIL" at bounding box center [272, 48] width 42 height 10
type input "20-04222238-1"
click at [345, 54] on div "PADRON -> Análisis Afiliado 20-04222238-1 CUIL | 4222238 DNI Masculino Sexo sea…" at bounding box center [273, 43] width 432 height 54
click at [336, 48] on span "search Buscar afiliado" at bounding box center [319, 48] width 38 height 5
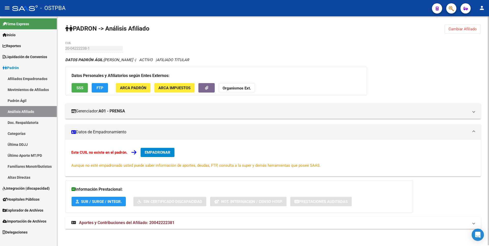
click at [155, 222] on span "Aportes y Contribuciones del Afiliado: 20042222381" at bounding box center [127, 222] width 96 height 5
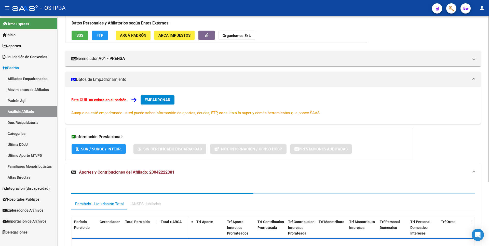
scroll to position [89, 0]
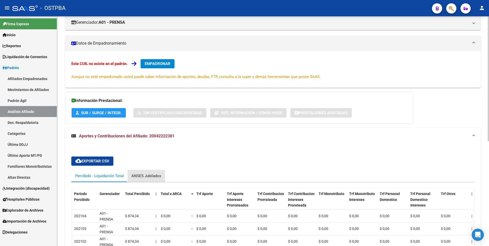
click at [148, 171] on div "ANSES Jubilados" at bounding box center [146, 176] width 37 height 12
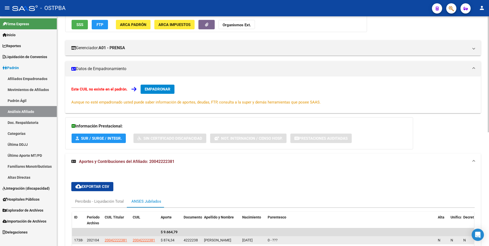
scroll to position [0, 0]
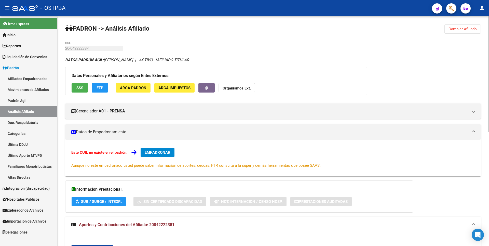
click at [84, 88] on button "SSS" at bounding box center [80, 87] width 16 height 9
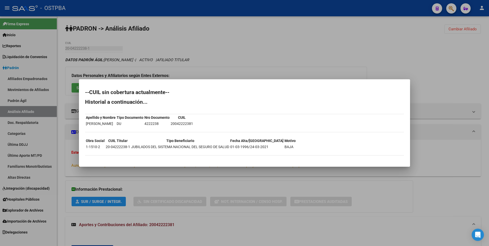
click at [269, 58] on div at bounding box center [244, 123] width 489 height 246
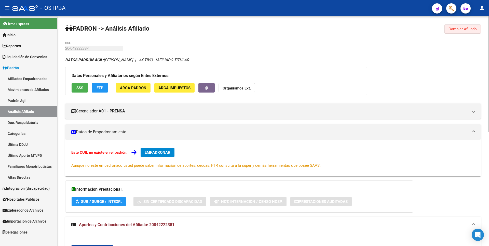
click at [474, 30] on span "Cambiar Afiliado" at bounding box center [463, 29] width 28 height 5
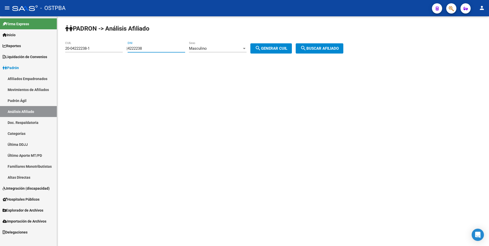
drag, startPoint x: 159, startPoint y: 48, endPoint x: 83, endPoint y: 48, distance: 75.9
click at [83, 48] on app-analisis-afiliado "PADRON -> Análisis Afiliado 20-04222238-1 CUIL | 4222238 DNI Masculino Sexo sea…" at bounding box center [206, 48] width 282 height 5
paste input "827523"
type input "4827523"
drag, startPoint x: 97, startPoint y: 48, endPoint x: 23, endPoint y: 53, distance: 74.0
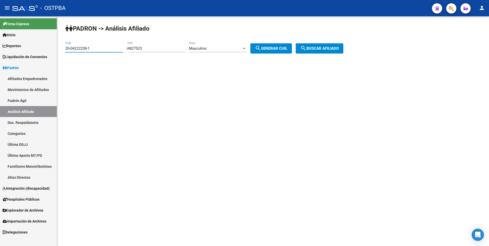
click at [23, 53] on mat-sidenav-container "Firma Express Inicio Calendario SSS Instructivos Contacto OS Reportes Tablero d…" at bounding box center [244, 131] width 489 height 230
click at [239, 47] on div "Masculino" at bounding box center [215, 48] width 53 height 5
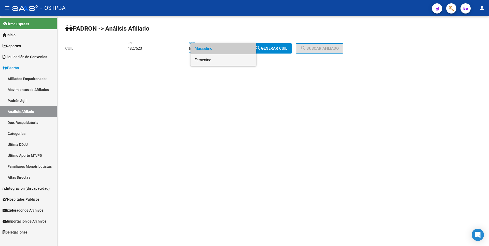
click at [210, 57] on span "Femenino" at bounding box center [224, 59] width 58 height 11
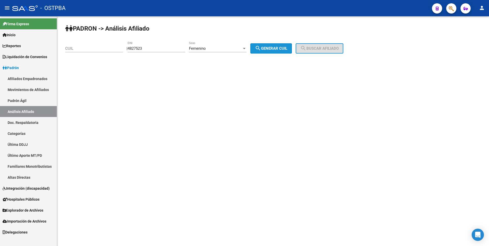
click at [287, 49] on span "search Generar CUIL" at bounding box center [271, 48] width 32 height 5
type input "27-04827523-6"
click at [336, 47] on span "search Buscar afiliado" at bounding box center [319, 48] width 38 height 5
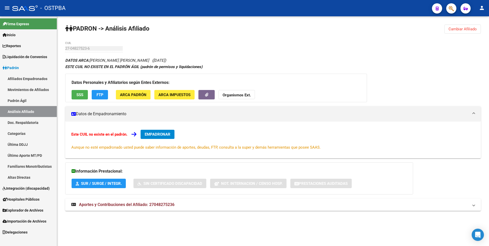
click at [81, 93] on span "SSS" at bounding box center [79, 95] width 7 height 5
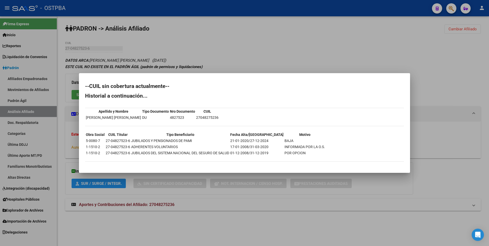
click at [426, 42] on div at bounding box center [244, 123] width 489 height 246
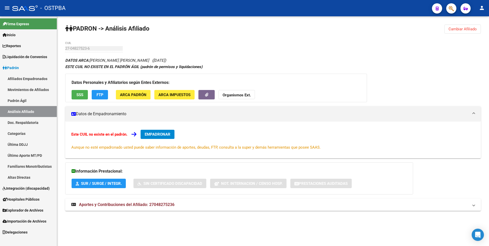
click at [454, 32] on button "Cambiar Afiliado" at bounding box center [463, 28] width 36 height 9
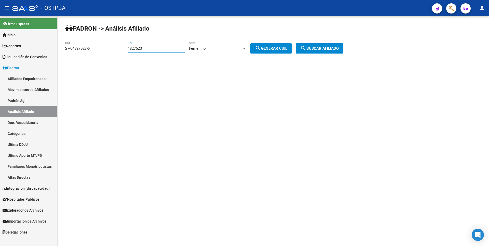
drag, startPoint x: 152, startPoint y: 50, endPoint x: 93, endPoint y: 48, distance: 59.4
click at [93, 48] on app-analisis-afiliado "PADRON -> Análisis Afiliado 27-04827523-6 CUIL | 4827523 DNI Femenino Sexo sear…" at bounding box center [206, 48] width 282 height 5
paste input "93311168"
type input "93311168"
drag, startPoint x: 97, startPoint y: 49, endPoint x: 16, endPoint y: 53, distance: 81.1
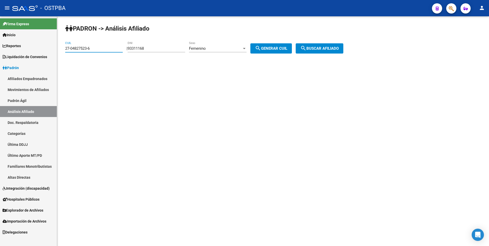
click at [16, 53] on mat-sidenav-container "Firma Express Inicio Calendario SSS Instructivos Contacto OS Reportes Tablero d…" at bounding box center [244, 131] width 489 height 230
click at [278, 50] on span "search Generar CUIL" at bounding box center [271, 48] width 32 height 5
type input "27-93311168-2"
click at [315, 51] on button "search Buscar afiliado" at bounding box center [320, 48] width 48 height 10
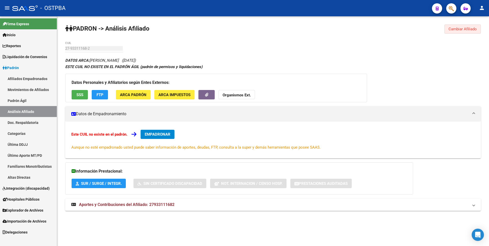
drag, startPoint x: 471, startPoint y: 27, endPoint x: 453, endPoint y: 26, distance: 17.9
click at [471, 27] on span "Cambiar Afiliado" at bounding box center [463, 29] width 28 height 5
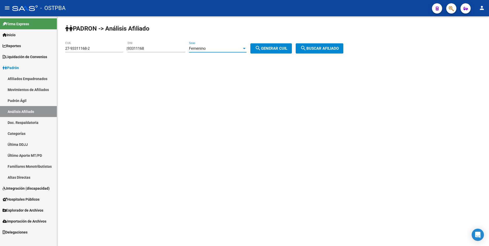
click at [238, 46] on div "Femenino" at bounding box center [215, 48] width 53 height 5
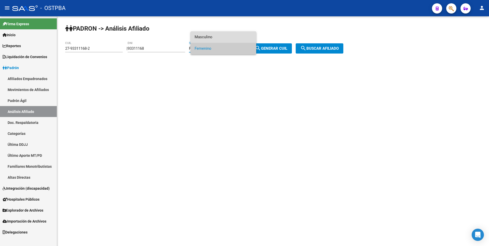
click at [205, 35] on span "Masculino" at bounding box center [224, 36] width 58 height 11
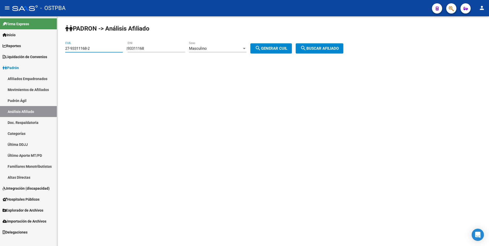
drag, startPoint x: 98, startPoint y: 49, endPoint x: 42, endPoint y: 44, distance: 57.1
click at [42, 44] on mat-sidenav-container "Firma Express Inicio Calendario SSS Instructivos Contacto OS Reportes Tablero d…" at bounding box center [244, 131] width 489 height 230
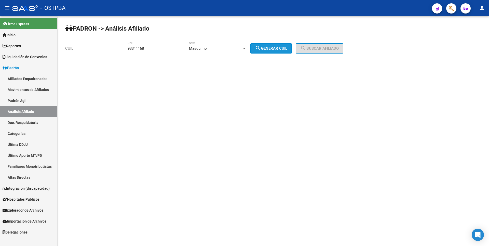
click at [288, 44] on button "search Generar CUIL" at bounding box center [272, 48] width 42 height 10
type input "20-93311168-8"
click at [325, 45] on button "search Buscar afiliado" at bounding box center [320, 48] width 48 height 10
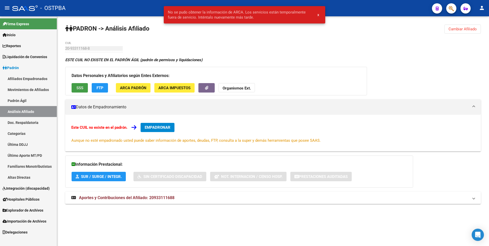
click at [80, 88] on span "SSS" at bounding box center [79, 88] width 7 height 5
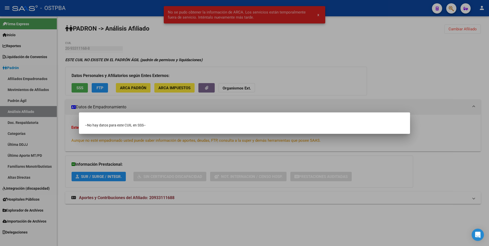
click at [205, 52] on div at bounding box center [244, 123] width 489 height 246
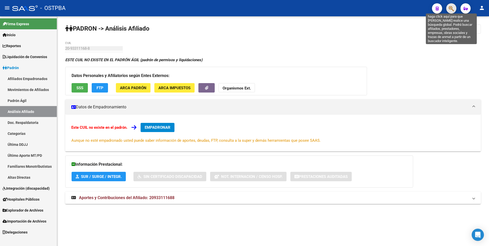
click at [450, 7] on icon "button" at bounding box center [451, 9] width 5 height 6
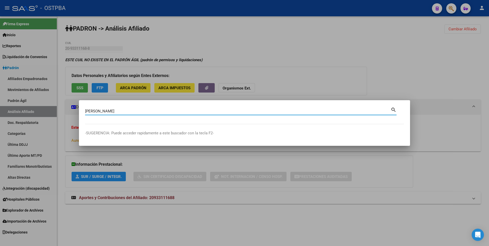
type input "GIANNI"
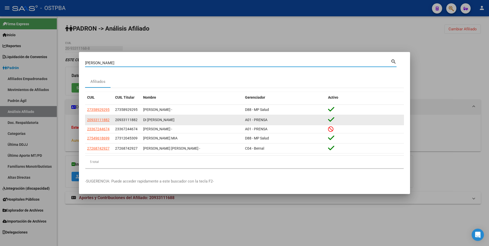
click at [104, 115] on datatable-body-cell "20933111882" at bounding box center [99, 120] width 28 height 10
click at [103, 118] on span "20933111882" at bounding box center [98, 120] width 22 height 4
type textarea "20933111882"
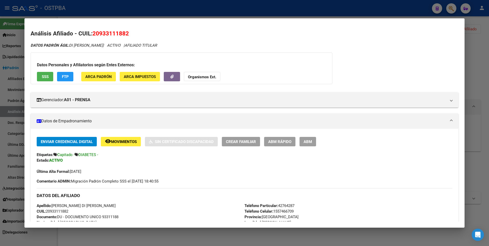
click at [479, 53] on div at bounding box center [244, 123] width 489 height 246
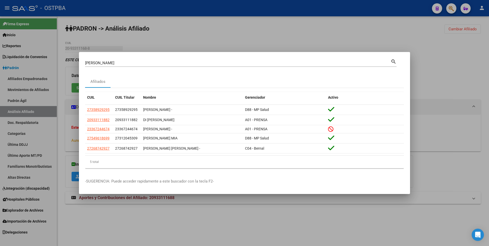
drag, startPoint x: 479, startPoint y: 53, endPoint x: 470, endPoint y: 28, distance: 26.4
click at [479, 52] on div at bounding box center [244, 123] width 489 height 246
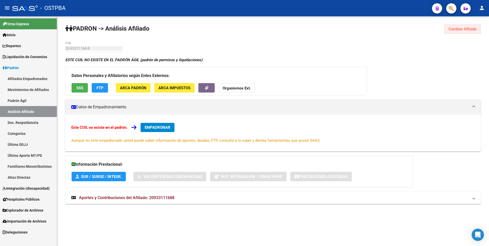
click at [470, 28] on span "Cambiar Afiliado" at bounding box center [463, 29] width 28 height 5
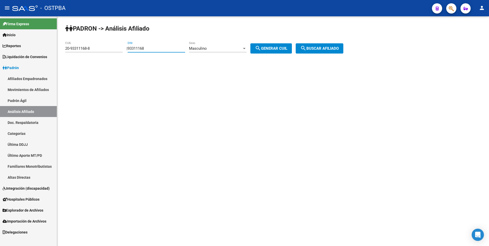
drag, startPoint x: 155, startPoint y: 50, endPoint x: 74, endPoint y: 46, distance: 81.4
click at [74, 46] on app-analisis-afiliado "PADRON -> Análisis Afiliado 20-93311168-8 CUIL | 93311168 DNI Masculino Sexo se…" at bounding box center [206, 48] width 282 height 5
paste input "12446482"
type input "12446482"
drag, startPoint x: 99, startPoint y: 50, endPoint x: 12, endPoint y: 42, distance: 87.3
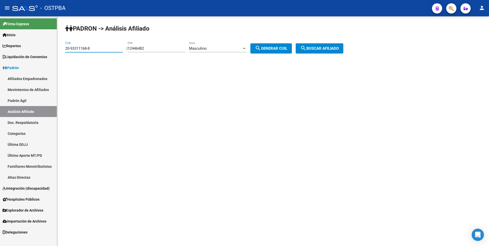
click at [12, 42] on mat-sidenav-container "Firma Express Inicio Calendario SSS Instructivos Contacto OS Reportes Tablero d…" at bounding box center [244, 131] width 489 height 230
click at [247, 48] on div at bounding box center [244, 48] width 5 height 4
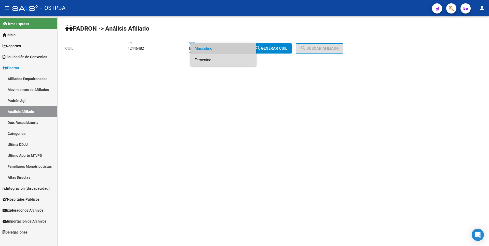
drag, startPoint x: 209, startPoint y: 60, endPoint x: 213, endPoint y: 59, distance: 4.5
click at [213, 59] on span "Femenino" at bounding box center [224, 59] width 58 height 11
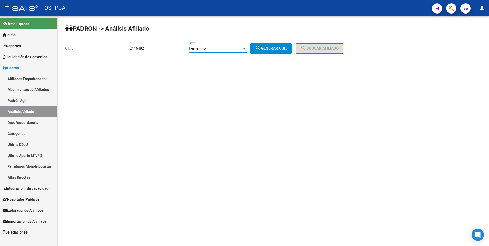
drag, startPoint x: 213, startPoint y: 59, endPoint x: 280, endPoint y: 52, distance: 67.6
click at [278, 52] on button "search Generar CUIL" at bounding box center [272, 48] width 42 height 10
type input "27-12446482-5"
drag, startPoint x: 289, startPoint y: 49, endPoint x: 338, endPoint y: 46, distance: 49.3
click at [287, 49] on span "search Generar CUIL" at bounding box center [271, 48] width 32 height 5
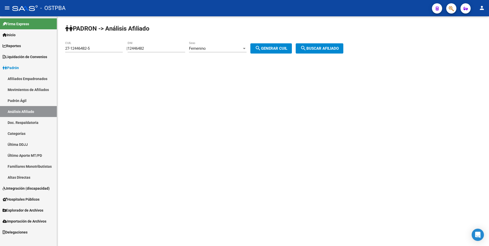
click at [338, 46] on span "search Buscar afiliado" at bounding box center [319, 48] width 38 height 5
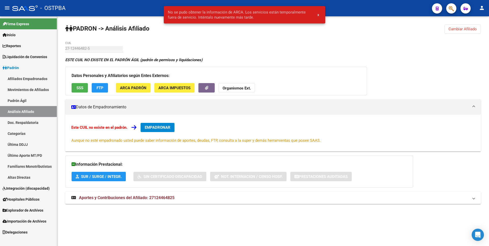
click at [457, 28] on span "Cambiar Afiliado" at bounding box center [463, 29] width 28 height 5
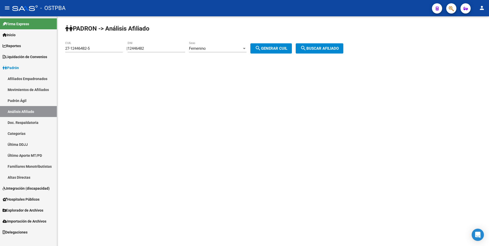
click at [236, 49] on div "Femenino" at bounding box center [215, 48] width 53 height 5
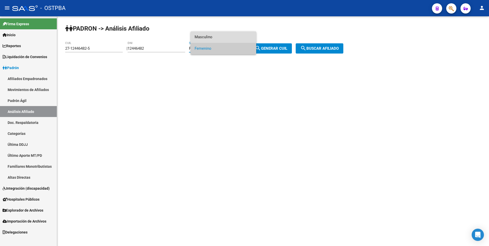
click at [208, 37] on span "Masculino" at bounding box center [224, 36] width 58 height 11
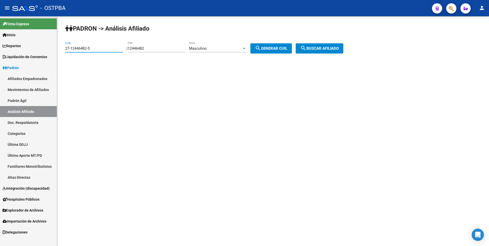
drag, startPoint x: 98, startPoint y: 49, endPoint x: 1, endPoint y: 39, distance: 98.1
click at [1, 39] on mat-sidenav-container "Firma Express Inicio Calendario SSS Instructivos Contacto OS Reportes Tablero d…" at bounding box center [244, 131] width 489 height 230
drag, startPoint x: 280, startPoint y: 46, endPoint x: 339, endPoint y: 50, distance: 59.2
click at [281, 45] on button "search Generar CUIL" at bounding box center [272, 48] width 42 height 10
type input "20-12446482-0"
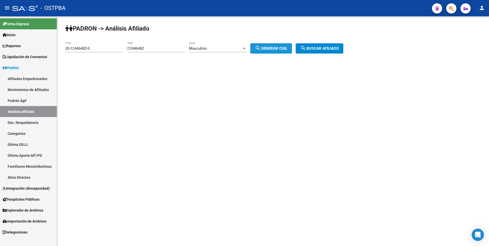
click at [351, 51] on div "PADRON -> Análisis Afiliado 20-12446482-0 CUIL | 12446482 DNI Masculino Sexo se…" at bounding box center [273, 43] width 432 height 54
drag, startPoint x: 344, startPoint y: 50, endPoint x: 340, endPoint y: 22, distance: 28.9
click at [339, 50] on span "search Buscar afiliado" at bounding box center [319, 48] width 38 height 5
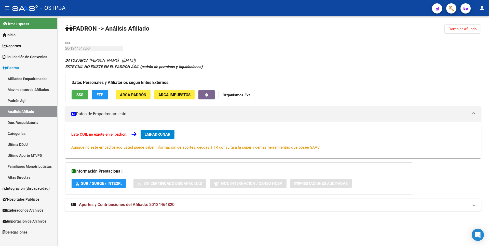
click at [77, 93] on span "SSS" at bounding box center [79, 95] width 7 height 5
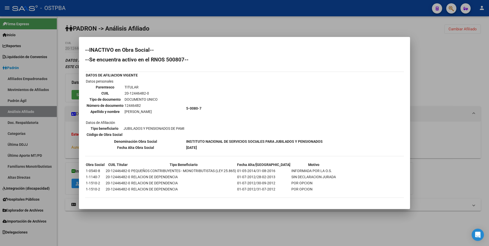
drag, startPoint x: 438, startPoint y: 44, endPoint x: 441, endPoint y: 43, distance: 3.2
click at [438, 44] on div at bounding box center [244, 123] width 489 height 246
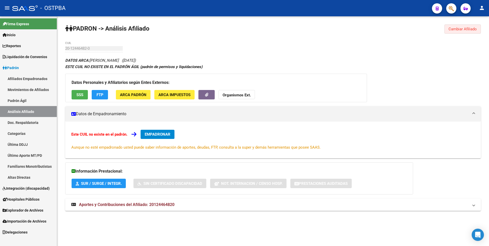
click at [473, 27] on span "Cambiar Afiliado" at bounding box center [463, 29] width 28 height 5
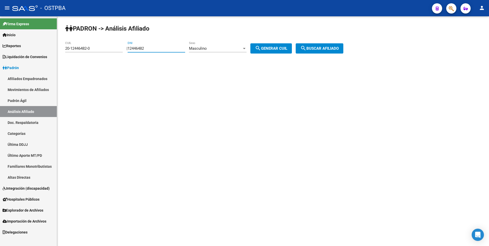
drag, startPoint x: 162, startPoint y: 50, endPoint x: 88, endPoint y: 51, distance: 74.4
click at [88, 51] on app-analisis-afiliado "PADRON -> Análisis Afiliado 20-12446482-0 CUIL | 12446482 DNI Masculino Sexo se…" at bounding box center [206, 48] width 282 height 5
paste input "5746856"
type input "5746856"
drag, startPoint x: 93, startPoint y: 48, endPoint x: 25, endPoint y: 47, distance: 68.1
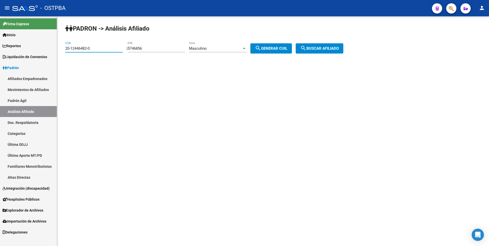
click at [25, 47] on mat-sidenav-container "Firma Express Inicio Calendario SSS Instructivos Contacto OS Reportes Tablero d…" at bounding box center [244, 131] width 489 height 230
click at [215, 46] on div "Masculino Sexo" at bounding box center [218, 46] width 58 height 11
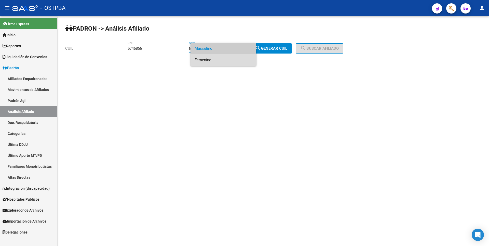
click at [205, 58] on span "Femenino" at bounding box center [224, 59] width 58 height 11
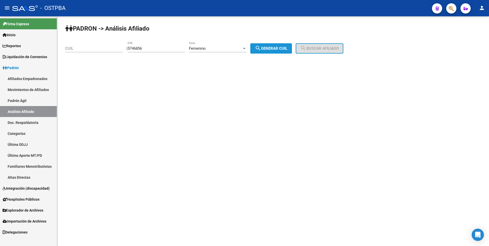
click at [274, 46] on button "search Generar CUIL" at bounding box center [272, 48] width 42 height 10
type input "23-05746856-4"
click at [326, 48] on span "search Buscar afiliado" at bounding box center [319, 48] width 38 height 5
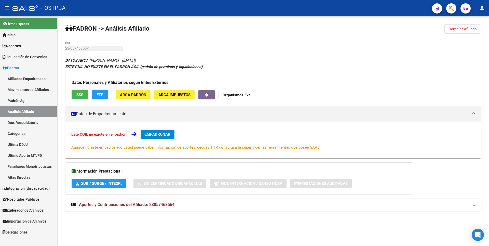
click at [85, 95] on button "SSS" at bounding box center [80, 94] width 16 height 9
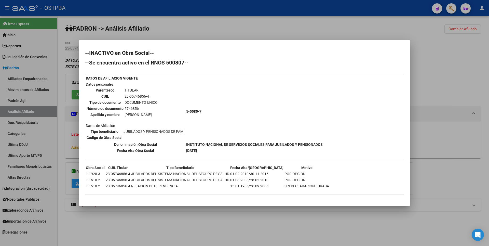
click at [428, 64] on div at bounding box center [244, 123] width 489 height 246
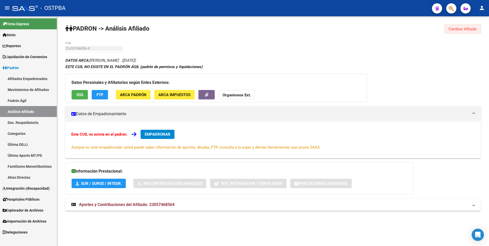
click at [476, 30] on span "Cambiar Afiliado" at bounding box center [463, 29] width 28 height 5
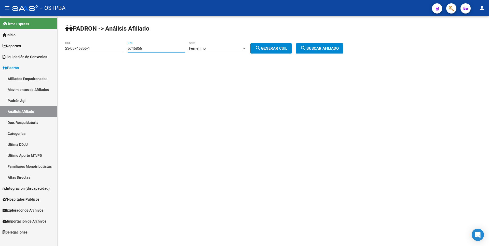
drag, startPoint x: 163, startPoint y: 49, endPoint x: 84, endPoint y: 48, distance: 78.5
click at [84, 48] on app-analisis-afiliado "PADRON -> Análisis Afiliado 23-05746856-4 CUIL | 5746856 DNI Femenino Sexo sear…" at bounding box center [206, 48] width 282 height 5
paste input "8557802"
type input "8557802"
drag, startPoint x: 96, startPoint y: 48, endPoint x: 28, endPoint y: 48, distance: 67.8
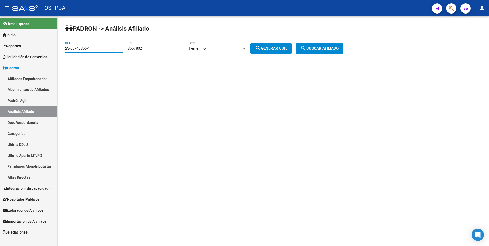
click at [28, 48] on mat-sidenav-container "Firma Express Inicio Calendario SSS Instructivos Contacto OS Reportes Tablero d…" at bounding box center [244, 131] width 489 height 230
click at [224, 48] on div "Femenino" at bounding box center [215, 48] width 53 height 5
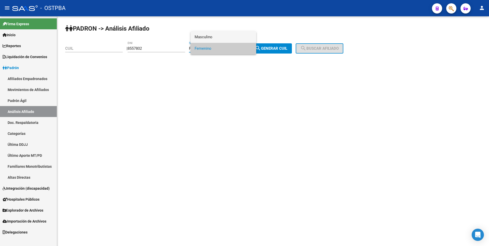
click at [215, 41] on span "Masculino" at bounding box center [224, 36] width 58 height 11
click at [277, 48] on span "search Generar CUIL" at bounding box center [271, 48] width 32 height 5
type input "20-08557802-3"
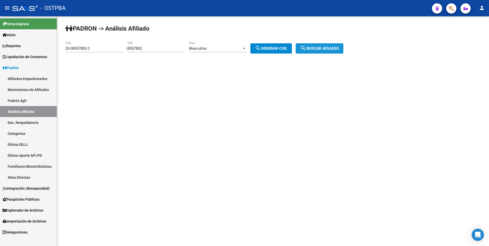
click at [306, 48] on button "search Buscar afiliado" at bounding box center [320, 48] width 48 height 10
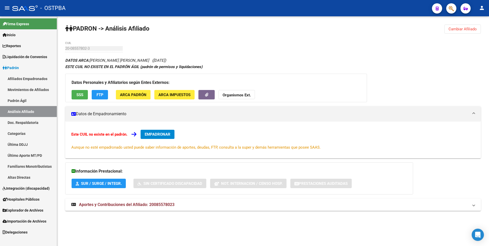
click at [80, 94] on span "SSS" at bounding box center [79, 95] width 7 height 5
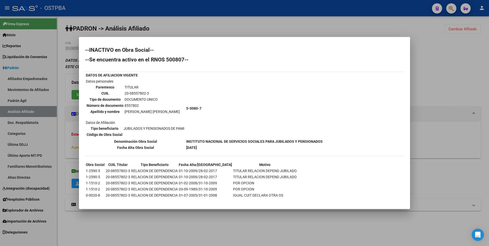
click at [466, 46] on div at bounding box center [244, 123] width 489 height 246
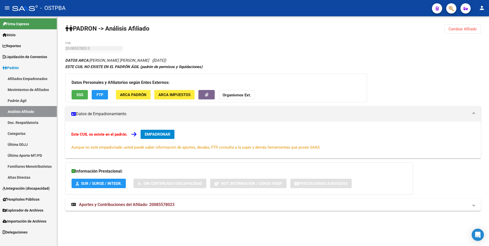
drag, startPoint x: 469, startPoint y: 29, endPoint x: 357, endPoint y: 24, distance: 112.5
click at [469, 29] on span "Cambiar Afiliado" at bounding box center [463, 29] width 28 height 5
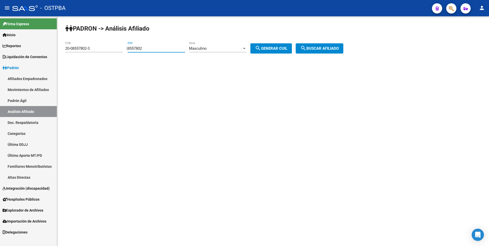
drag, startPoint x: 149, startPoint y: 48, endPoint x: 113, endPoint y: 48, distance: 35.2
click at [113, 48] on app-analisis-afiliado "PADRON -> Análisis Afiliado 20-08557802-3 CUIL | 8557802 DNI Masculino Sexo sea…" at bounding box center [206, 48] width 282 height 5
paste input "12714943"
type input "12714943"
drag, startPoint x: 94, startPoint y: 50, endPoint x: 12, endPoint y: 47, distance: 81.1
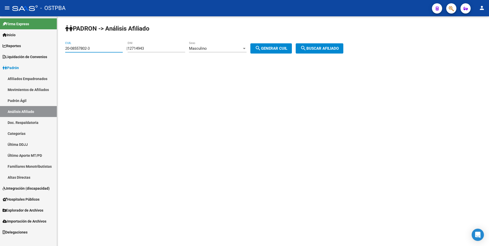
click at [12, 47] on mat-sidenav-container "Firma Express Inicio Calendario SSS Instructivos Contacto OS Reportes Tablero d…" at bounding box center [244, 131] width 489 height 230
click at [225, 49] on div "Masculino" at bounding box center [215, 48] width 53 height 5
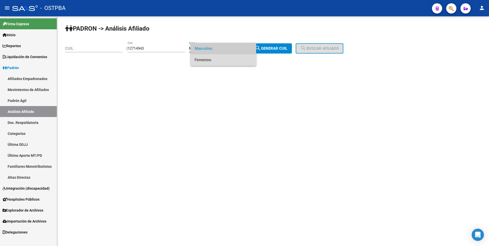
click at [210, 58] on span "Femenino" at bounding box center [224, 59] width 58 height 11
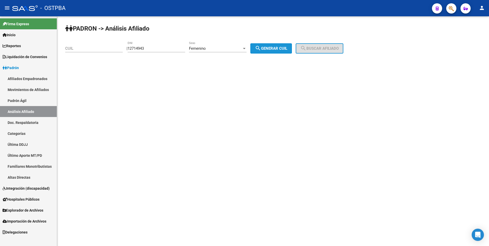
click at [261, 51] on mat-icon "search" at bounding box center [258, 48] width 6 height 6
type input "27-12714943-2"
click at [315, 47] on span "search Buscar afiliado" at bounding box center [319, 48] width 38 height 5
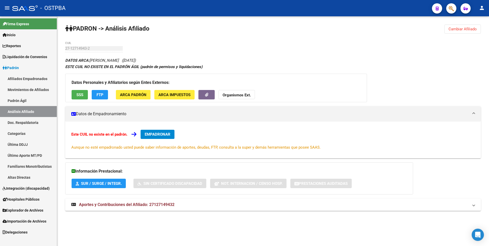
click at [79, 95] on span "SSS" at bounding box center [79, 95] width 7 height 5
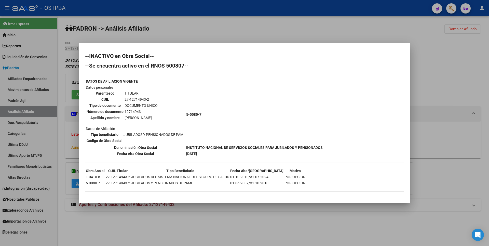
click at [426, 61] on div at bounding box center [244, 123] width 489 height 246
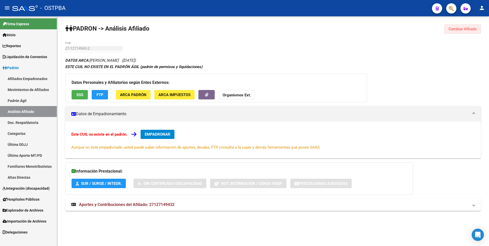
click at [475, 31] on span "Cambiar Afiliado" at bounding box center [463, 29] width 28 height 5
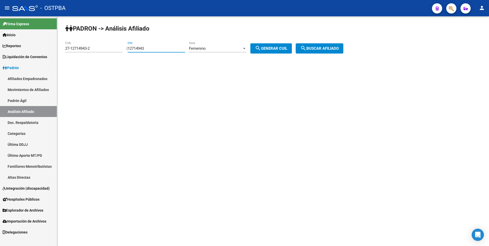
drag, startPoint x: 171, startPoint y: 49, endPoint x: 32, endPoint y: 46, distance: 139.4
click at [32, 46] on mat-sidenav-container "Firma Express Inicio Calendario SSS Instructivos Contacto OS Reportes Tablero d…" at bounding box center [244, 131] width 489 height 230
paste input "4293421"
type input "4293421"
drag, startPoint x: 97, startPoint y: 49, endPoint x: 25, endPoint y: 48, distance: 71.9
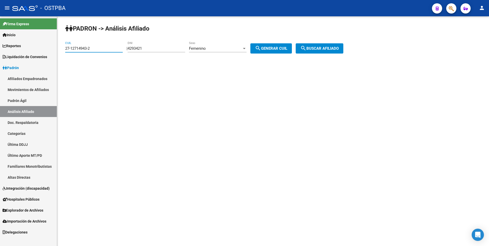
click at [25, 48] on mat-sidenav-container "Firma Express Inicio Calendario SSS Instructivos Contacto OS Reportes Tablero d…" at bounding box center [244, 131] width 489 height 230
click at [242, 49] on div "Femenino" at bounding box center [215, 48] width 53 height 5
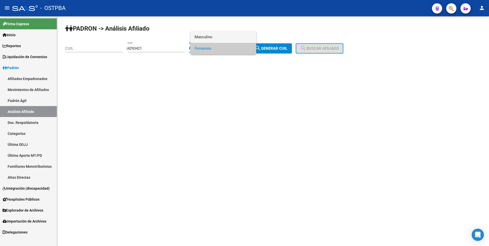
click at [207, 37] on span "Masculino" at bounding box center [224, 36] width 58 height 11
drag, startPoint x: 264, startPoint y: 46, endPoint x: 307, endPoint y: 50, distance: 43.5
click at [261, 46] on mat-icon "search" at bounding box center [258, 48] width 6 height 6
type input "20-04293421-7"
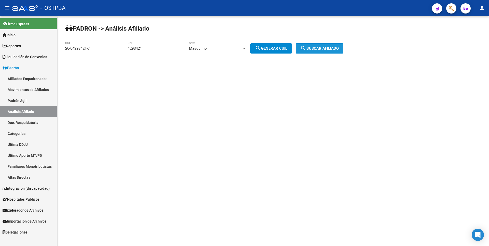
click at [307, 50] on mat-icon "search" at bounding box center [303, 48] width 6 height 6
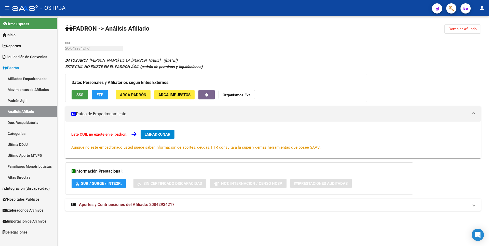
click at [76, 93] on span "SSS" at bounding box center [79, 95] width 7 height 5
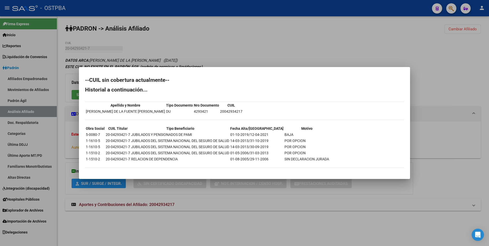
click at [463, 29] on div at bounding box center [244, 123] width 489 height 246
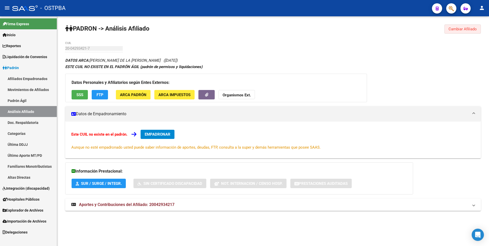
click at [463, 28] on span "Cambiar Afiliado" at bounding box center [463, 29] width 28 height 5
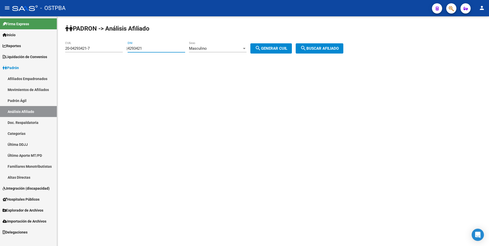
drag, startPoint x: 150, startPoint y: 48, endPoint x: 96, endPoint y: 47, distance: 53.8
click at [96, 47] on app-analisis-afiliado "PADRON -> Análisis Afiliado 20-04293421-7 CUIL | 4293421 DNI Masculino Sexo sea…" at bounding box center [206, 48] width 282 height 5
paste input "10700206"
type input "10700206"
drag, startPoint x: 99, startPoint y: 48, endPoint x: 39, endPoint y: 52, distance: 59.8
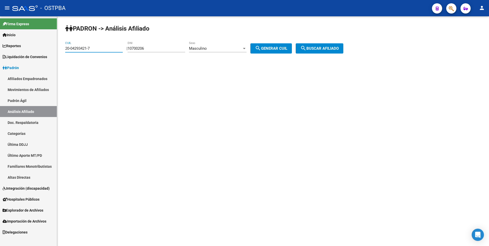
click at [39, 52] on mat-sidenav-container "Firma Express Inicio Calendario SSS Instructivos Contacto OS Reportes Tablero d…" at bounding box center [244, 131] width 489 height 230
click at [272, 49] on span "search Generar CUIL" at bounding box center [271, 48] width 32 height 5
click at [307, 50] on mat-icon "search" at bounding box center [303, 48] width 6 height 6
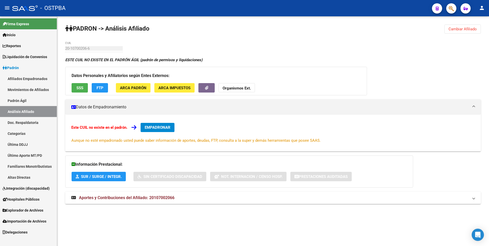
click at [466, 27] on span "Cambiar Afiliado" at bounding box center [463, 29] width 28 height 5
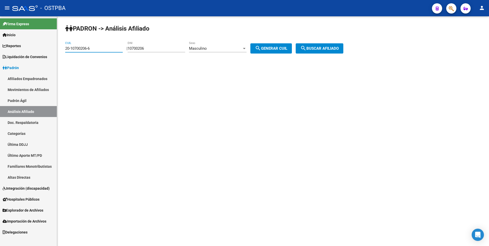
drag, startPoint x: 93, startPoint y: 47, endPoint x: 43, endPoint y: 46, distance: 50.0
click at [43, 46] on mat-sidenav-container "Firma Express Inicio Calendario SSS Instructivos Contacto OS Reportes Tablero d…" at bounding box center [244, 131] width 489 height 230
paste input "7-10700206-0"
type input "27-10700206-0"
click at [335, 50] on span "search Buscar afiliado" at bounding box center [319, 48] width 38 height 5
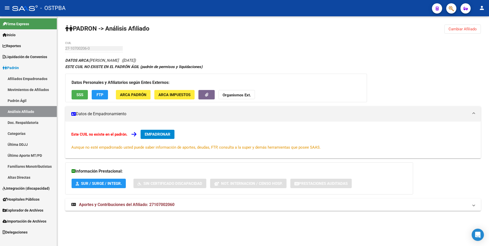
click at [78, 94] on span "SSS" at bounding box center [79, 95] width 7 height 5
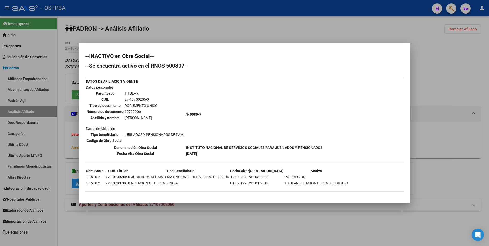
drag, startPoint x: 471, startPoint y: 55, endPoint x: 472, endPoint y: 44, distance: 11.3
click at [471, 55] on div at bounding box center [244, 123] width 489 height 246
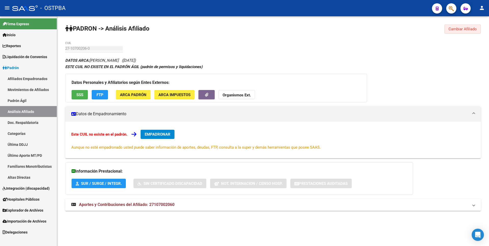
click at [472, 30] on span "Cambiar Afiliado" at bounding box center [463, 29] width 28 height 5
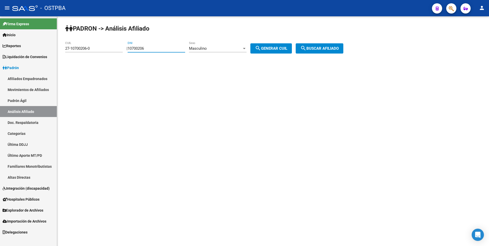
drag, startPoint x: 154, startPoint y: 48, endPoint x: 102, endPoint y: 47, distance: 51.5
click at [102, 47] on app-analisis-afiliado "PADRON -> Análisis Afiliado 27-10700206-0 CUIL | 10700206 DNI Masculino Sexo se…" at bounding box center [206, 48] width 282 height 5
paste input "4911941"
type input "4911941"
drag, startPoint x: 97, startPoint y: 48, endPoint x: 6, endPoint y: 47, distance: 91.2
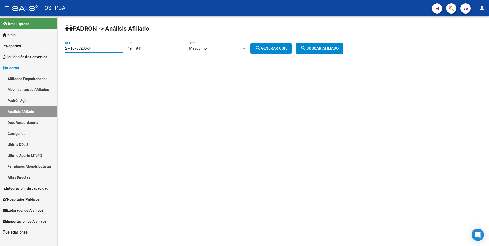
click at [6, 47] on mat-sidenav-container "Firma Express Inicio Calendario SSS Instructivos Contacto OS Reportes Tablero d…" at bounding box center [244, 131] width 489 height 230
click at [235, 42] on div "Masculino Sexo" at bounding box center [218, 46] width 58 height 11
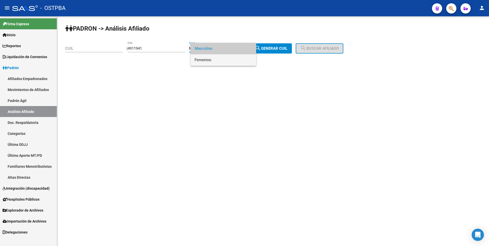
click at [213, 59] on span "Femenino" at bounding box center [224, 59] width 58 height 11
drag, startPoint x: 272, startPoint y: 46, endPoint x: 280, endPoint y: 46, distance: 7.6
click at [272, 46] on span "search Generar CUIL" at bounding box center [271, 48] width 32 height 5
type input "27-04911941-6"
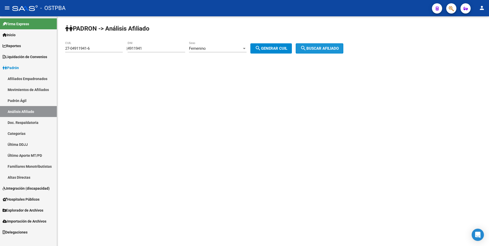
click at [321, 49] on span "search Buscar afiliado" at bounding box center [319, 48] width 38 height 5
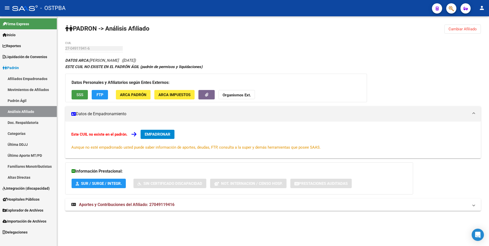
drag, startPoint x: 77, startPoint y: 95, endPoint x: 80, endPoint y: 93, distance: 3.6
click at [80, 93] on span "SSS" at bounding box center [79, 95] width 7 height 5
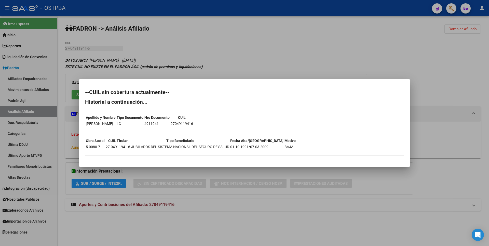
click at [261, 48] on div at bounding box center [244, 123] width 489 height 246
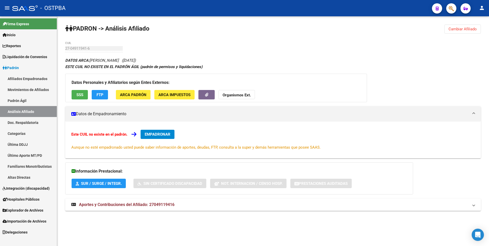
click at [474, 28] on span "Cambiar Afiliado" at bounding box center [463, 29] width 28 height 5
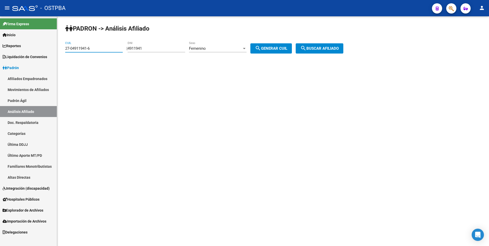
drag, startPoint x: 98, startPoint y: 50, endPoint x: 16, endPoint y: 47, distance: 82.4
click at [16, 47] on mat-sidenav-container "Firma Express Inicio Calendario SSS Instructivos Contacto OS Reportes Tablero d…" at bounding box center [244, 131] width 489 height 230
click at [233, 50] on div "Femenino" at bounding box center [215, 48] width 53 height 5
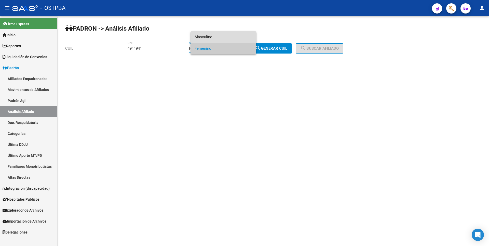
click at [214, 37] on span "Masculino" at bounding box center [224, 36] width 58 height 11
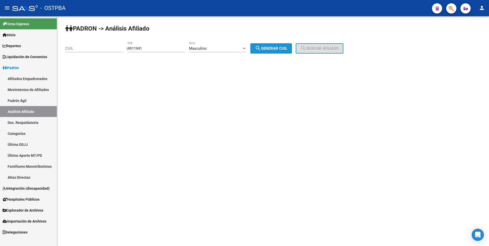
click at [276, 49] on span "search Generar CUIL" at bounding box center [271, 48] width 32 height 5
type input "20-04911941-1"
click at [314, 47] on span "search Buscar afiliado" at bounding box center [319, 48] width 38 height 5
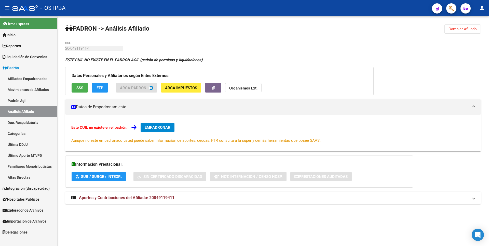
click at [78, 88] on span "SSS" at bounding box center [79, 88] width 7 height 5
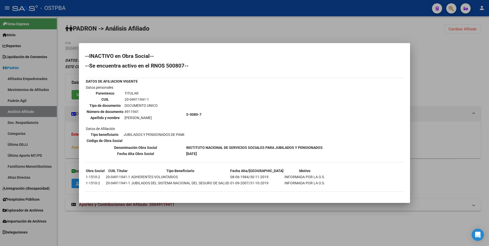
click at [472, 71] on div at bounding box center [244, 123] width 489 height 246
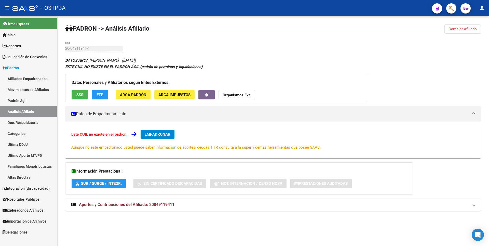
click at [473, 30] on span "Cambiar Afiliado" at bounding box center [463, 29] width 28 height 5
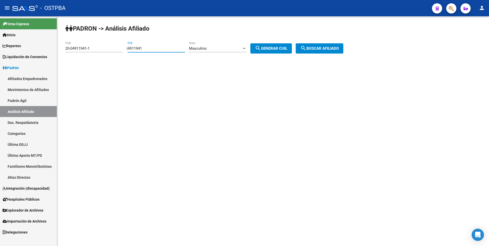
drag, startPoint x: 160, startPoint y: 49, endPoint x: 96, endPoint y: 51, distance: 64.5
click at [96, 51] on app-analisis-afiliado "PADRON -> Análisis Afiliado 20-04911941-1 CUIL | 4911941 DNI Masculino Sexo sea…" at bounding box center [206, 48] width 282 height 5
paste input "1308665"
type input "1308665"
drag, startPoint x: 94, startPoint y: 48, endPoint x: 31, endPoint y: 47, distance: 62.7
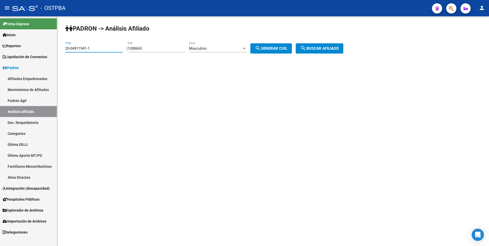
click at [31, 47] on mat-sidenav-container "Firma Express Inicio Calendario SSS Instructivos Contacto OS Reportes Tablero d…" at bounding box center [244, 131] width 489 height 230
click at [220, 45] on div "Masculino Sexo" at bounding box center [218, 46] width 58 height 11
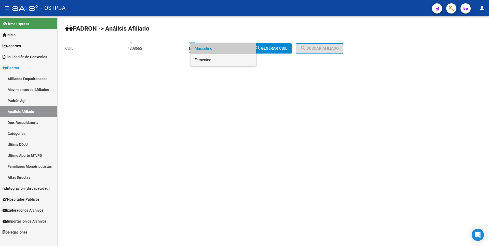
click at [210, 58] on span "Femenino" at bounding box center [224, 59] width 58 height 11
drag, startPoint x: 274, startPoint y: 48, endPoint x: 317, endPoint y: 44, distance: 43.0
click at [274, 48] on span "search Generar CUIL" at bounding box center [271, 48] width 32 height 5
type input "27-01308665-1"
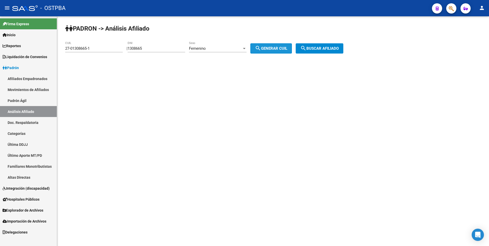
click at [318, 44] on button "search Buscar afiliado" at bounding box center [320, 48] width 48 height 10
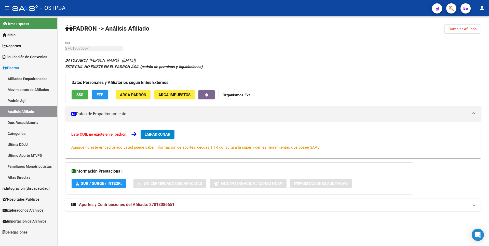
click at [81, 94] on span "SSS" at bounding box center [79, 95] width 7 height 5
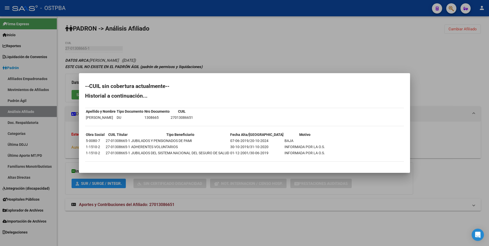
drag, startPoint x: 402, startPoint y: 58, endPoint x: 421, endPoint y: 45, distance: 23.2
click at [405, 56] on div at bounding box center [244, 123] width 489 height 246
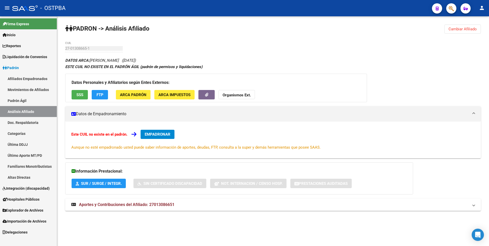
click at [464, 24] on div "PADRON -> Análisis Afiliado Cambiar Afiliado 27-01308665-1 CUIL DATOS ARCA: KOH…" at bounding box center [273, 122] width 432 height 212
click at [463, 28] on span "Cambiar Afiliado" at bounding box center [463, 29] width 28 height 5
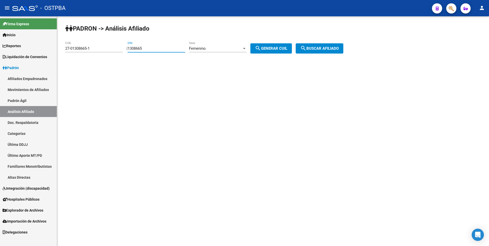
drag, startPoint x: 154, startPoint y: 47, endPoint x: 125, endPoint y: 47, distance: 28.8
click at [125, 47] on app-analisis-afiliado "PADRON -> Análisis Afiliado 27-01308665-1 CUIL | 1308665 DNI Femenino Sexo sear…" at bounding box center [206, 48] width 282 height 5
paste input "4076990"
type input "4076990"
drag, startPoint x: 101, startPoint y: 49, endPoint x: 0, endPoint y: 49, distance: 101.2
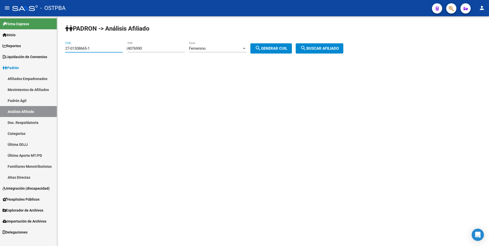
click at [0, 49] on mat-sidenav-container "Firma Express Inicio Calendario SSS Instructivos Contacto OS Reportes Tablero d…" at bounding box center [244, 131] width 489 height 230
drag, startPoint x: 264, startPoint y: 51, endPoint x: 285, endPoint y: 50, distance: 20.9
click at [265, 51] on button "search Generar CUIL" at bounding box center [272, 48] width 42 height 10
type input "27-04076990-6"
click at [333, 54] on div "PADRON -> Análisis Afiliado 27-04076990-6 CUIL | 4076990 DNI Femenino Sexo sear…" at bounding box center [273, 43] width 432 height 54
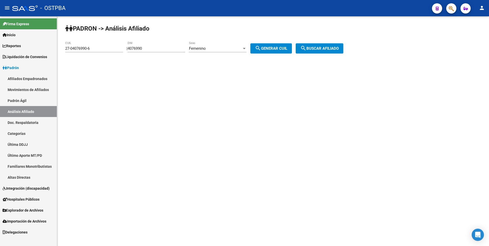
click at [327, 51] on button "search Buscar afiliado" at bounding box center [320, 48] width 48 height 10
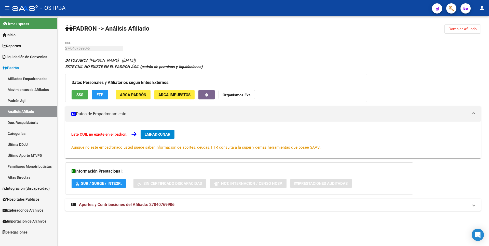
click at [78, 96] on span "SSS" at bounding box center [79, 95] width 7 height 5
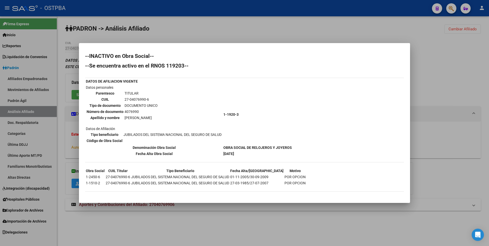
drag, startPoint x: 438, startPoint y: 110, endPoint x: 460, endPoint y: 47, distance: 66.2
click at [444, 94] on div at bounding box center [244, 123] width 489 height 246
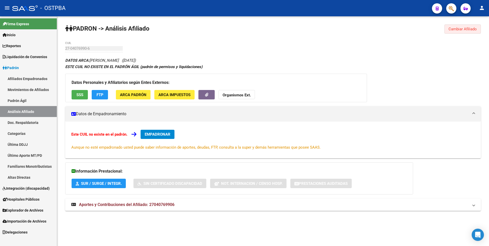
click at [464, 30] on span "Cambiar Afiliado" at bounding box center [463, 29] width 28 height 5
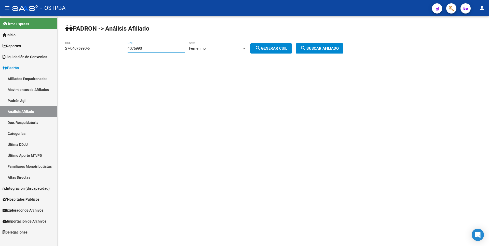
drag, startPoint x: 151, startPoint y: 50, endPoint x: 114, endPoint y: 50, distance: 36.4
click at [114, 50] on app-analisis-afiliado "PADRON -> Análisis Afiliado 27-04076990-6 CUIL | 4076990 DNI Femenino Sexo sear…" at bounding box center [206, 48] width 282 height 5
paste input "7719898"
type input "7719898"
drag, startPoint x: 95, startPoint y: 48, endPoint x: 22, endPoint y: 47, distance: 73.4
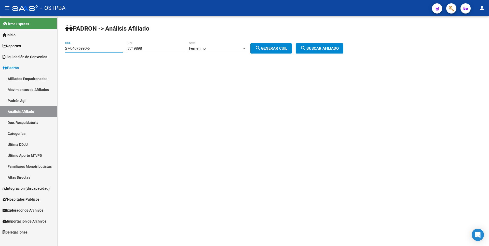
click at [22, 47] on mat-sidenav-container "Firma Express Inicio Calendario SSS Instructivos Contacto OS Reportes Tablero d…" at bounding box center [244, 131] width 489 height 230
click at [290, 44] on button "search Generar CUIL" at bounding box center [272, 48] width 42 height 10
type input "27-07719898-4"
click at [321, 45] on button "search Buscar afiliado" at bounding box center [320, 48] width 48 height 10
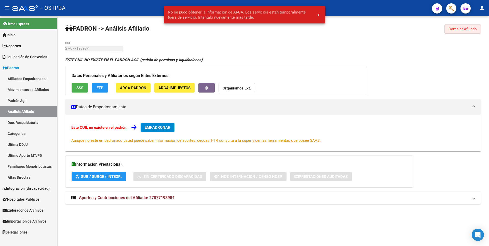
click at [465, 27] on span "Cambiar Afiliado" at bounding box center [463, 29] width 28 height 5
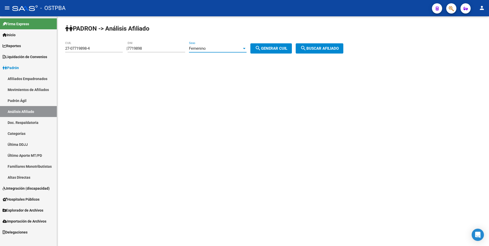
click at [246, 48] on div at bounding box center [244, 48] width 3 height 1
click at [203, 36] on span "Masculino" at bounding box center [224, 36] width 58 height 11
drag, startPoint x: 98, startPoint y: 50, endPoint x: 38, endPoint y: 53, distance: 60.2
click at [38, 53] on mat-sidenav-container "Firma Express Inicio Calendario SSS Instructivos Contacto OS Reportes Tablero d…" at bounding box center [244, 131] width 489 height 230
click at [286, 50] on span "search Generar CUIL" at bounding box center [271, 48] width 32 height 5
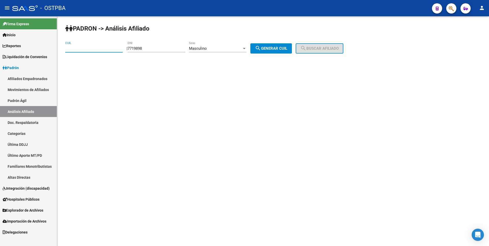
type input "23-07719898-9"
click at [320, 50] on span "search Buscar afiliado" at bounding box center [319, 48] width 38 height 5
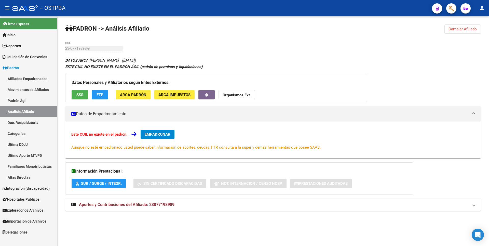
click at [81, 86] on div "Datos Personales y Afiliatorios según Entes Externos: SSS FTP ARCA Padrón ARCA …" at bounding box center [216, 88] width 302 height 29
click at [78, 95] on span "SSS" at bounding box center [79, 95] width 7 height 5
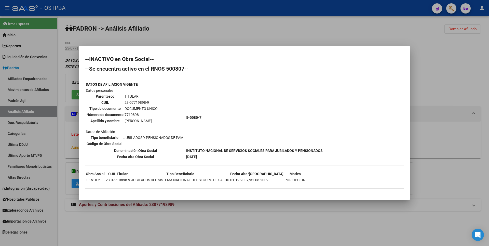
drag, startPoint x: 471, startPoint y: 44, endPoint x: 473, endPoint y: 35, distance: 8.9
click at [472, 41] on div at bounding box center [244, 123] width 489 height 246
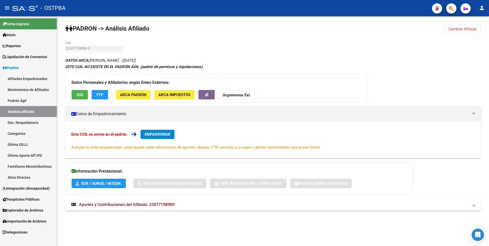
click at [474, 30] on span "Cambiar Afiliado" at bounding box center [463, 29] width 28 height 5
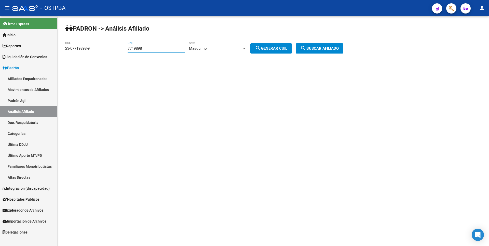
drag, startPoint x: 151, startPoint y: 48, endPoint x: 121, endPoint y: 48, distance: 29.8
click at [121, 48] on app-analisis-afiliado "PADRON -> Análisis Afiliado 23-07719898-9 CUIL | 7719898 DNI Masculino Sexo sea…" at bounding box center [206, 48] width 282 height 5
paste input "618959"
type input "7618959"
drag, startPoint x: 94, startPoint y: 49, endPoint x: 41, endPoint y: 47, distance: 52.8
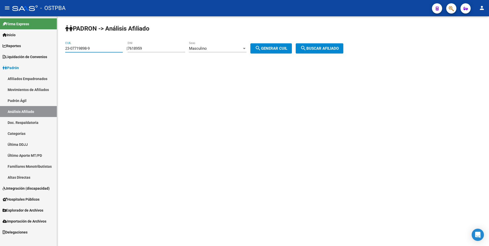
click at [41, 47] on mat-sidenav-container "Firma Express Inicio Calendario SSS Instructivos Contacto OS Reportes Tablero d…" at bounding box center [244, 131] width 489 height 230
click at [282, 45] on button "search Generar CUIL" at bounding box center [272, 48] width 42 height 10
type input "20-07618959-6"
click at [319, 46] on span "search Buscar afiliado" at bounding box center [319, 48] width 38 height 5
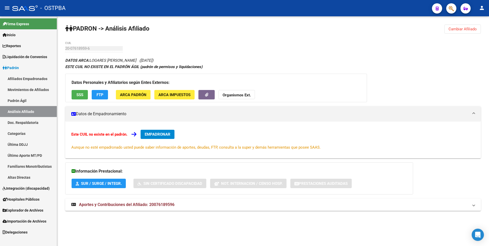
click at [80, 92] on button "SSS" at bounding box center [80, 94] width 16 height 9
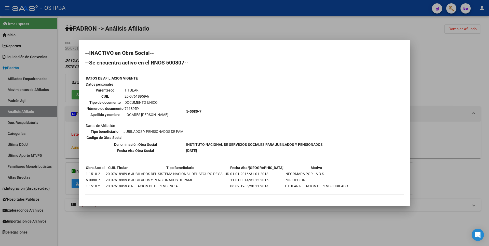
click at [456, 39] on div at bounding box center [244, 123] width 489 height 246
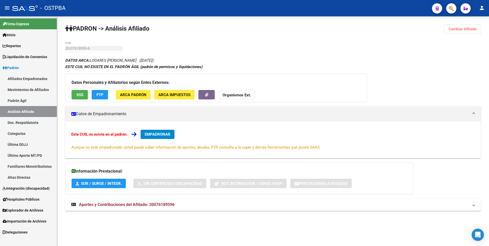
click at [467, 29] on span "Cambiar Afiliado" at bounding box center [463, 29] width 28 height 5
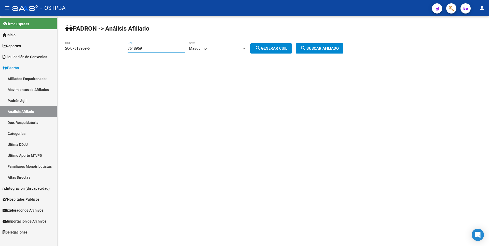
drag, startPoint x: 165, startPoint y: 49, endPoint x: 71, endPoint y: 49, distance: 94.3
click at [71, 49] on app-analisis-afiliado "PADRON -> Análisis Afiliado 20-07618959-6 CUIL | 7618959 DNI Masculino Sexo sea…" at bounding box center [206, 48] width 282 height 5
paste input "565108"
type input "5651089"
drag, startPoint x: 94, startPoint y: 47, endPoint x: 21, endPoint y: 56, distance: 73.1
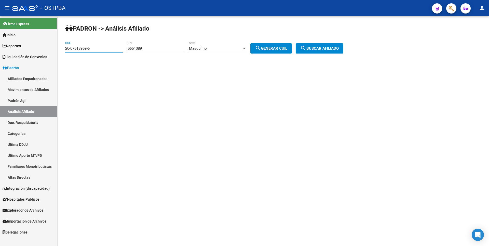
click at [21, 56] on mat-sidenav-container "Firma Express Inicio Calendario SSS Instructivos Contacto OS Reportes Tablero d…" at bounding box center [244, 131] width 489 height 230
click at [232, 51] on div "Masculino Sexo" at bounding box center [218, 46] width 58 height 11
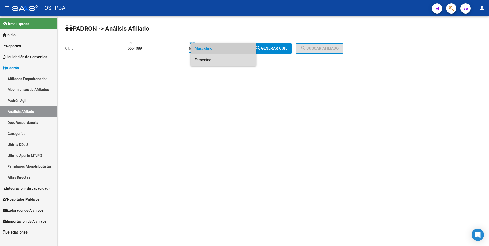
drag, startPoint x: 208, startPoint y: 62, endPoint x: 275, endPoint y: 56, distance: 66.6
click at [209, 62] on span "Femenino" at bounding box center [224, 59] width 58 height 11
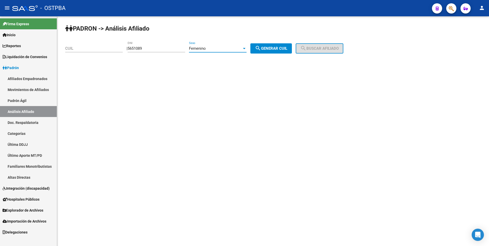
drag, startPoint x: 279, startPoint y: 49, endPoint x: 321, endPoint y: 46, distance: 41.9
click at [281, 49] on span "search Generar CUIL" at bounding box center [271, 48] width 32 height 5
type input "27-05651089-9"
click at [322, 47] on span "search Buscar afiliado" at bounding box center [319, 48] width 38 height 5
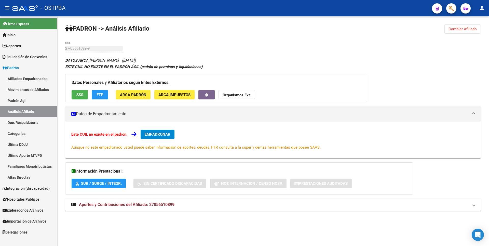
click at [80, 95] on span "SSS" at bounding box center [79, 95] width 7 height 5
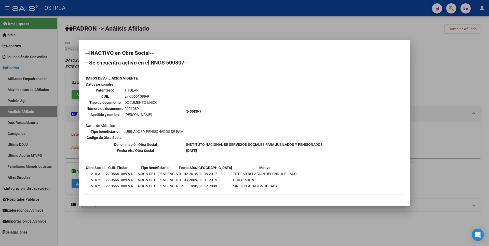
click at [457, 58] on div at bounding box center [244, 123] width 489 height 246
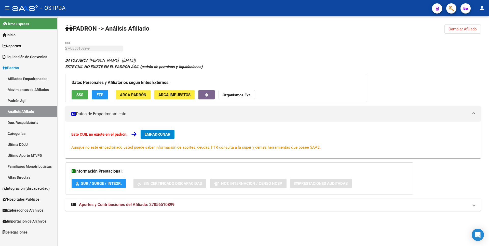
click at [470, 29] on span "Cambiar Afiliado" at bounding box center [463, 29] width 28 height 5
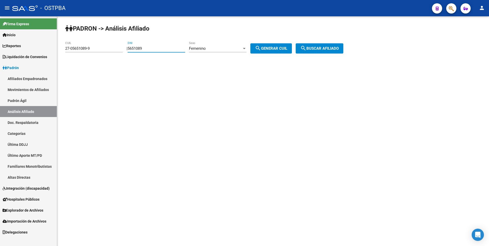
drag, startPoint x: 150, startPoint y: 48, endPoint x: 106, endPoint y: 51, distance: 43.9
click at [106, 51] on app-analisis-afiliado "PADRON -> Análisis Afiliado 27-05651089-9 CUIL | 5651089 DNI Femenino Sexo sear…" at bounding box center [206, 48] width 282 height 5
paste input "4743826"
type input "4743826"
drag, startPoint x: 92, startPoint y: 47, endPoint x: 9, endPoint y: 49, distance: 83.3
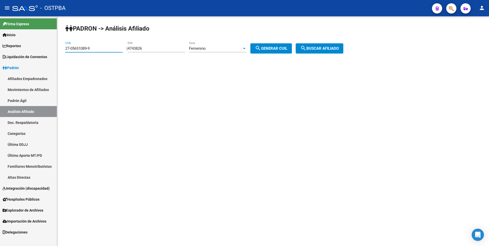
click at [9, 49] on mat-sidenav-container "Firma Express Inicio Calendario SSS Instructivos Contacto OS Reportes Tablero d…" at bounding box center [244, 131] width 489 height 230
click at [247, 47] on div at bounding box center [244, 48] width 5 height 4
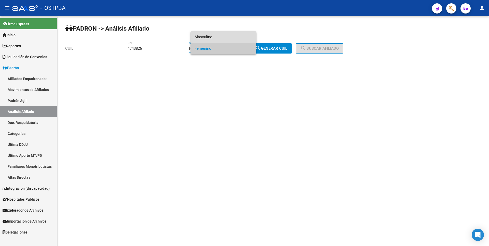
click at [210, 37] on span "Masculino" at bounding box center [224, 36] width 58 height 11
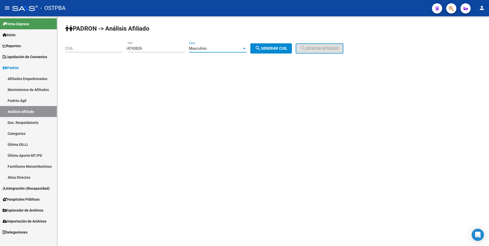
click at [267, 46] on span "search Generar CUIL" at bounding box center [271, 48] width 32 height 5
type input "20-04743826-9"
click at [315, 46] on button "search Buscar afiliado" at bounding box center [320, 48] width 48 height 10
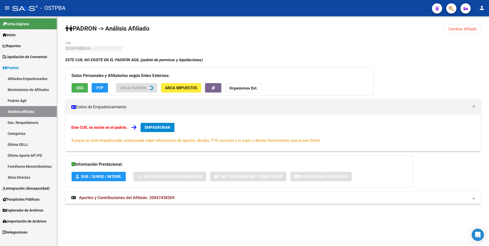
click at [81, 87] on span "SSS" at bounding box center [79, 88] width 7 height 5
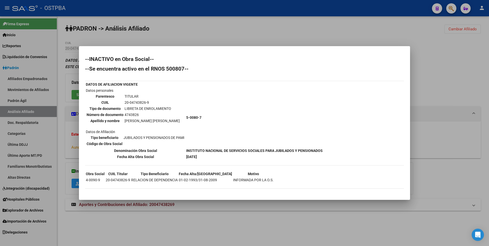
click at [473, 63] on div at bounding box center [244, 123] width 489 height 246
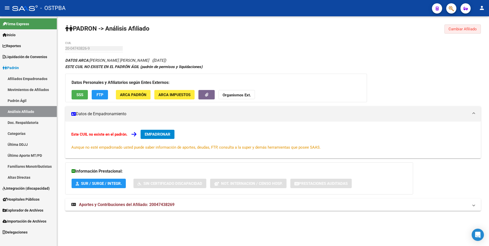
click at [470, 31] on span "Cambiar Afiliado" at bounding box center [463, 29] width 28 height 5
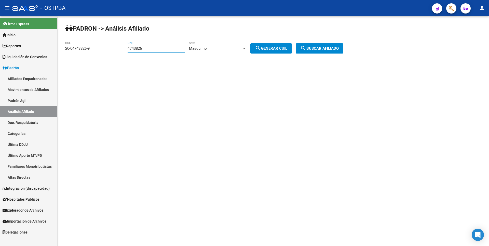
drag, startPoint x: 154, startPoint y: 48, endPoint x: 123, endPoint y: 52, distance: 31.4
click at [123, 52] on div "PADRON -> Análisis Afiliado 20-04743826-9 CUIL | 4743826 DNI Masculino Sexo sea…" at bounding box center [273, 43] width 432 height 54
paste input "6140314"
type input "6140314"
drag, startPoint x: 99, startPoint y: 50, endPoint x: 11, endPoint y: 53, distance: 88.0
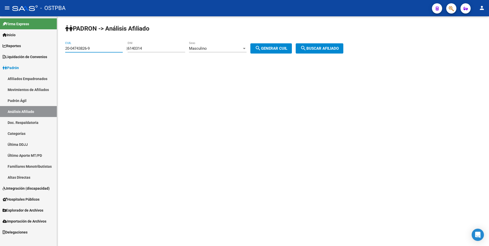
click at [11, 53] on mat-sidenav-container "Firma Express Inicio Calendario SSS Instructivos Contacto OS Reportes Tablero d…" at bounding box center [244, 131] width 489 height 230
click at [242, 47] on div "Masculino" at bounding box center [215, 48] width 53 height 5
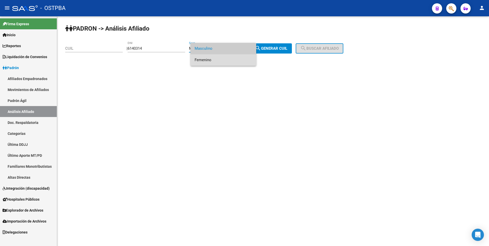
click at [225, 59] on span "Femenino" at bounding box center [224, 59] width 58 height 11
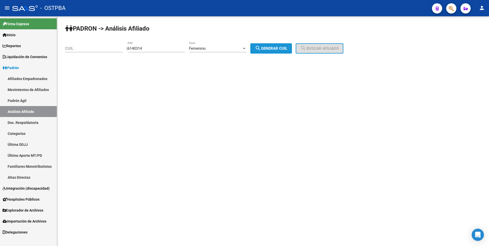
drag, startPoint x: 274, startPoint y: 47, endPoint x: 302, endPoint y: 44, distance: 28.5
click at [275, 47] on span "search Generar CUIL" at bounding box center [271, 48] width 32 height 5
type input "27-06140314-6"
click at [306, 44] on button "search Buscar afiliado" at bounding box center [320, 48] width 48 height 10
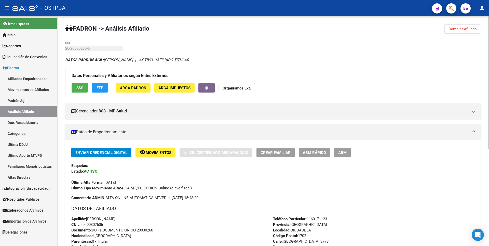
click at [80, 89] on span "SSS" at bounding box center [79, 88] width 7 height 5
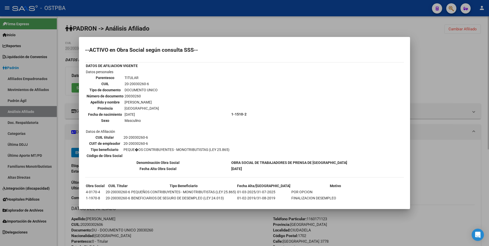
drag, startPoint x: 449, startPoint y: 76, endPoint x: 447, endPoint y: 73, distance: 4.2
click at [448, 74] on div at bounding box center [244, 123] width 489 height 246
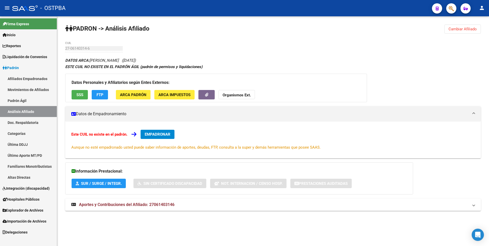
click at [78, 99] on div "Datos Personales y Afiliatorios según Entes Externos: SSS FTP ARCA Padrón ARCA …" at bounding box center [216, 88] width 302 height 29
click at [80, 97] on span "SSS" at bounding box center [79, 95] width 7 height 5
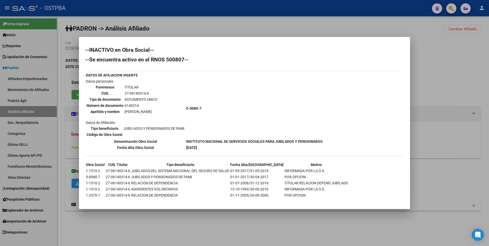
click at [437, 66] on div at bounding box center [244, 123] width 489 height 246
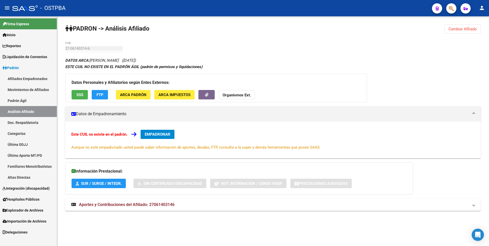
click at [468, 31] on span "Cambiar Afiliado" at bounding box center [463, 29] width 28 height 5
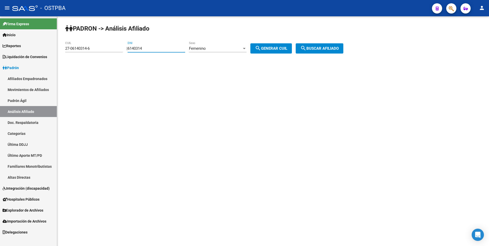
drag, startPoint x: 164, startPoint y: 49, endPoint x: 94, endPoint y: 48, distance: 69.6
click at [94, 48] on app-analisis-afiliado "PADRON -> Análisis Afiliado 27-06140314-6 CUIL | 6140314 DNI Femenino Sexo sear…" at bounding box center [206, 48] width 282 height 5
paste input "7603810"
type input "7603810"
drag, startPoint x: 93, startPoint y: 49, endPoint x: 0, endPoint y: 42, distance: 93.5
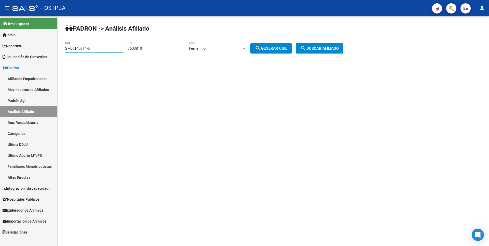
click at [0, 42] on mat-sidenav-container "Firma Express Inicio Calendario SSS Instructivos Contacto OS Reportes Tablero d…" at bounding box center [244, 131] width 489 height 230
click at [245, 44] on div "Femenino Sexo" at bounding box center [218, 46] width 58 height 11
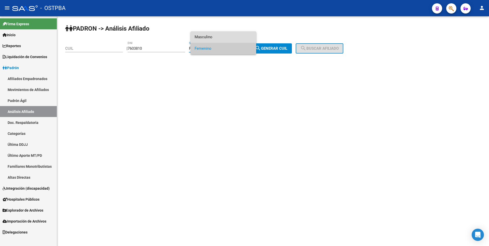
click at [229, 35] on span "Masculino" at bounding box center [224, 36] width 58 height 11
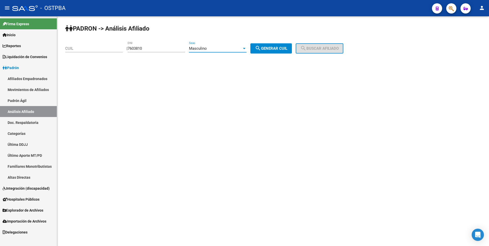
click at [282, 49] on span "search Generar CUIL" at bounding box center [271, 48] width 32 height 5
type input "20-07603810-5"
click at [316, 47] on span "search Buscar afiliado" at bounding box center [319, 48] width 38 height 5
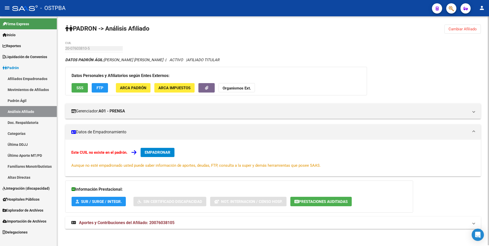
click at [79, 91] on button "SSS" at bounding box center [80, 87] width 16 height 9
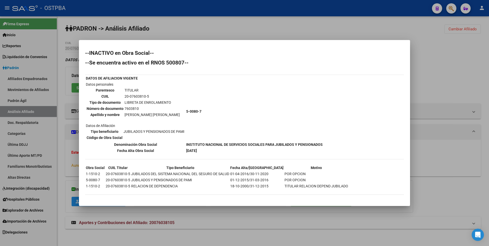
click at [407, 108] on mat-dialog-content "--INACTIVO en Obra Social-- --Se encuentra activo en el RNOS 500807-- DATOS DE …" at bounding box center [244, 123] width 331 height 154
click at [157, 224] on div at bounding box center [244, 123] width 489 height 246
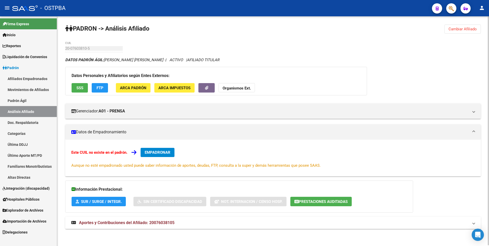
click at [158, 224] on span "Aportes y Contribuciones del Afiliado: 20076038105" at bounding box center [127, 222] width 96 height 5
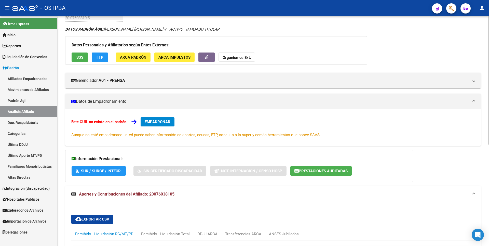
scroll to position [89, 0]
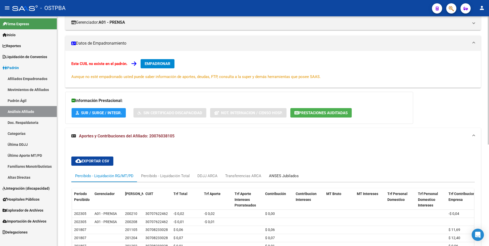
click at [296, 175] on div "ANSES Jubilados" at bounding box center [284, 176] width 30 height 6
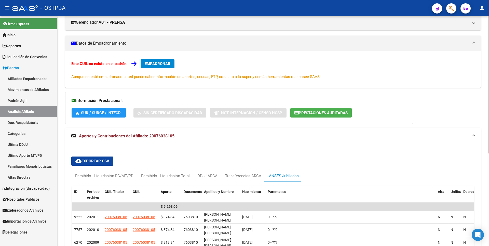
click at [307, 114] on span "Prestaciones Auditadas" at bounding box center [323, 113] width 49 height 5
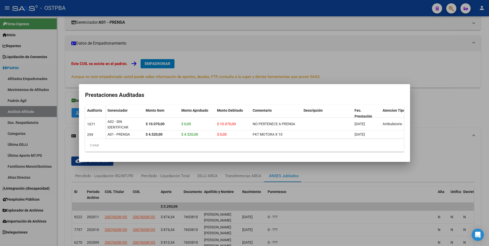
click at [426, 114] on div at bounding box center [244, 123] width 489 height 246
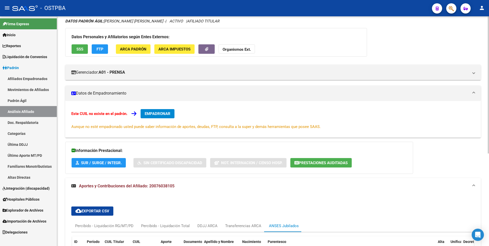
scroll to position [12, 0]
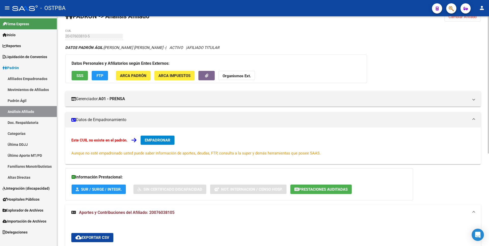
click at [79, 73] on span "SSS" at bounding box center [79, 75] width 7 height 5
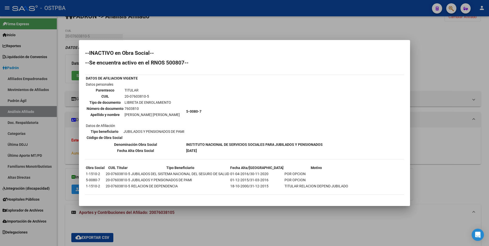
click at [463, 62] on div at bounding box center [244, 123] width 489 height 246
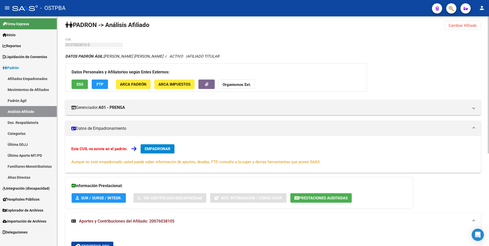
scroll to position [0, 0]
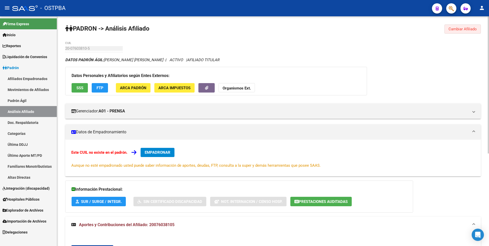
click at [478, 28] on button "Cambiar Afiliado" at bounding box center [463, 28] width 36 height 9
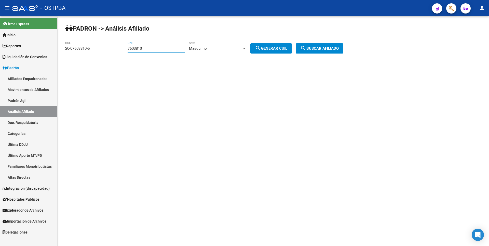
drag, startPoint x: 153, startPoint y: 49, endPoint x: 113, endPoint y: 46, distance: 39.9
click at [113, 46] on app-analisis-afiliado "PADRON -> Análisis Afiliado 20-07603810-5 CUIL | 7603810 DNI Masculino Sexo sea…" at bounding box center [206, 48] width 282 height 5
paste input "10129368"
type input "10129368"
drag, startPoint x: 94, startPoint y: 49, endPoint x: 0, endPoint y: 47, distance: 93.5
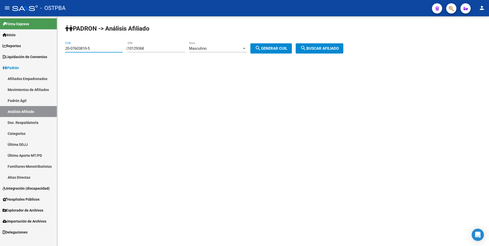
click at [0, 47] on mat-sidenav-container "Firma Express Inicio Calendario SSS Instructivos Contacto OS Reportes Tablero d…" at bounding box center [244, 131] width 489 height 230
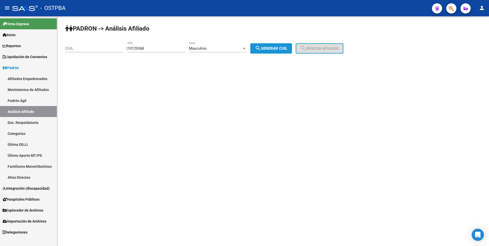
drag, startPoint x: 274, startPoint y: 46, endPoint x: 317, endPoint y: 46, distance: 42.8
click at [274, 46] on button "search Generar CUIL" at bounding box center [272, 48] width 42 height 10
type input "20-10129368-9"
click at [317, 46] on span "search Buscar afiliado" at bounding box center [319, 48] width 38 height 5
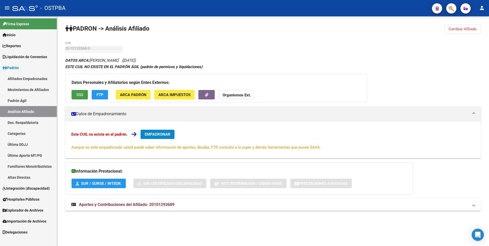
click at [80, 95] on span "SSS" at bounding box center [79, 95] width 7 height 5
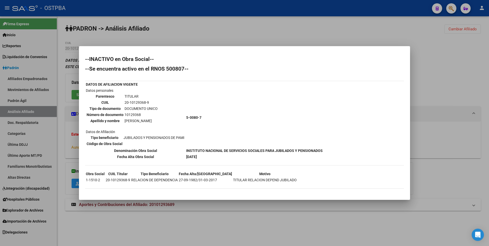
drag, startPoint x: 458, startPoint y: 60, endPoint x: 466, endPoint y: 39, distance: 22.3
click at [458, 59] on div at bounding box center [244, 123] width 489 height 246
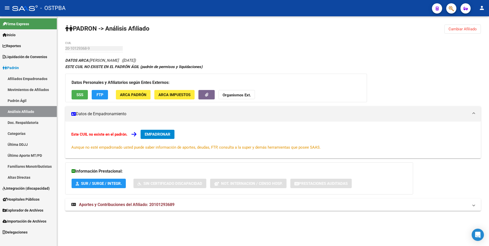
click at [462, 27] on span "Cambiar Afiliado" at bounding box center [463, 29] width 28 height 5
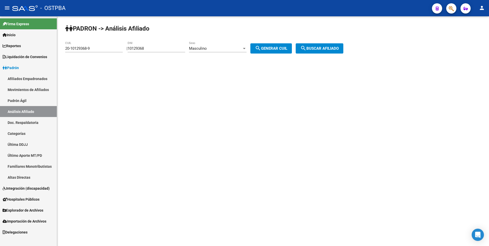
click at [160, 51] on div "10129368 DNI" at bounding box center [157, 46] width 58 height 11
drag, startPoint x: 160, startPoint y: 50, endPoint x: 97, endPoint y: 50, distance: 62.9
click at [97, 50] on app-analisis-afiliado "PADRON -> Análisis Afiliado 20-10129368-9 CUIL | 10129368 DNI Masculino Sexo se…" at bounding box center [206, 48] width 282 height 5
paste input "82998"
type input "829988"
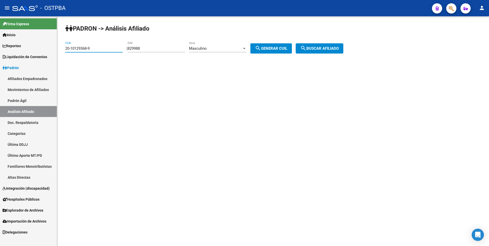
drag, startPoint x: 37, startPoint y: 44, endPoint x: 0, endPoint y: 44, distance: 36.7
click at [0, 44] on mat-sidenav-container "Firma Express Inicio Calendario SSS Instructivos Contacto OS Reportes Tablero d…" at bounding box center [244, 131] width 489 height 230
click at [217, 42] on div "Masculino Sexo" at bounding box center [218, 46] width 58 height 11
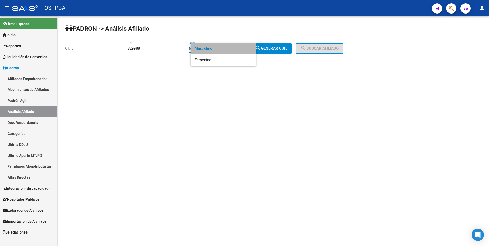
click at [217, 47] on span "Masculino" at bounding box center [224, 48] width 58 height 11
click at [207, 49] on span "Masculino" at bounding box center [198, 48] width 18 height 5
drag, startPoint x: 203, startPoint y: 62, endPoint x: 211, endPoint y: 58, distance: 9.6
click at [206, 60] on span "Femenino" at bounding box center [224, 59] width 58 height 11
drag, startPoint x: 290, startPoint y: 46, endPoint x: 300, endPoint y: 46, distance: 10.2
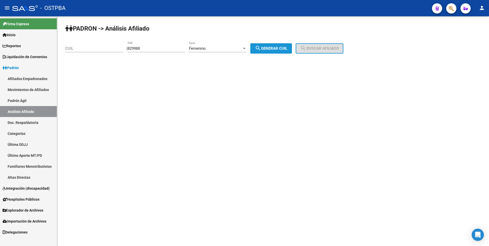
click at [287, 46] on span "search Generar CUIL" at bounding box center [271, 48] width 32 height 5
click at [283, 46] on span "search Generar CUIL" at bounding box center [271, 48] width 32 height 5
click at [278, 46] on span "search Generar CUIL" at bounding box center [271, 48] width 32 height 5
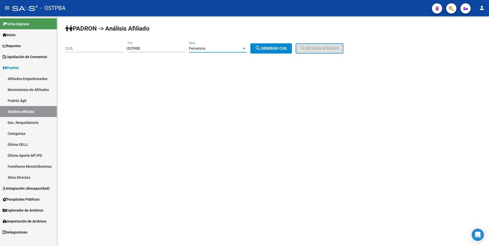
click at [206, 48] on span "Femenino" at bounding box center [197, 48] width 17 height 5
click at [210, 48] on span "Femenino" at bounding box center [224, 48] width 58 height 11
click at [276, 49] on span "search Generar CUIL" at bounding box center [271, 48] width 32 height 5
click at [134, 49] on input "829988" at bounding box center [157, 48] width 58 height 5
type input "0829988"
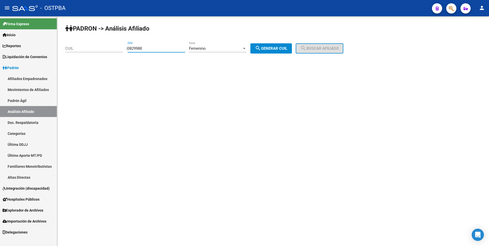
click at [277, 47] on span "search Generar CUIL" at bounding box center [271, 48] width 32 height 5
click at [278, 46] on button "search Generar CUIL" at bounding box center [272, 48] width 42 height 10
drag, startPoint x: 108, startPoint y: 50, endPoint x: 98, endPoint y: 50, distance: 9.9
click at [98, 50] on input "CUIL" at bounding box center [94, 48] width 58 height 5
paste input "27-00829988-4"
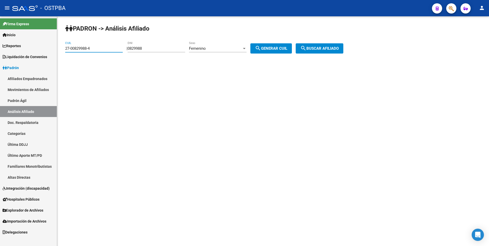
type input "27-00829988-4"
drag, startPoint x: 151, startPoint y: 49, endPoint x: 125, endPoint y: 52, distance: 27.0
click at [125, 52] on div "PADRON -> Análisis Afiliado 27-00829988-4 CUIL | 0829988 DNI Femenino Sexo sear…" at bounding box center [273, 43] width 432 height 54
click at [347, 50] on app-analisis-afiliado "PADRON -> Análisis Afiliado 27-00829988-4 CUIL | DNI Femenino Sexo search Gener…" at bounding box center [206, 48] width 282 height 5
click at [344, 46] on button "search Buscar afiliado" at bounding box center [320, 48] width 48 height 10
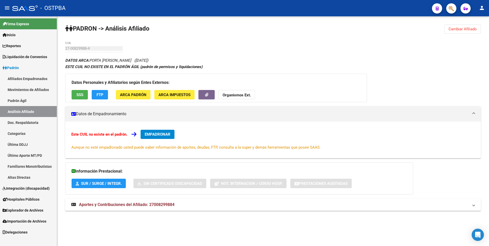
click at [79, 95] on span "SSS" at bounding box center [79, 95] width 7 height 5
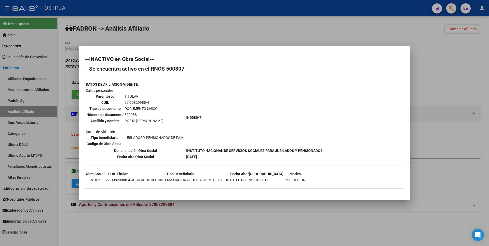
click at [146, 205] on div at bounding box center [244, 123] width 489 height 246
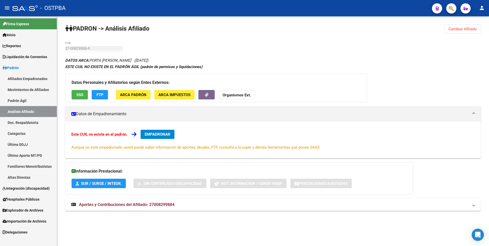
click at [147, 205] on span "Aportes y Contribuciones del Afiliado: 27008299884" at bounding box center [127, 204] width 96 height 5
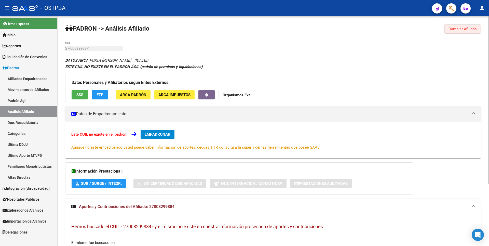
click at [472, 33] on button "Cambiar Afiliado" at bounding box center [463, 28] width 36 height 9
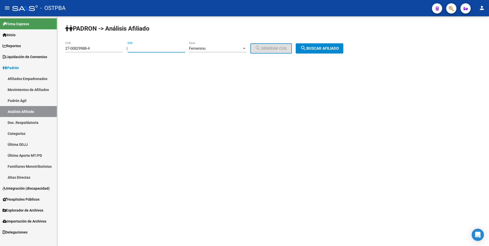
click at [138, 49] on input "DNI" at bounding box center [157, 48] width 58 height 5
paste input "5162251"
type input "5162251"
drag, startPoint x: 40, startPoint y: 46, endPoint x: 0, endPoint y: 45, distance: 39.8
click at [0, 45] on mat-sidenav-container "Firma Express Inicio Calendario SSS Instructivos Contacto OS Reportes Tablero d…" at bounding box center [244, 131] width 489 height 230
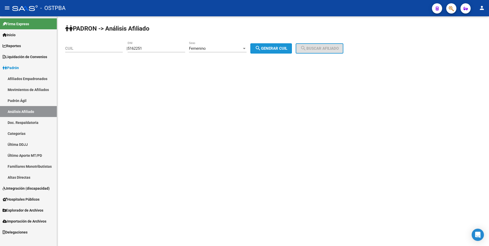
drag, startPoint x: 282, startPoint y: 47, endPoint x: 289, endPoint y: 46, distance: 7.0
click at [286, 47] on span "search Generar CUIL" at bounding box center [271, 48] width 32 height 5
type input "27-05162251-6"
click at [339, 49] on span "search Buscar afiliado" at bounding box center [319, 48] width 38 height 5
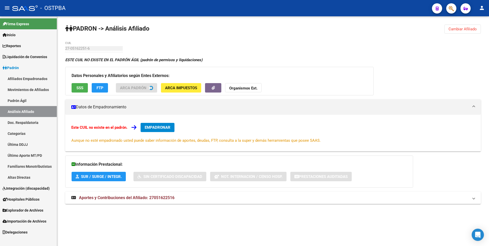
click at [81, 87] on span "SSS" at bounding box center [79, 88] width 7 height 5
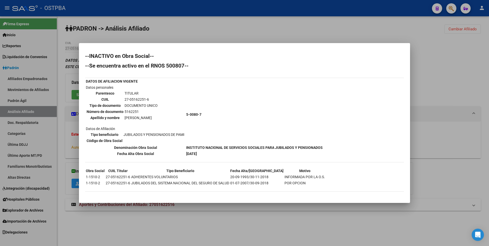
drag, startPoint x: 421, startPoint y: 91, endPoint x: 424, endPoint y: 90, distance: 2.7
click at [424, 90] on div at bounding box center [244, 123] width 489 height 246
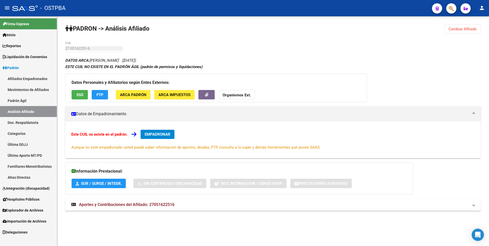
click at [477, 28] on button "Cambiar Afiliado" at bounding box center [463, 28] width 36 height 9
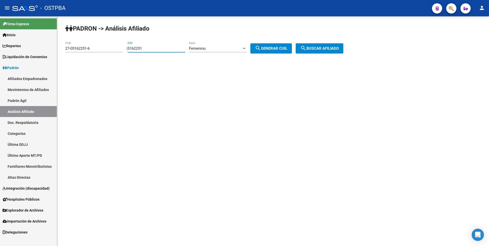
drag, startPoint x: 157, startPoint y: 47, endPoint x: 100, endPoint y: 58, distance: 57.6
click at [100, 58] on div "PADRON -> Análisis Afiliado 27-05162251-6 CUIL | 5162251 DNI Femenino Sexo sear…" at bounding box center [273, 43] width 432 height 54
paste input "6035568"
type input "6035568"
drag, startPoint x: 91, startPoint y: 48, endPoint x: 37, endPoint y: 48, distance: 54.5
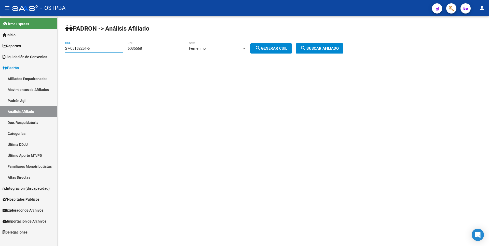
click at [37, 48] on mat-sidenav-container "Firma Express Inicio Calendario SSS Instructivos Contacto OS Reportes Tablero d…" at bounding box center [244, 131] width 489 height 230
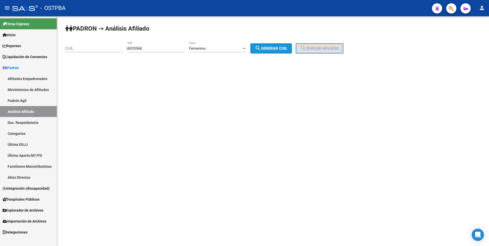
click at [261, 47] on mat-icon "search" at bounding box center [258, 48] width 6 height 6
type input "27-06035568-7"
click at [319, 47] on span "search Buscar afiliado" at bounding box center [319, 48] width 38 height 5
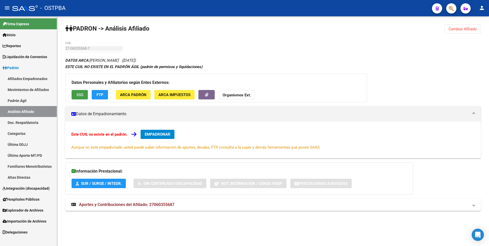
click at [78, 94] on span "SSS" at bounding box center [79, 95] width 7 height 5
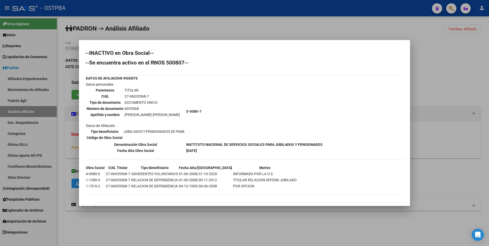
click at [461, 58] on div at bounding box center [244, 123] width 489 height 246
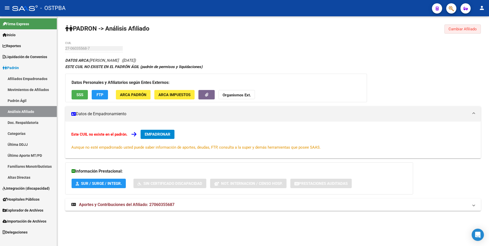
click at [468, 28] on span "Cambiar Afiliado" at bounding box center [463, 29] width 28 height 5
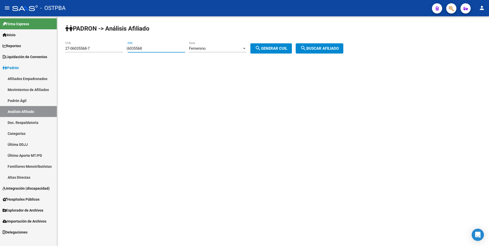
drag, startPoint x: 137, startPoint y: 47, endPoint x: 114, endPoint y: 46, distance: 23.7
click at [114, 46] on app-analisis-afiliado "PADRON -> Análisis Afiliado 27-06035568-7 CUIL | 6035568 DNI Femenino Sexo sear…" at bounding box center [206, 48] width 282 height 5
paste input "92504759"
type input "92504759"
drag, startPoint x: 108, startPoint y: 48, endPoint x: 0, endPoint y: 48, distance: 108.1
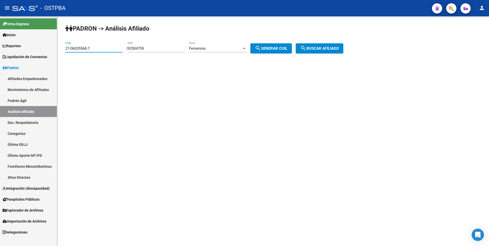
click at [0, 48] on mat-sidenav-container "Firma Express Inicio Calendario SSS Instructivos Contacto OS Reportes Tablero d…" at bounding box center [244, 131] width 489 height 230
click at [247, 48] on div at bounding box center [244, 48] width 5 height 4
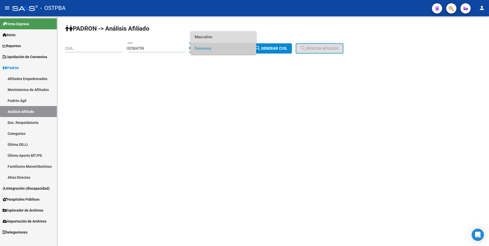
click at [206, 35] on span "Masculino" at bounding box center [224, 36] width 58 height 11
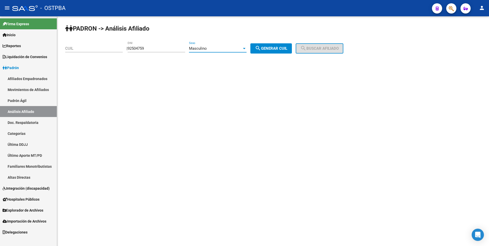
click at [271, 46] on span "search Generar CUIL" at bounding box center [271, 48] width 32 height 5
type input "20-92504759-8"
click at [313, 48] on span "search Buscar afiliado" at bounding box center [319, 48] width 38 height 5
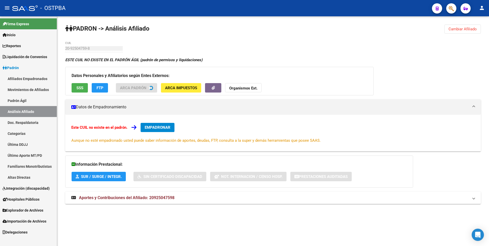
click at [82, 89] on span "SSS" at bounding box center [79, 88] width 7 height 5
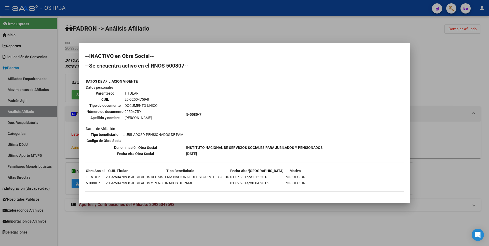
click at [423, 71] on div at bounding box center [244, 123] width 489 height 246
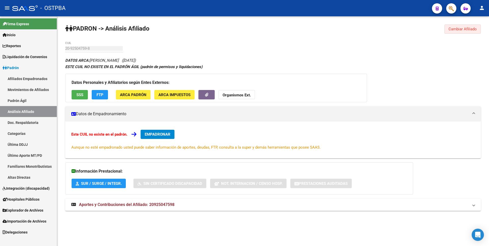
click at [475, 32] on button "Cambiar Afiliado" at bounding box center [463, 28] width 36 height 9
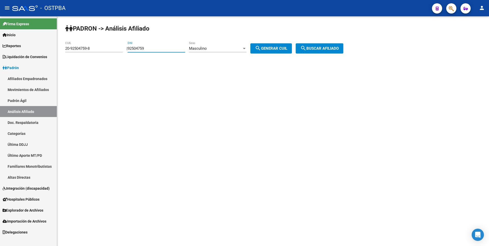
drag, startPoint x: 168, startPoint y: 49, endPoint x: 91, endPoint y: 50, distance: 77.7
click at [91, 50] on app-analisis-afiliado "PADRON -> Análisis Afiliado 20-92504759-8 CUIL | 92504759 DNI Masculino Sexo se…" at bounding box center [206, 48] width 282 height 5
paste input "1483662"
type input "14836629"
drag, startPoint x: 94, startPoint y: 46, endPoint x: 18, endPoint y: 54, distance: 76.4
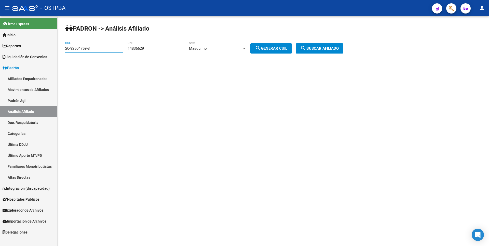
click at [18, 54] on mat-sidenav-container "Firma Express Inicio Calendario SSS Instructivos Contacto OS Reportes Tablero d…" at bounding box center [244, 131] width 489 height 230
click at [242, 50] on div "Masculino" at bounding box center [215, 48] width 53 height 5
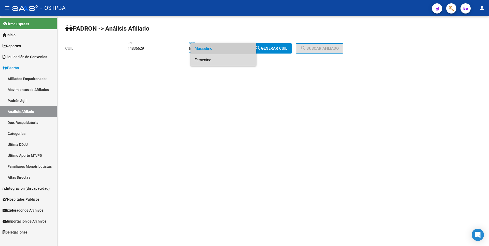
drag, startPoint x: 217, startPoint y: 57, endPoint x: 281, endPoint y: 47, distance: 65.0
click at [220, 57] on span "Femenino" at bounding box center [224, 59] width 58 height 11
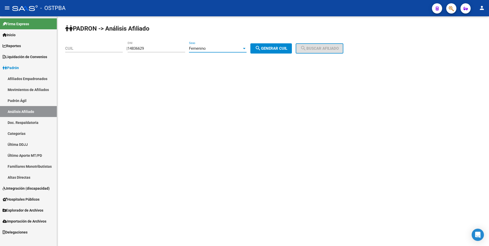
drag, startPoint x: 281, startPoint y: 47, endPoint x: 331, endPoint y: 44, distance: 49.6
click at [282, 47] on span "search Generar CUIL" at bounding box center [271, 48] width 32 height 5
type input "27-14836629-8"
click at [331, 44] on button "search Buscar afiliado" at bounding box center [320, 48] width 48 height 10
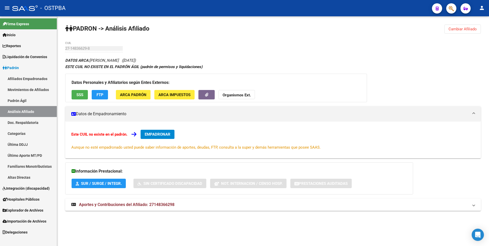
click at [83, 93] on span "SSS" at bounding box center [79, 95] width 7 height 5
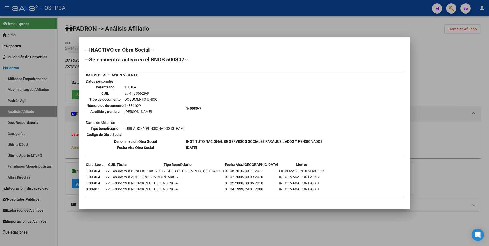
drag, startPoint x: 457, startPoint y: 69, endPoint x: 473, endPoint y: 31, distance: 41.1
click at [457, 68] on div at bounding box center [244, 123] width 489 height 246
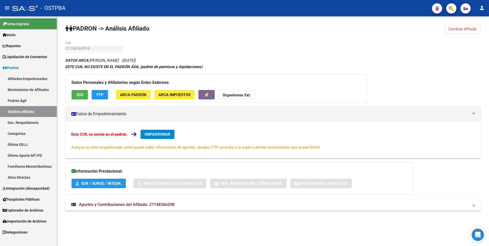
click at [472, 26] on button "Cambiar Afiliado" at bounding box center [463, 28] width 36 height 9
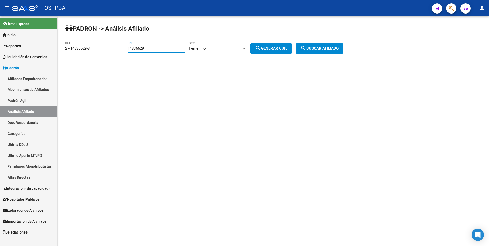
drag, startPoint x: 157, startPoint y: 50, endPoint x: 103, endPoint y: 48, distance: 54.8
click at [103, 48] on app-analisis-afiliado "PADRON -> Análisis Afiliado 27-14836629-8 CUIL | 14836629 DNI Femenino Sexo sea…" at bounding box center [206, 48] width 282 height 5
paste input "4275294"
type input "4275294"
drag, startPoint x: 97, startPoint y: 50, endPoint x: 0, endPoint y: 50, distance: 97.1
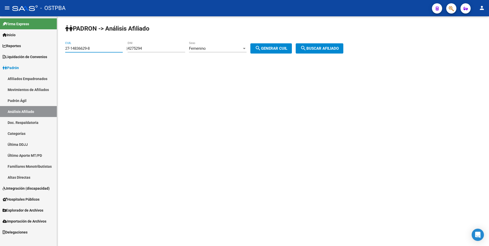
click at [0, 50] on mat-sidenav-container "Firma Express Inicio Calendario SSS Instructivos Contacto OS Reportes Tablero d…" at bounding box center [244, 131] width 489 height 230
click at [242, 48] on div "Femenino" at bounding box center [215, 48] width 53 height 5
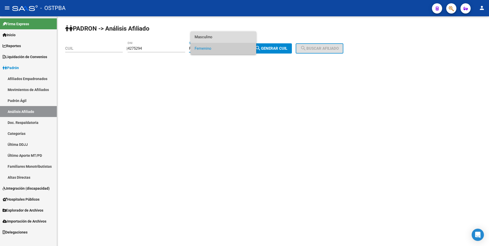
drag, startPoint x: 217, startPoint y: 39, endPoint x: 250, endPoint y: 41, distance: 33.0
click at [217, 39] on span "Masculino" at bounding box center [224, 36] width 58 height 11
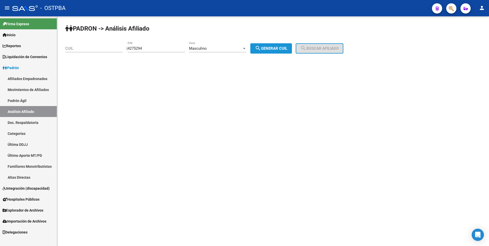
drag, startPoint x: 278, startPoint y: 50, endPoint x: 310, endPoint y: 49, distance: 32.1
click at [278, 50] on span "search Generar CUIL" at bounding box center [271, 48] width 32 height 5
type input "20-04275294-1"
click at [323, 48] on span "search Buscar afiliado" at bounding box center [319, 48] width 38 height 5
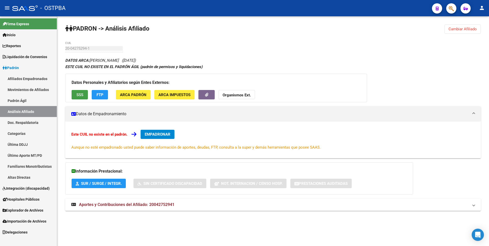
click at [81, 96] on span "SSS" at bounding box center [79, 95] width 7 height 5
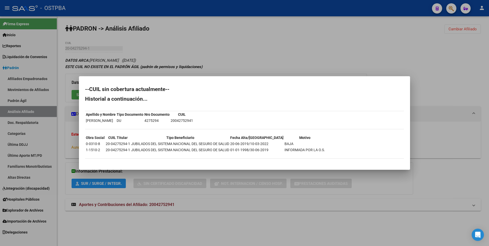
click at [434, 86] on div at bounding box center [244, 123] width 489 height 246
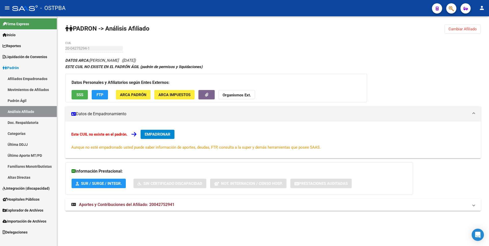
click at [467, 28] on span "Cambiar Afiliado" at bounding box center [463, 29] width 28 height 5
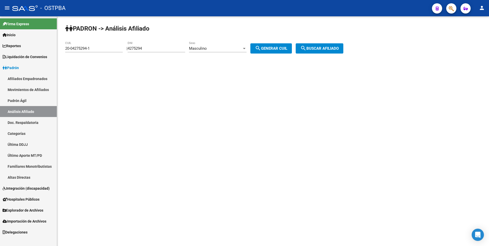
click at [157, 51] on div "4275294 DNI" at bounding box center [157, 46] width 58 height 11
drag, startPoint x: 157, startPoint y: 49, endPoint x: 109, endPoint y: 49, distance: 47.9
click at [109, 49] on app-analisis-afiliado "PADRON -> Análisis Afiliado 20-04275294-1 CUIL | 4275294 DNI Masculino Sexo sea…" at bounding box center [206, 48] width 282 height 5
paste input "3866900"
type input "3866900"
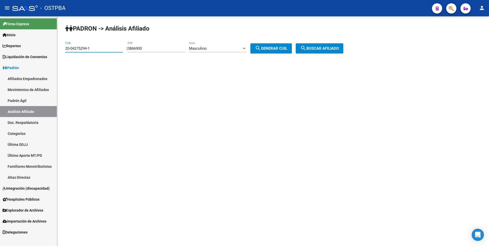
drag, startPoint x: 93, startPoint y: 48, endPoint x: 5, endPoint y: 48, distance: 88.2
click at [5, 48] on mat-sidenav-container "Firma Express Inicio Calendario SSS Instructivos Contacto OS Reportes Tablero d…" at bounding box center [244, 131] width 489 height 230
click at [231, 49] on div "Masculino" at bounding box center [215, 48] width 53 height 5
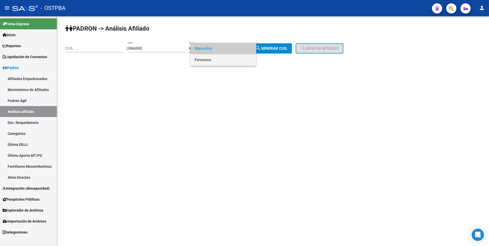
click at [207, 62] on span "Femenino" at bounding box center [224, 59] width 58 height 11
click at [274, 45] on button "search Generar CUIL" at bounding box center [272, 48] width 42 height 10
type input "27-03866900-7"
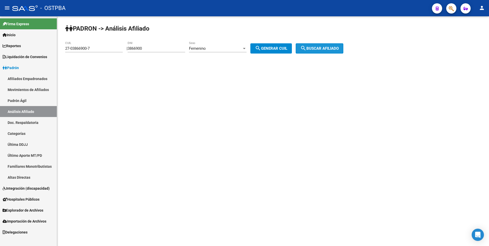
click at [314, 49] on span "search Buscar afiliado" at bounding box center [319, 48] width 38 height 5
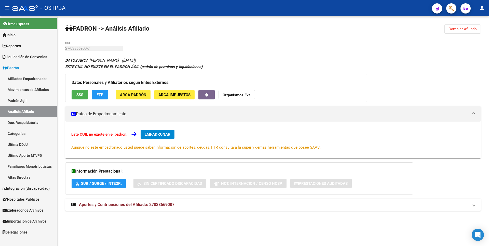
click at [84, 86] on div "Datos Personales y Afiliatorios según Entes Externos: SSS FTP ARCA Padrón ARCA …" at bounding box center [216, 88] width 302 height 29
click at [84, 93] on button "SSS" at bounding box center [80, 94] width 16 height 9
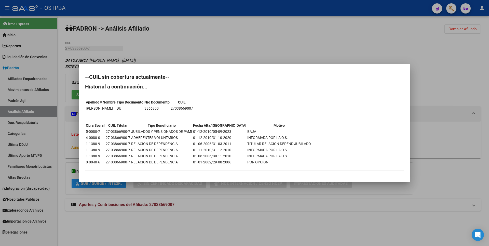
drag, startPoint x: 409, startPoint y: 68, endPoint x: 412, endPoint y: 67, distance: 3.4
click at [412, 67] on div "--CUIL sin cobertura actualmente-- Historial a continuación... Apellido y Nombr…" at bounding box center [244, 123] width 489 height 246
drag, startPoint x: 412, startPoint y: 67, endPoint x: 474, endPoint y: 29, distance: 72.9
click at [474, 29] on div at bounding box center [244, 123] width 489 height 246
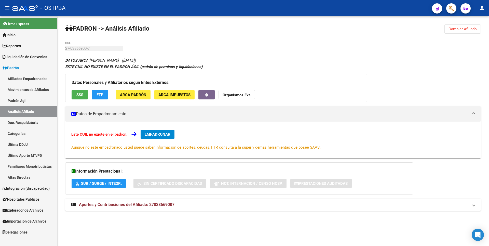
click at [474, 29] on span "Cambiar Afiliado" at bounding box center [463, 29] width 28 height 5
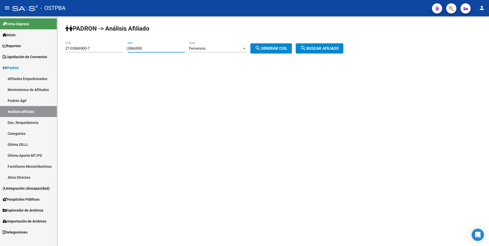
drag, startPoint x: 154, startPoint y: 49, endPoint x: 81, endPoint y: 47, distance: 72.7
click at [81, 47] on app-analisis-afiliado "PADRON -> Análisis Afiliado 27-03866900-7 CUIL | 3866900 DNI Femenino Sexo sear…" at bounding box center [206, 48] width 282 height 5
paste input "8469267"
type input "8469267"
drag, startPoint x: 91, startPoint y: 47, endPoint x: 53, endPoint y: 48, distance: 38.2
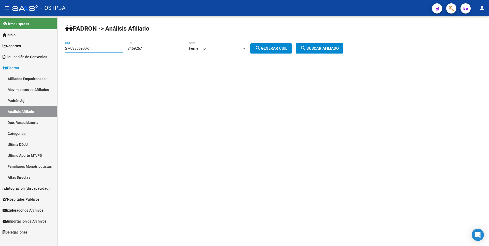
click at [53, 48] on mat-sidenav-container "Firma Express Inicio Calendario SSS Instructivos Contacto OS Reportes Tablero d…" at bounding box center [244, 131] width 489 height 230
click at [242, 47] on div "Femenino" at bounding box center [215, 48] width 53 height 5
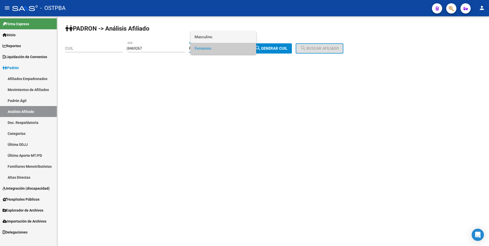
click at [207, 38] on span "Masculino" at bounding box center [224, 36] width 58 height 11
drag, startPoint x: 266, startPoint y: 47, endPoint x: 306, endPoint y: 46, distance: 40.0
click at [267, 47] on span "search Generar CUIL" at bounding box center [271, 48] width 32 height 5
type input "20-08469267-1"
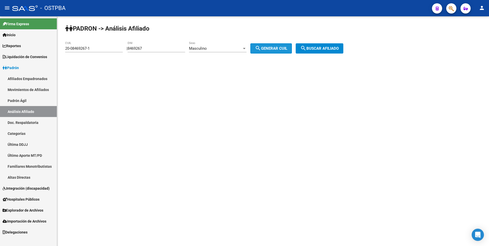
click at [307, 46] on mat-icon "search" at bounding box center [303, 48] width 6 height 6
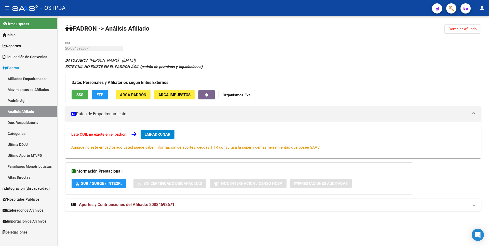
click at [81, 95] on span "SSS" at bounding box center [79, 95] width 7 height 5
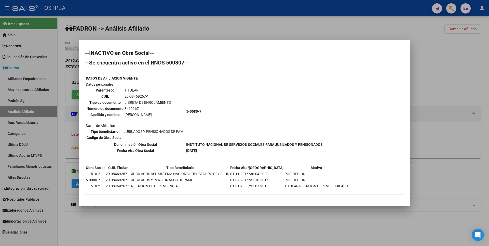
drag, startPoint x: 447, startPoint y: 90, endPoint x: 470, endPoint y: 48, distance: 47.9
click at [447, 90] on div at bounding box center [244, 123] width 489 height 246
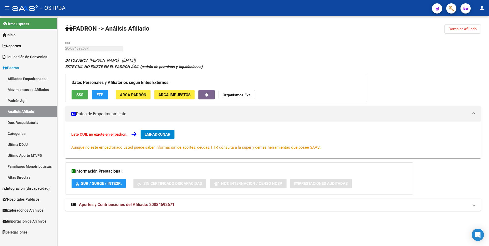
click at [471, 30] on span "Cambiar Afiliado" at bounding box center [463, 29] width 28 height 5
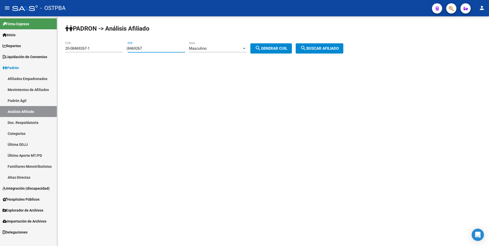
drag, startPoint x: 134, startPoint y: 50, endPoint x: 108, endPoint y: 54, distance: 25.8
click at [108, 51] on app-analisis-afiliado "PADRON -> Análisis Afiliado 20-08469267-1 CUIL | 8469267 DNI Masculino Sexo sea…" at bounding box center [206, 48] width 282 height 5
paste input "4205544"
type input "4205544"
drag, startPoint x: 95, startPoint y: 49, endPoint x: 20, endPoint y: 51, distance: 75.2
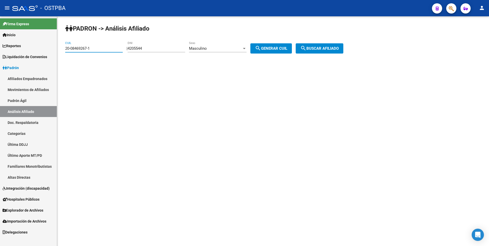
click at [20, 51] on mat-sidenav-container "Firma Express Inicio Calendario SSS Instructivos Contacto OS Reportes Tablero d…" at bounding box center [244, 131] width 489 height 230
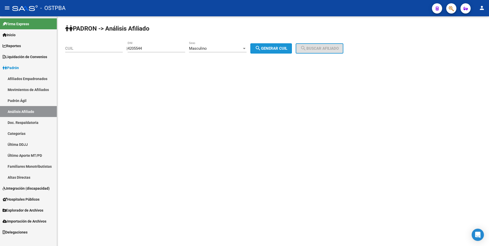
click at [276, 48] on span "search Generar CUIL" at bounding box center [271, 48] width 32 height 5
type input "20-04205544-2"
drag, startPoint x: 305, startPoint y: 48, endPoint x: 307, endPoint y: 48, distance: 2.6
click at [306, 48] on button "search Buscar afiliado" at bounding box center [320, 48] width 48 height 10
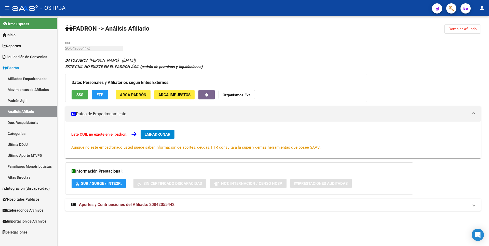
click at [79, 95] on span "SSS" at bounding box center [79, 95] width 7 height 5
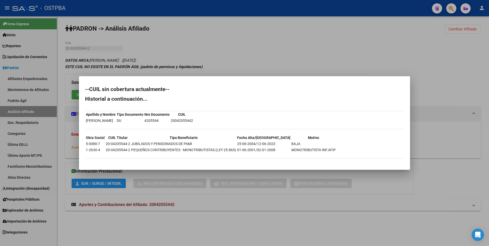
drag, startPoint x: 473, startPoint y: 54, endPoint x: 474, endPoint y: 35, distance: 18.4
click at [473, 54] on div at bounding box center [244, 123] width 489 height 246
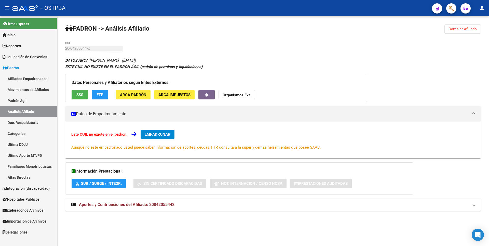
click at [474, 31] on span "Cambiar Afiliado" at bounding box center [463, 29] width 28 height 5
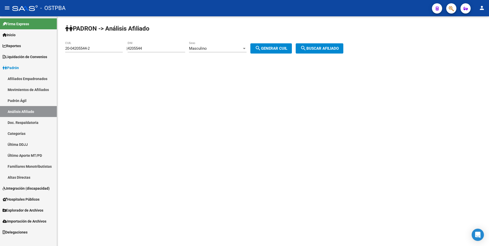
drag, startPoint x: 155, startPoint y: 49, endPoint x: 103, endPoint y: 52, distance: 51.8
click at [103, 51] on app-analisis-afiliado "PADRON -> Análisis Afiliado 20-04205544-2 CUIL | 4205544 DNI Masculino Sexo sea…" at bounding box center [206, 48] width 282 height 5
paste input "93898995"
type input "93898995"
drag, startPoint x: 94, startPoint y: 49, endPoint x: 42, endPoint y: 49, distance: 52.2
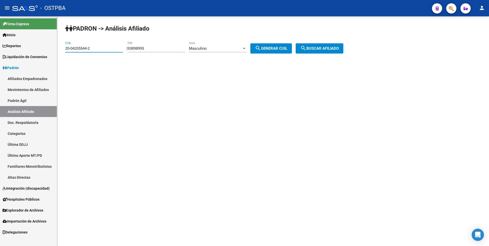
click at [42, 49] on mat-sidenav-container "Firma Express Inicio Calendario SSS Instructivos Contacto OS Reportes Tablero d…" at bounding box center [244, 131] width 489 height 230
click at [247, 46] on div "Masculino Sexo" at bounding box center [218, 46] width 58 height 11
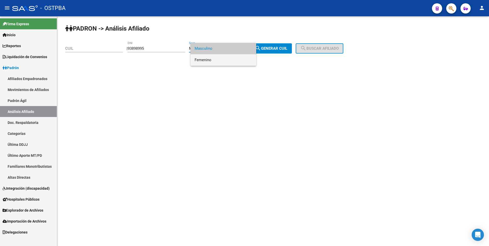
click at [218, 56] on span "Femenino" at bounding box center [224, 59] width 58 height 11
click at [274, 48] on span "search Generar CUIL" at bounding box center [271, 48] width 32 height 5
type input "27-93898995-3"
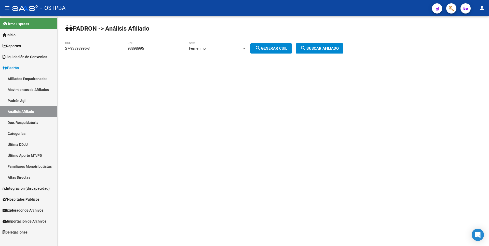
drag, startPoint x: 301, startPoint y: 47, endPoint x: 312, endPoint y: 48, distance: 11.7
click at [296, 47] on div "| 93898995 DNI Femenino Sexo search Generar CUIL" at bounding box center [211, 48] width 169 height 5
click at [314, 48] on span "search Buscar afiliado" at bounding box center [319, 48] width 38 height 5
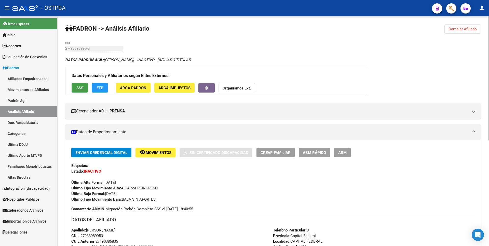
click at [82, 88] on span "SSS" at bounding box center [79, 88] width 7 height 5
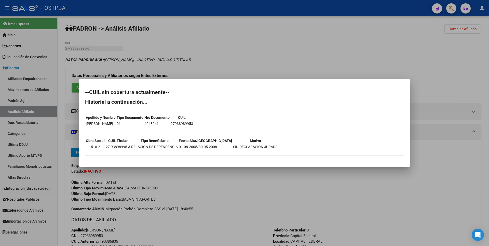
click at [214, 40] on div at bounding box center [244, 123] width 489 height 246
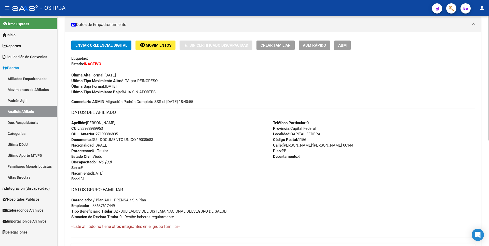
scroll to position [153, 0]
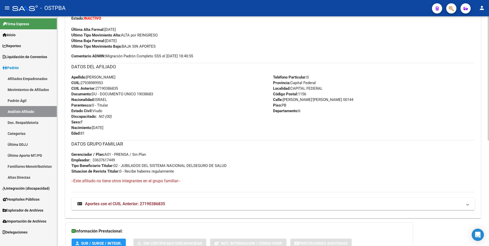
click at [167, 201] on mat-panel-title "Aportes con el CUIL Anterior: 27190386835" at bounding box center [269, 204] width 385 height 6
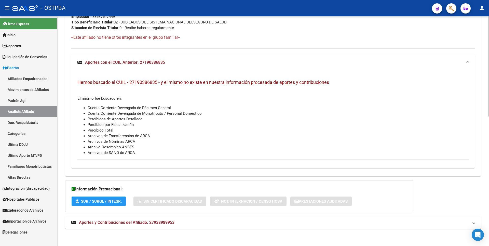
scroll to position [297, 0]
click at [170, 221] on span "Aportes y Contribuciones del Afiliado: 27938989953" at bounding box center [127, 221] width 96 height 5
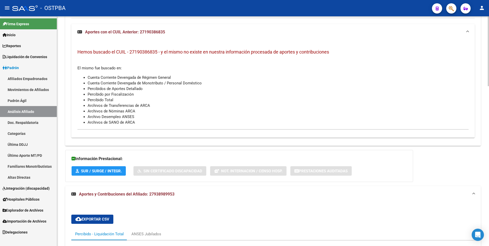
scroll to position [385, 0]
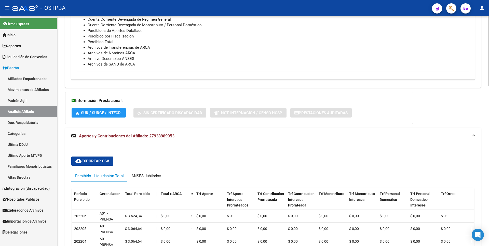
click at [160, 178] on div "ANSES Jubilados" at bounding box center [146, 176] width 30 height 6
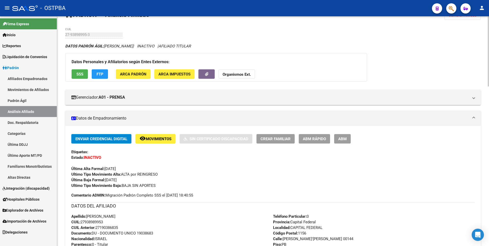
scroll to position [0, 0]
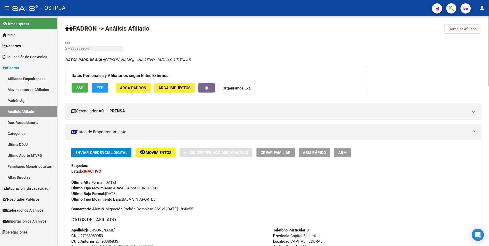
click at [81, 88] on span "SSS" at bounding box center [79, 88] width 7 height 5
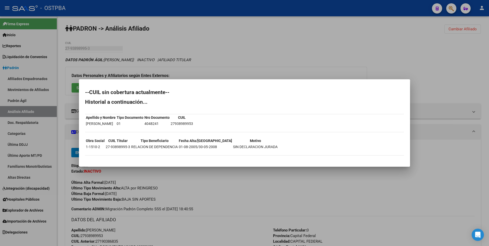
click at [274, 46] on div at bounding box center [244, 123] width 489 height 246
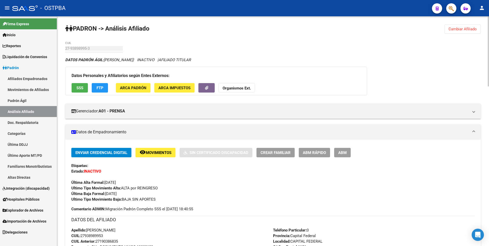
drag, startPoint x: 471, startPoint y: 31, endPoint x: 452, endPoint y: 31, distance: 19.4
click at [472, 31] on span "Cambiar Afiliado" at bounding box center [463, 29] width 28 height 5
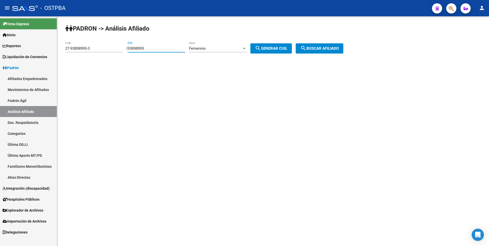
drag, startPoint x: 155, startPoint y: 50, endPoint x: 97, endPoint y: 50, distance: 58.6
click at [97, 50] on app-analisis-afiliado "PADRON -> Análisis Afiliado 27-93898995-3 CUIL | 93898995 DNI Femenino Sexo sea…" at bounding box center [206, 48] width 282 height 5
paste input "415290"
type input "4152905"
drag, startPoint x: 103, startPoint y: 49, endPoint x: 8, endPoint y: 50, distance: 95.1
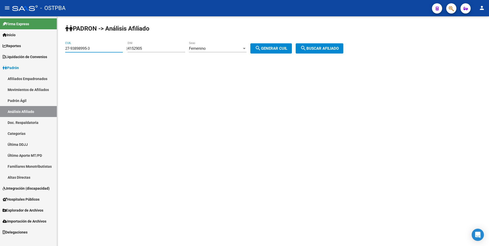
click at [8, 50] on mat-sidenav-container "Firma Express Inicio Calendario SSS Instructivos Contacto OS Reportes Tablero d…" at bounding box center [244, 131] width 489 height 230
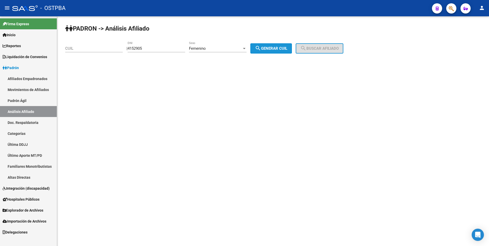
click at [274, 50] on span "search Generar CUIL" at bounding box center [271, 48] width 32 height 5
type input "27-04152905-4"
click at [335, 42] on div "PADRON -> Análisis Afiliado 27-04152905-4 CUIL | 4152905 DNI Femenino Sexo sear…" at bounding box center [273, 43] width 432 height 54
click at [326, 49] on span "search Buscar afiliado" at bounding box center [319, 48] width 38 height 5
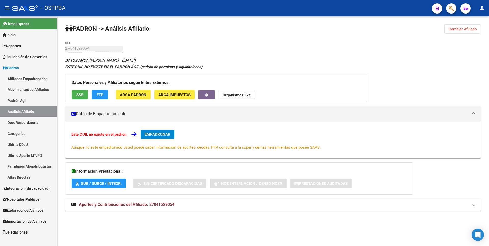
click at [462, 30] on span "Cambiar Afiliado" at bounding box center [463, 29] width 28 height 5
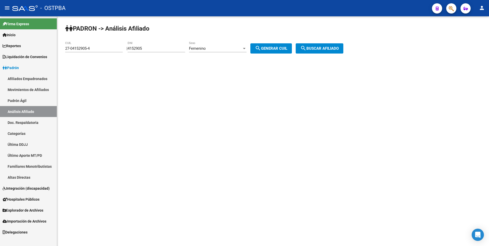
click at [228, 43] on div "Femenino Sexo" at bounding box center [218, 46] width 58 height 11
click at [214, 39] on span "Masculino" at bounding box center [224, 36] width 58 height 11
drag, startPoint x: 97, startPoint y: 48, endPoint x: 36, endPoint y: 49, distance: 60.9
click at [36, 49] on mat-sidenav-container "Firma Express Inicio Calendario SSS Instructivos Contacto OS Reportes Tablero d…" at bounding box center [244, 131] width 489 height 230
click at [279, 48] on span "search Generar CUIL" at bounding box center [271, 48] width 32 height 5
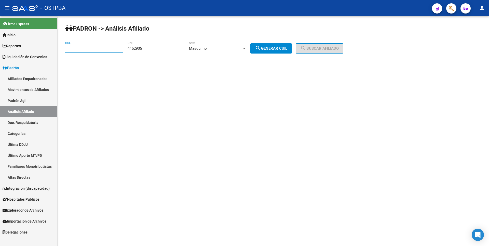
type input "23-04152905-9"
click at [324, 46] on button "search Buscar afiliado" at bounding box center [320, 48] width 48 height 10
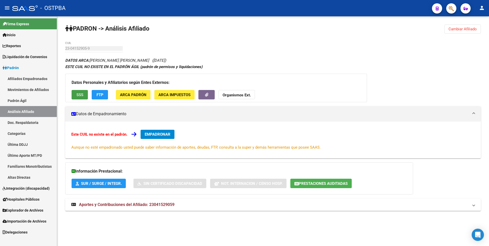
click at [84, 94] on button "SSS" at bounding box center [80, 94] width 16 height 9
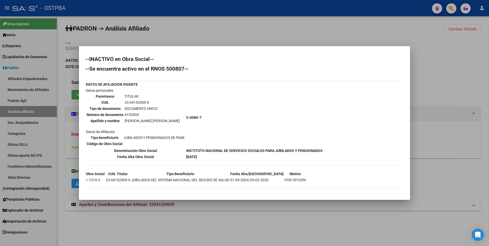
drag, startPoint x: 464, startPoint y: 64, endPoint x: 469, endPoint y: 38, distance: 26.0
click at [464, 63] on div at bounding box center [244, 123] width 489 height 246
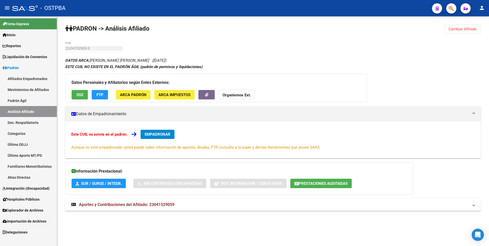
click at [468, 31] on span "Cambiar Afiliado" at bounding box center [463, 29] width 28 height 5
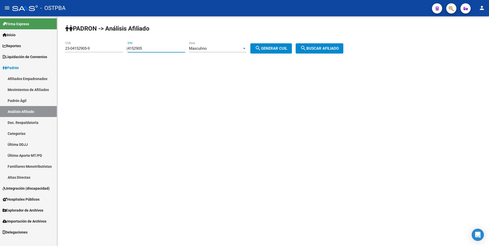
drag, startPoint x: 155, startPoint y: 50, endPoint x: 131, endPoint y: 48, distance: 24.6
click at [131, 48] on div "| 4152905 DNI Masculino Sexo search Generar CUIL" at bounding box center [211, 48] width 169 height 5
paste input "636033"
type input "6360335"
drag, startPoint x: 95, startPoint y: 48, endPoint x: 14, endPoint y: 50, distance: 81.6
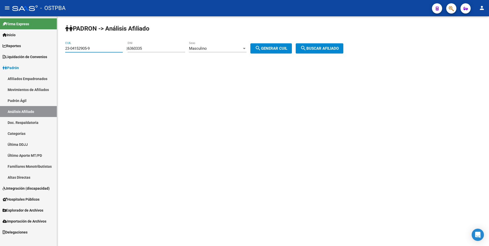
click at [14, 50] on mat-sidenav-container "Firma Express Inicio Calendario SSS Instructivos Contacto OS Reportes Tablero d…" at bounding box center [244, 131] width 489 height 230
click at [242, 46] on div "Masculino" at bounding box center [215, 48] width 53 height 5
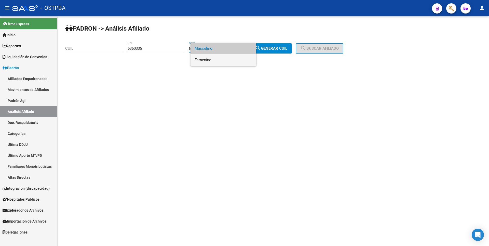
click at [205, 63] on span "Femenino" at bounding box center [224, 59] width 58 height 11
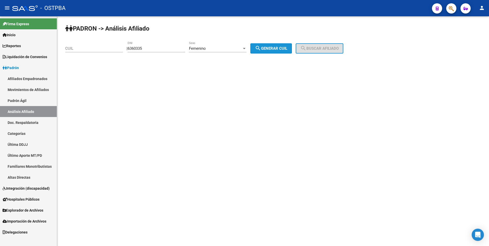
drag, startPoint x: 277, startPoint y: 49, endPoint x: 313, endPoint y: 46, distance: 36.0
click at [277, 49] on span "search Generar CUIL" at bounding box center [271, 48] width 32 height 5
type input "27-06360335-5"
click at [318, 46] on span "search Buscar afiliado" at bounding box center [319, 48] width 38 height 5
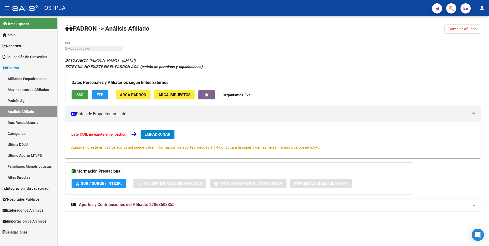
click at [77, 95] on span "SSS" at bounding box center [79, 95] width 7 height 5
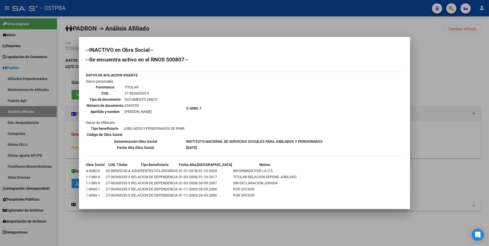
drag, startPoint x: 433, startPoint y: 86, endPoint x: 452, endPoint y: 51, distance: 40.5
click at [433, 86] on div at bounding box center [244, 123] width 489 height 246
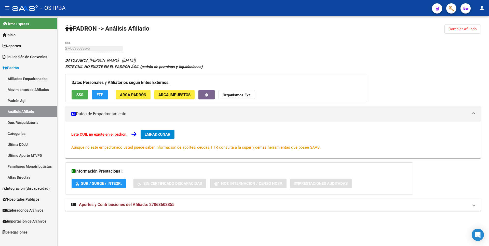
click at [465, 26] on button "Cambiar Afiliado" at bounding box center [463, 28] width 36 height 9
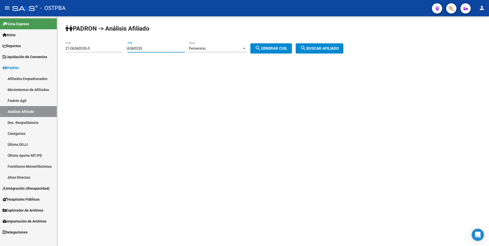
drag, startPoint x: 152, startPoint y: 50, endPoint x: 88, endPoint y: 54, distance: 63.9
click at [88, 51] on app-analisis-afiliado "PADRON -> Análisis Afiliado 27-06360335-5 CUIL | 6360335 DNI Femenino Sexo sear…" at bounding box center [206, 48] width 282 height 5
paste input "11027722"
type input "11027722"
drag, startPoint x: 96, startPoint y: 49, endPoint x: 0, endPoint y: 57, distance: 96.0
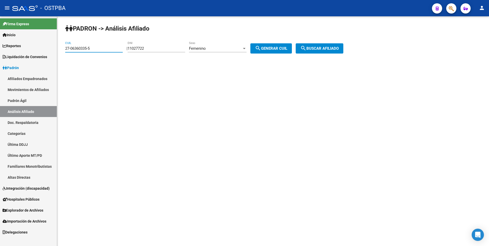
click at [0, 57] on mat-sidenav-container "Firma Express Inicio Calendario SSS Instructivos Contacto OS Reportes Tablero d…" at bounding box center [244, 131] width 489 height 230
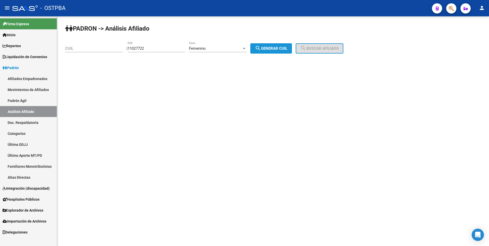
click at [283, 45] on button "search Generar CUIL" at bounding box center [272, 48] width 42 height 10
type input "27-11027722-4"
click at [324, 49] on span "search Buscar afiliado" at bounding box center [319, 48] width 38 height 5
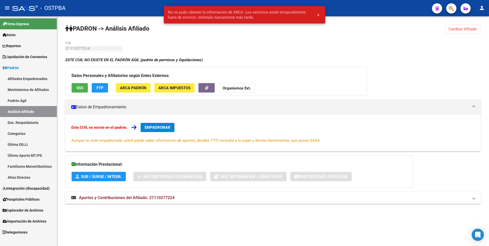
click at [456, 28] on span "Cambiar Afiliado" at bounding box center [463, 29] width 28 height 5
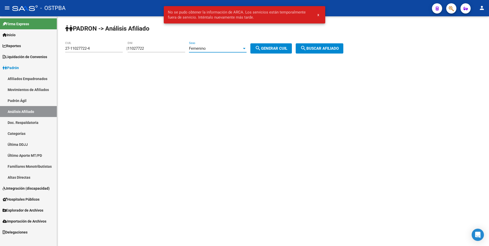
click at [247, 49] on div at bounding box center [244, 48] width 5 height 4
click at [210, 38] on span "Masculino" at bounding box center [224, 36] width 58 height 11
drag, startPoint x: 102, startPoint y: 47, endPoint x: 8, endPoint y: 50, distance: 93.6
click at [8, 50] on mat-sidenav-container "Firma Express Inicio Calendario SSS Instructivos Contacto OS Reportes Tablero d…" at bounding box center [244, 131] width 489 height 230
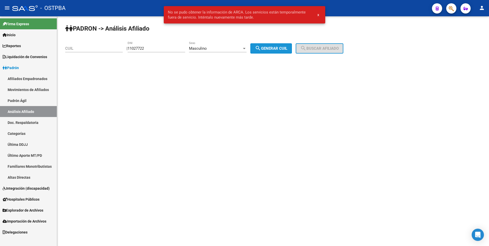
click at [283, 45] on button "search Generar CUIL" at bounding box center [272, 48] width 42 height 10
type input "23-11027722-9"
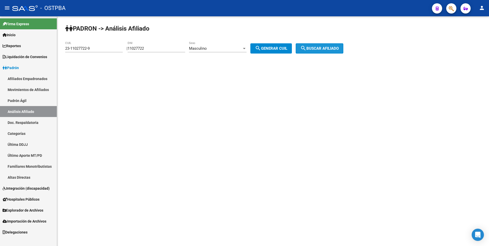
click at [314, 44] on button "search Buscar afiliado" at bounding box center [320, 48] width 48 height 10
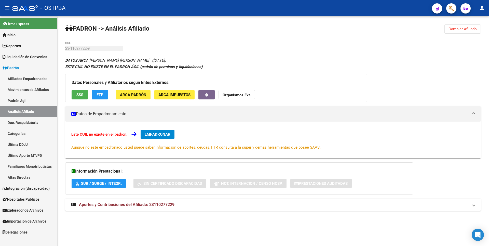
click at [80, 94] on span "SSS" at bounding box center [79, 95] width 7 height 5
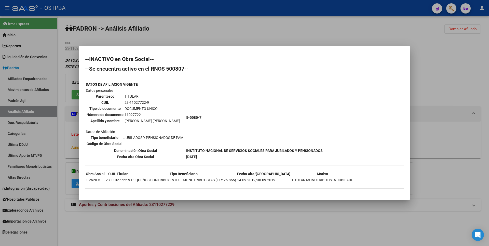
click at [466, 28] on div at bounding box center [244, 123] width 489 height 246
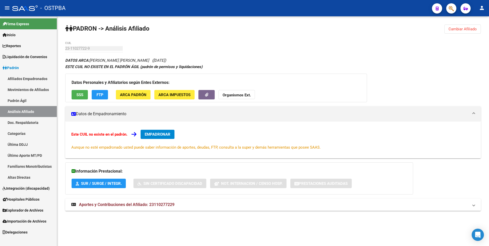
click at [466, 28] on span "Cambiar Afiliado" at bounding box center [463, 29] width 28 height 5
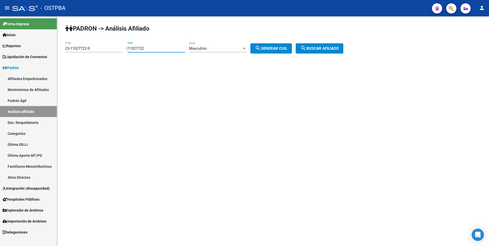
drag, startPoint x: 142, startPoint y: 48, endPoint x: 92, endPoint y: 48, distance: 50.5
click at [92, 48] on app-analisis-afiliado "PADRON -> Análisis Afiliado 23-11027722-9 CUIL | 11027722 DNI Masculino Sexo se…" at bounding box center [206, 48] width 282 height 5
paste input "3251290"
type input "3251290"
drag, startPoint x: 98, startPoint y: 48, endPoint x: 20, endPoint y: 49, distance: 78.0
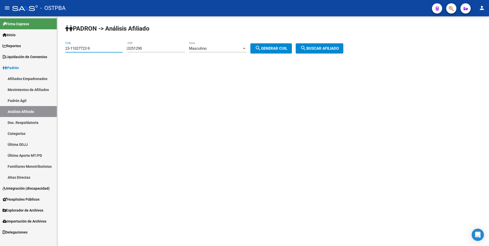
click at [20, 49] on mat-sidenav-container "Firma Express Inicio Calendario SSS Instructivos Contacto OS Reportes Tablero d…" at bounding box center [244, 131] width 489 height 230
click at [268, 45] on button "search Generar CUIL" at bounding box center [272, 48] width 42 height 10
type input "23-03251290-9"
click at [330, 43] on div "PADRON -> Análisis Afiliado 23-03251290-9 CUIL | 3251290 DNI Masculino Sexo sea…" at bounding box center [273, 43] width 432 height 54
click at [333, 48] on span "search Buscar afiliado" at bounding box center [319, 48] width 38 height 5
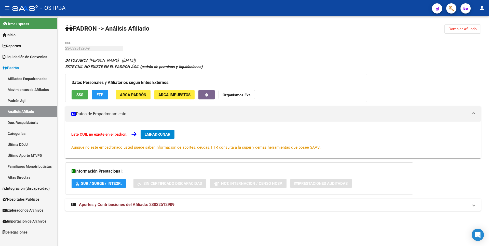
click at [80, 98] on button "SSS" at bounding box center [80, 94] width 16 height 9
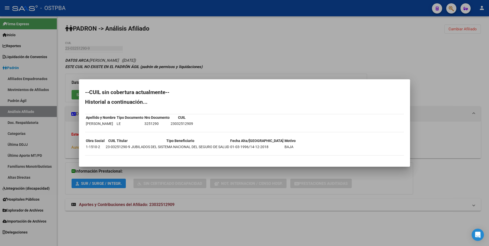
click at [454, 70] on div at bounding box center [244, 123] width 489 height 246
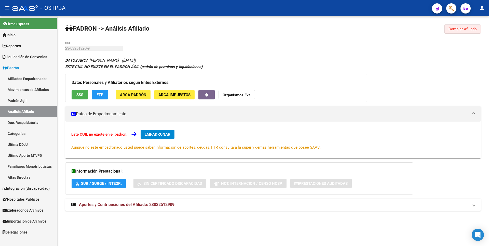
click at [456, 30] on span "Cambiar Afiliado" at bounding box center [463, 29] width 28 height 5
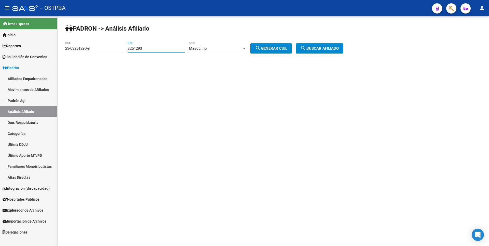
drag, startPoint x: 156, startPoint y: 47, endPoint x: 111, endPoint y: 50, distance: 45.7
click at [111, 50] on app-analisis-afiliado "PADRON -> Análisis Afiliado 23-03251290-9 CUIL | 3251290 DNI Masculino Sexo sea…" at bounding box center [206, 48] width 282 height 5
paste input "4702594"
type input "4702594"
drag, startPoint x: 95, startPoint y: 48, endPoint x: 15, endPoint y: 49, distance: 80.3
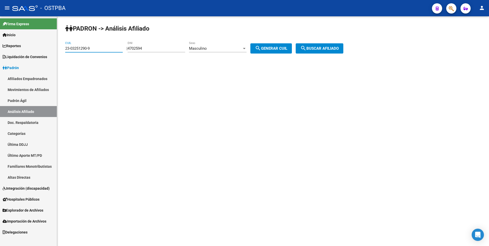
click at [15, 49] on mat-sidenav-container "Firma Express Inicio Calendario SSS Instructivos Contacto OS Reportes Tablero d…" at bounding box center [244, 131] width 489 height 230
drag, startPoint x: 275, startPoint y: 48, endPoint x: 328, endPoint y: 49, distance: 53.8
click at [287, 48] on span "search Generar CUIL" at bounding box center [271, 48] width 32 height 5
type input "20-04702594-0"
click at [339, 50] on span "search Buscar afiliado" at bounding box center [319, 48] width 38 height 5
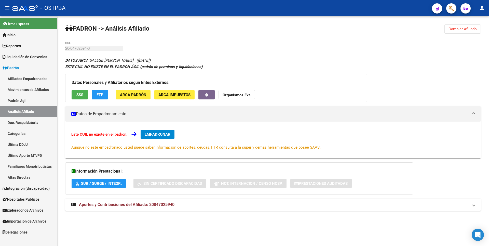
click at [466, 29] on span "Cambiar Afiliado" at bounding box center [463, 29] width 28 height 5
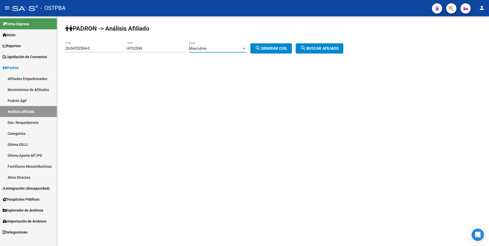
click at [237, 47] on div "Masculino" at bounding box center [215, 48] width 53 height 5
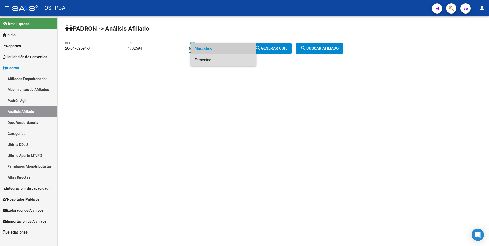
click at [203, 59] on span "Femenino" at bounding box center [224, 59] width 58 height 11
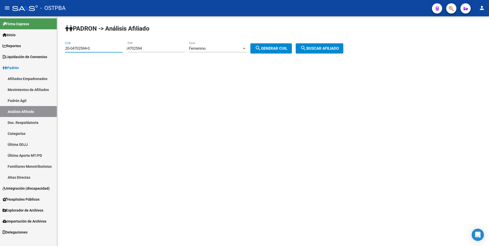
drag, startPoint x: 96, startPoint y: 48, endPoint x: 47, endPoint y: 49, distance: 49.7
click at [47, 49] on mat-sidenav-container "Firma Express Inicio Calendario SSS Instructivos Contacto OS Reportes Tablero d…" at bounding box center [244, 131] width 489 height 230
click at [283, 49] on span "search Generar CUIL" at bounding box center [271, 48] width 32 height 5
click at [324, 49] on span "search Buscar afiliado" at bounding box center [319, 48] width 38 height 5
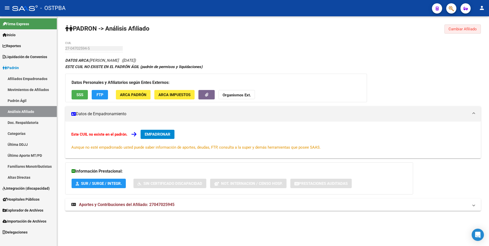
click at [470, 29] on span "Cambiar Afiliado" at bounding box center [463, 29] width 28 height 5
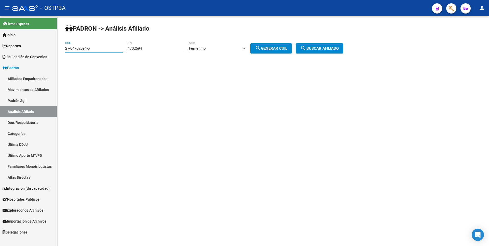
drag, startPoint x: 94, startPoint y: 50, endPoint x: 24, endPoint y: 50, distance: 69.8
click at [24, 50] on mat-sidenav-container "Firma Express Inicio Calendario SSS Instructivos Contacto OS Reportes Tablero d…" at bounding box center [244, 131] width 489 height 230
paste input "0-04702954-7"
type input "20-04702954-7"
click at [339, 49] on span "search Buscar afiliado" at bounding box center [319, 48] width 38 height 5
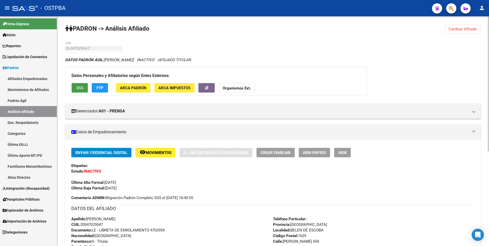
click at [84, 87] on button "SSS" at bounding box center [80, 87] width 16 height 9
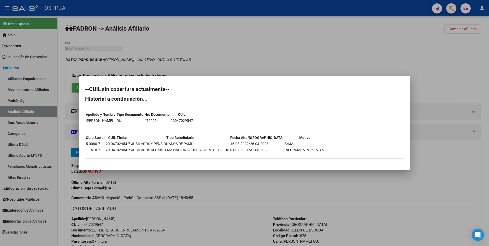
click at [446, 75] on div at bounding box center [244, 123] width 489 height 246
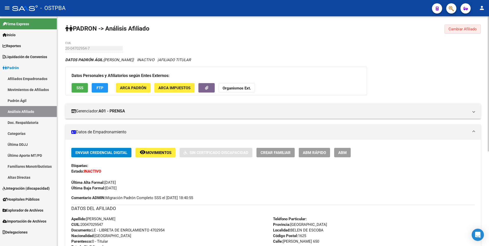
click at [459, 28] on span "Cambiar Afiliado" at bounding box center [463, 29] width 28 height 5
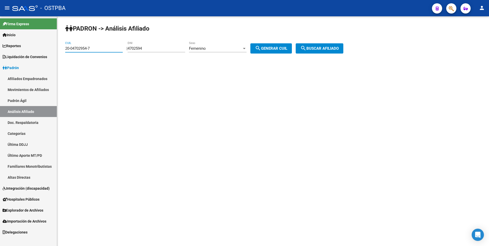
drag, startPoint x: 99, startPoint y: 47, endPoint x: 0, endPoint y: 48, distance: 99.1
click at [0, 48] on mat-sidenav-container "Firma Express Inicio Calendario SSS Instructivos Contacto OS Reportes Tablero d…" at bounding box center [244, 131] width 489 height 230
drag, startPoint x: 165, startPoint y: 47, endPoint x: 86, endPoint y: 46, distance: 78.8
click at [86, 46] on app-analisis-afiliado "PADRON -> Análisis Afiliado CUIL | 4702594 DNI Femenino Sexo search Generar CUI…" at bounding box center [206, 48] width 282 height 5
paste input "35157126"
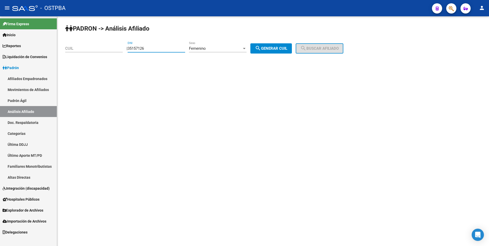
type input "35157126"
drag, startPoint x: 277, startPoint y: 50, endPoint x: 322, endPoint y: 46, distance: 45.1
click at [284, 46] on span "search Generar CUIL" at bounding box center [271, 48] width 32 height 5
type input "27-35157126-3"
click at [326, 46] on span "search Buscar afiliado" at bounding box center [319, 48] width 38 height 5
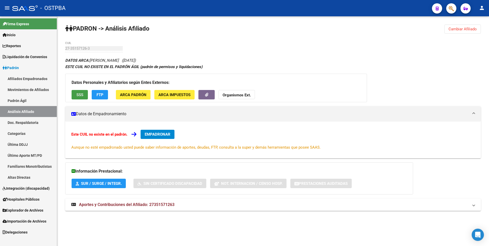
click at [76, 94] on span "SSS" at bounding box center [79, 95] width 7 height 5
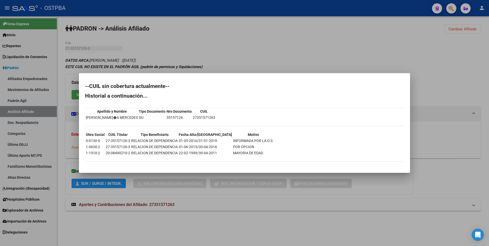
click at [134, 203] on div at bounding box center [244, 123] width 489 height 246
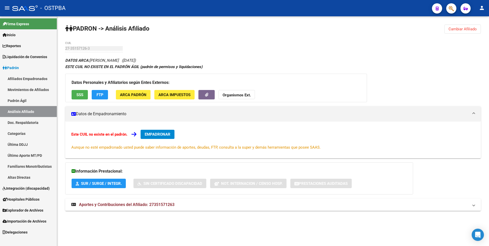
click at [134, 203] on span "Aportes y Contribuciones del Afiliado: 27351571263" at bounding box center [127, 204] width 96 height 5
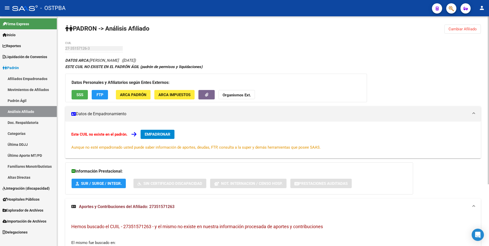
click at [81, 95] on span "SSS" at bounding box center [79, 95] width 7 height 5
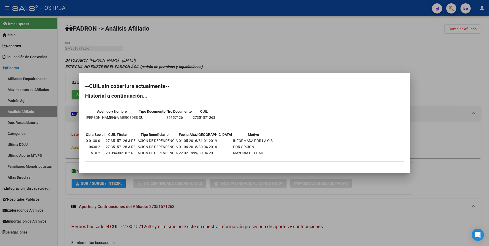
click at [237, 53] on div at bounding box center [244, 123] width 489 height 246
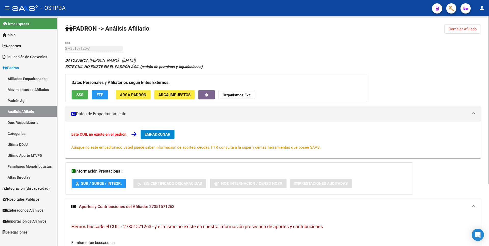
copy span "27351571263"
drag, startPoint x: 150, startPoint y: 208, endPoint x: 179, endPoint y: 207, distance: 28.8
click at [179, 207] on mat-panel-title "Aportes y Contribuciones del Afiliado: 27351571263" at bounding box center [270, 207] width 398 height 6
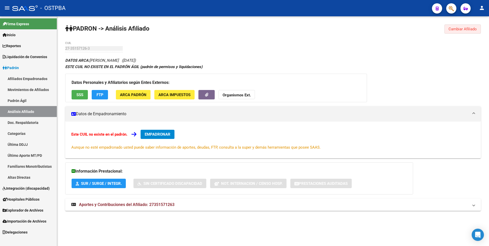
click at [460, 28] on span "Cambiar Afiliado" at bounding box center [463, 29] width 28 height 5
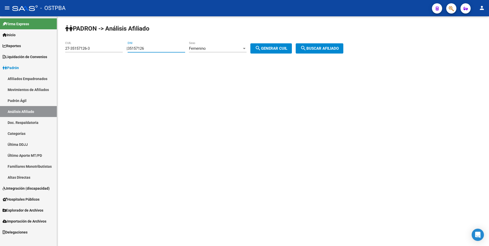
drag, startPoint x: 155, startPoint y: 48, endPoint x: 100, endPoint y: 50, distance: 55.4
click at [100, 50] on app-analisis-afiliado "PADRON -> Análisis Afiliado 27-35157126-3 CUIL | 35157126 DNI Femenino Sexo sea…" at bounding box center [206, 48] width 282 height 5
paste input "93327301"
type input "93327301"
drag, startPoint x: 102, startPoint y: 49, endPoint x: 23, endPoint y: 49, distance: 79.0
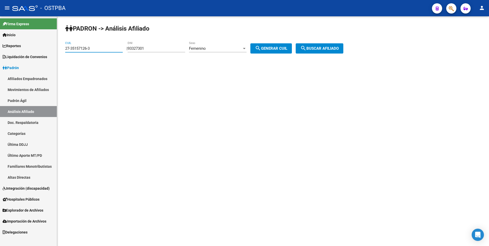
click at [23, 49] on mat-sidenav-container "Firma Express Inicio Calendario SSS Instructivos Contacto OS Reportes Tablero d…" at bounding box center [244, 131] width 489 height 230
click at [267, 48] on span "search Generar CUIL" at bounding box center [271, 48] width 32 height 5
type input "27-93327301-1"
click at [322, 47] on span "search Buscar afiliado" at bounding box center [319, 48] width 38 height 5
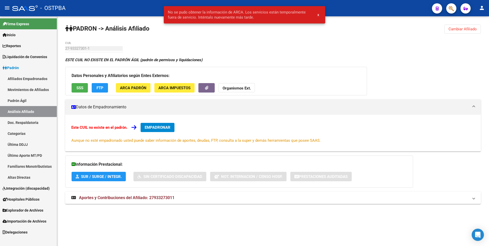
drag, startPoint x: 477, startPoint y: 31, endPoint x: 393, endPoint y: 28, distance: 83.9
click at [477, 31] on button "Cambiar Afiliado" at bounding box center [463, 28] width 36 height 9
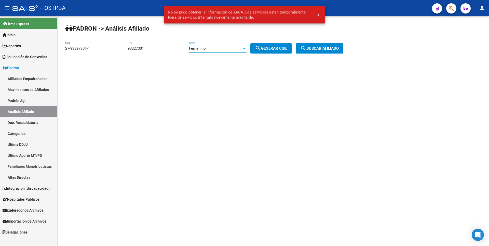
click at [215, 48] on div "Femenino" at bounding box center [215, 48] width 53 height 5
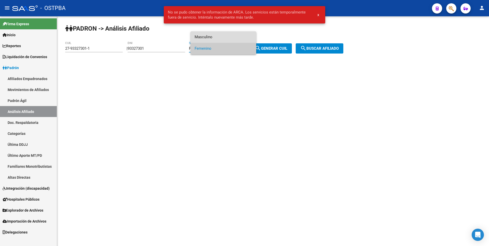
click at [208, 37] on span "Masculino" at bounding box center [224, 36] width 58 height 11
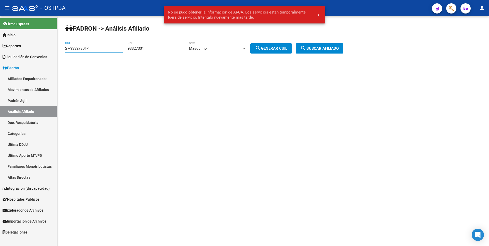
drag, startPoint x: 96, startPoint y: 47, endPoint x: 33, endPoint y: 49, distance: 63.0
click at [33, 49] on mat-sidenav-container "Firma Express Inicio Calendario SSS Instructivos Contacto OS Reportes Tablero d…" at bounding box center [244, 131] width 489 height 230
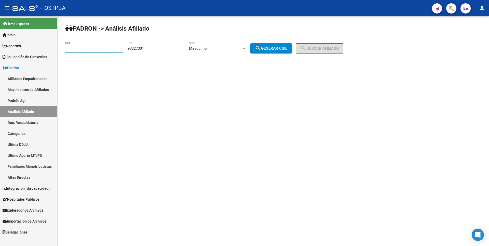
drag, startPoint x: 291, startPoint y: 47, endPoint x: 295, endPoint y: 47, distance: 4.1
click at [287, 47] on span "search Generar CUIL" at bounding box center [271, 48] width 32 height 5
type input "20-93327301-7"
click at [334, 45] on button "search Buscar afiliado" at bounding box center [320, 48] width 48 height 10
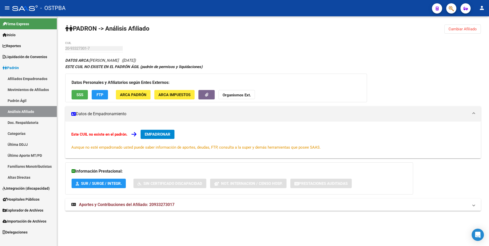
click at [83, 96] on span "SSS" at bounding box center [79, 95] width 7 height 5
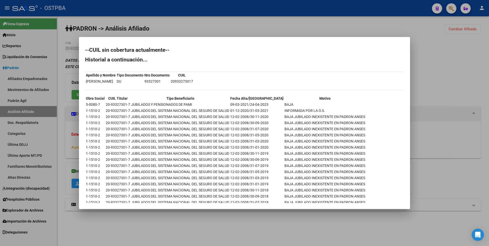
click at [469, 64] on div at bounding box center [244, 123] width 489 height 246
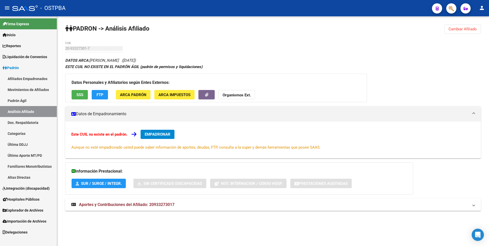
drag, startPoint x: 463, startPoint y: 29, endPoint x: 420, endPoint y: 28, distance: 42.8
click at [464, 29] on span "Cambiar Afiliado" at bounding box center [463, 29] width 28 height 5
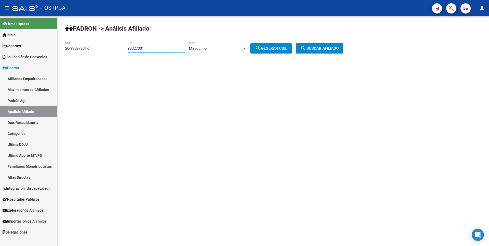
drag, startPoint x: 162, startPoint y: 50, endPoint x: 41, endPoint y: 51, distance: 120.8
click at [41, 51] on mat-sidenav-container "Firma Express Inicio Calendario SSS Instructivos Contacto OS Reportes Tablero d…" at bounding box center [244, 131] width 489 height 230
paste input "3899349"
type input "3899349"
drag, startPoint x: 87, startPoint y: 47, endPoint x: 7, endPoint y: 44, distance: 80.1
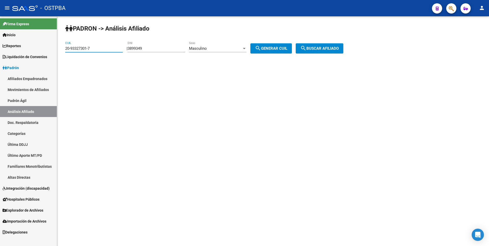
click at [7, 44] on mat-sidenav-container "Firma Express Inicio Calendario SSS Instructivos Contacto OS Reportes Tablero d…" at bounding box center [244, 131] width 489 height 230
click at [235, 48] on div "Masculino" at bounding box center [215, 48] width 53 height 5
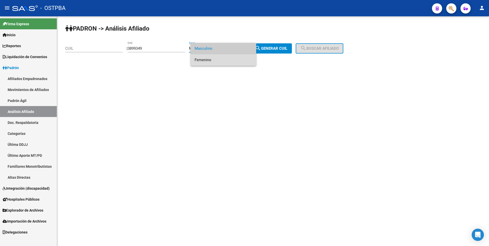
click at [206, 57] on span "Femenino" at bounding box center [224, 59] width 58 height 11
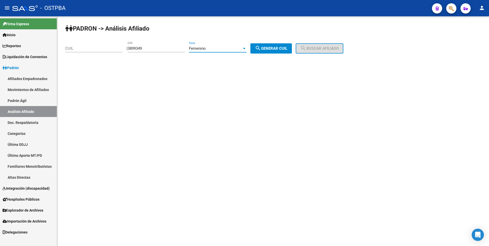
drag, startPoint x: 285, startPoint y: 49, endPoint x: 299, endPoint y: 46, distance: 14.1
click at [286, 49] on span "search Generar CUIL" at bounding box center [271, 48] width 32 height 5
type input "27-03899349-1"
drag, startPoint x: 314, startPoint y: 46, endPoint x: 309, endPoint y: 42, distance: 5.5
click at [314, 45] on button "search Buscar afiliado" at bounding box center [320, 48] width 48 height 10
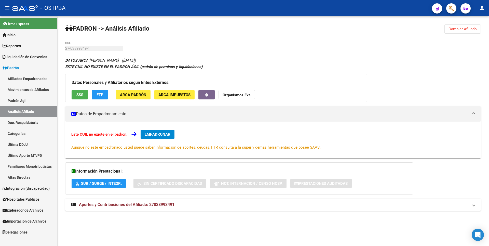
click at [83, 93] on span "SSS" at bounding box center [79, 95] width 7 height 5
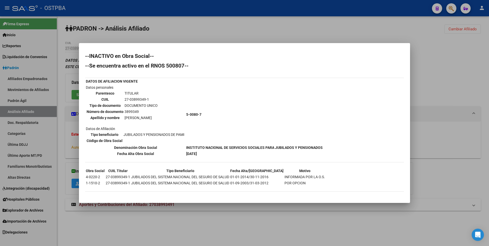
click at [433, 63] on div at bounding box center [244, 123] width 489 height 246
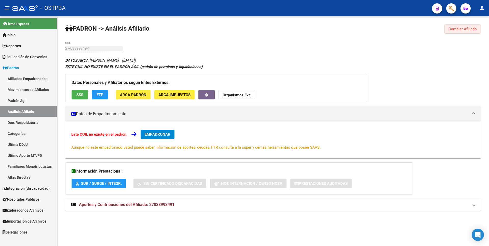
click at [471, 28] on span "Cambiar Afiliado" at bounding box center [463, 29] width 28 height 5
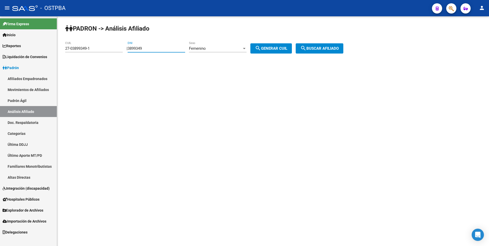
drag, startPoint x: 154, startPoint y: 50, endPoint x: 90, endPoint y: 49, distance: 64.7
click at [90, 49] on app-analisis-afiliado "PADRON -> Análisis Afiliado 27-03899349-1 CUIL | 3899349 DNI Femenino Sexo sear…" at bounding box center [206, 48] width 282 height 5
paste input "93506660"
type input "93506660"
drag, startPoint x: 93, startPoint y: 48, endPoint x: 0, endPoint y: 48, distance: 93.0
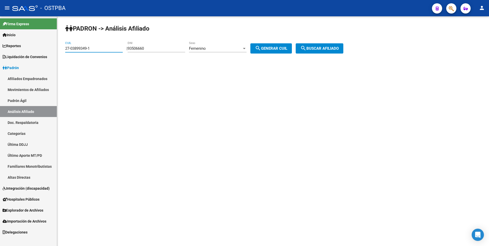
click at [0, 48] on mat-sidenav-container "Firma Express Inicio Calendario SSS Instructivos Contacto OS Reportes Tablero d…" at bounding box center [244, 131] width 489 height 230
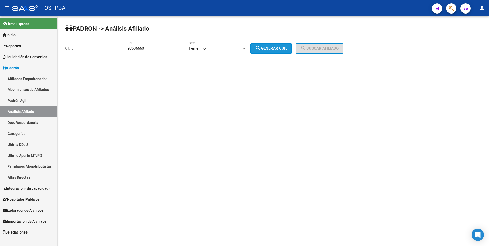
click at [283, 51] on button "search Generar CUIL" at bounding box center [272, 48] width 42 height 10
type input "27-93506660-9"
click at [326, 45] on button "search Buscar afiliado" at bounding box center [320, 48] width 48 height 10
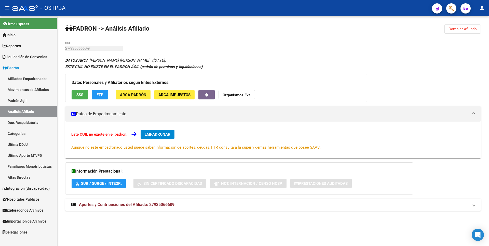
click at [80, 94] on span "SSS" at bounding box center [79, 95] width 7 height 5
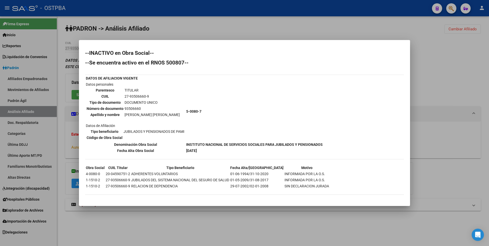
click at [453, 46] on div at bounding box center [244, 123] width 489 height 246
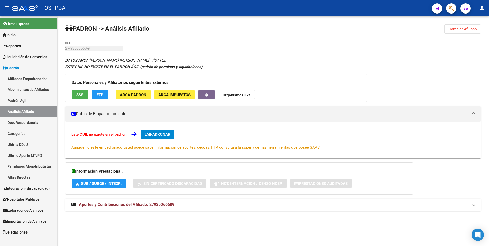
click at [465, 24] on button "Cambiar Afiliado" at bounding box center [463, 28] width 36 height 9
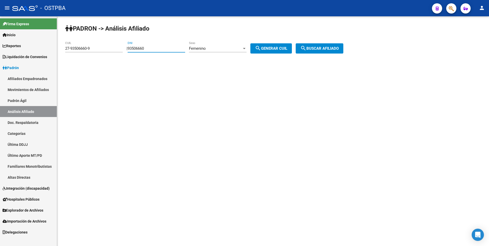
drag, startPoint x: 150, startPoint y: 50, endPoint x: 87, endPoint y: 49, distance: 62.9
click at [87, 49] on app-analisis-afiliado "PADRON -> Análisis Afiliado 27-93506660-9 CUIL | 93506660 DNI Femenino Sexo sea…" at bounding box center [206, 48] width 282 height 5
paste input "6413284"
type input "6413284"
drag, startPoint x: 97, startPoint y: 50, endPoint x: 31, endPoint y: 50, distance: 66.0
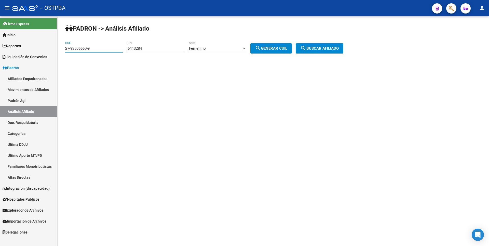
click at [31, 50] on mat-sidenav-container "Firma Express Inicio Calendario SSS Instructivos Contacto OS Reportes Tablero d…" at bounding box center [244, 131] width 489 height 230
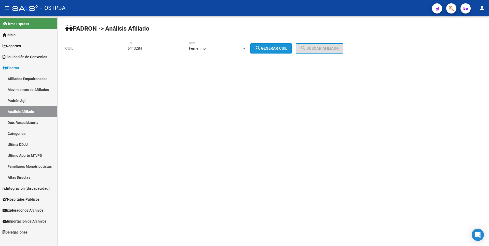
drag, startPoint x: 275, startPoint y: 48, endPoint x: 318, endPoint y: 47, distance: 43.1
click at [277, 48] on span "search Generar CUIL" at bounding box center [271, 48] width 32 height 5
type input "27-06413284-4"
click at [332, 46] on span "search Buscar afiliado" at bounding box center [319, 48] width 38 height 5
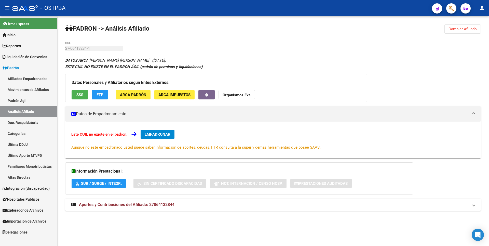
click at [77, 93] on span "SSS" at bounding box center [79, 95] width 7 height 5
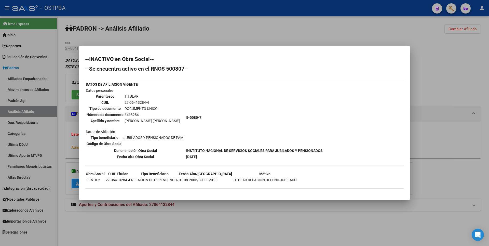
drag, startPoint x: 433, startPoint y: 87, endPoint x: 205, endPoint y: 162, distance: 239.8
click at [433, 87] on div at bounding box center [244, 123] width 489 height 246
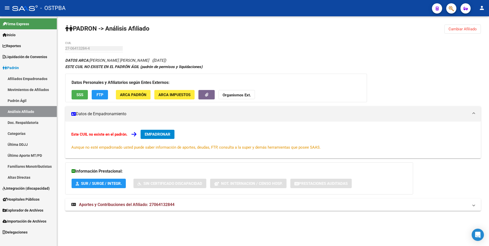
click at [458, 32] on button "Cambiar Afiliado" at bounding box center [463, 28] width 36 height 9
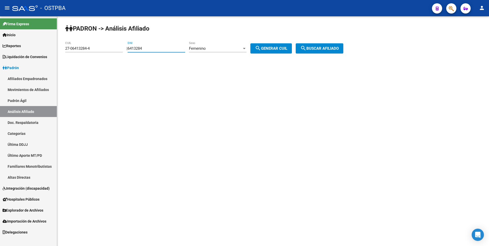
drag, startPoint x: 156, startPoint y: 50, endPoint x: 100, endPoint y: 47, distance: 56.1
click at [100, 47] on app-analisis-afiliado "PADRON -> Análisis Afiliado 27-06413284-4 CUIL | 6413284 DNI Femenino Sexo sear…" at bounding box center [206, 48] width 282 height 5
paste input "485360"
type input "4853604"
drag, startPoint x: 99, startPoint y: 49, endPoint x: 25, endPoint y: 49, distance: 73.9
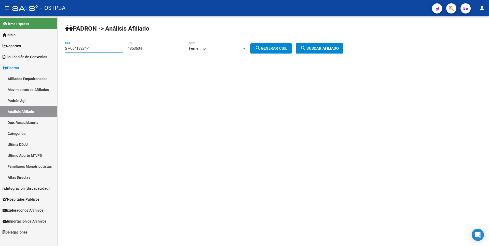
click at [25, 49] on mat-sidenav-container "Firma Express Inicio Calendario SSS Instructivos Contacto OS Reportes Tablero d…" at bounding box center [244, 131] width 489 height 230
click at [272, 52] on button "search Generar CUIL" at bounding box center [272, 48] width 42 height 10
type input "27-04853604-8"
click at [307, 51] on mat-icon "search" at bounding box center [303, 48] width 6 height 6
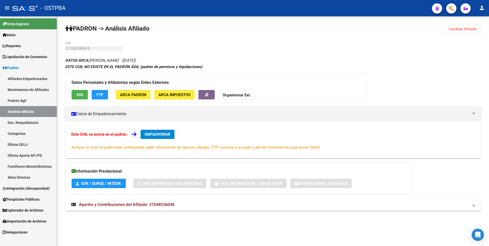
click at [82, 92] on button "SSS" at bounding box center [80, 94] width 16 height 9
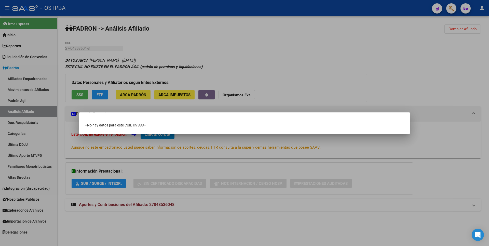
click at [337, 75] on div at bounding box center [244, 123] width 489 height 246
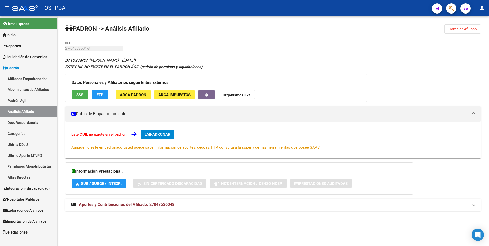
click at [471, 28] on span "Cambiar Afiliado" at bounding box center [463, 29] width 28 height 5
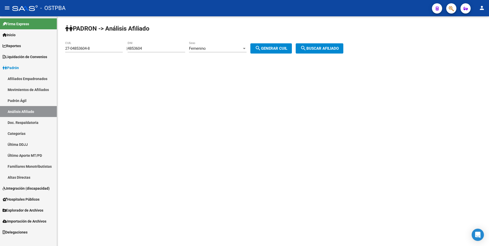
click at [223, 46] on div "Femenino Sexo" at bounding box center [218, 46] width 58 height 11
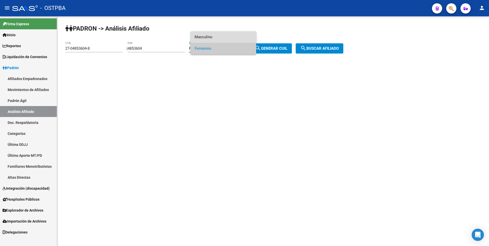
click at [208, 37] on span "Masculino" at bounding box center [224, 36] width 58 height 11
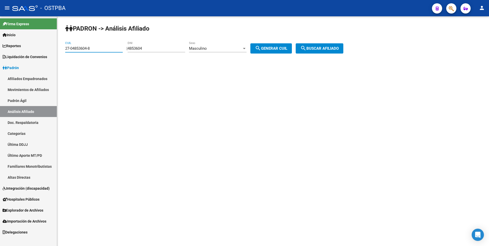
drag, startPoint x: 96, startPoint y: 49, endPoint x: 0, endPoint y: 43, distance: 96.0
click at [0, 43] on mat-sidenav-container "Firma Express Inicio Calendario SSS Instructivos Contacto OS Reportes Tablero d…" at bounding box center [244, 131] width 489 height 230
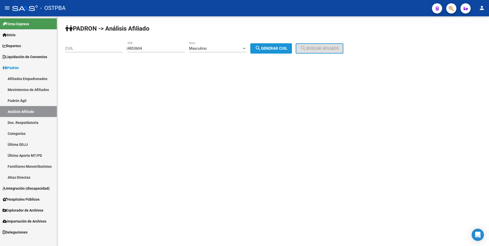
drag, startPoint x: 288, startPoint y: 49, endPoint x: 327, endPoint y: 47, distance: 39.6
click at [287, 48] on span "search Generar CUIL" at bounding box center [271, 48] width 32 height 5
type input "20-04853604-3"
click at [328, 47] on span "search Buscar afiliado" at bounding box center [319, 48] width 38 height 5
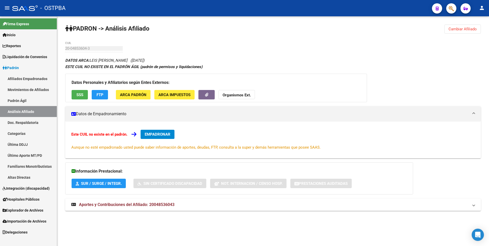
click at [80, 97] on button "SSS" at bounding box center [80, 94] width 16 height 9
